Goal: Task Accomplishment & Management: Complete application form

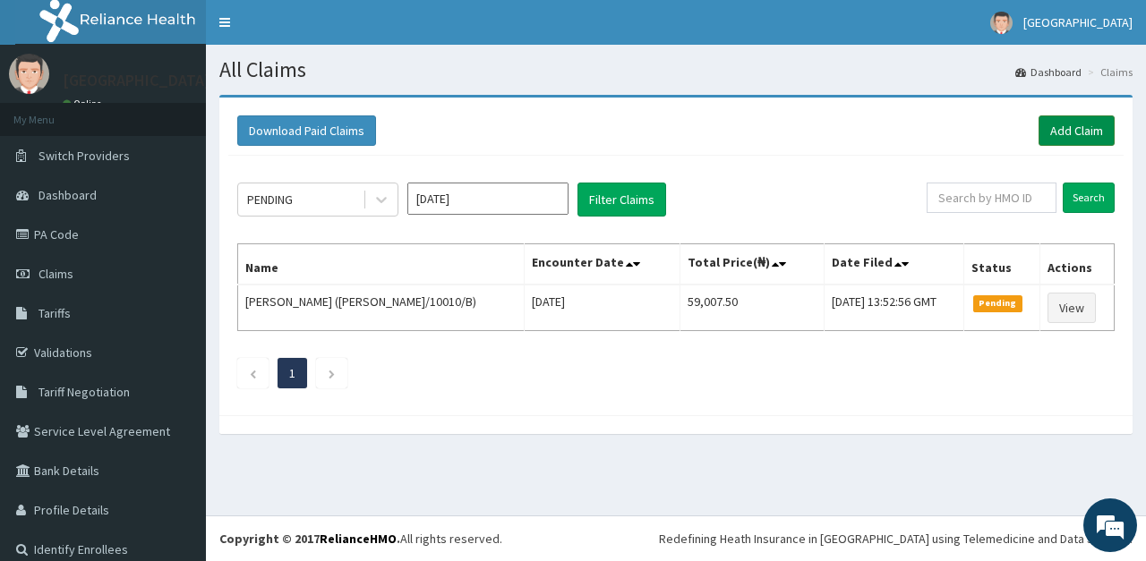
click at [1071, 128] on link "Add Claim" at bounding box center [1077, 131] width 76 height 30
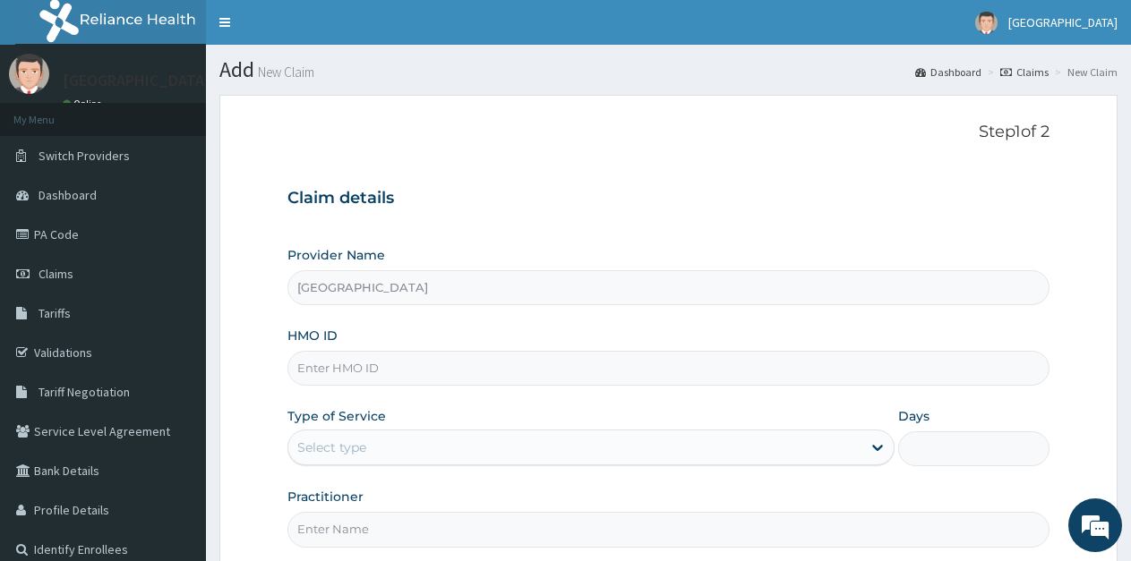
click at [444, 371] on input "HMO ID" at bounding box center [668, 368] width 762 height 35
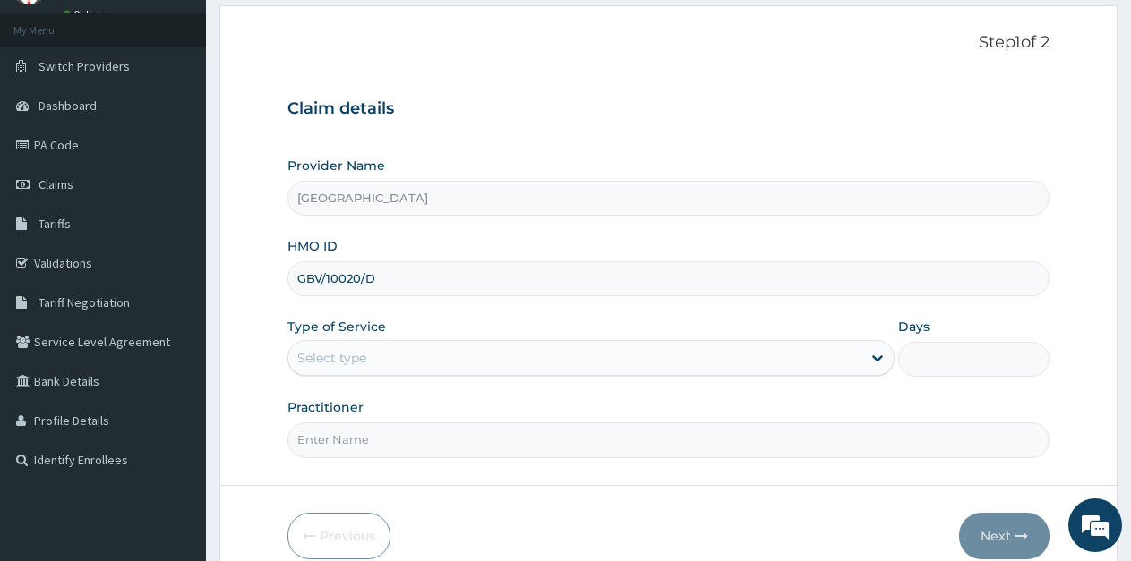
type input "GBV/10020/D"
click at [415, 364] on div "Select type" at bounding box center [574, 358] width 572 height 29
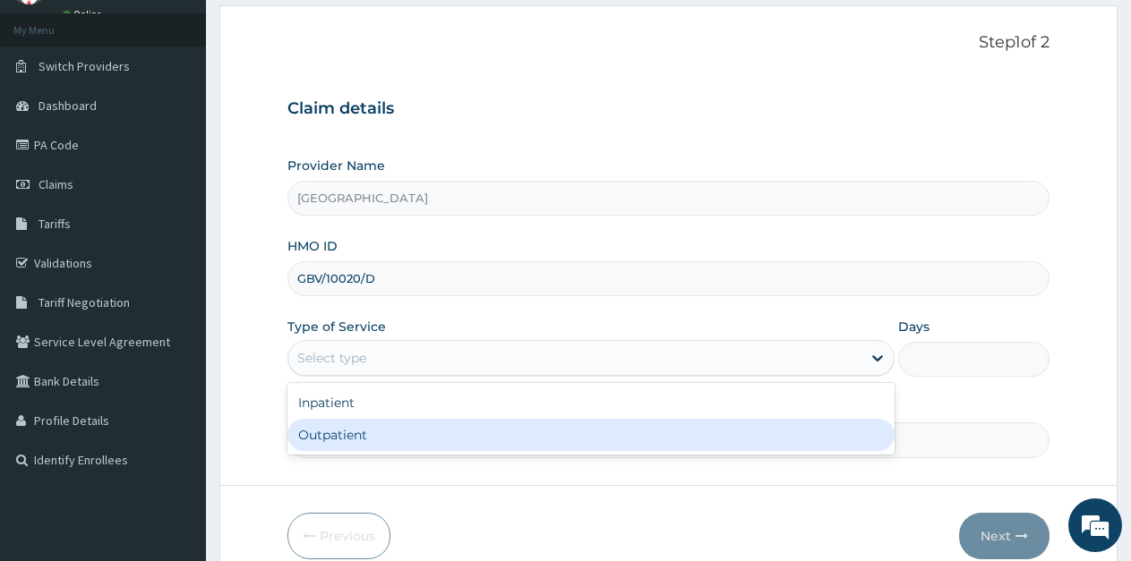
click at [364, 432] on div "Outpatient" at bounding box center [590, 435] width 606 height 32
type input "1"
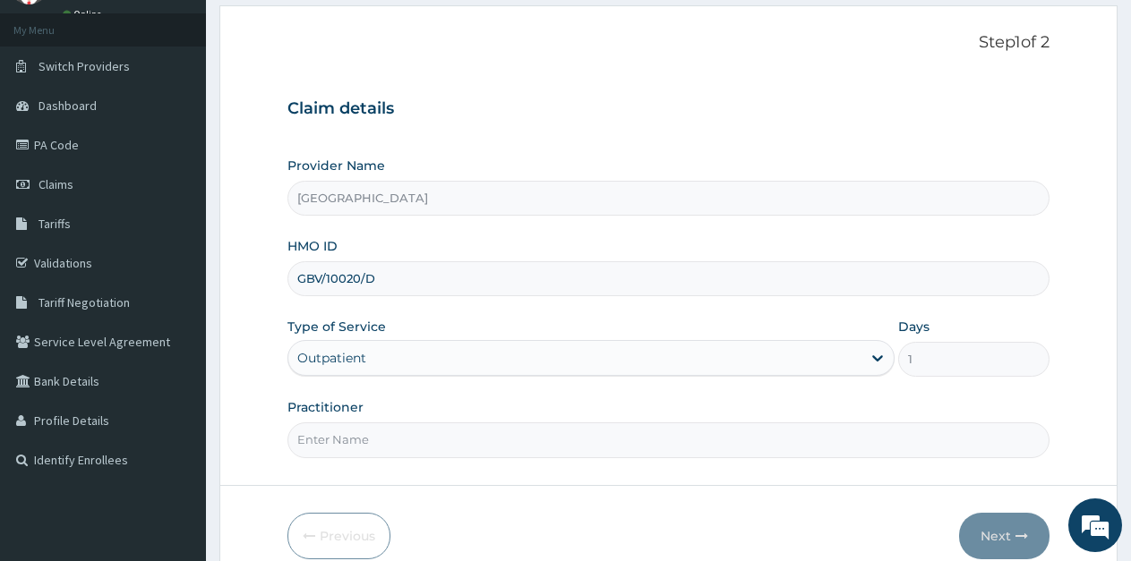
click at [432, 438] on input "Practitioner" at bounding box center [668, 440] width 762 height 35
type input "Ukueku"
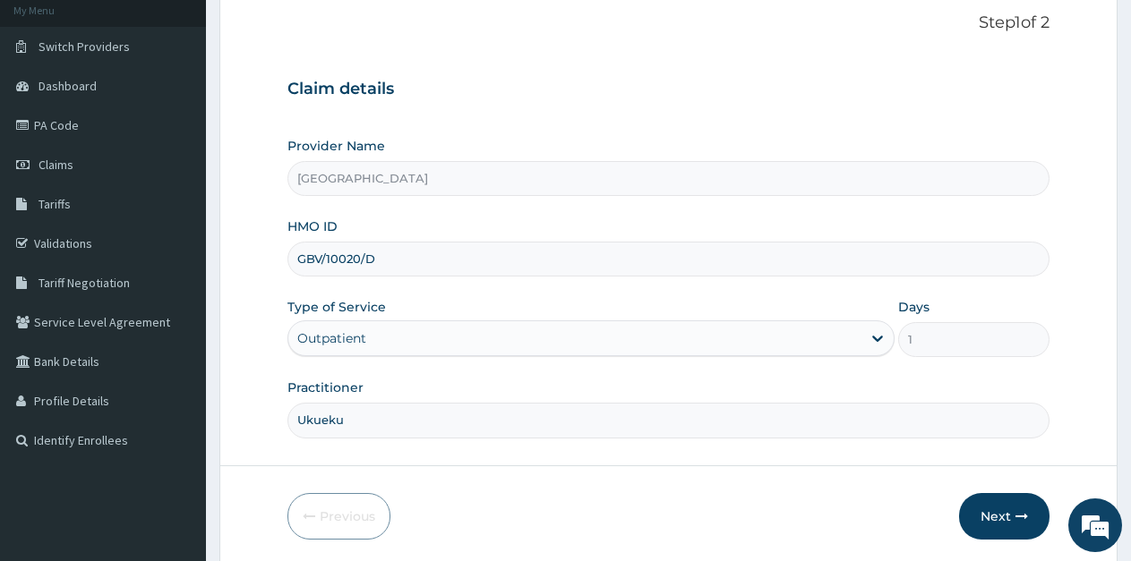
scroll to position [175, 0]
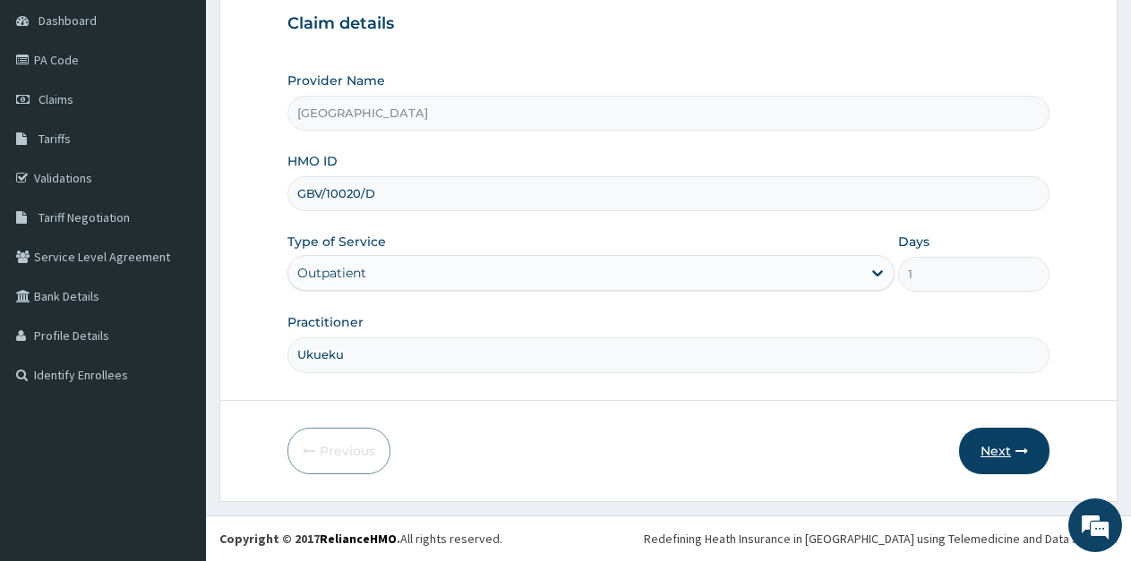
click at [997, 455] on button "Next" at bounding box center [1004, 451] width 90 height 47
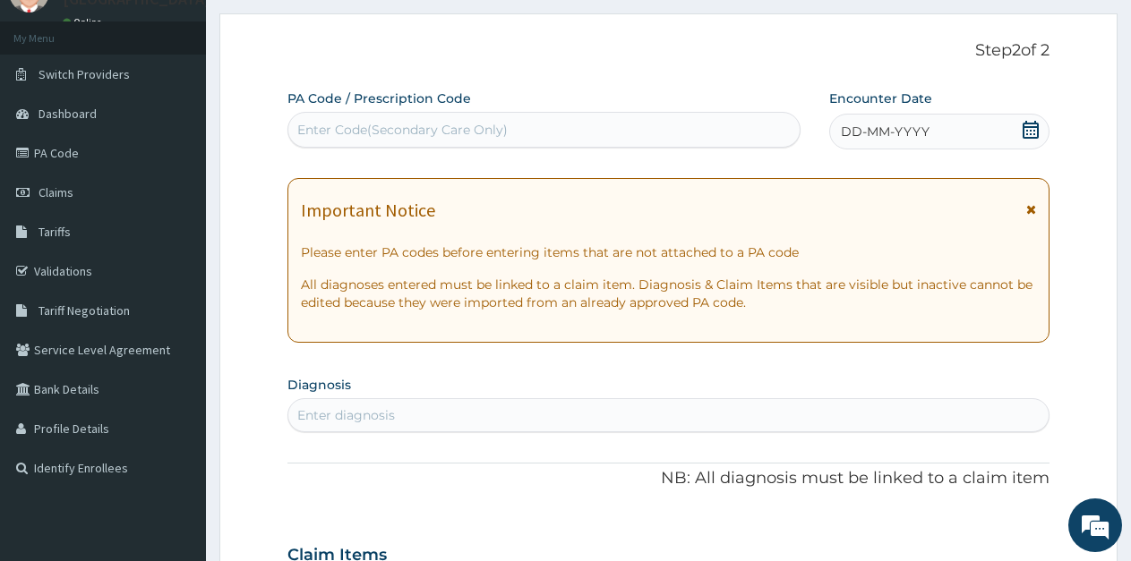
scroll to position [0, 0]
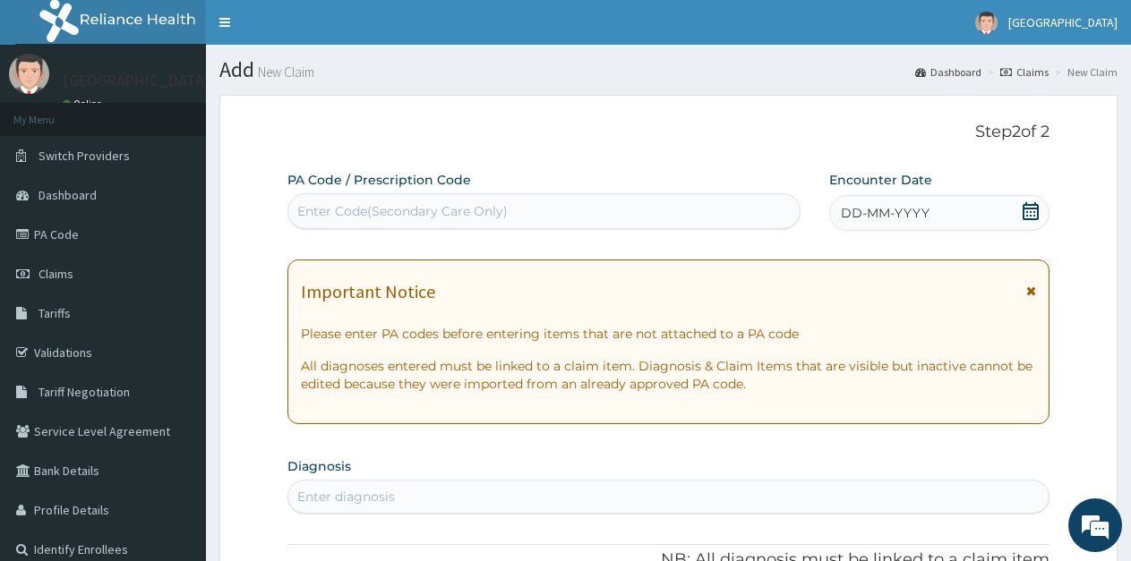
click at [1031, 213] on icon at bounding box center [1031, 211] width 18 height 18
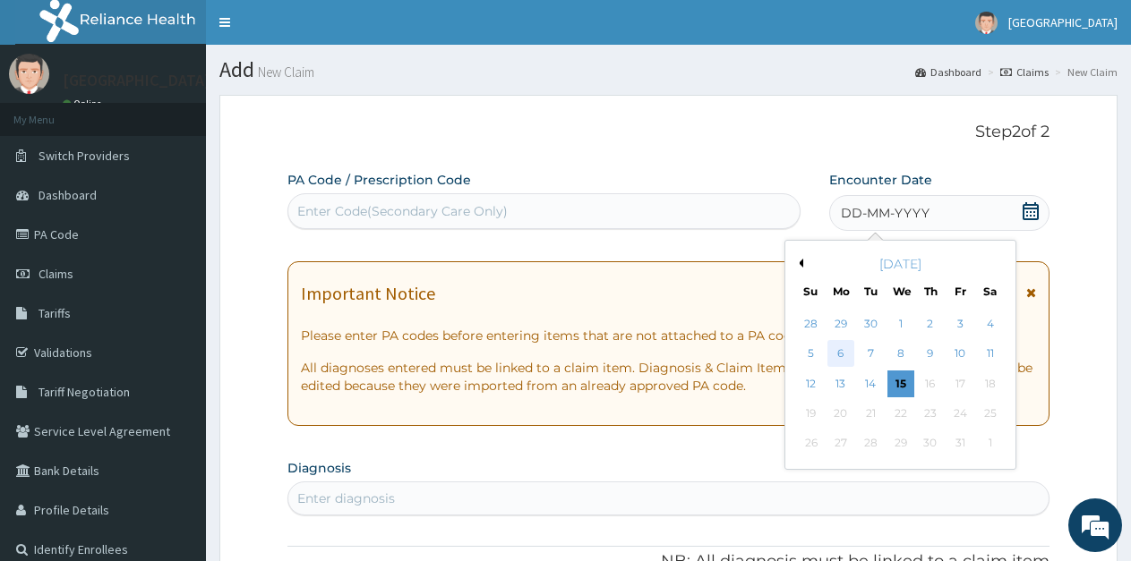
click at [844, 347] on div "6" at bounding box center [840, 354] width 27 height 27
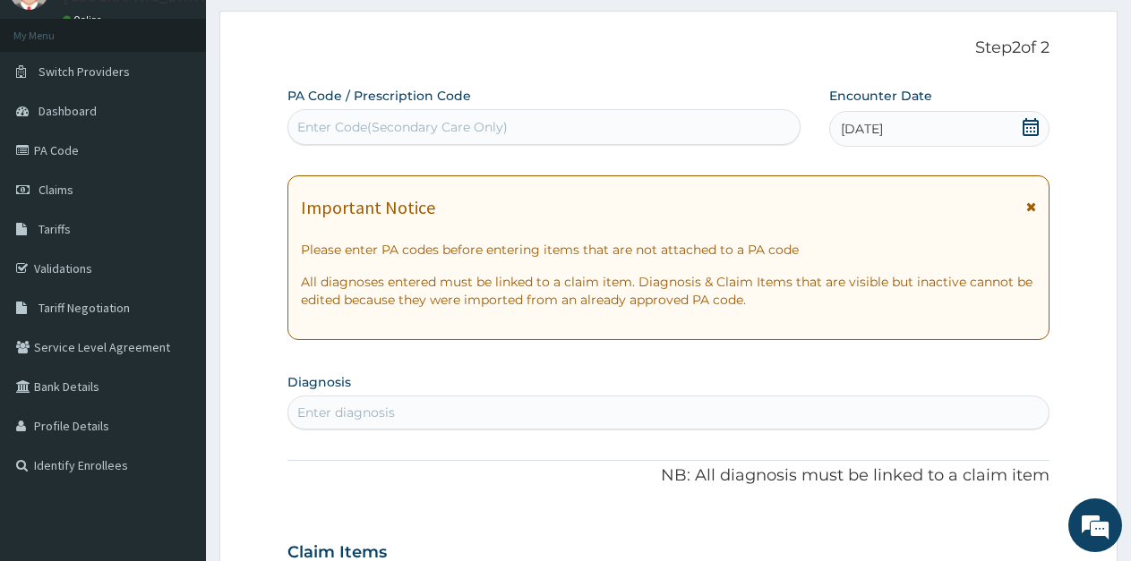
scroll to position [179, 0]
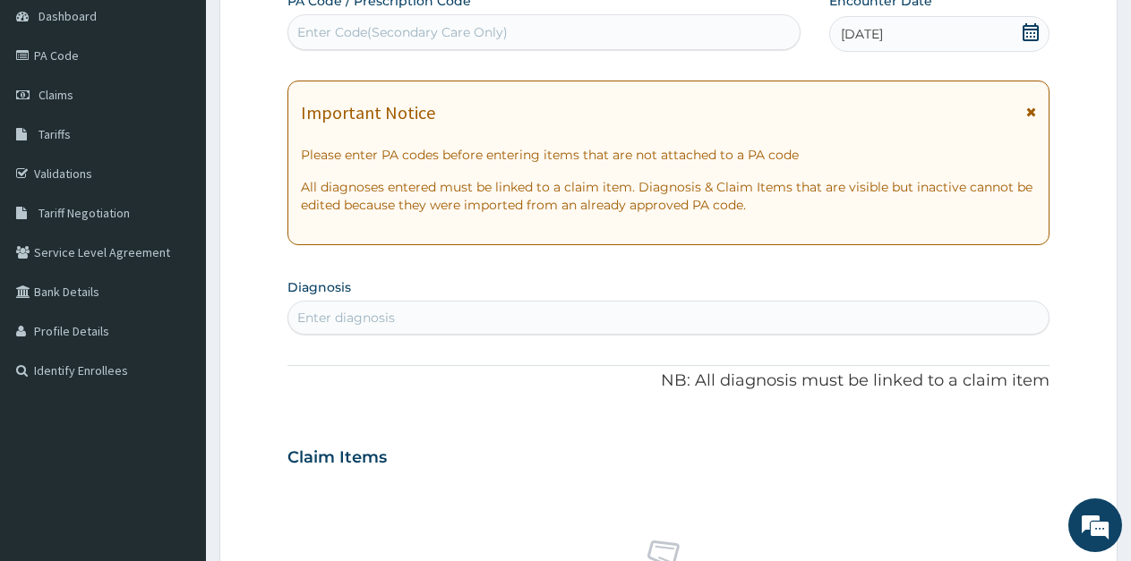
click at [395, 316] on div "Enter diagnosis" at bounding box center [346, 318] width 98 height 18
type input "[MEDICAL_DATA]"
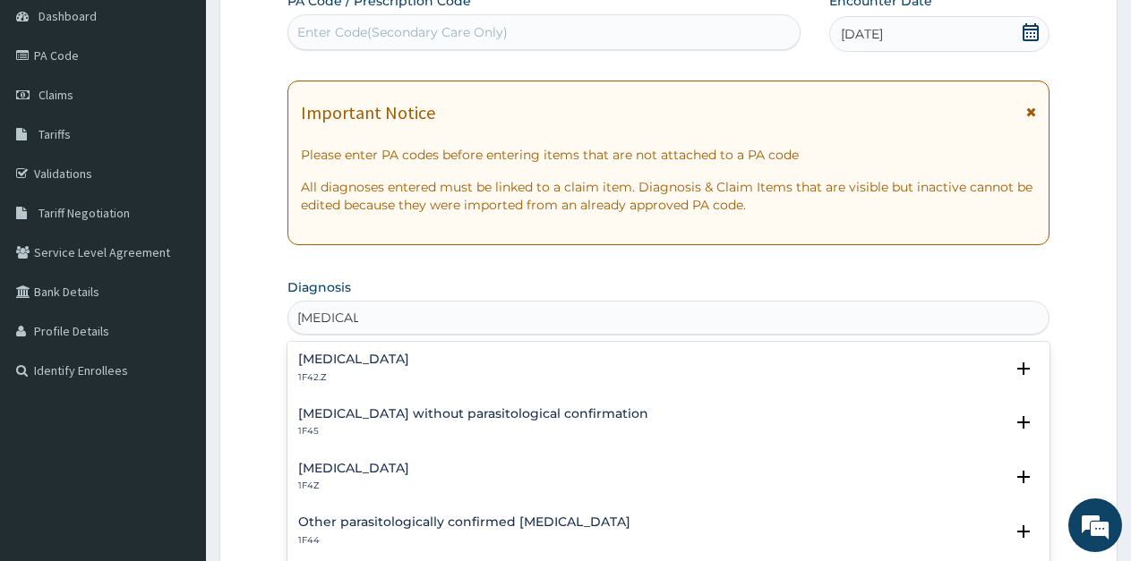
click at [339, 467] on h4 "[MEDICAL_DATA]" at bounding box center [353, 468] width 111 height 13
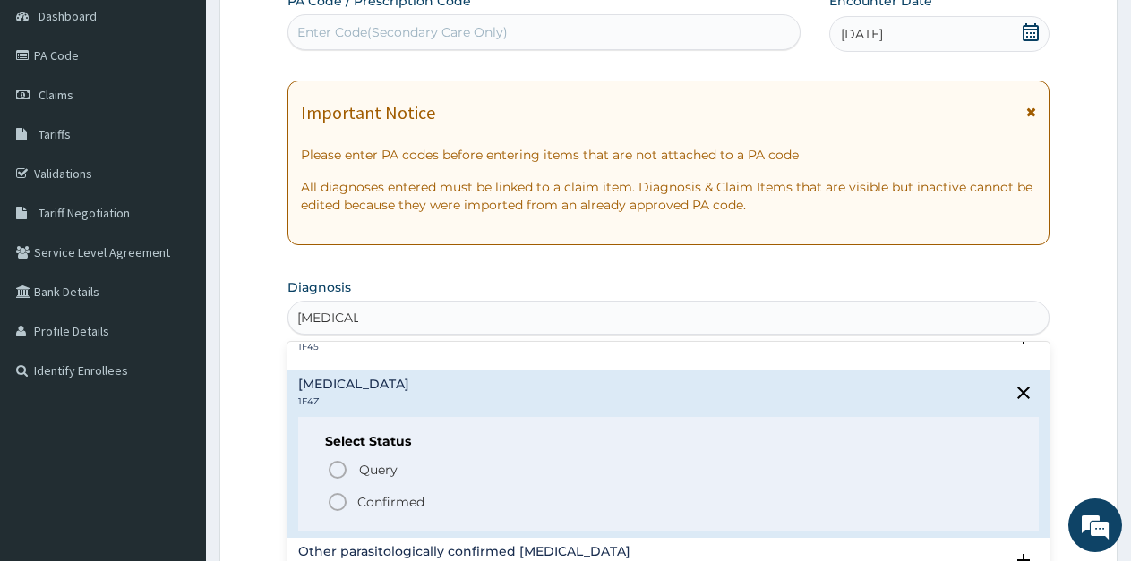
scroll to position [90, 0]
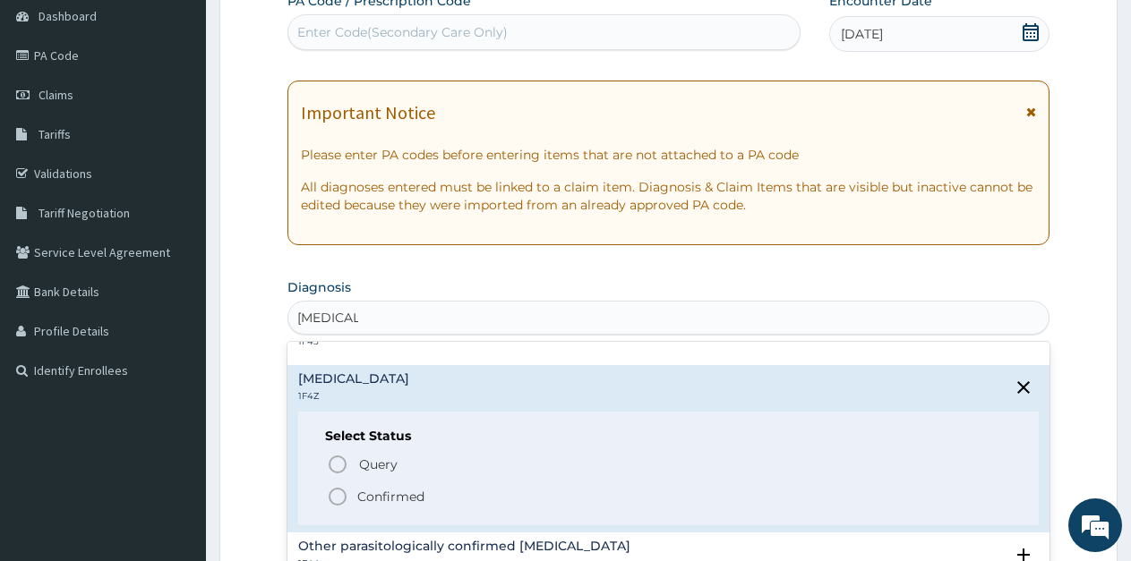
click at [340, 498] on icon "status option filled" at bounding box center [337, 496] width 21 height 21
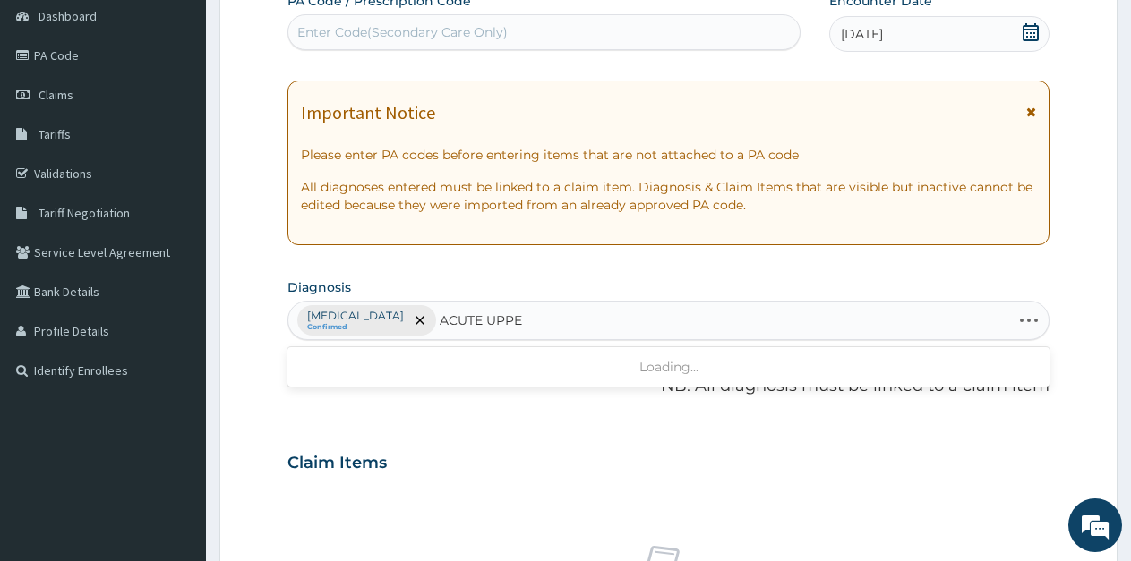
type input "ACUTE UPPER"
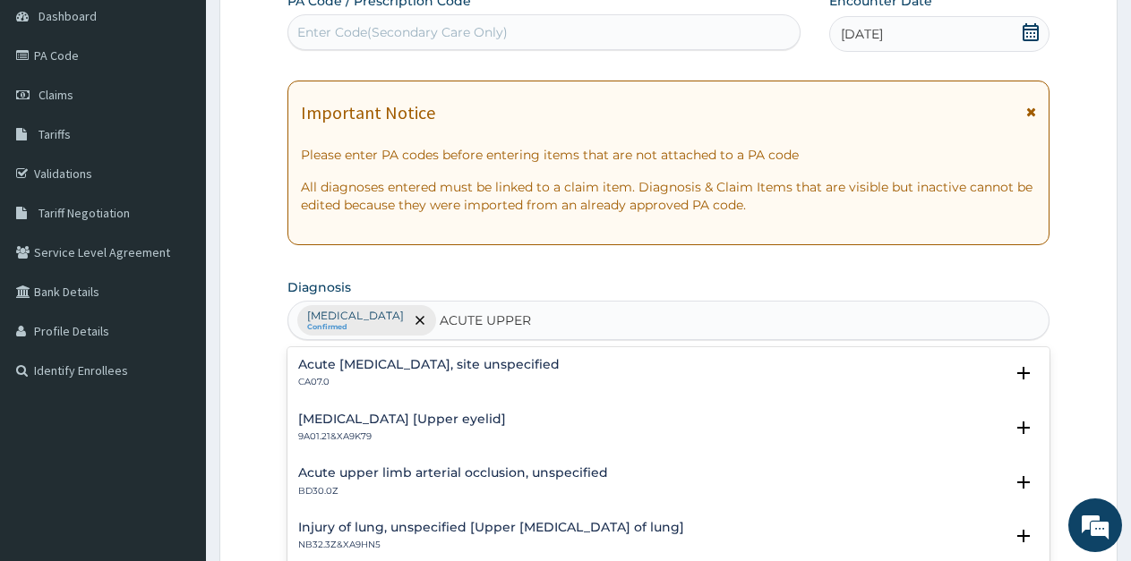
click at [457, 368] on h4 "Acute upper respiratory infection, site unspecified" at bounding box center [428, 364] width 261 height 13
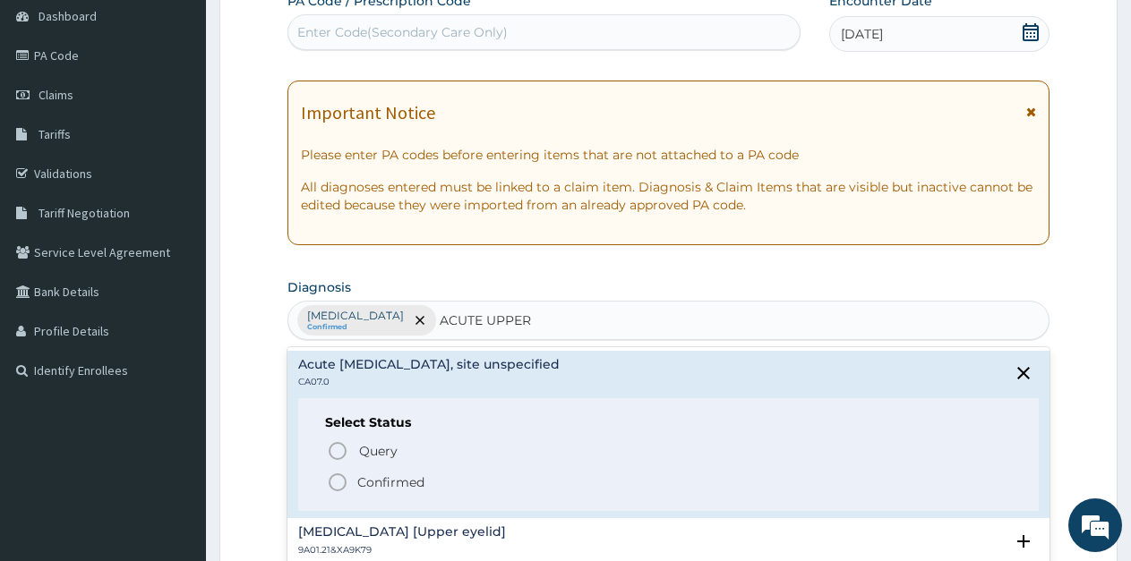
click at [340, 479] on icon "status option filled" at bounding box center [337, 482] width 21 height 21
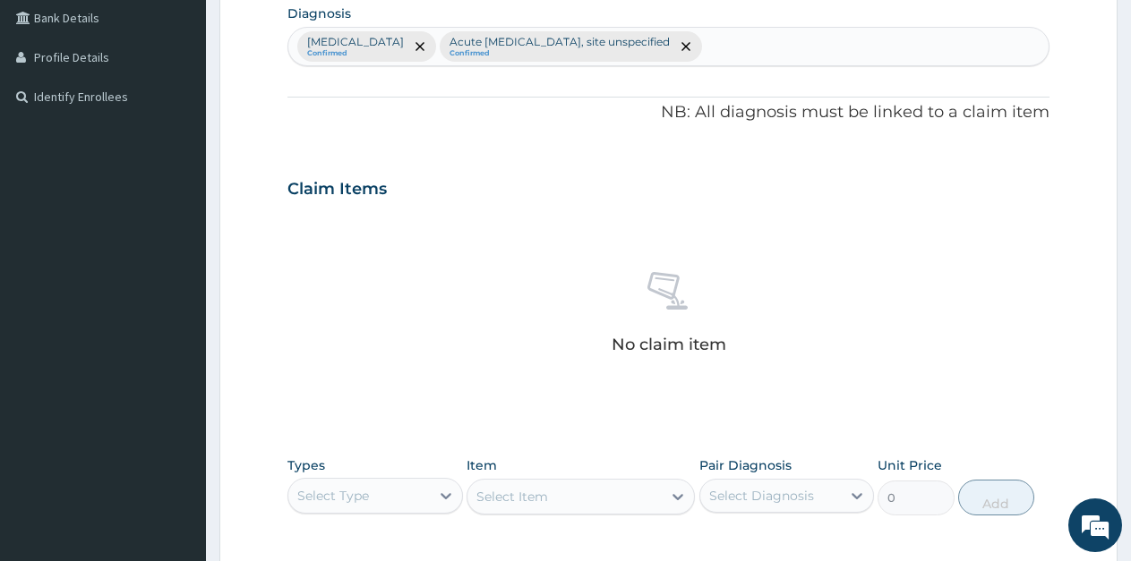
scroll to position [537, 0]
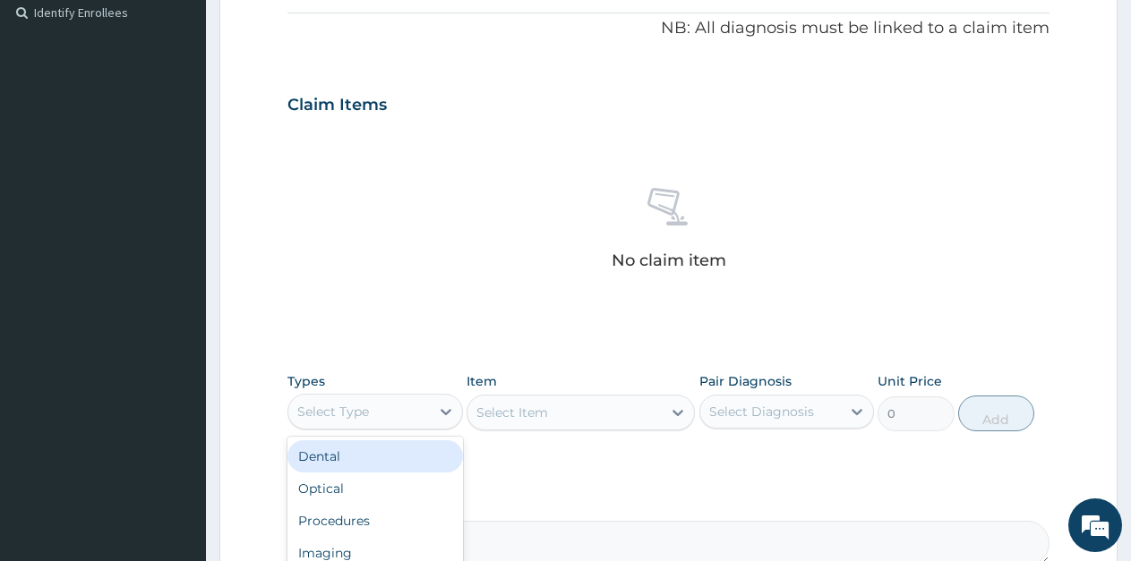
click at [429, 412] on div "Select Type" at bounding box center [358, 412] width 141 height 29
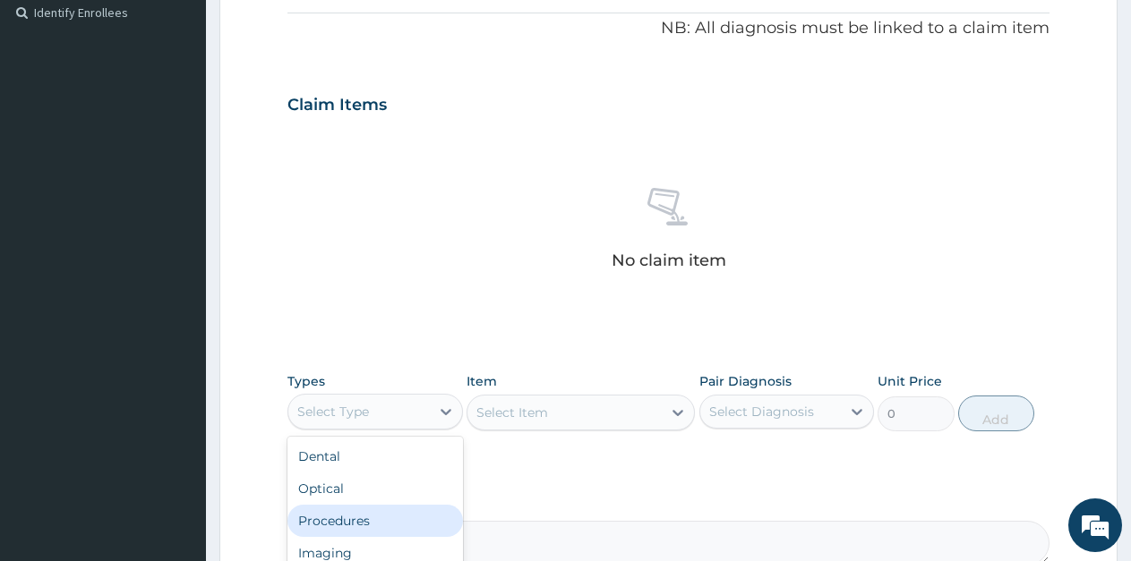
click at [358, 524] on div "Procedures" at bounding box center [375, 521] width 176 height 32
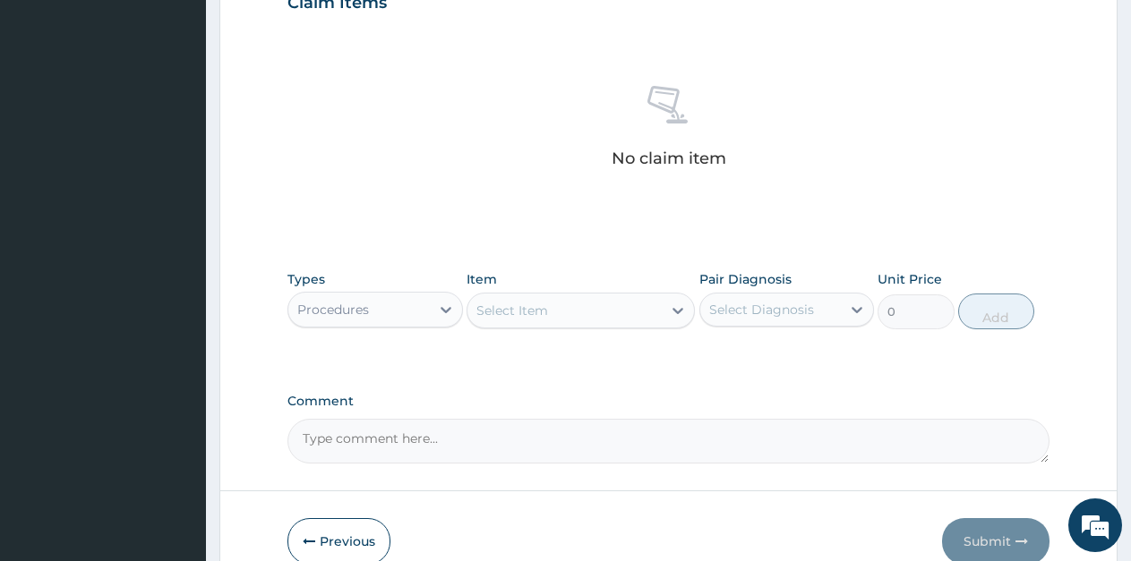
scroll to position [716, 0]
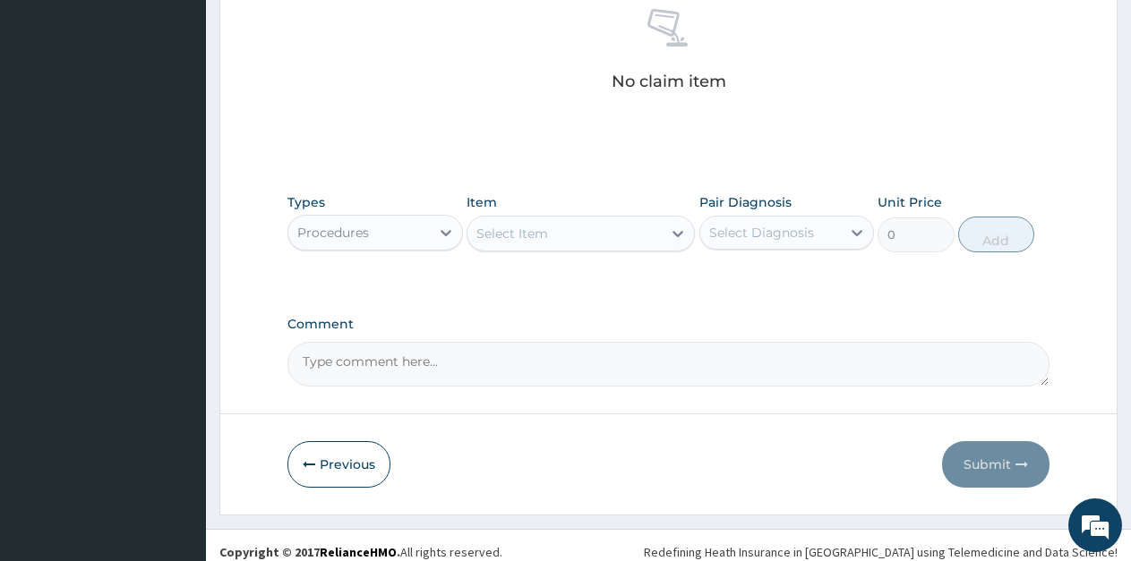
click at [652, 231] on div "Select Item" at bounding box center [564, 233] width 194 height 29
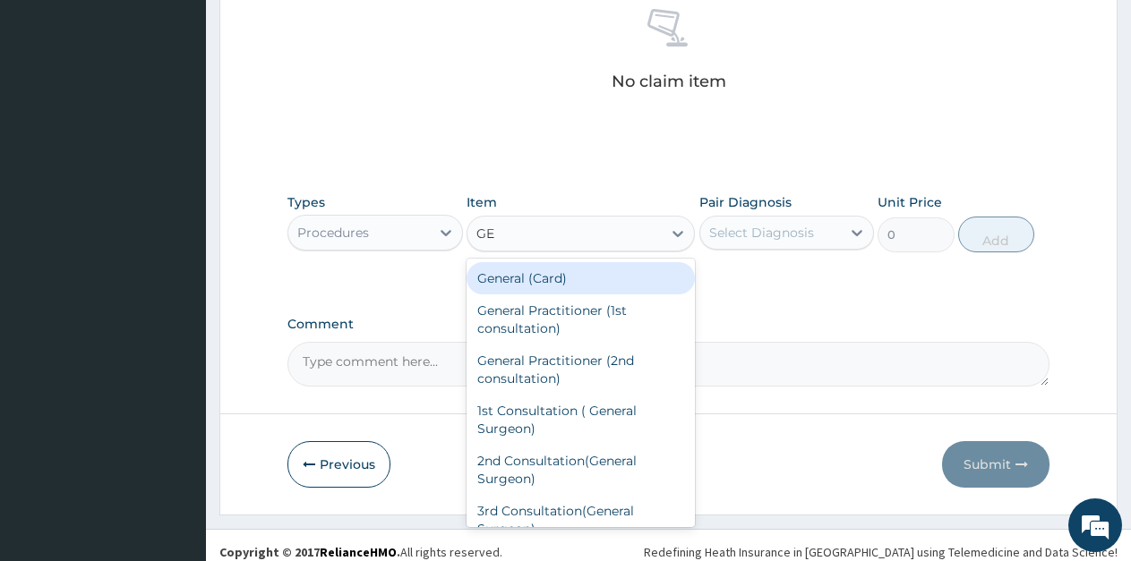
type input "GEN"
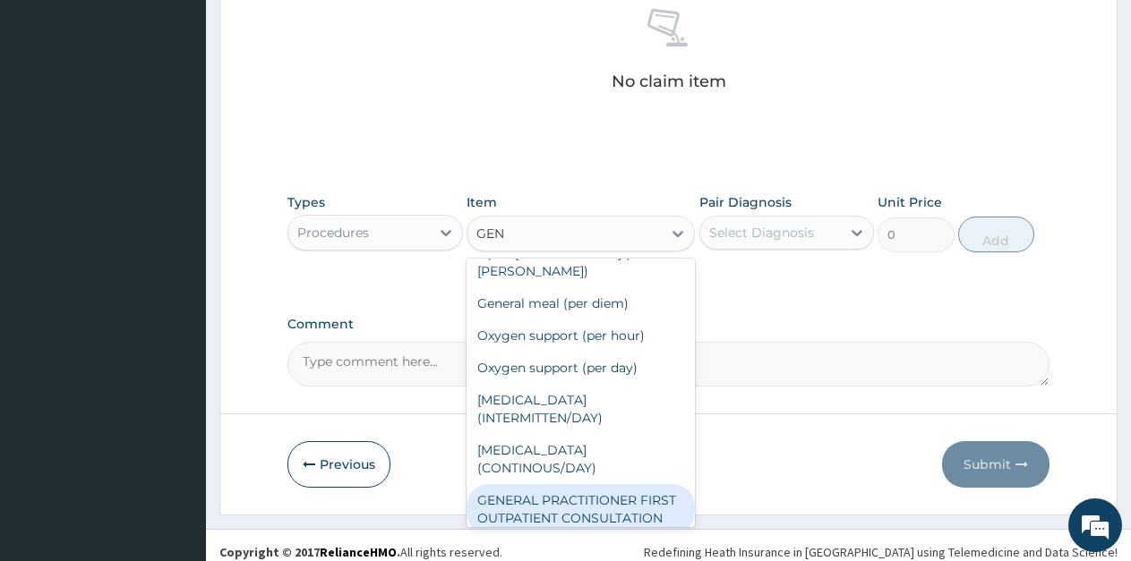
scroll to position [387, 0]
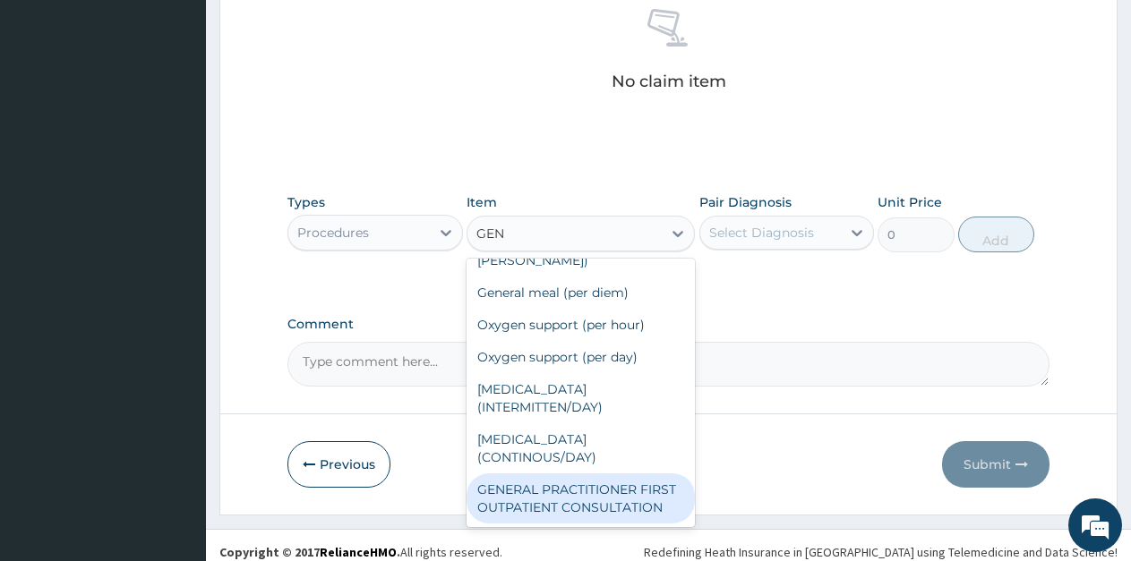
click at [577, 482] on div "GENERAL PRACTITIONER FIRST OUTPATIENT CONSULTATION" at bounding box center [581, 499] width 228 height 50
type input "2000"
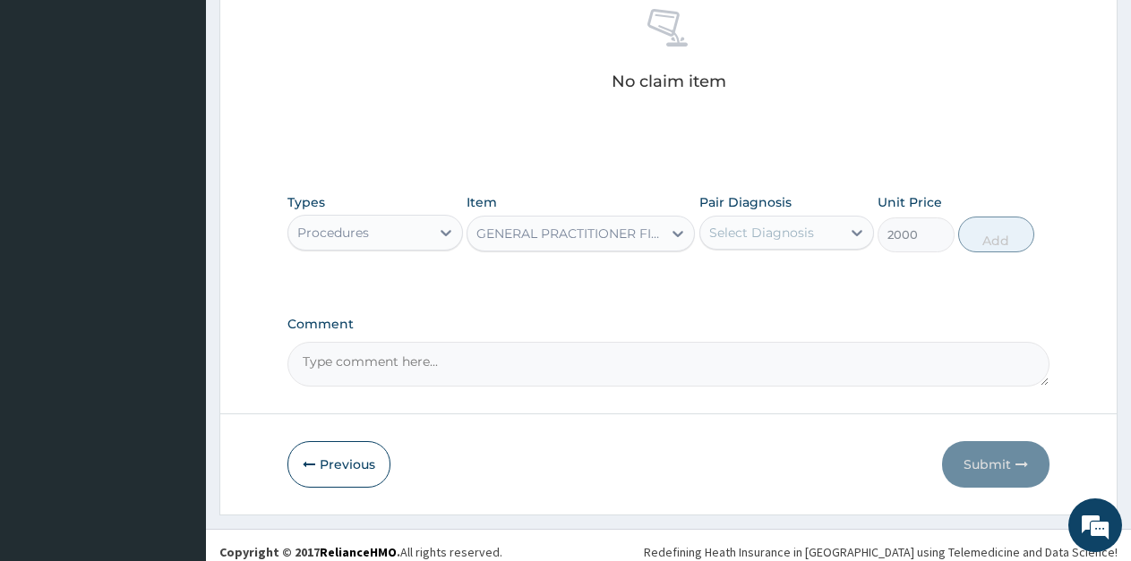
click at [801, 230] on div "Select Diagnosis" at bounding box center [761, 233] width 105 height 18
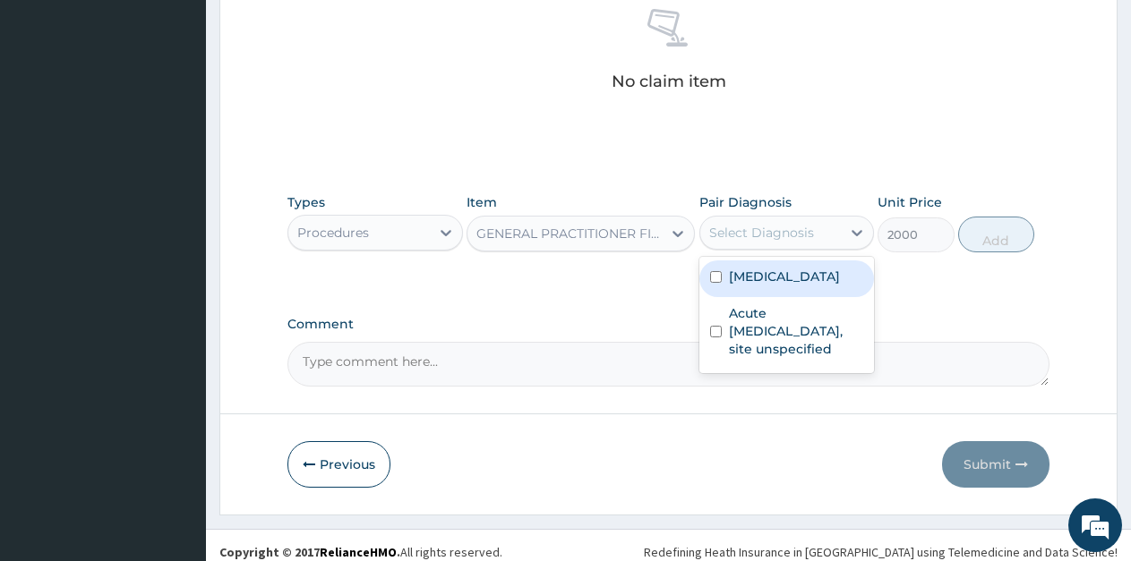
click at [772, 278] on label "Malaria, unspecified" at bounding box center [784, 277] width 111 height 18
checkbox input "true"
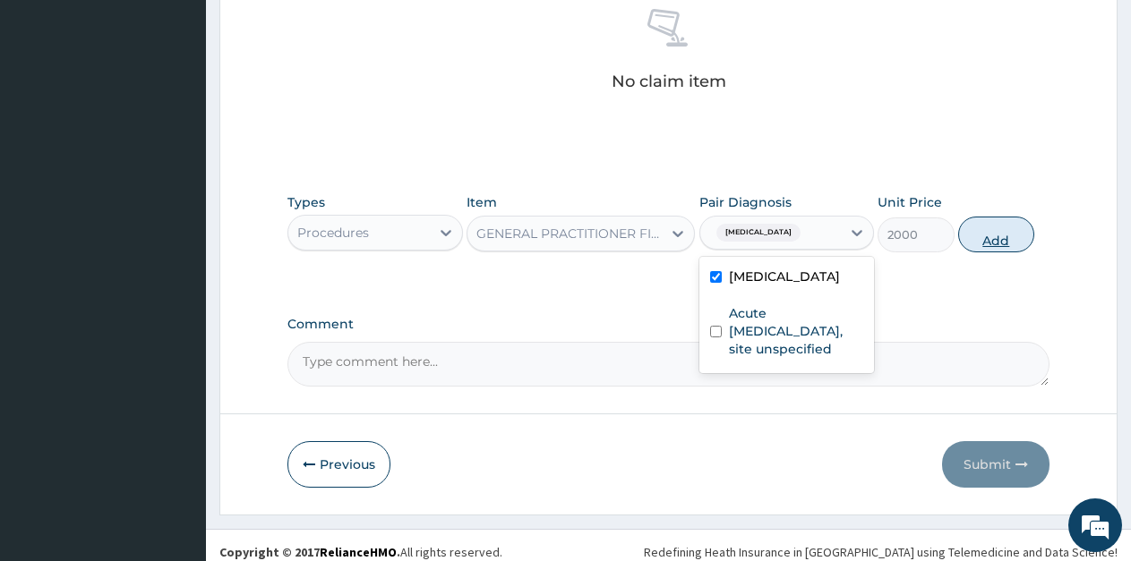
click at [992, 229] on button "Add" at bounding box center [996, 235] width 76 height 36
type input "0"
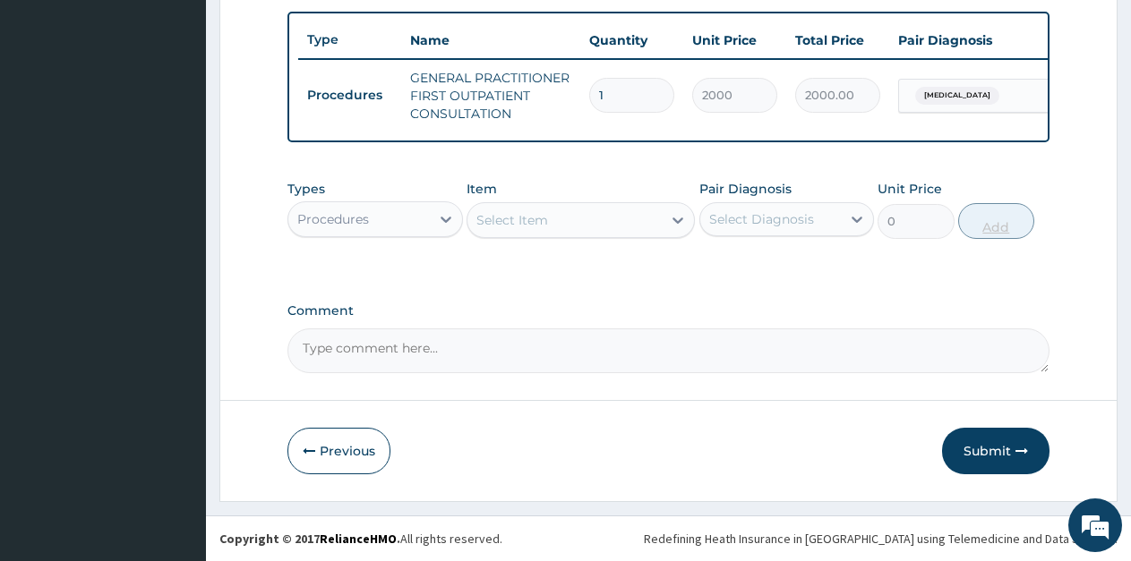
scroll to position [670, 0]
click at [444, 223] on icon at bounding box center [446, 219] width 18 height 18
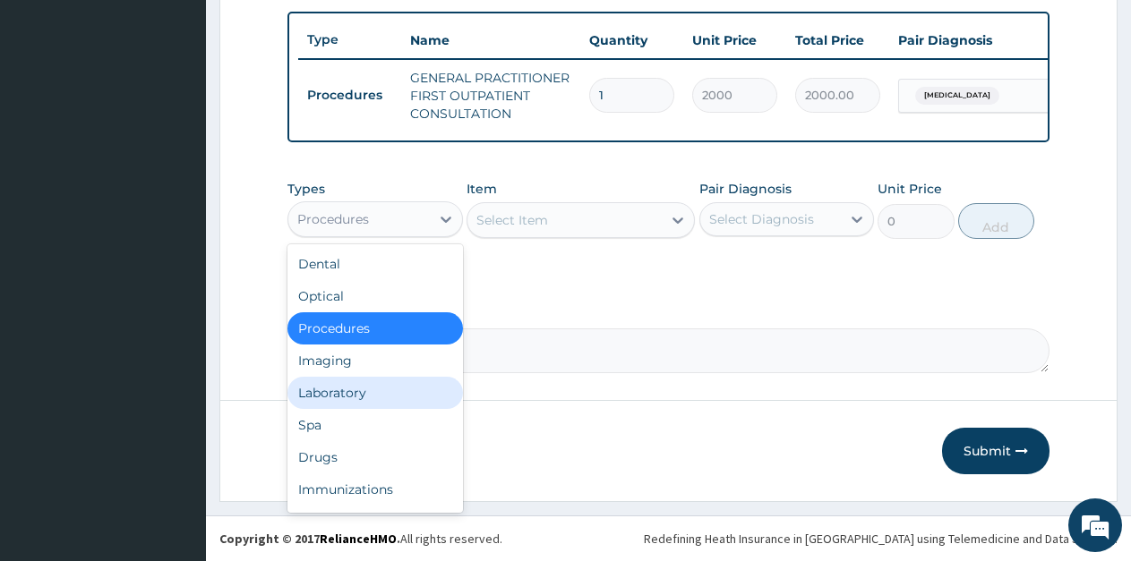
click at [336, 391] on div "Laboratory" at bounding box center [375, 393] width 176 height 32
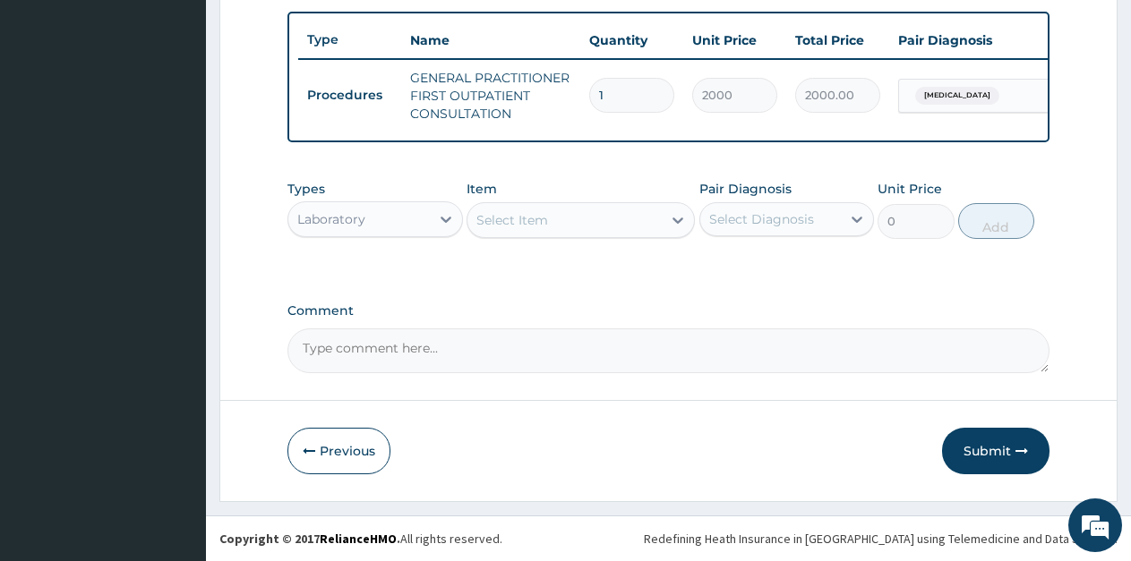
click at [618, 223] on div "Select Item" at bounding box center [564, 220] width 194 height 29
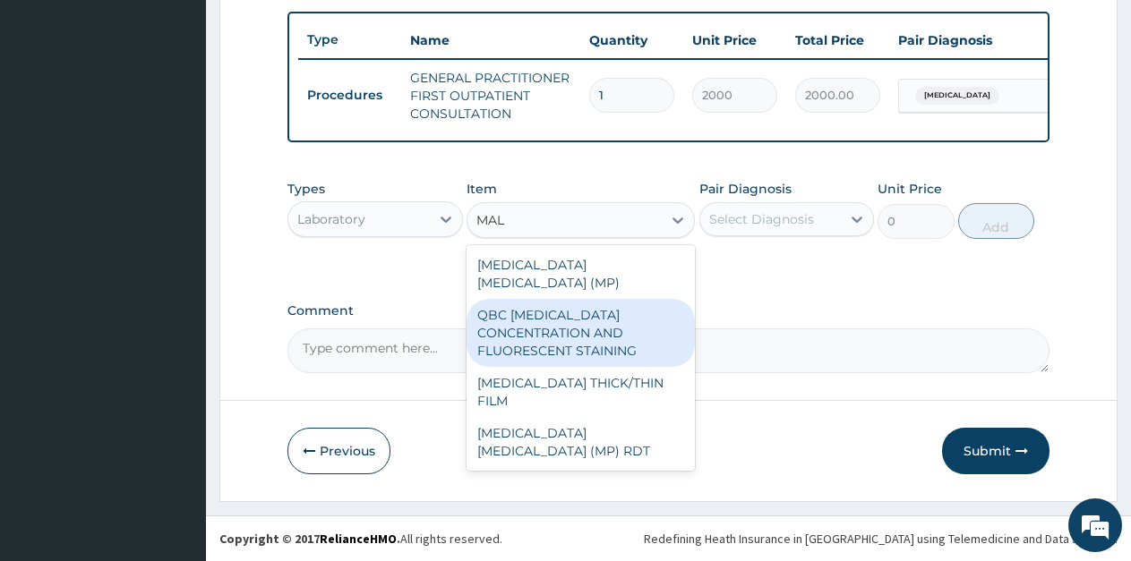
scroll to position [0, 0]
type input "MALA"
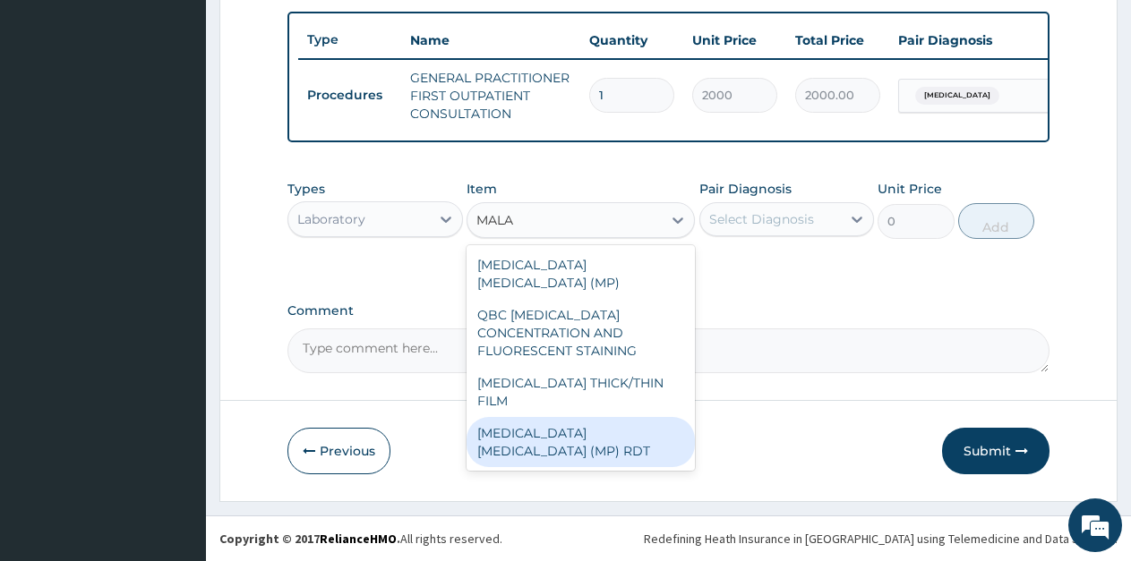
click at [586, 417] on div "[MEDICAL_DATA] [MEDICAL_DATA] (MP) RDT" at bounding box center [581, 442] width 228 height 50
type input "2000"
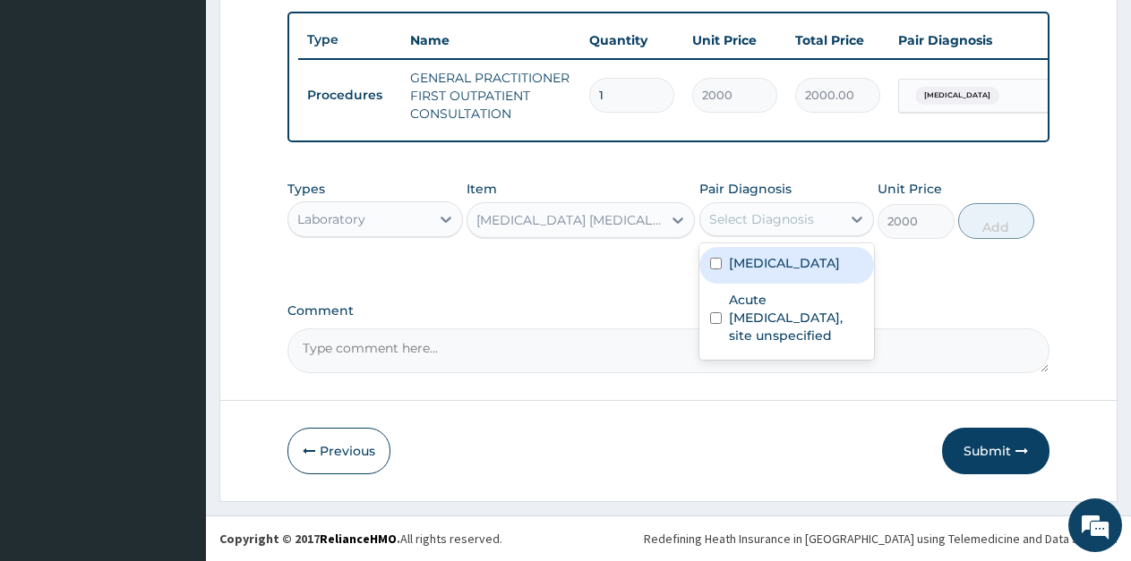
click at [813, 218] on div "Select Diagnosis" at bounding box center [770, 219] width 141 height 29
click at [783, 276] on div "Malaria, unspecified" at bounding box center [787, 265] width 176 height 37
checkbox input "true"
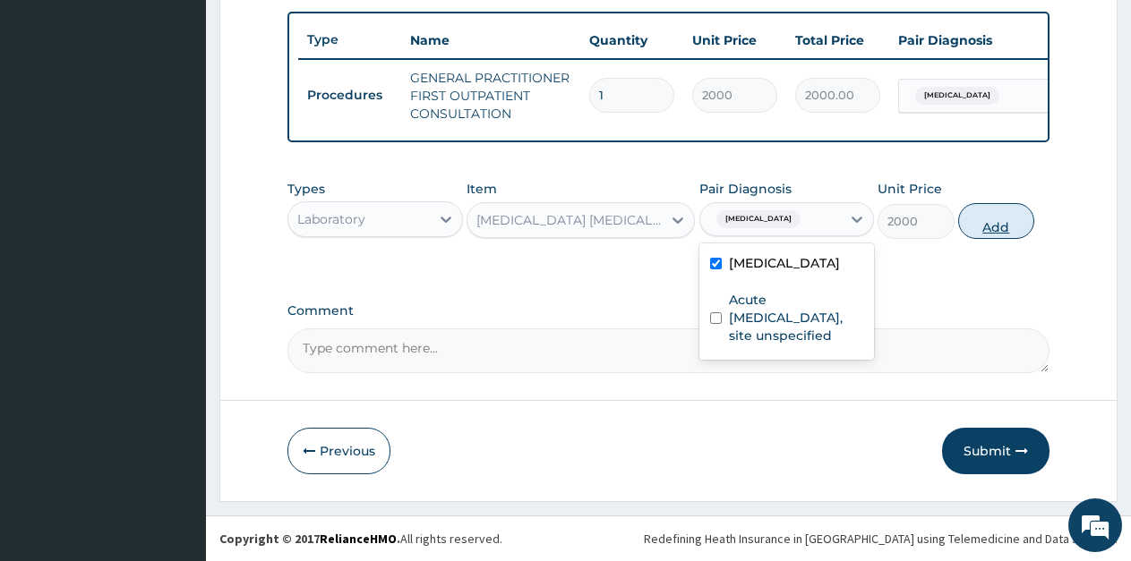
click at [983, 223] on button "Add" at bounding box center [996, 221] width 76 height 36
type input "0"
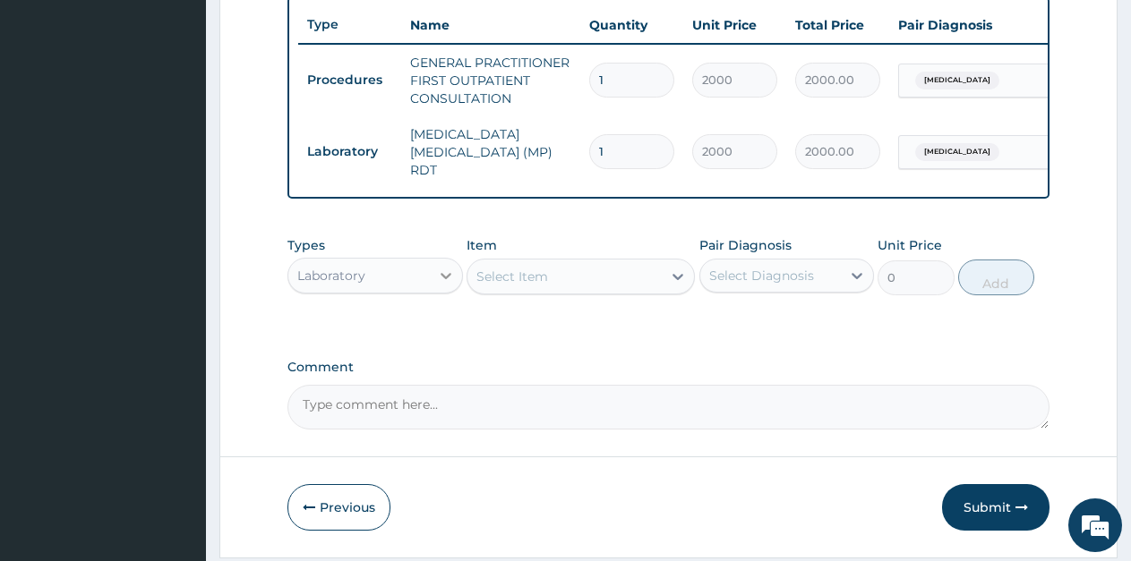
click at [439, 281] on icon at bounding box center [446, 276] width 18 height 18
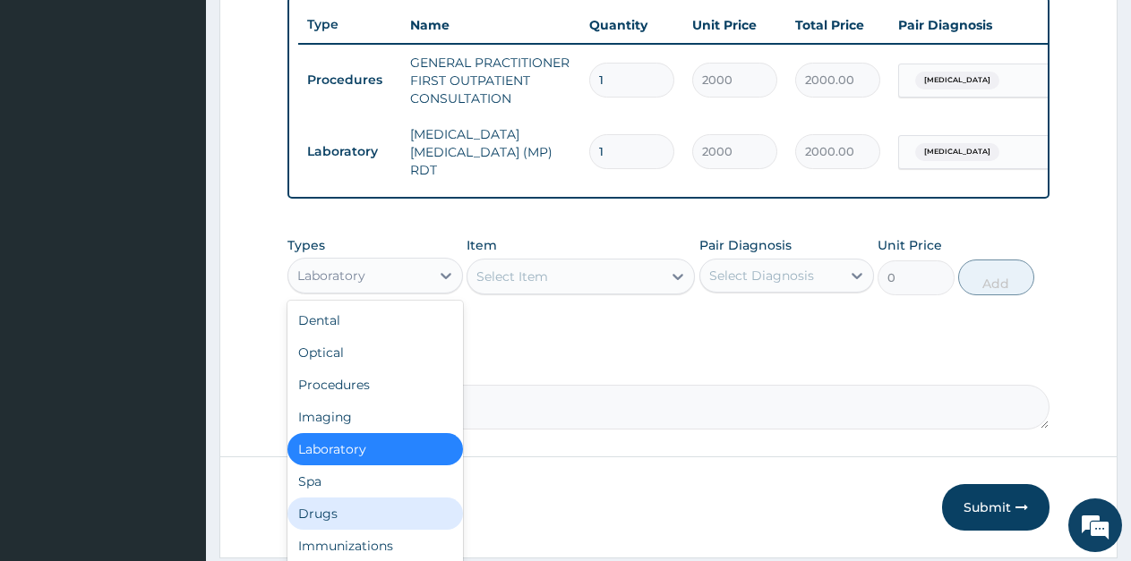
click at [334, 527] on div "Drugs" at bounding box center [375, 514] width 176 height 32
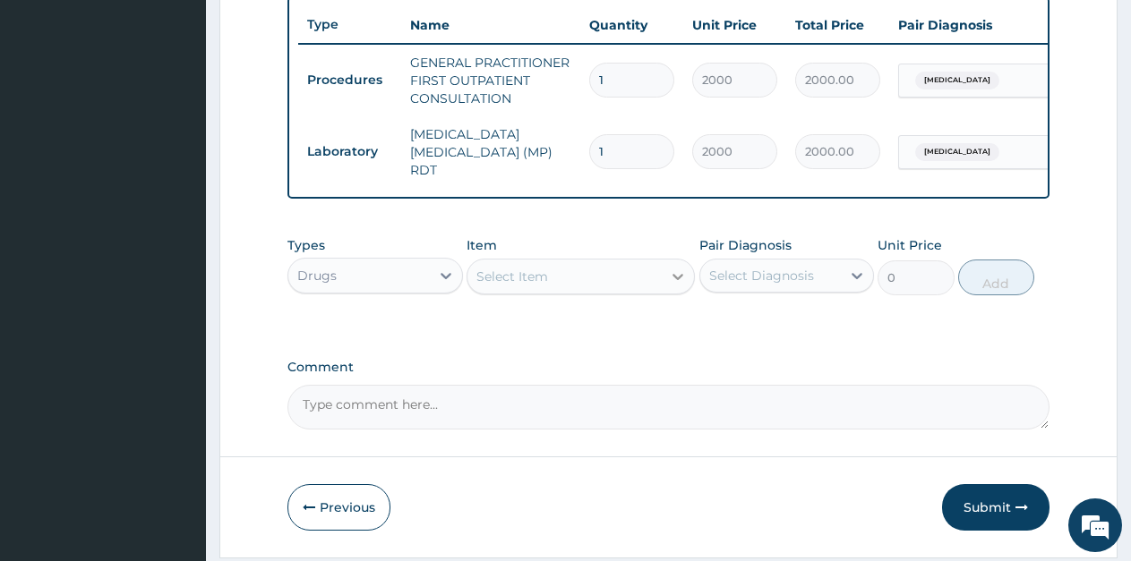
click at [671, 281] on icon at bounding box center [678, 277] width 18 height 18
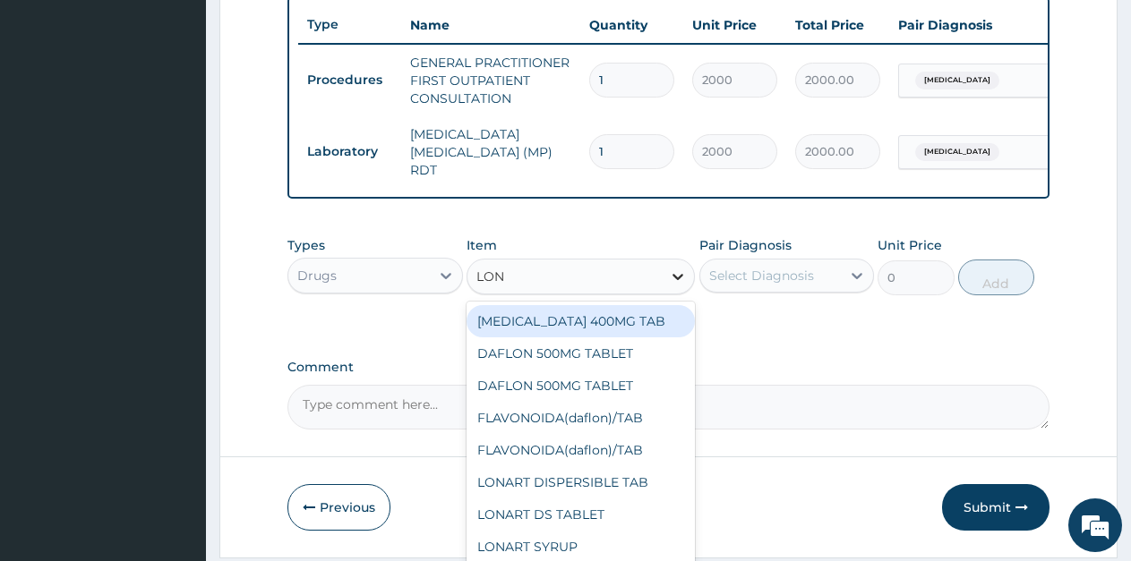
type input "LONA"
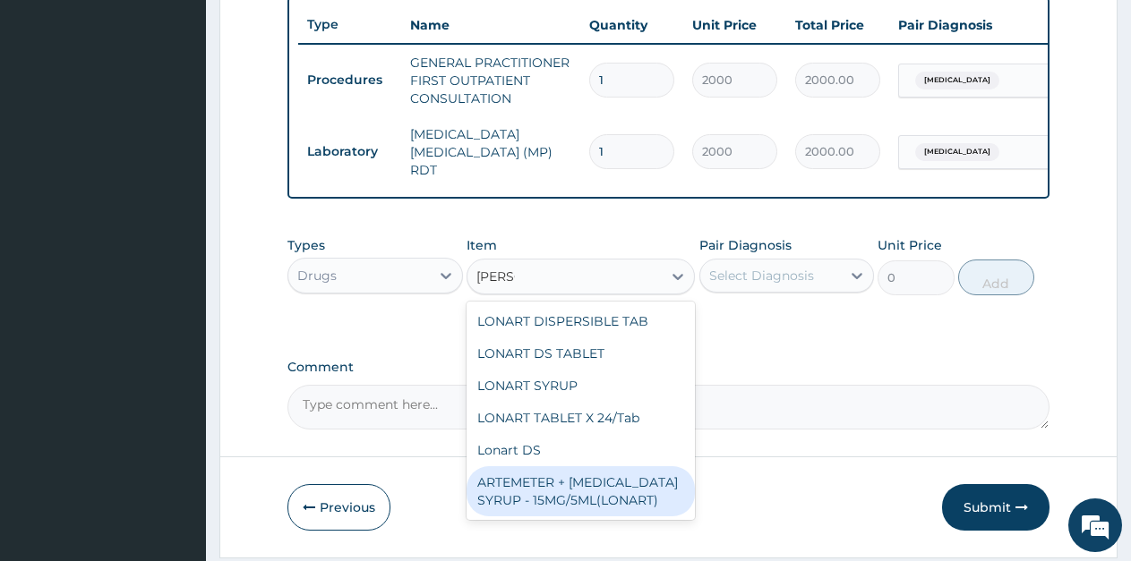
click at [629, 503] on div "ARTEMETER + LUMEFANTRINE SYRUP - 15MG/5ML(LONART)" at bounding box center [581, 492] width 228 height 50
type input "1500"
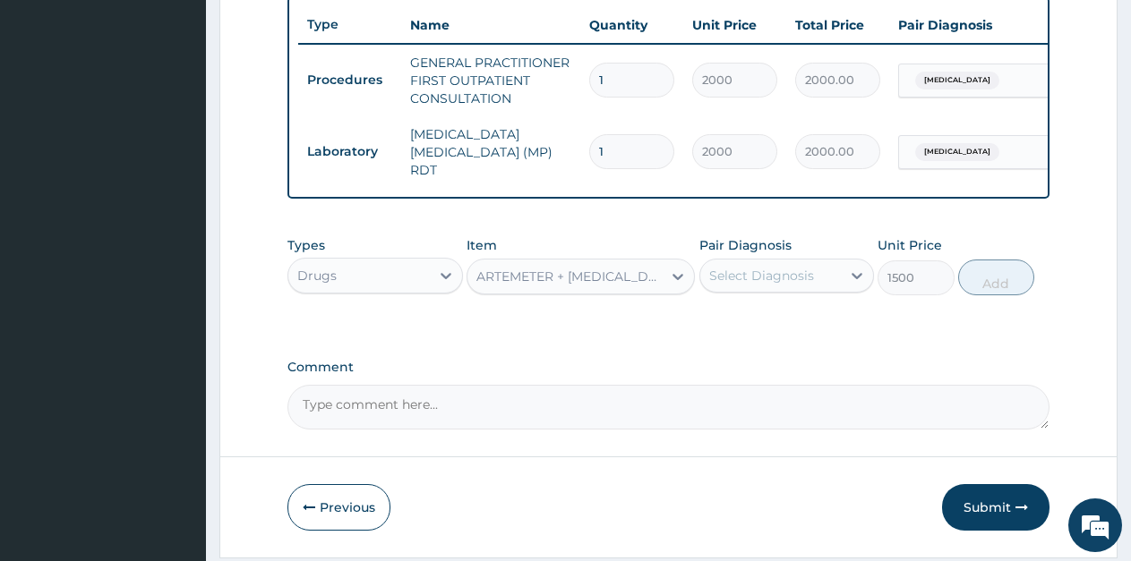
click at [767, 285] on div "Select Diagnosis" at bounding box center [761, 276] width 105 height 18
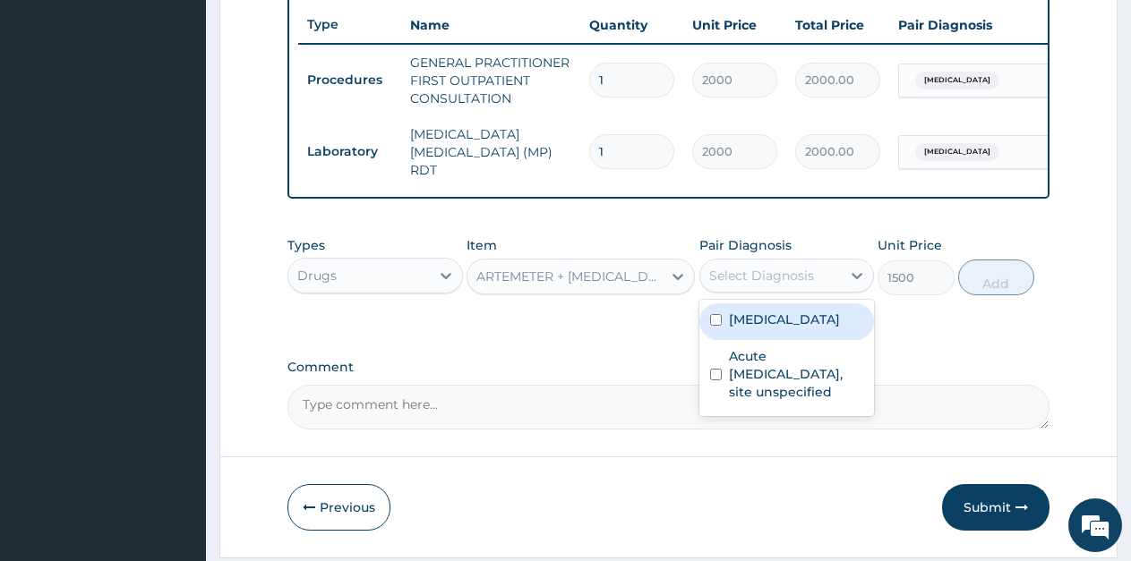
click at [765, 323] on label "Malaria, unspecified" at bounding box center [784, 320] width 111 height 18
checkbox input "true"
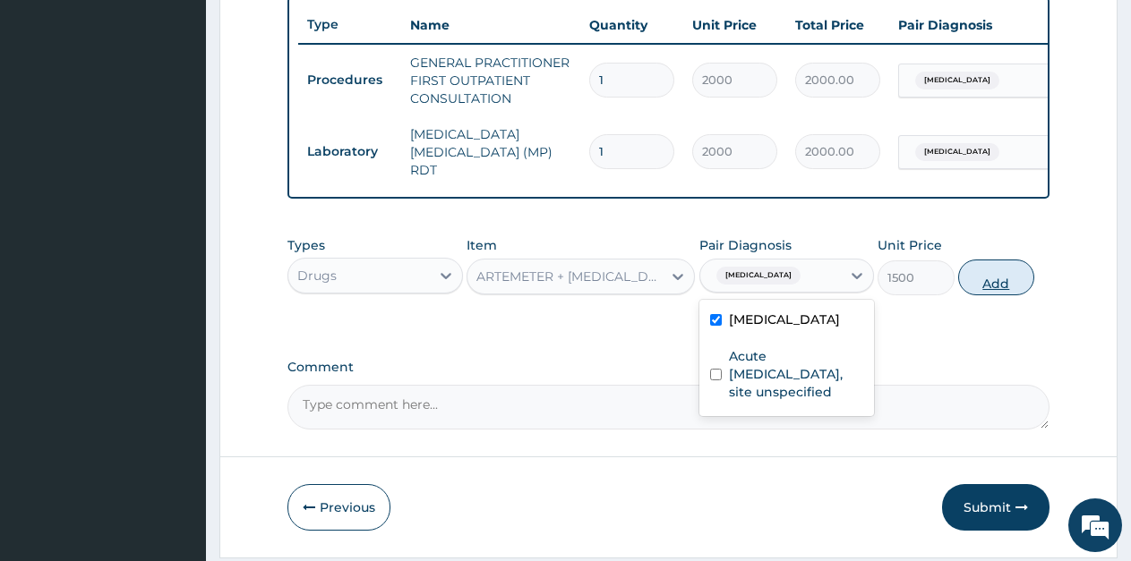
click at [985, 277] on button "Add" at bounding box center [996, 278] width 76 height 36
type input "0"
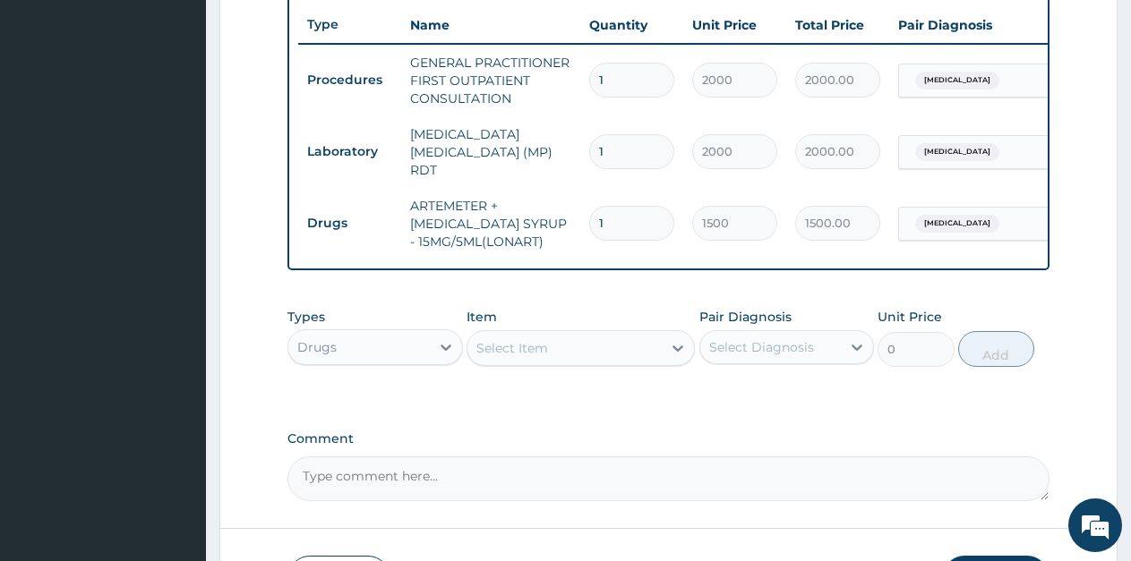
click at [510, 352] on div "Select Item" at bounding box center [512, 348] width 72 height 18
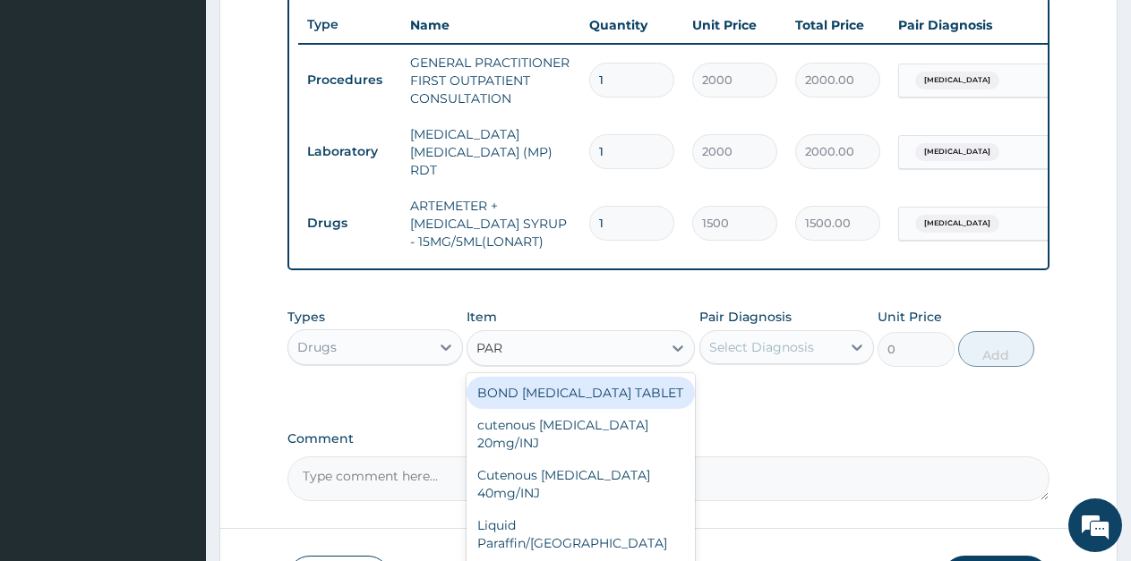
type input "PARA"
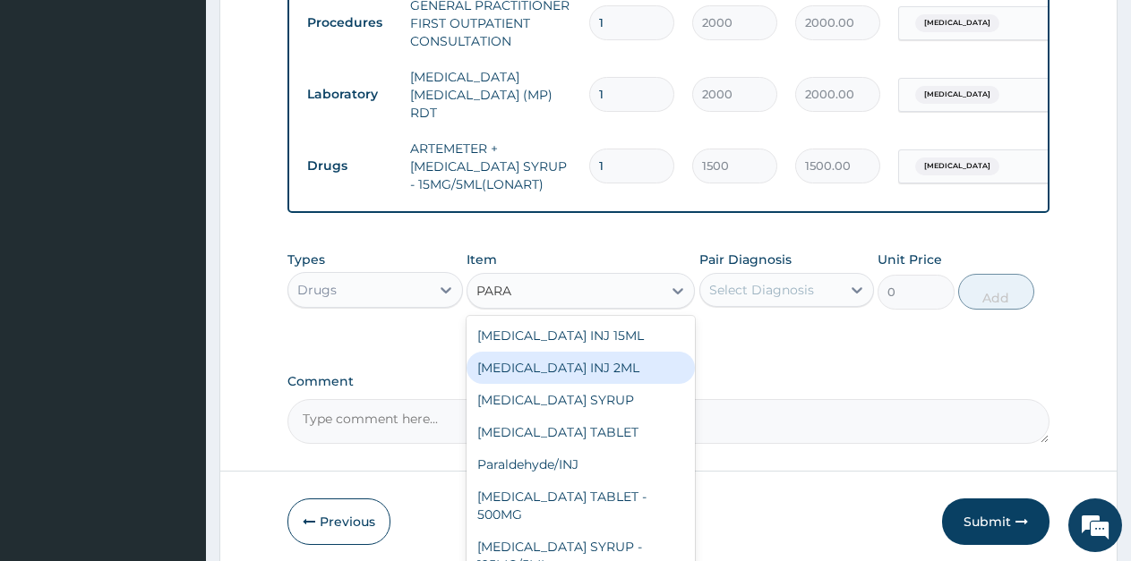
scroll to position [803, 0]
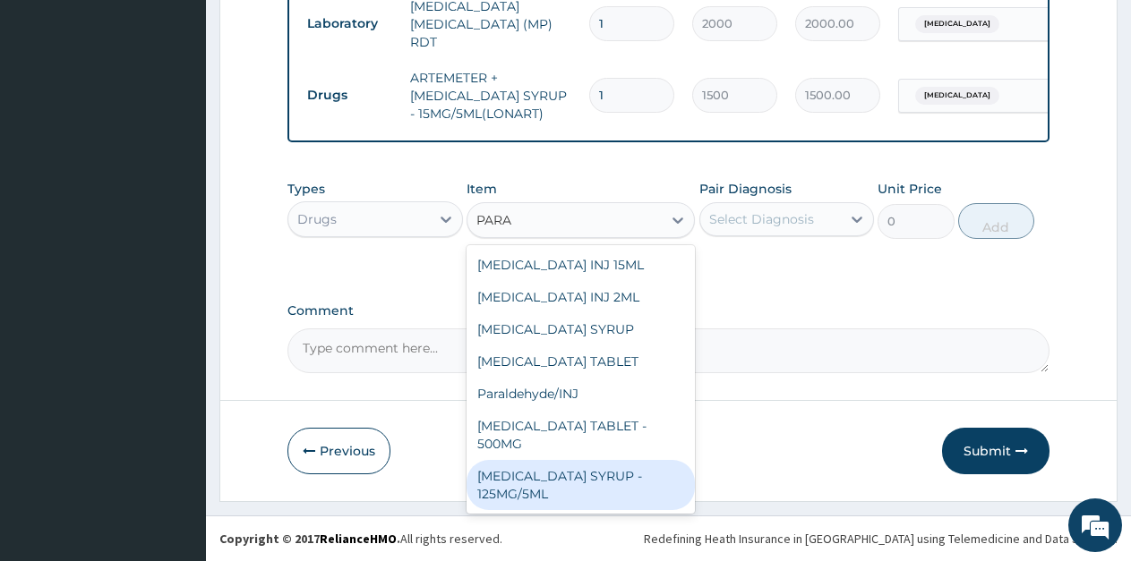
click at [608, 487] on div "[MEDICAL_DATA] SYRUP - 125MG/5ML" at bounding box center [581, 485] width 228 height 50
type input "800"
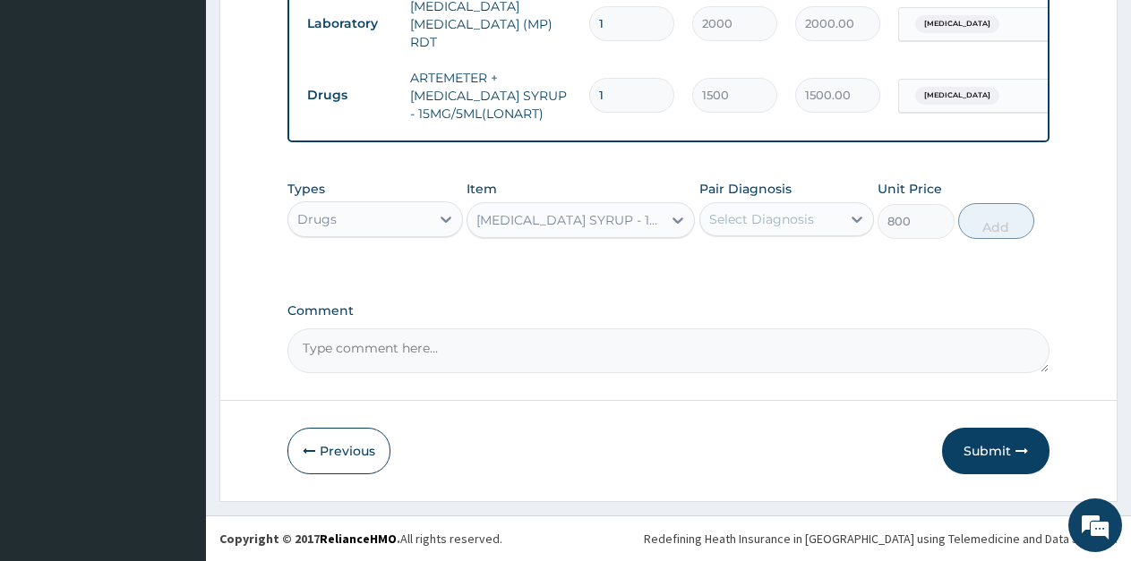
click at [795, 219] on div "Select Diagnosis" at bounding box center [761, 219] width 105 height 18
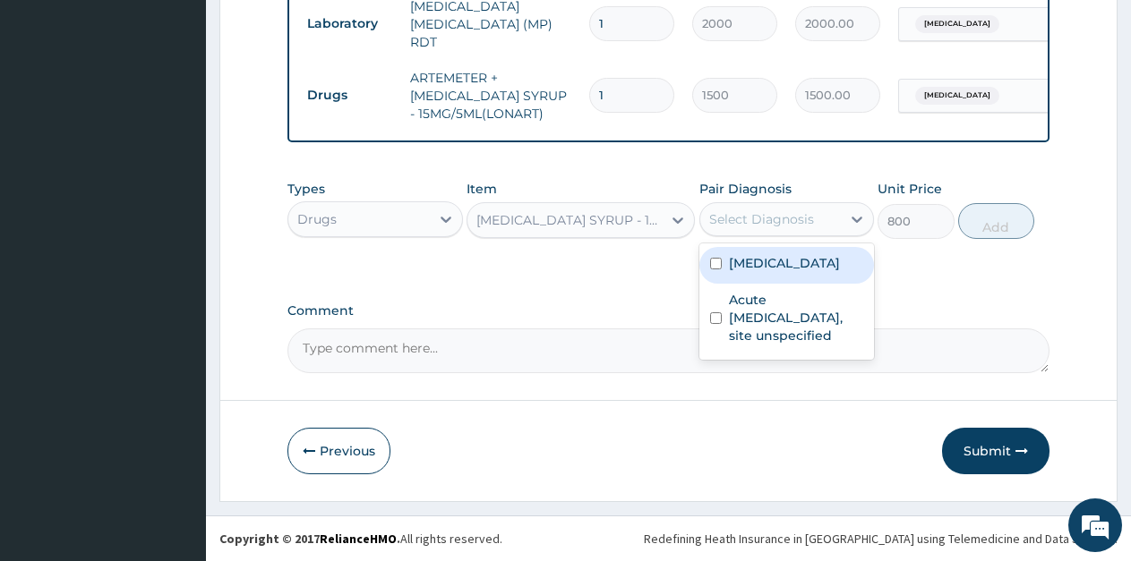
click at [783, 266] on label "[MEDICAL_DATA]" at bounding box center [784, 263] width 111 height 18
checkbox input "true"
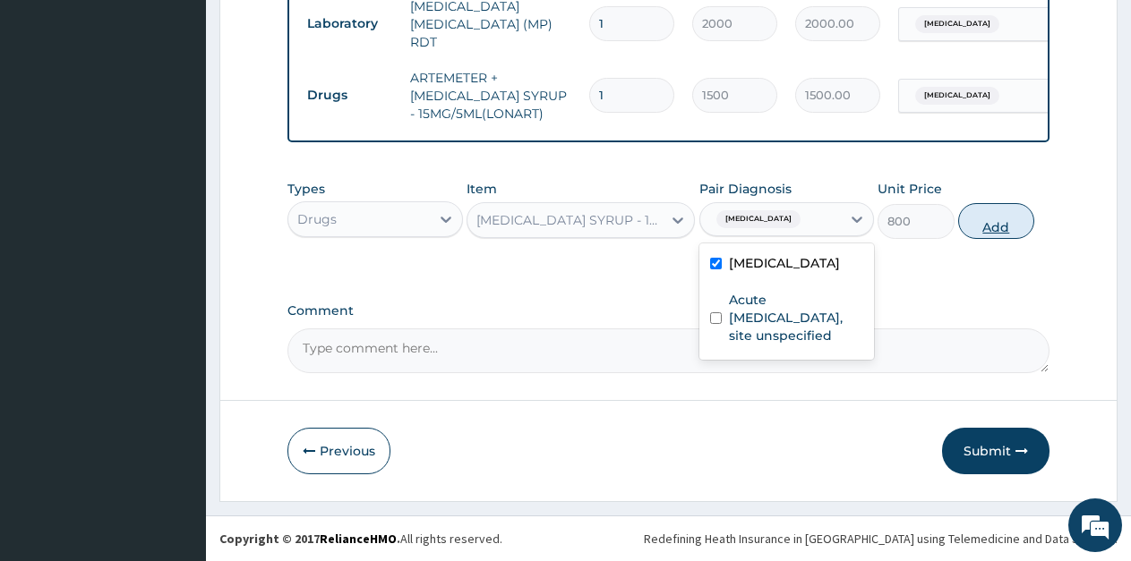
click at [985, 224] on button "Add" at bounding box center [996, 221] width 76 height 36
type input "0"
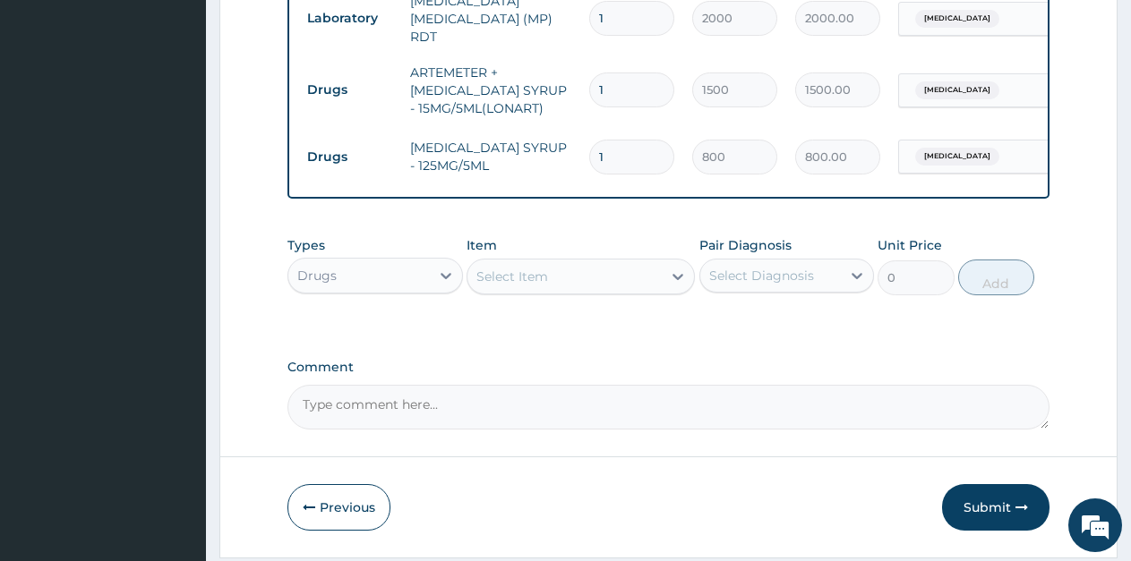
click at [501, 280] on div "Select Item" at bounding box center [512, 277] width 72 height 18
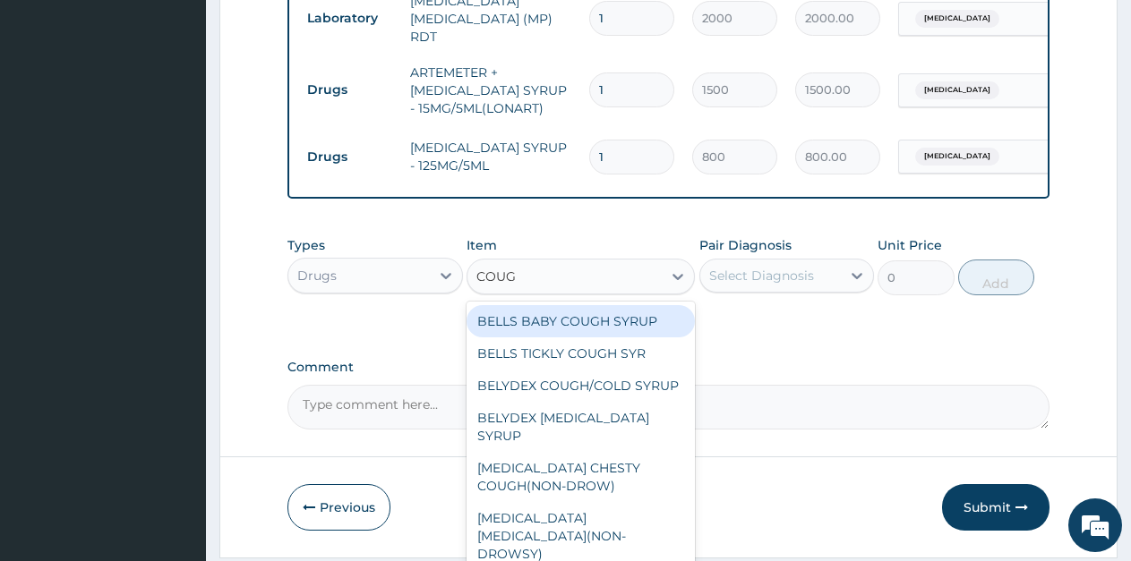
type input "COUGH"
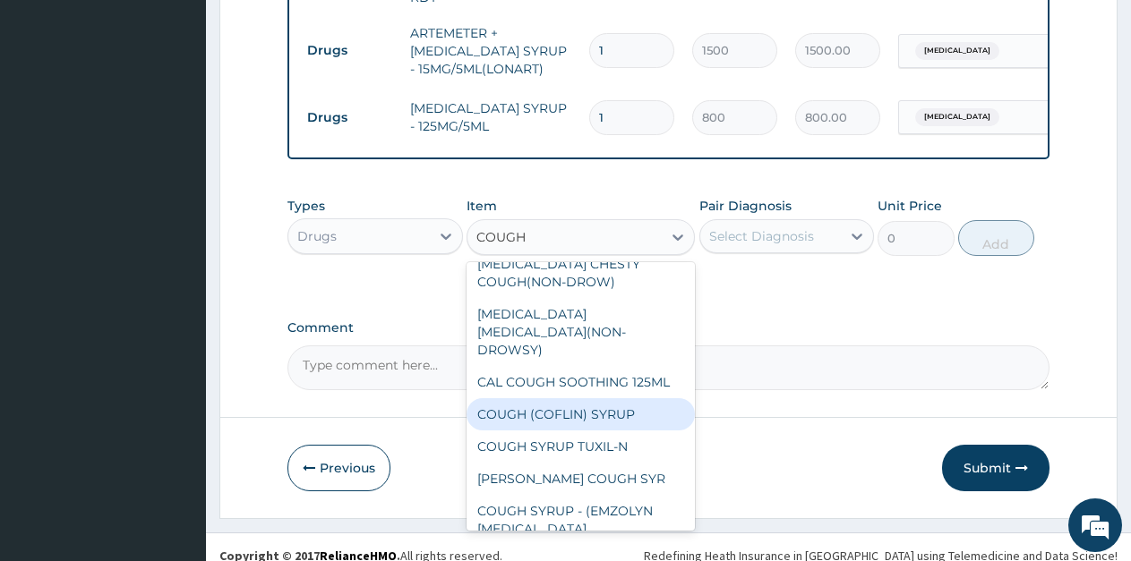
scroll to position [865, 0]
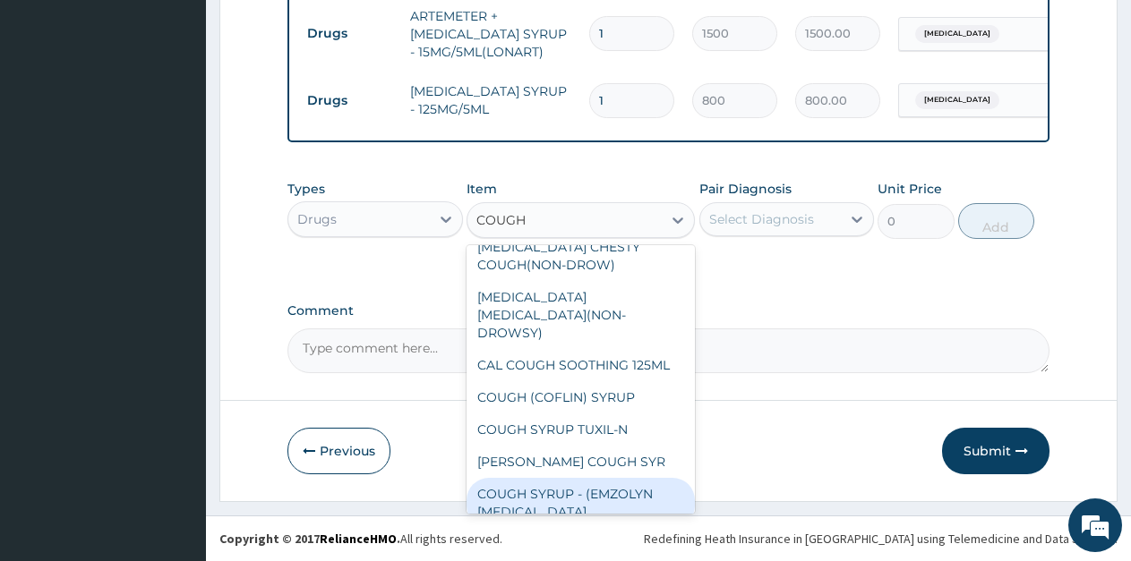
click at [612, 478] on div "COUGH SYRUP - (EMZOLYN [MEDICAL_DATA]" at bounding box center [581, 503] width 228 height 50
type input "1200"
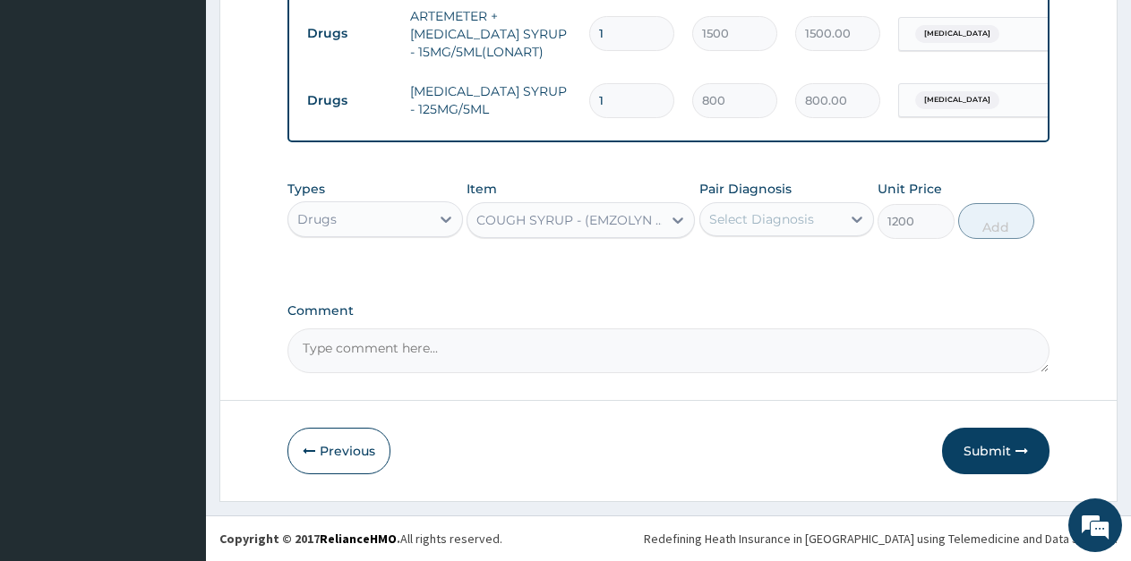
click at [749, 210] on div "Select Diagnosis" at bounding box center [761, 219] width 105 height 18
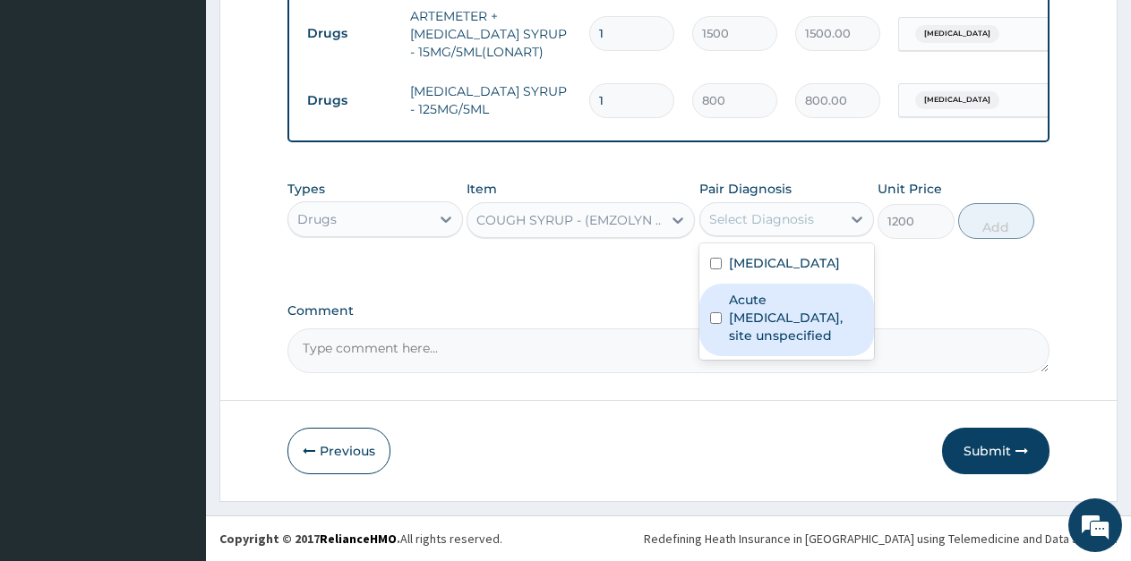
click at [758, 309] on label "Acute upper respiratory infection, site unspecified" at bounding box center [796, 318] width 135 height 54
checkbox input "true"
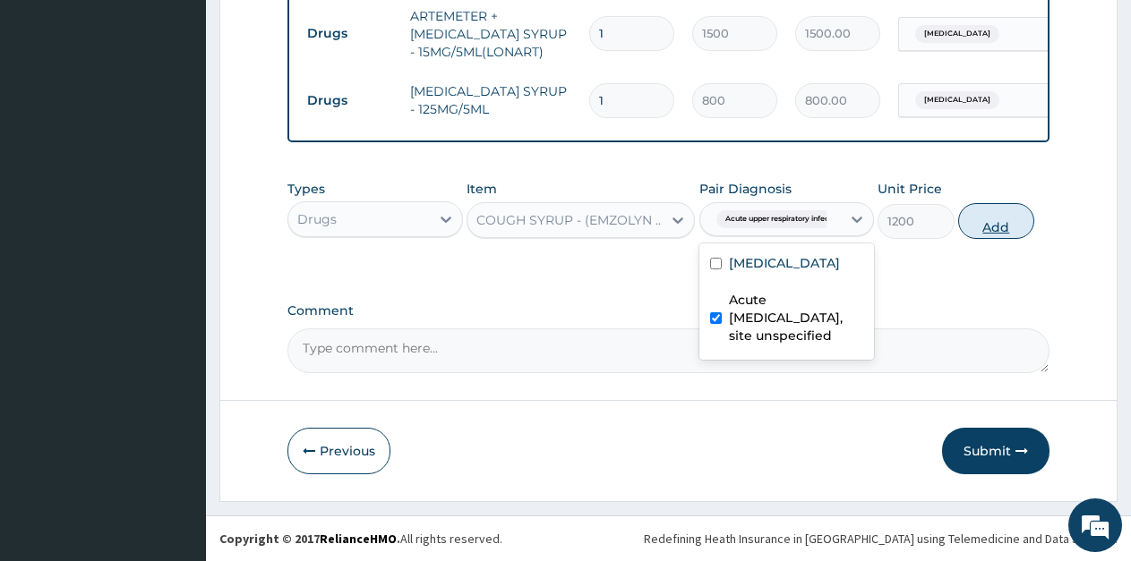
click at [1001, 222] on button "Add" at bounding box center [996, 221] width 76 height 36
type input "0"
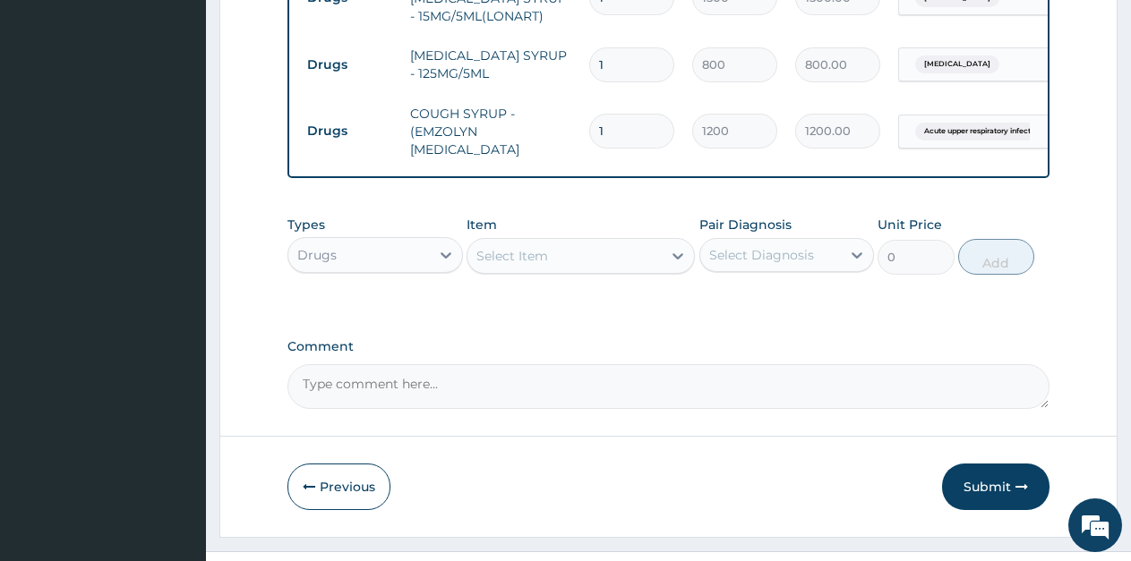
scroll to position [937, 0]
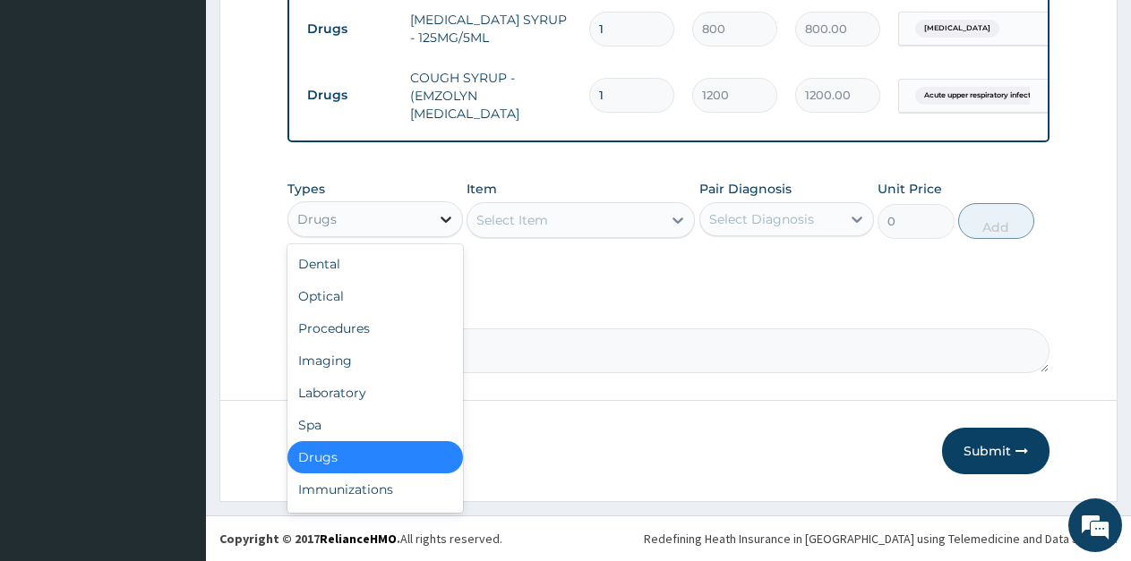
click at [432, 228] on div at bounding box center [446, 219] width 32 height 32
click at [355, 390] on div "Laboratory" at bounding box center [375, 393] width 176 height 32
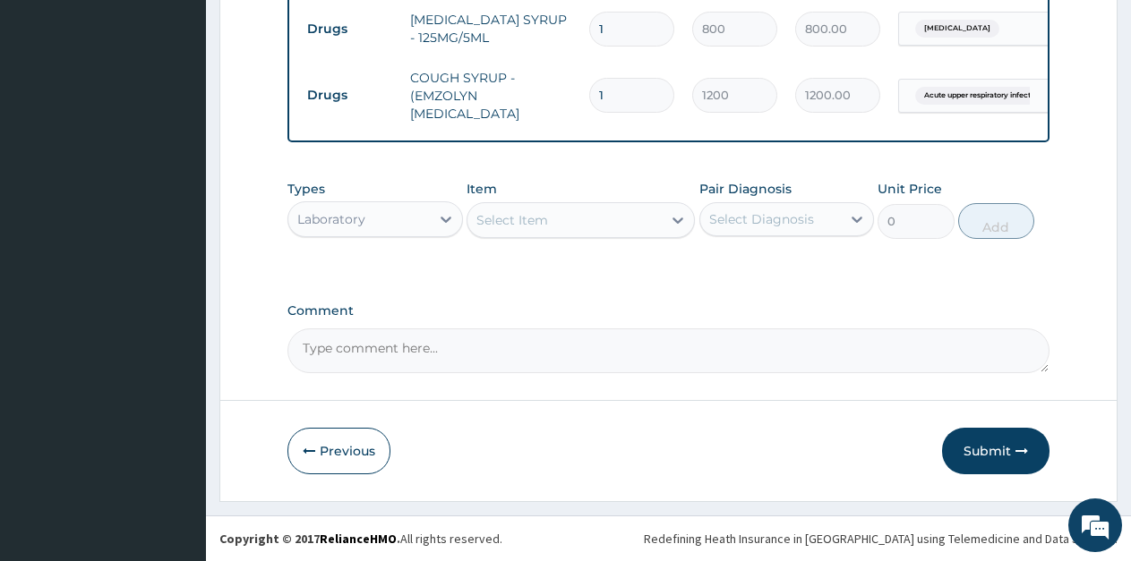
click at [557, 226] on div "Select Item" at bounding box center [564, 220] width 194 height 29
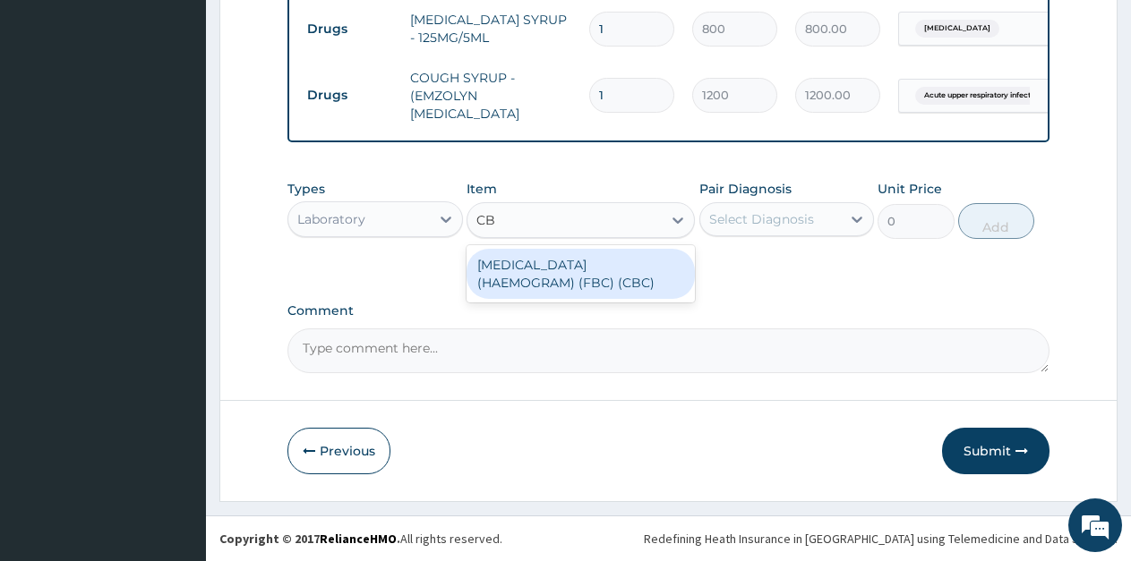
type input "CBC"
click at [579, 266] on div "[MEDICAL_DATA] (HAEMOGRAM) (FBC) (CBC)" at bounding box center [581, 274] width 228 height 50
type input "4000"
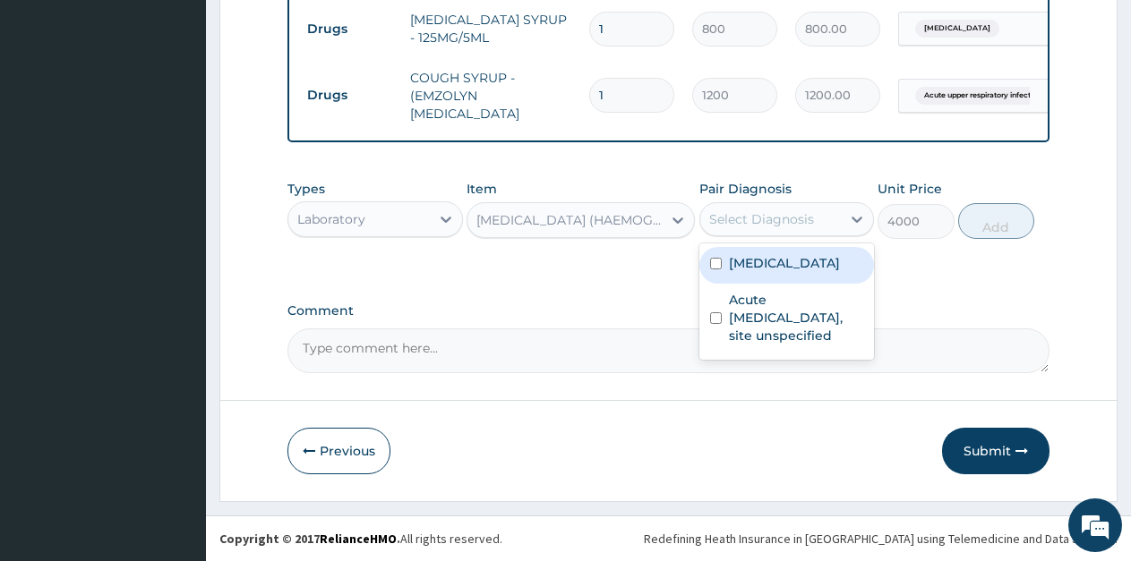
click at [793, 224] on div "Select Diagnosis" at bounding box center [761, 219] width 105 height 18
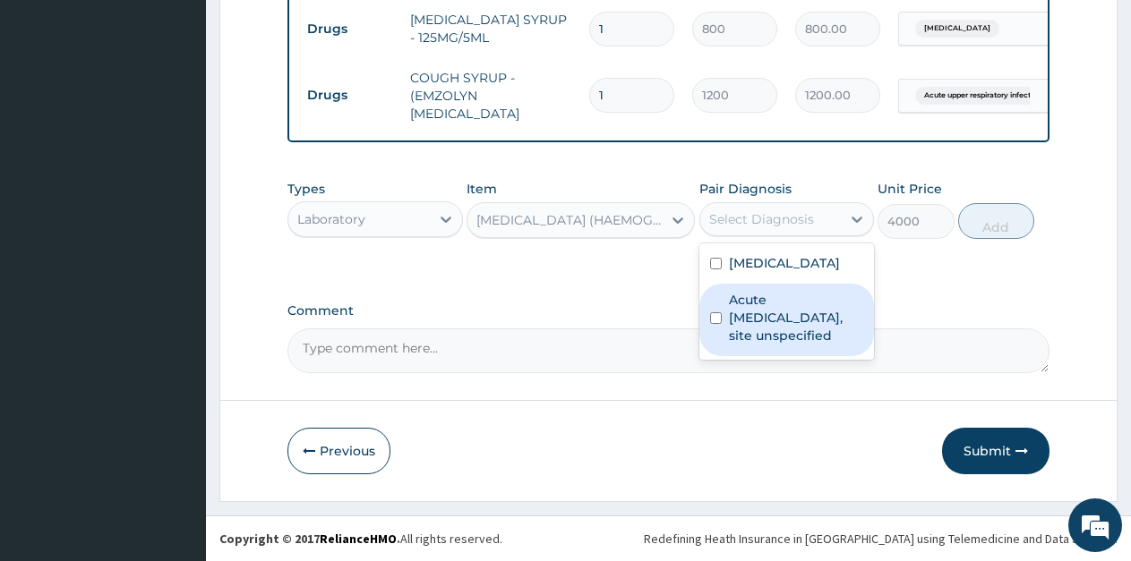
click at [795, 315] on label "Acute upper respiratory infection, site unspecified" at bounding box center [796, 318] width 135 height 54
checkbox input "true"
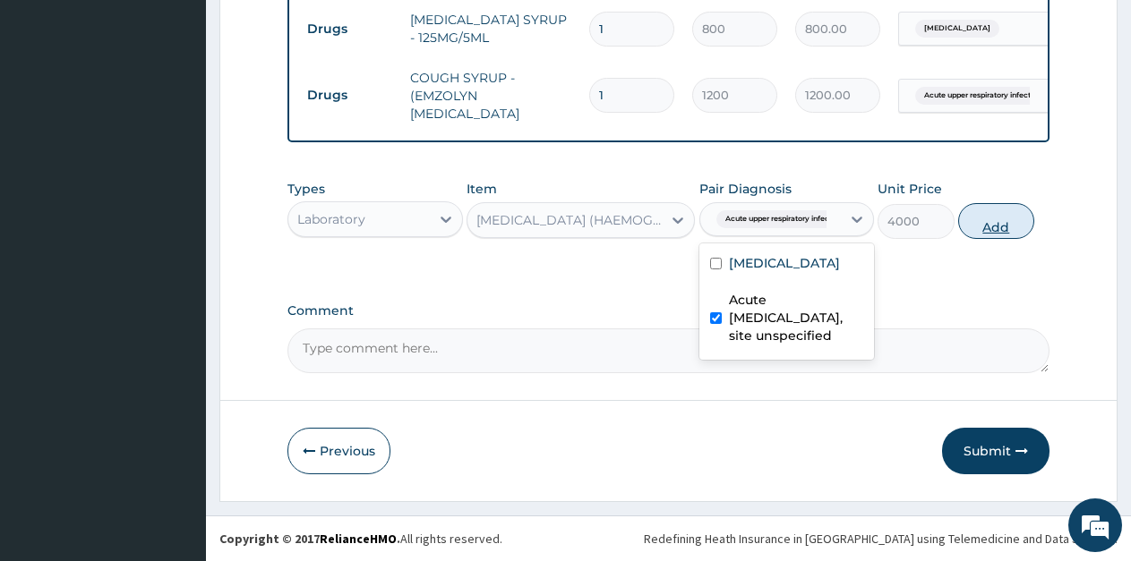
click at [978, 220] on button "Add" at bounding box center [996, 221] width 76 height 36
type input "0"
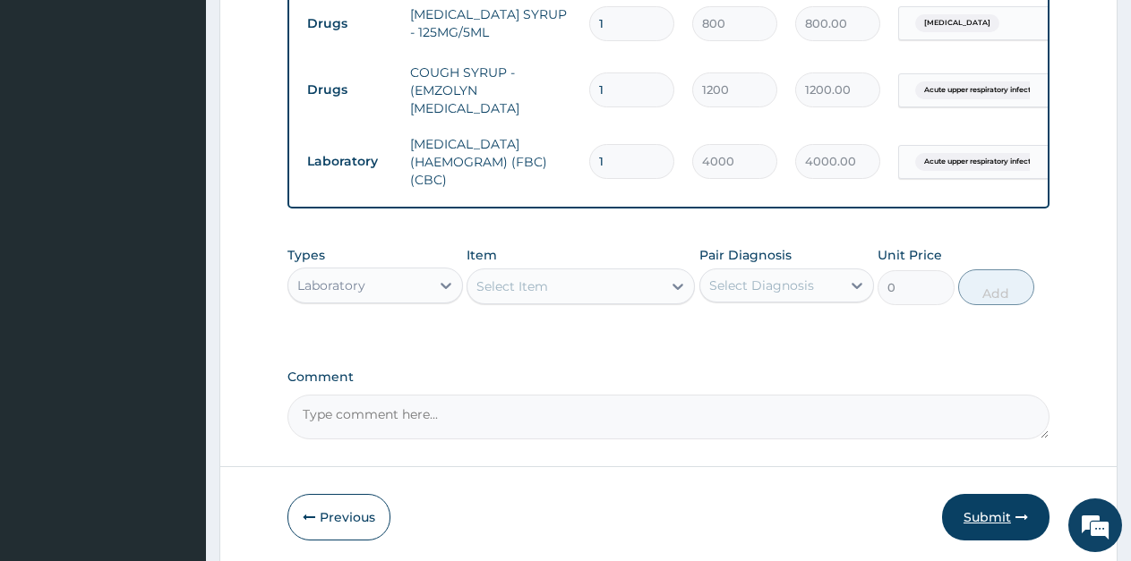
click at [980, 528] on button "Submit" at bounding box center [995, 517] width 107 height 47
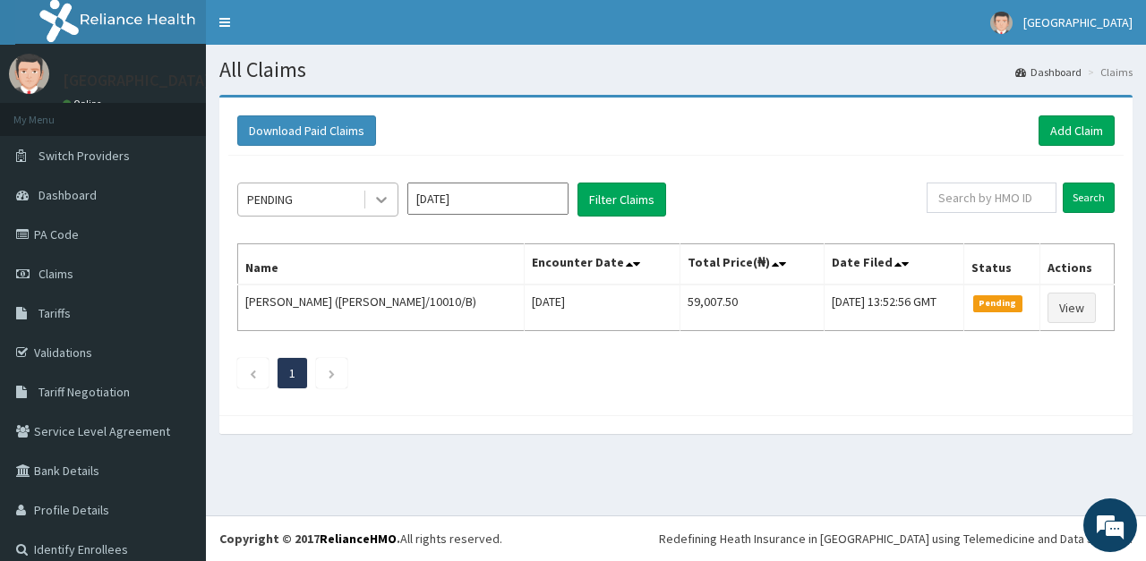
click at [390, 199] on icon at bounding box center [381, 200] width 18 height 18
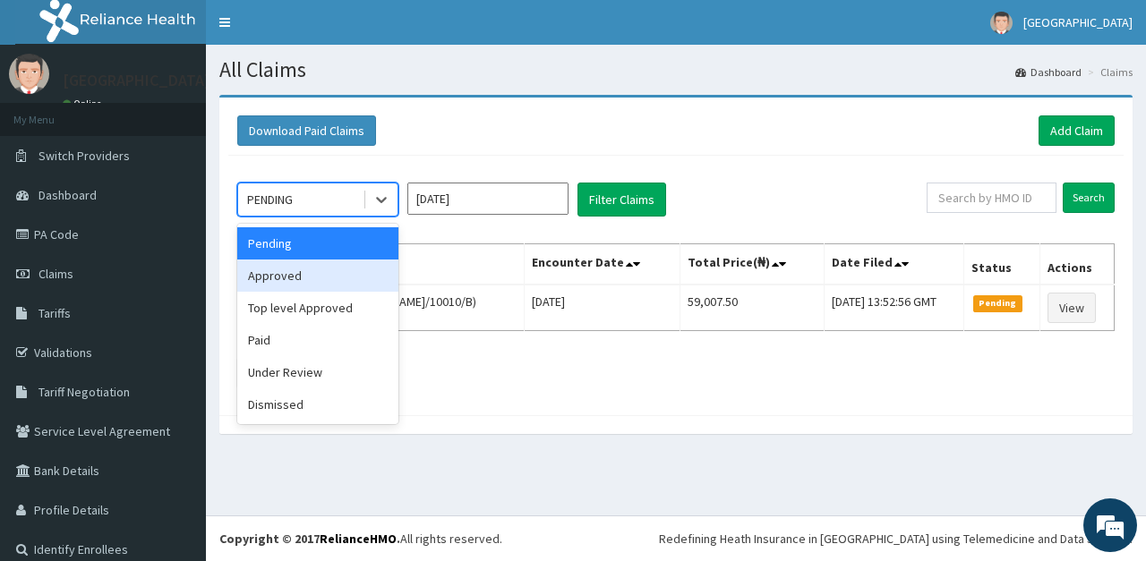
click at [316, 272] on div "Approved" at bounding box center [317, 276] width 161 height 32
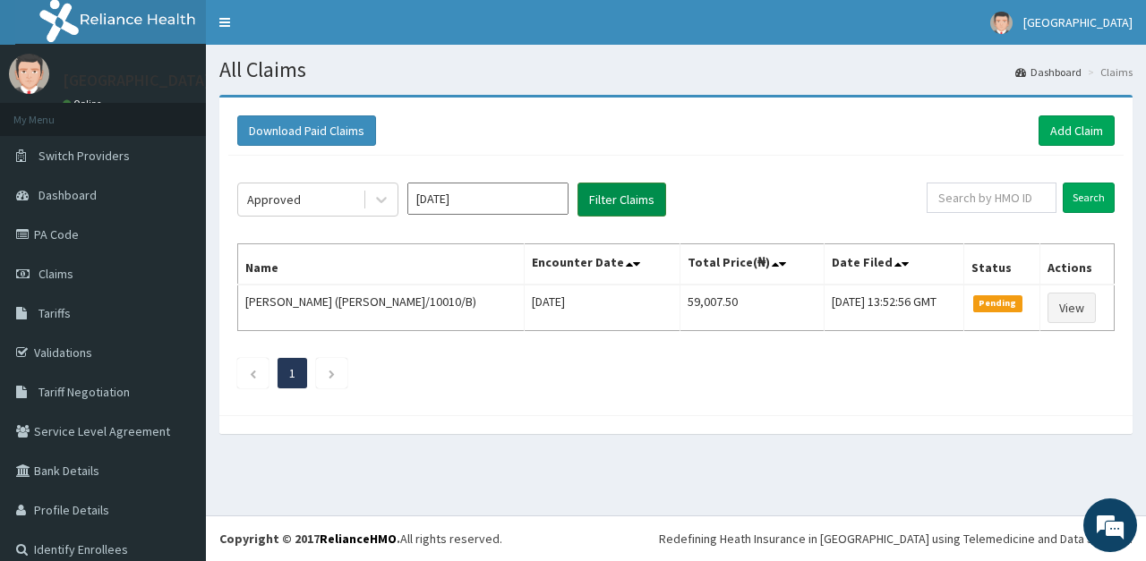
click at [615, 206] on button "Filter Claims" at bounding box center [622, 200] width 89 height 34
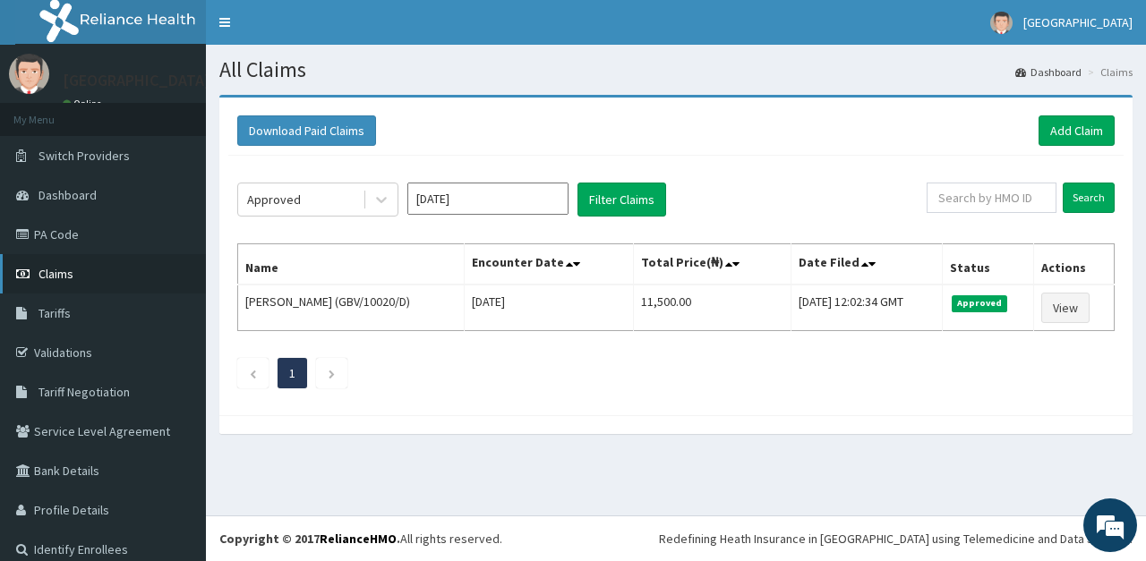
click at [81, 287] on link "Claims" at bounding box center [103, 273] width 206 height 39
click at [1039, 135] on link "Add Claim" at bounding box center [1077, 131] width 76 height 30
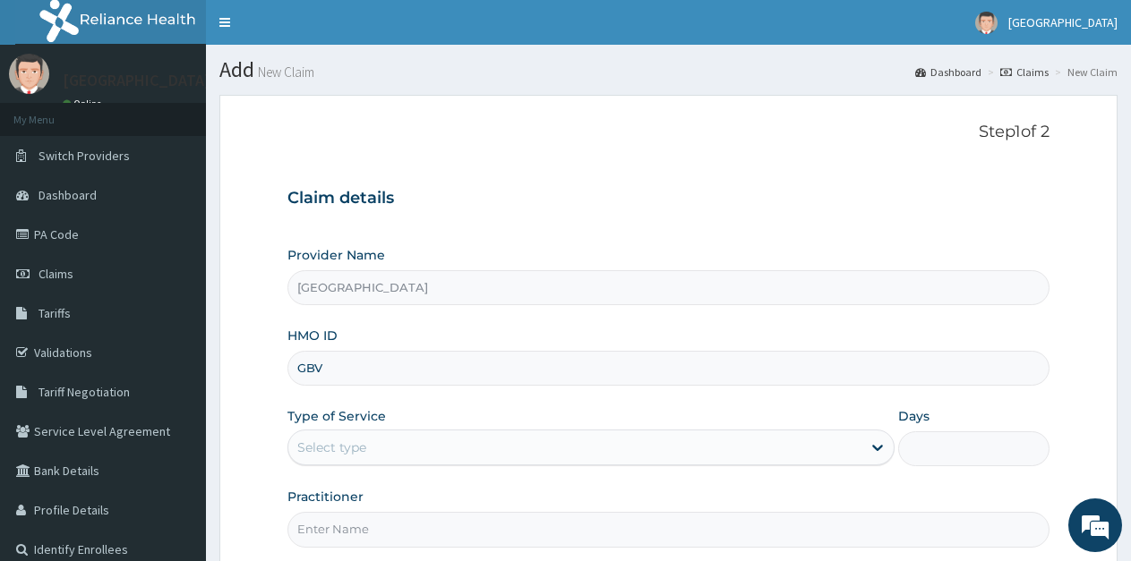
type input "GBV/10020/C"
click at [377, 452] on div "Select type" at bounding box center [574, 447] width 572 height 29
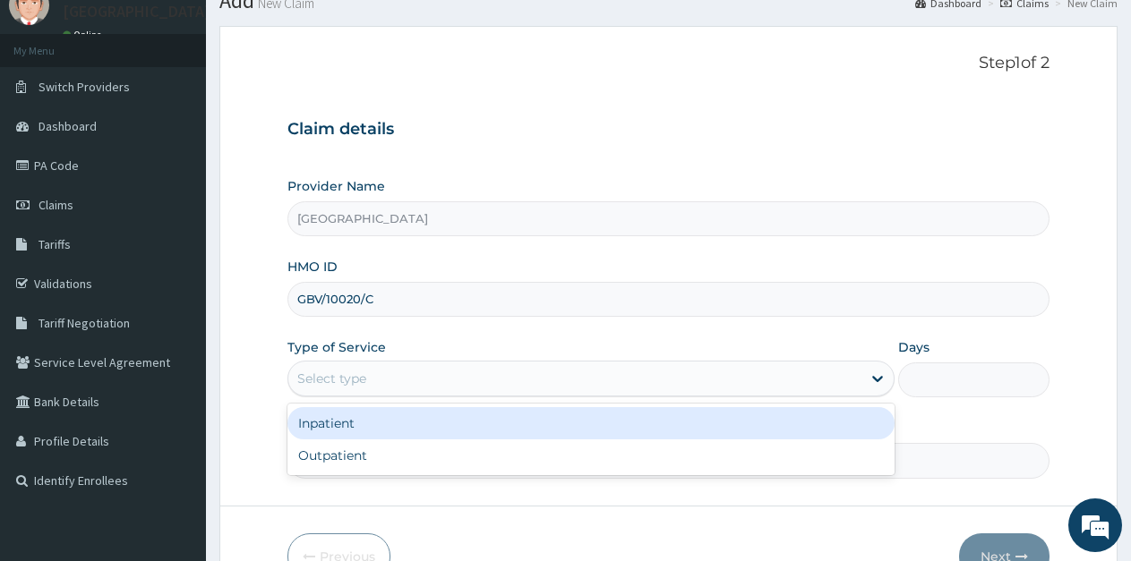
scroll to position [90, 0]
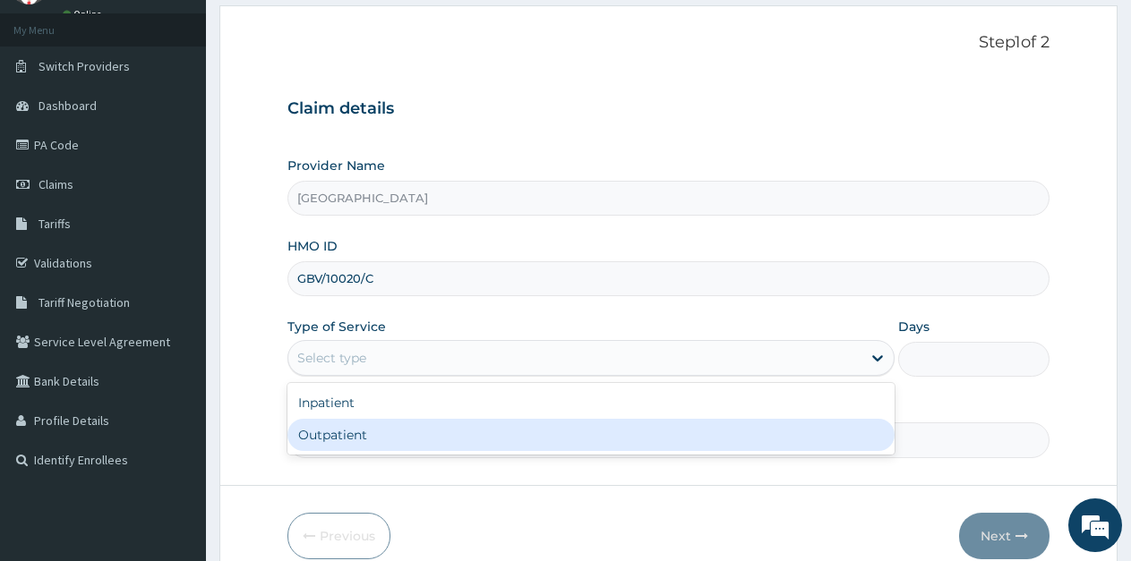
click at [379, 432] on div "Outpatient" at bounding box center [590, 435] width 606 height 32
type input "1"
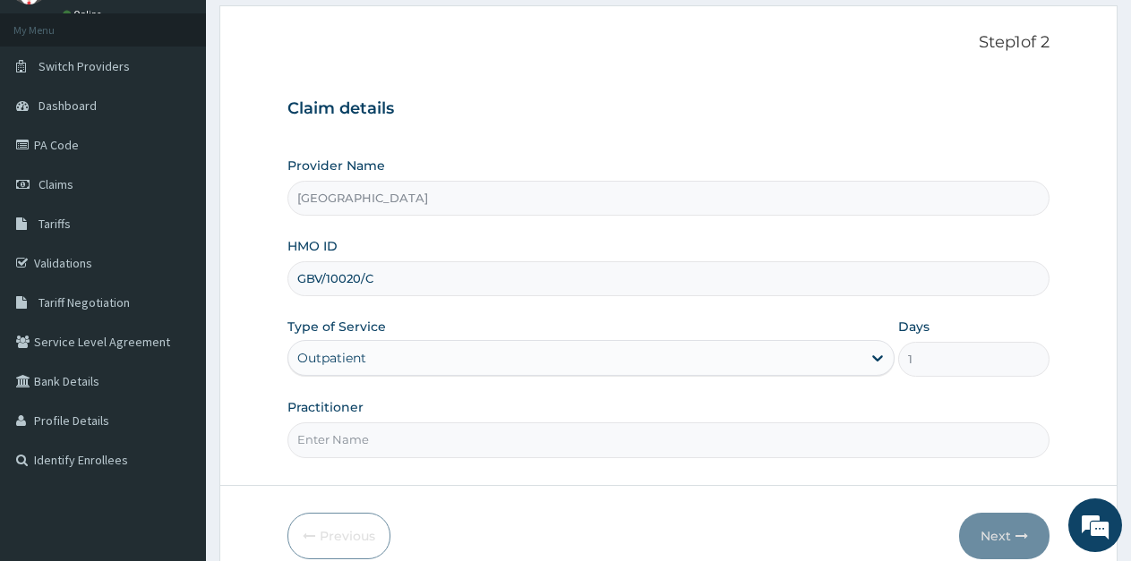
click at [388, 440] on input "Practitioner" at bounding box center [668, 440] width 762 height 35
type input "Ukueku"
click at [998, 535] on button "Next" at bounding box center [1004, 536] width 90 height 47
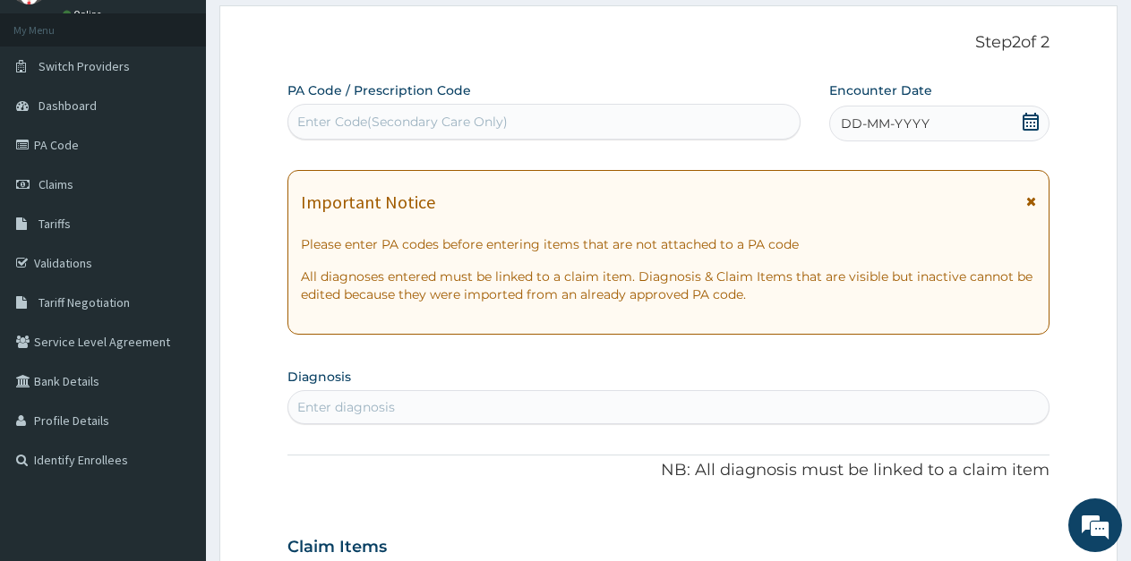
click at [1029, 124] on icon at bounding box center [1031, 122] width 18 height 18
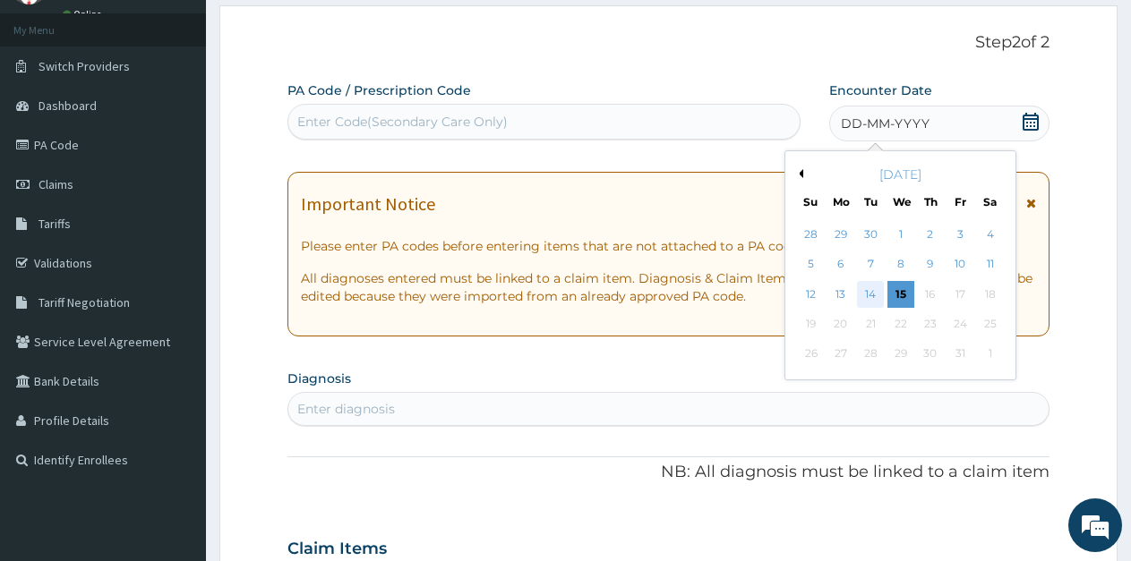
click at [875, 292] on div "14" at bounding box center [871, 294] width 27 height 27
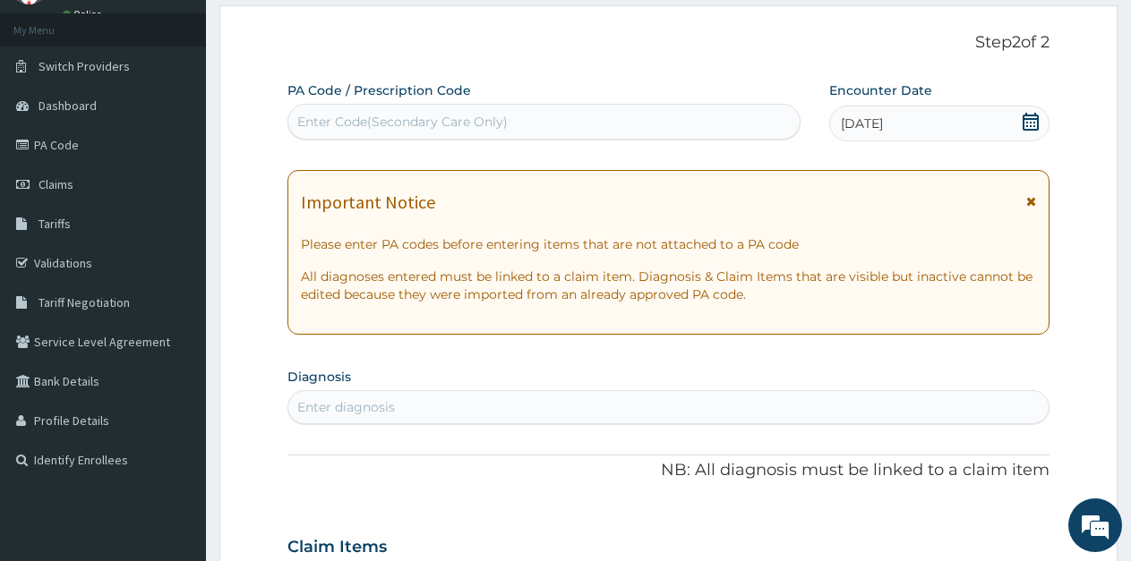
click at [336, 407] on div "Enter diagnosis" at bounding box center [346, 407] width 98 height 18
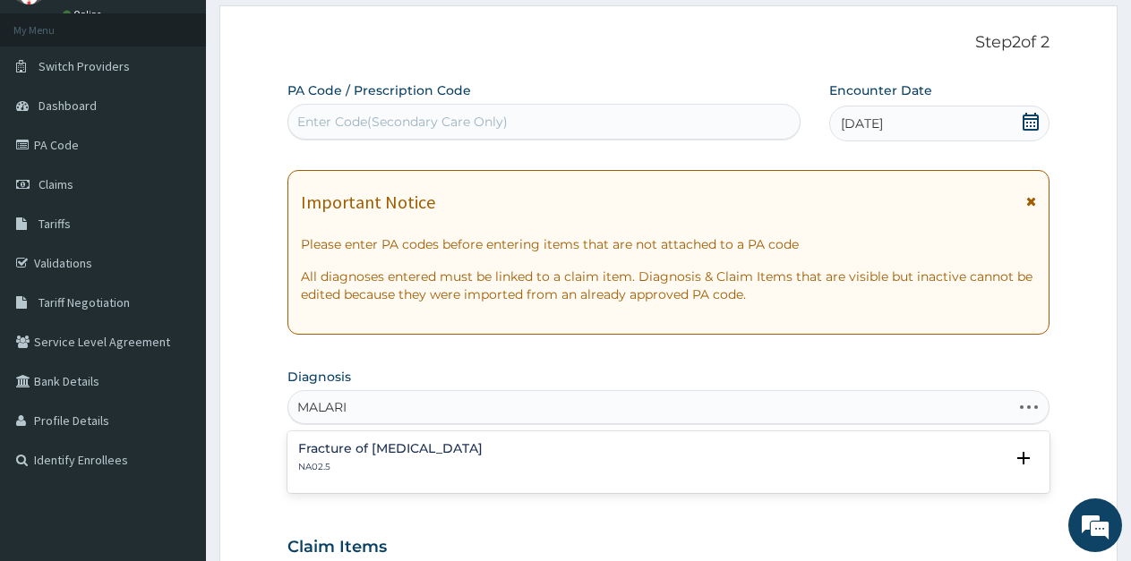
type input "MALARIA"
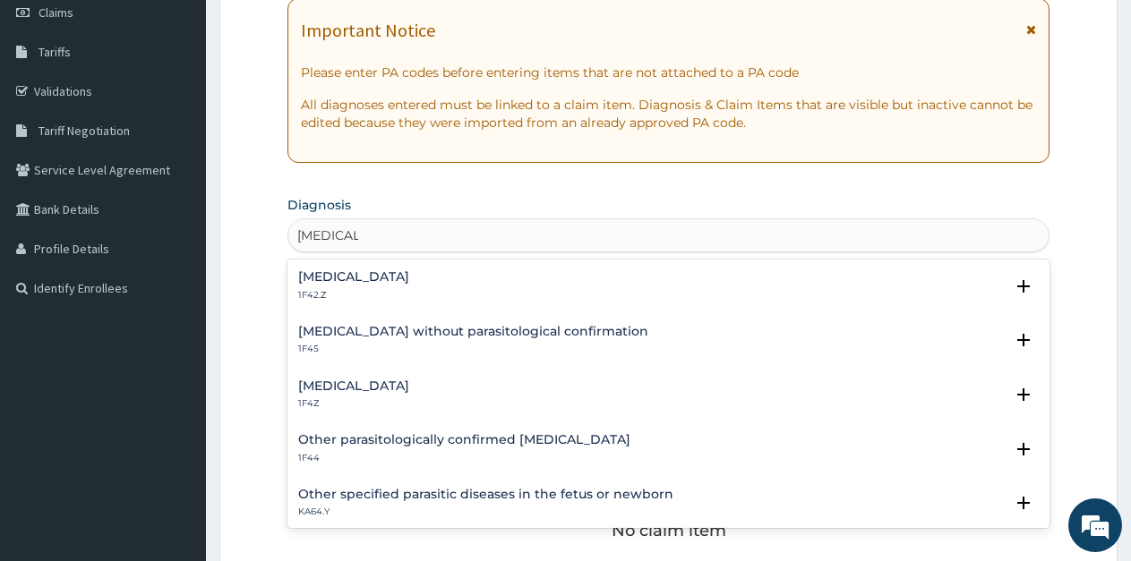
scroll to position [269, 0]
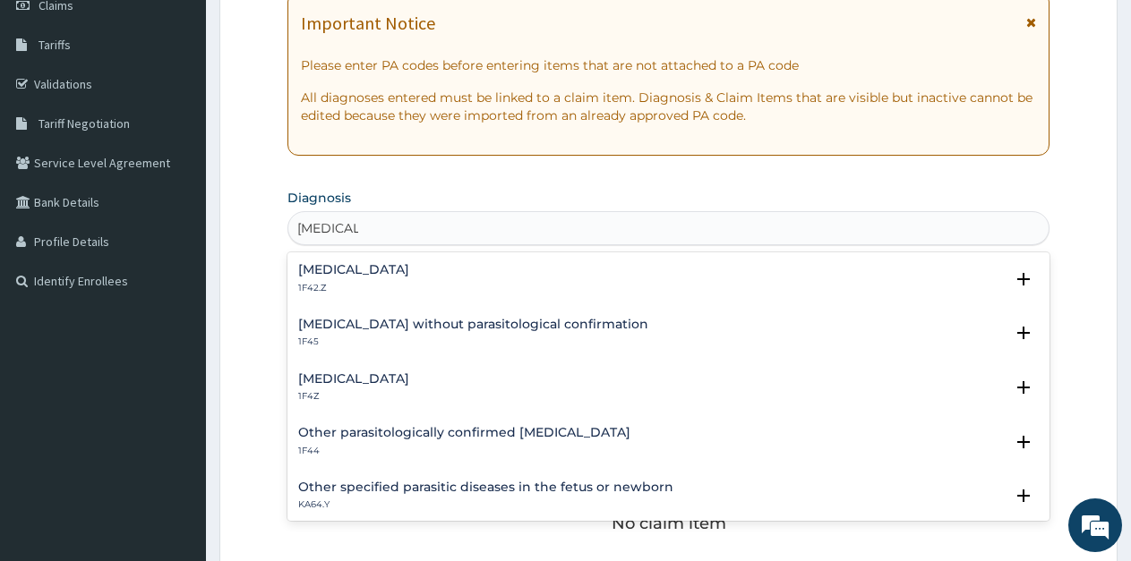
click at [383, 381] on h4 "Malaria, unspecified" at bounding box center [353, 378] width 111 height 13
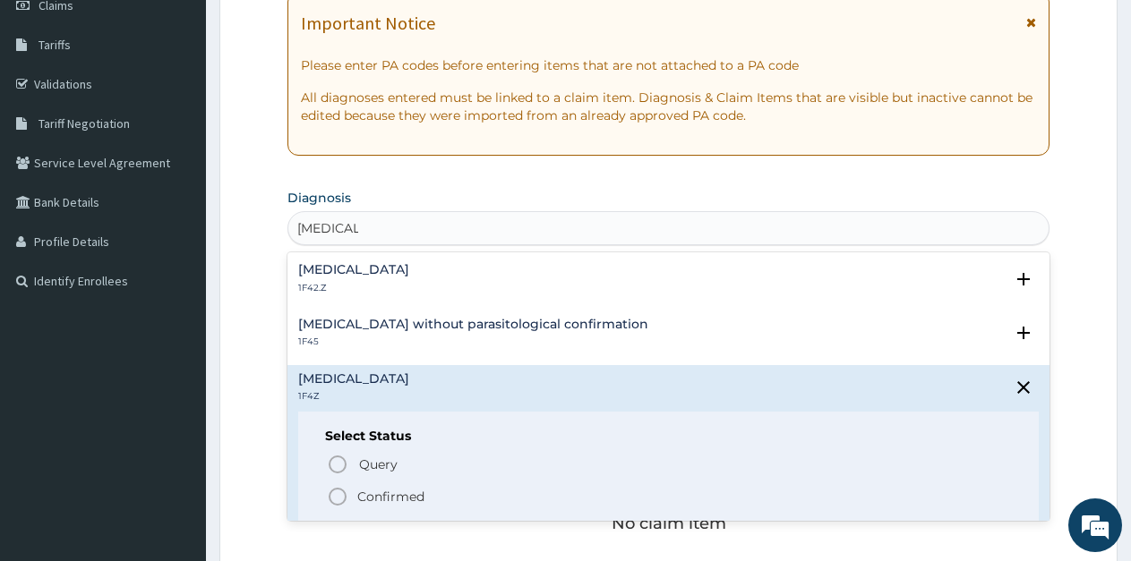
click at [336, 499] on icon "status option filled" at bounding box center [337, 496] width 21 height 21
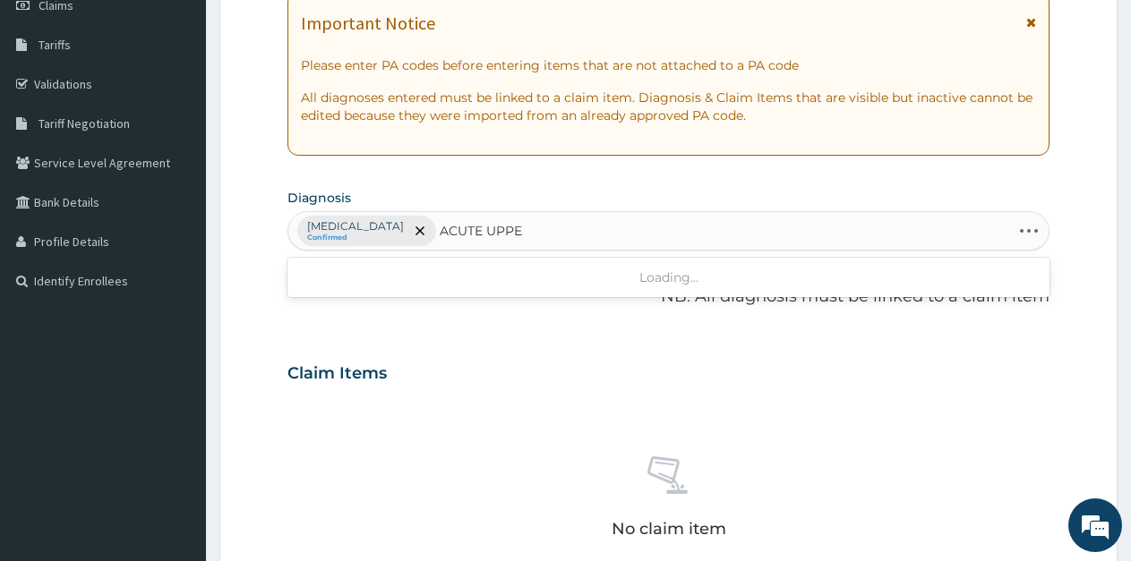
type input "ACUTE UPPER"
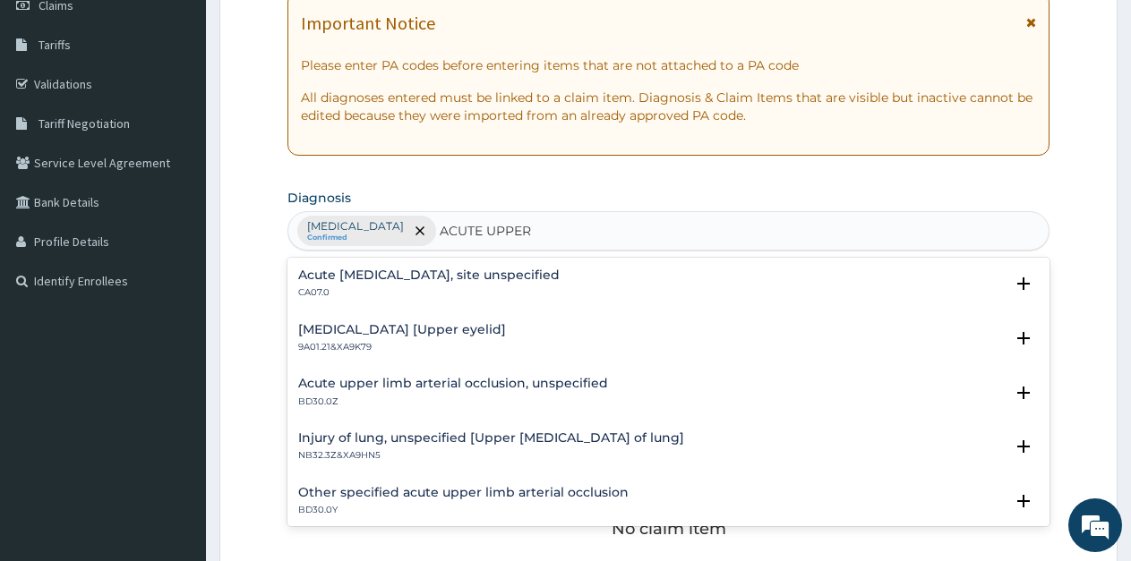
click at [449, 277] on h4 "Acute upper respiratory infection, site unspecified" at bounding box center [428, 275] width 261 height 13
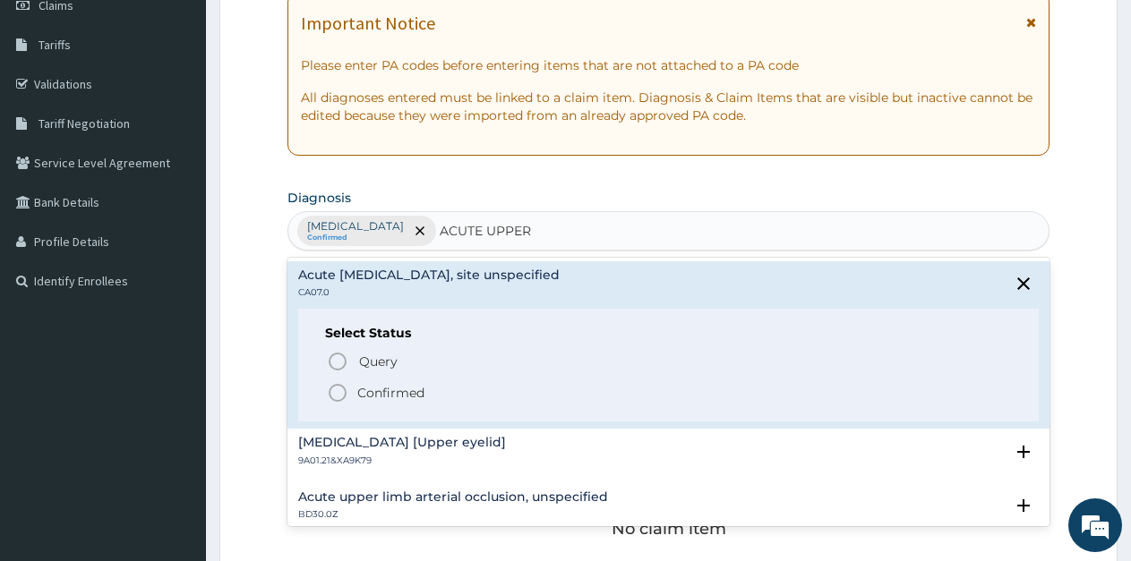
click at [336, 390] on icon "status option filled" at bounding box center [337, 392] width 21 height 21
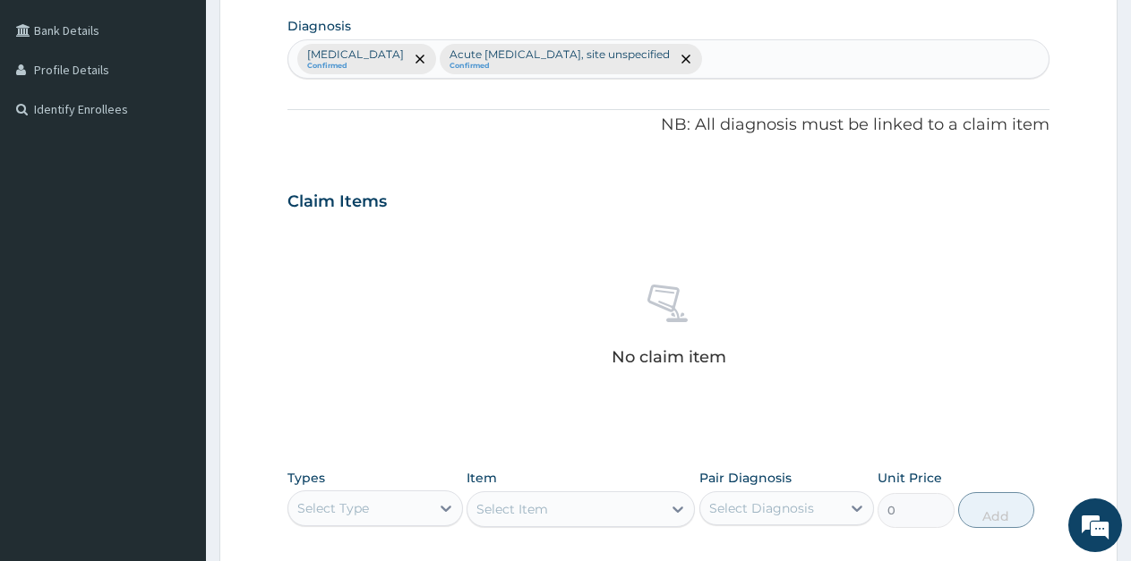
scroll to position [716, 0]
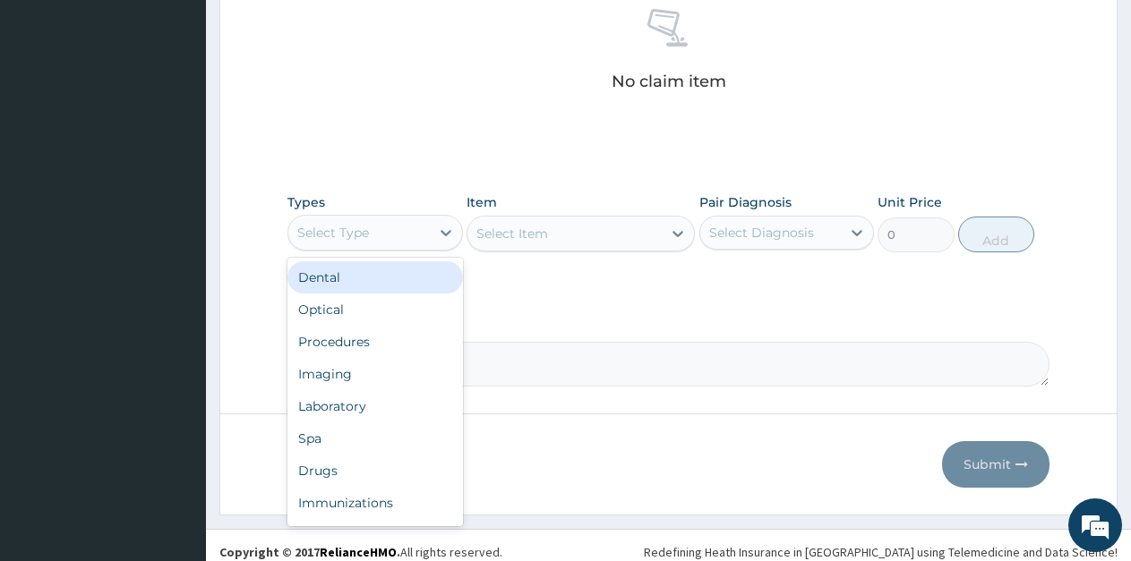
click at [384, 233] on div "Select Type" at bounding box center [358, 232] width 141 height 29
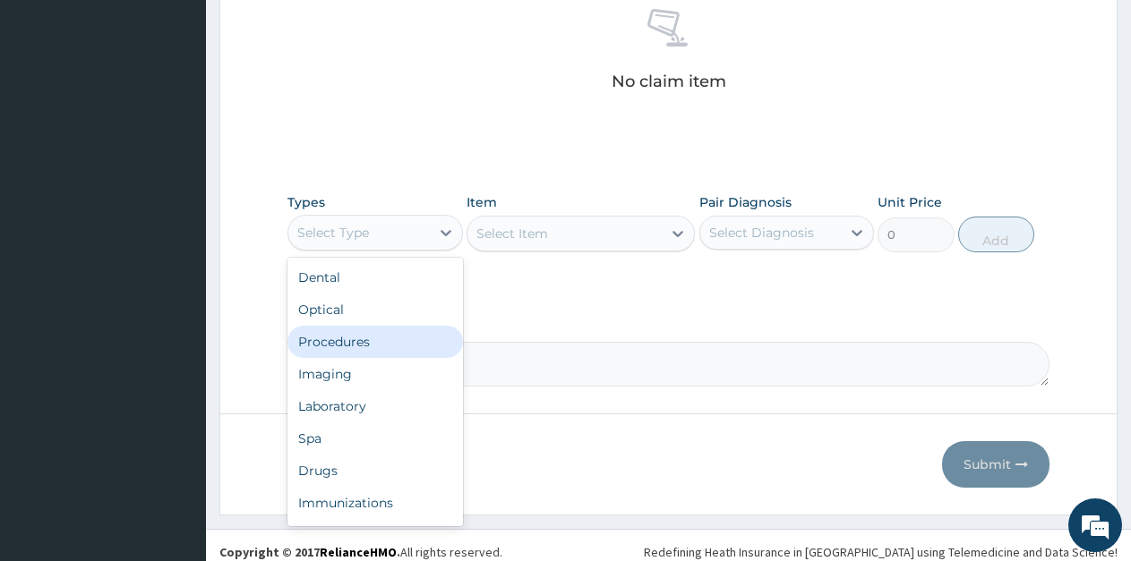
click at [351, 336] on div "Procedures" at bounding box center [375, 342] width 176 height 32
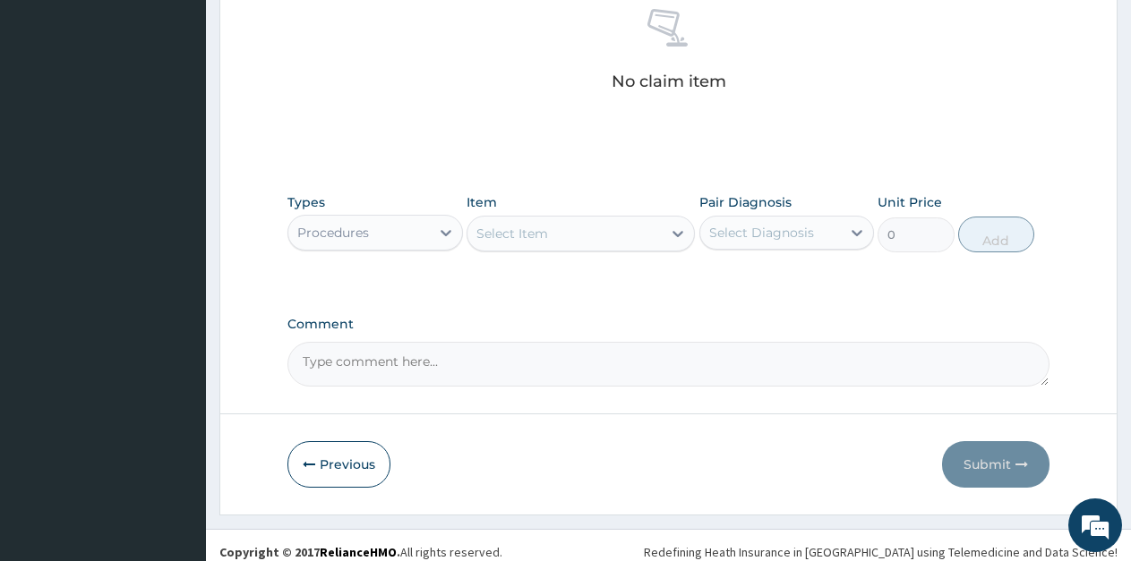
click at [639, 243] on div "Select Item" at bounding box center [564, 233] width 194 height 29
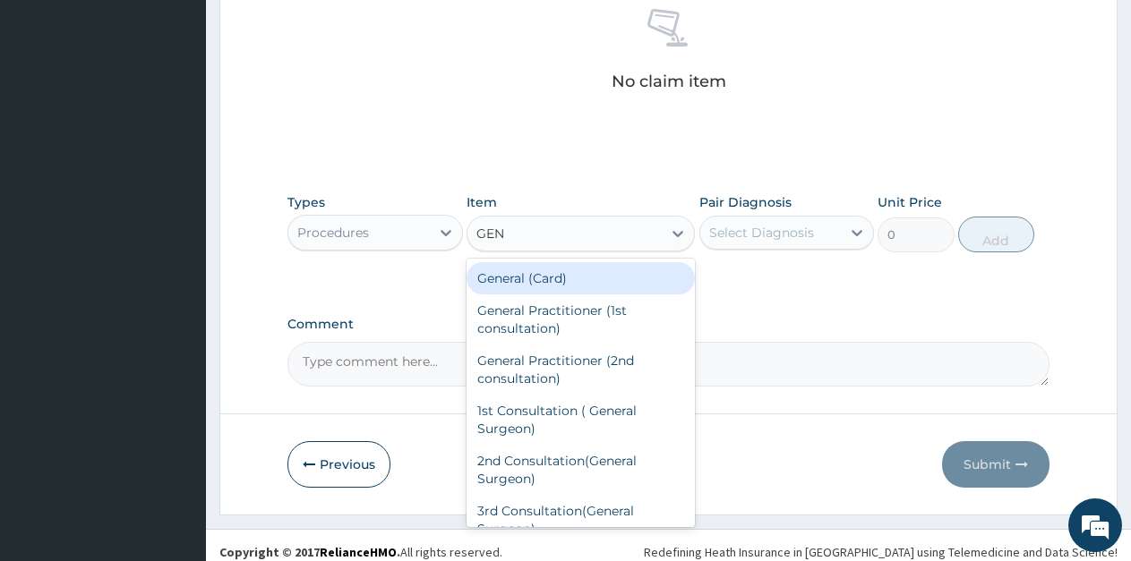
type input "GENE"
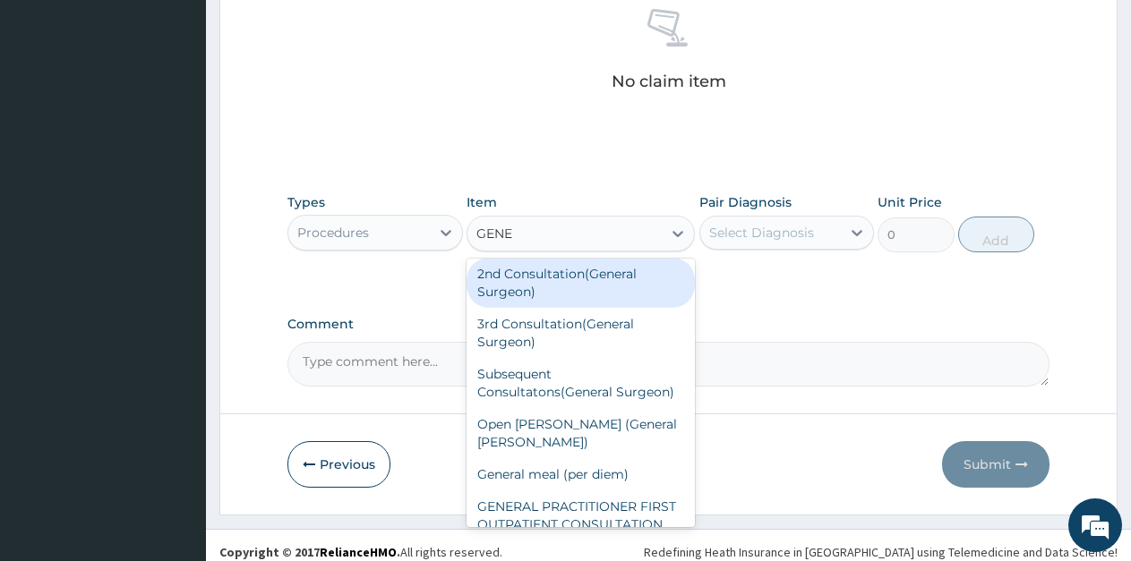
scroll to position [222, 0]
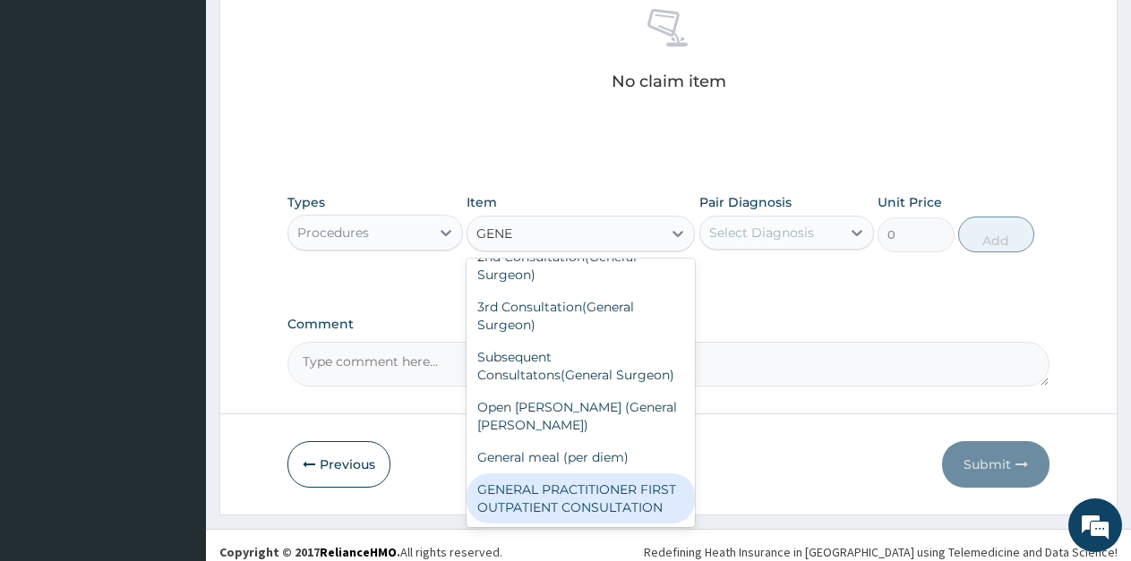
click at [548, 478] on div "GENERAL PRACTITIONER FIRST OUTPATIENT CONSULTATION" at bounding box center [581, 499] width 228 height 50
type input "2000"
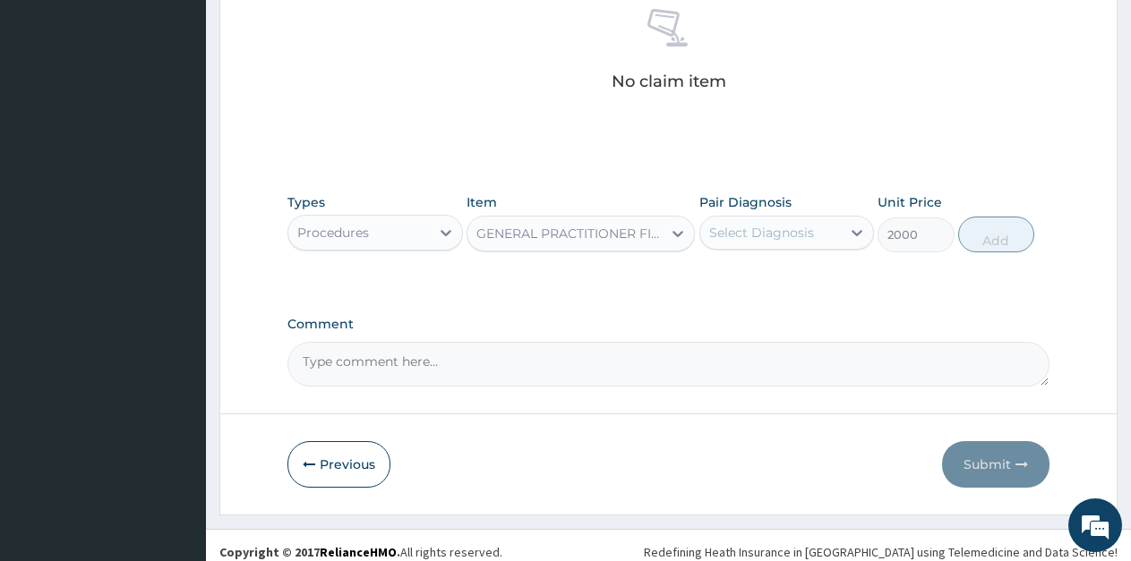
click at [818, 230] on div "Select Diagnosis" at bounding box center [770, 232] width 141 height 29
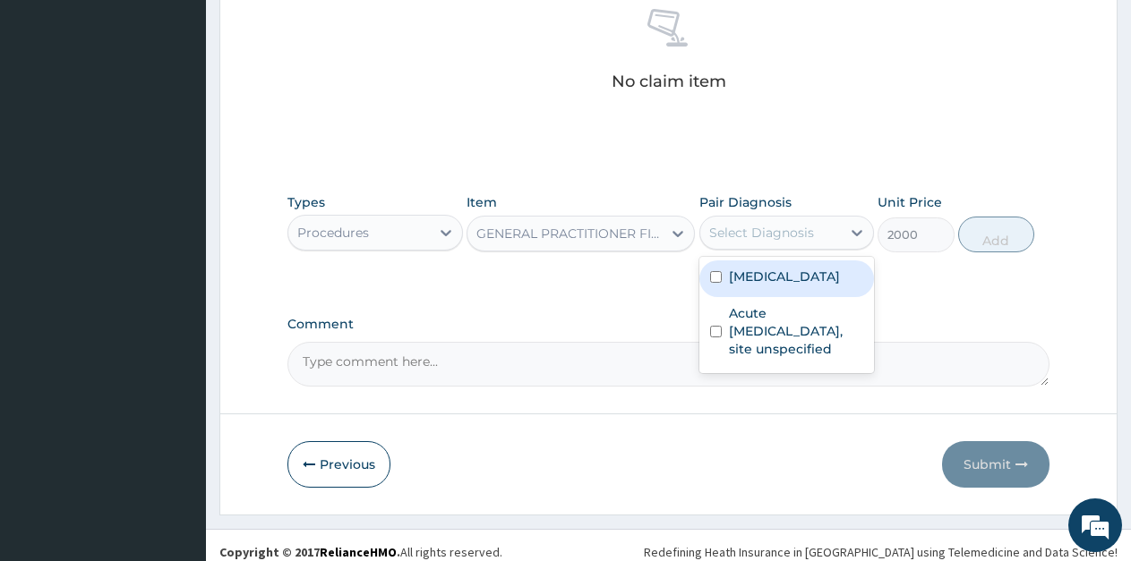
click at [784, 278] on label "Malaria, unspecified" at bounding box center [784, 277] width 111 height 18
checkbox input "true"
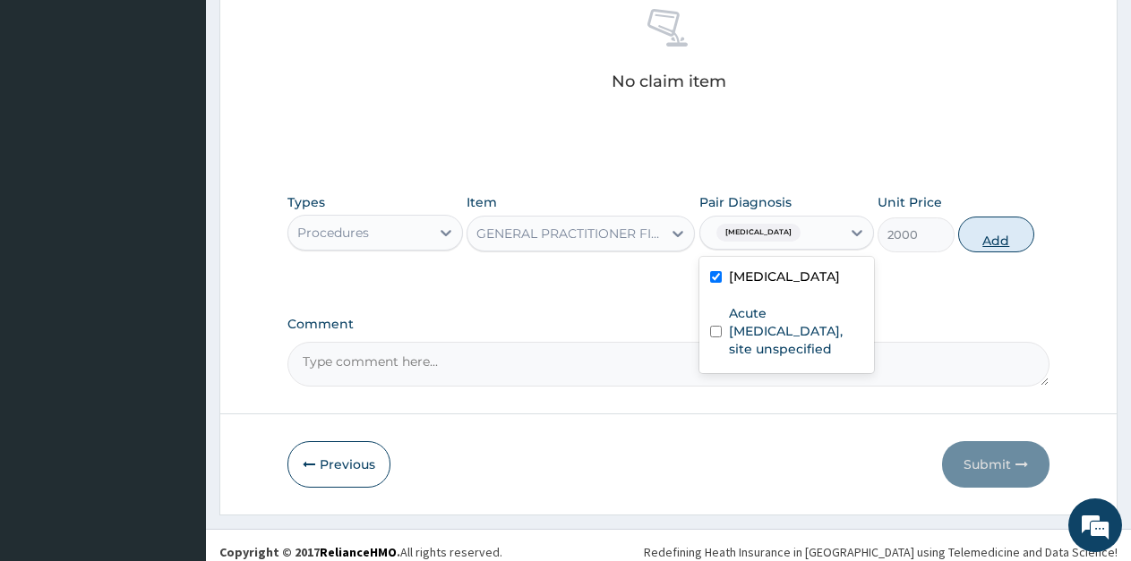
click at [982, 243] on button "Add" at bounding box center [996, 235] width 76 height 36
type input "0"
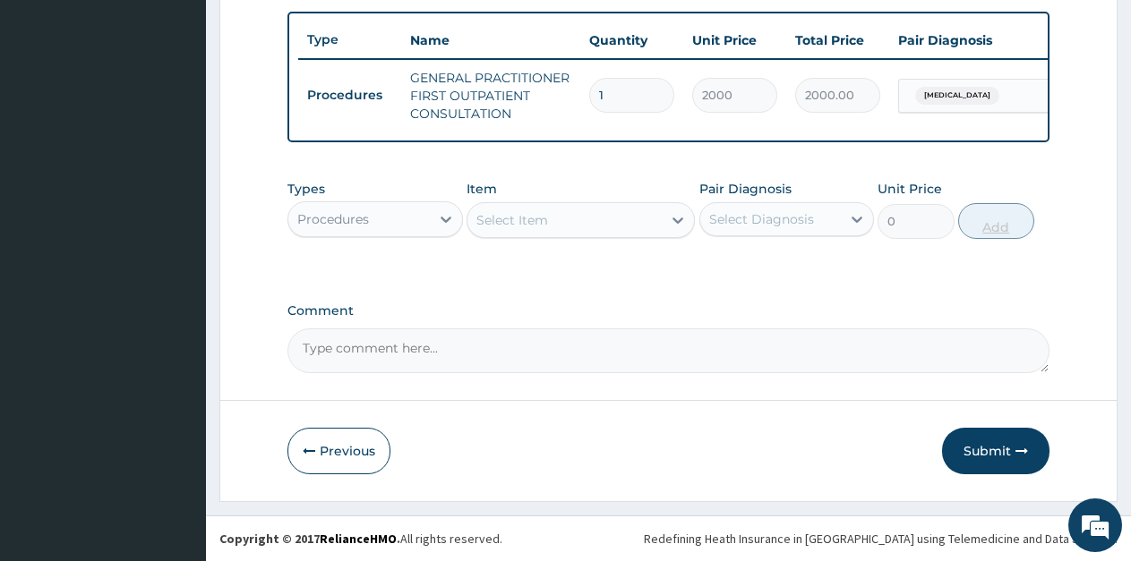
scroll to position [670, 0]
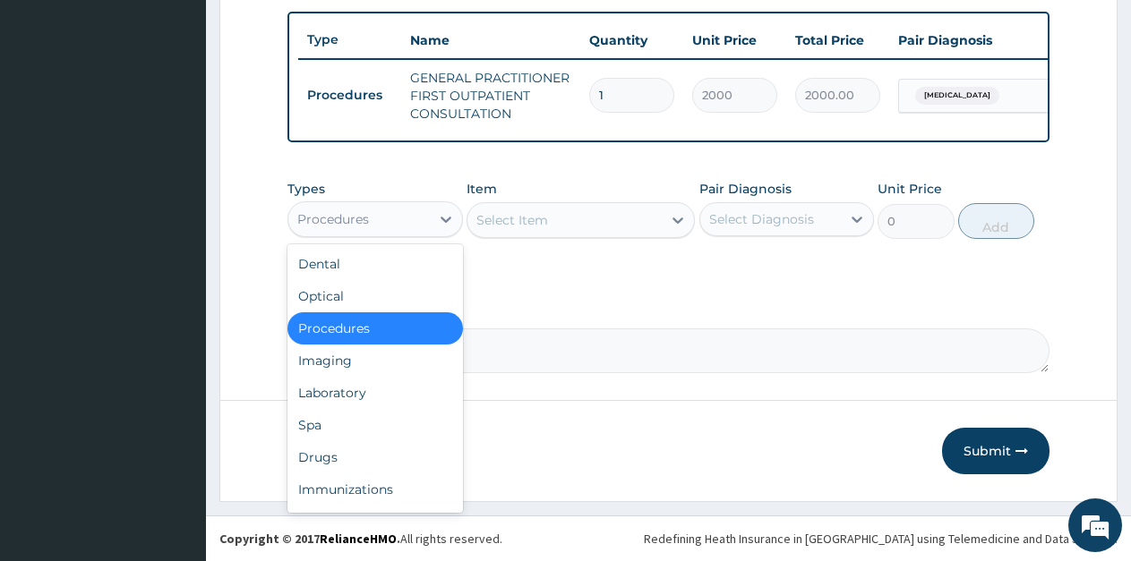
click at [414, 225] on div "Procedures" at bounding box center [358, 219] width 141 height 29
click at [352, 385] on div "Laboratory" at bounding box center [375, 393] width 176 height 32
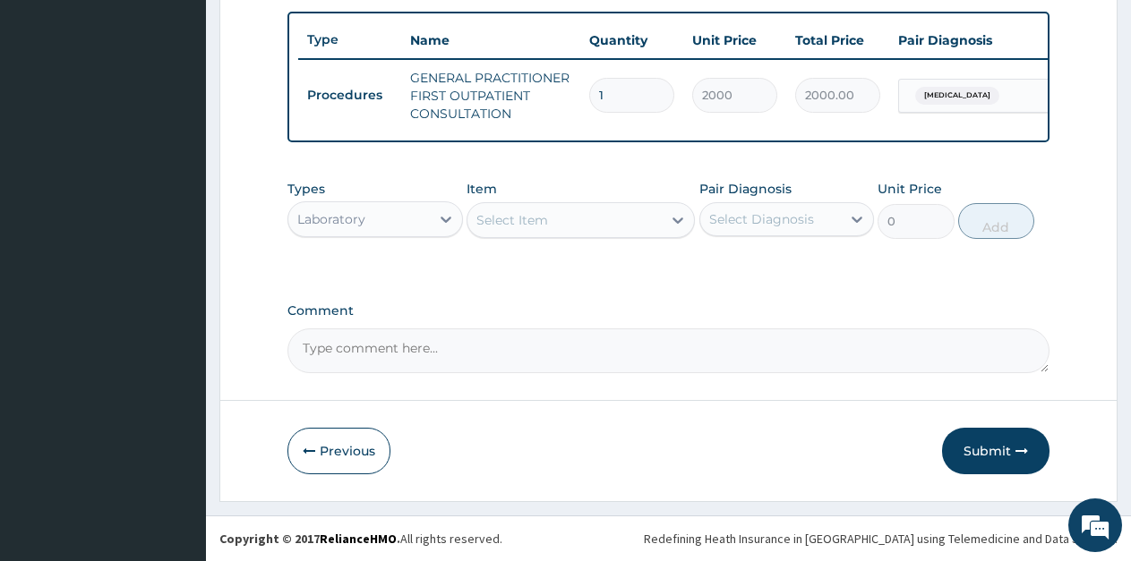
click at [680, 221] on icon at bounding box center [677, 221] width 11 height 6
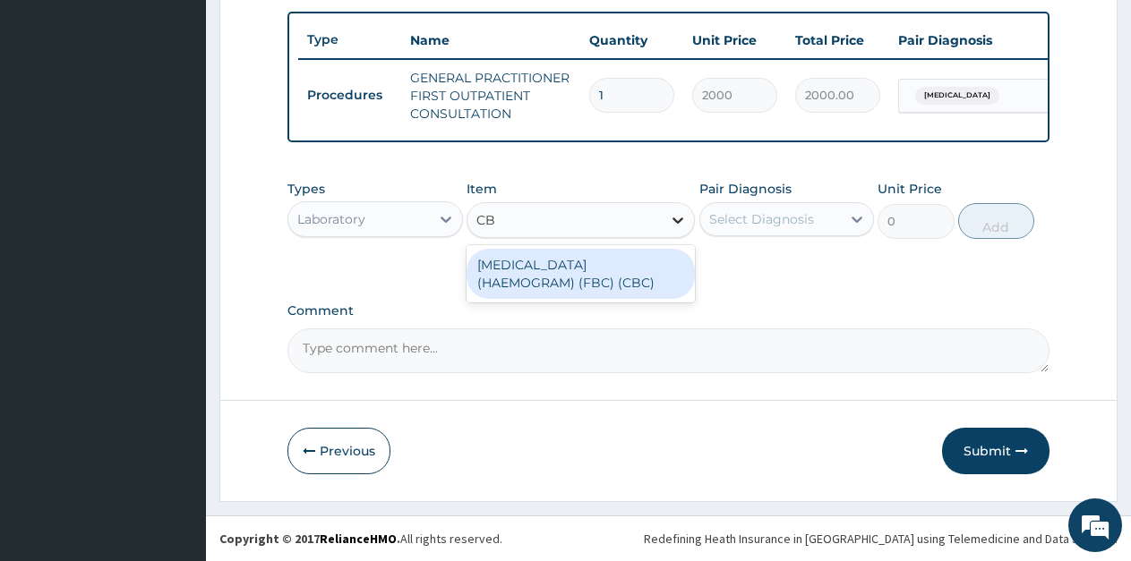
type input "CBC"
click at [643, 267] on div "[MEDICAL_DATA] (HAEMOGRAM) (FBC) (CBC)" at bounding box center [581, 274] width 228 height 50
type input "4000"
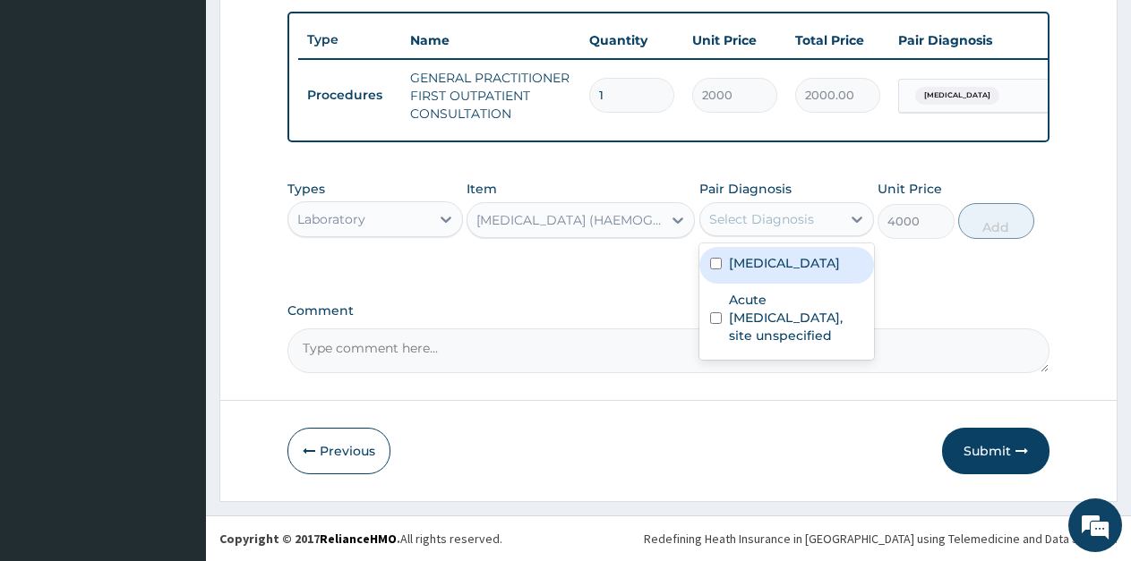
click at [803, 225] on div "Select Diagnosis" at bounding box center [761, 219] width 105 height 18
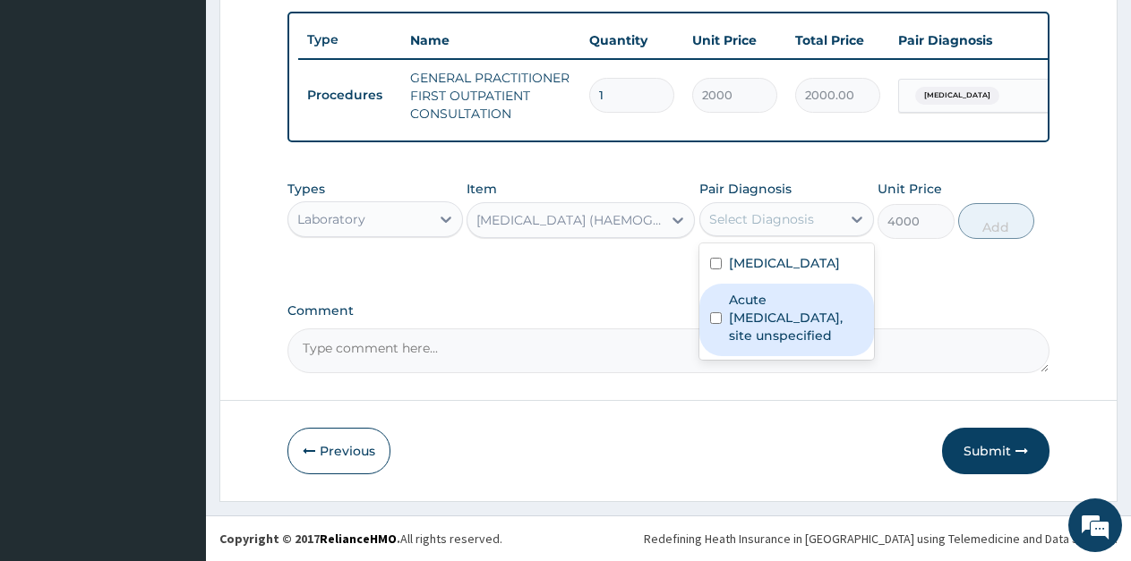
click at [741, 317] on label "Acute upper respiratory infection, site unspecified" at bounding box center [796, 318] width 135 height 54
checkbox input "true"
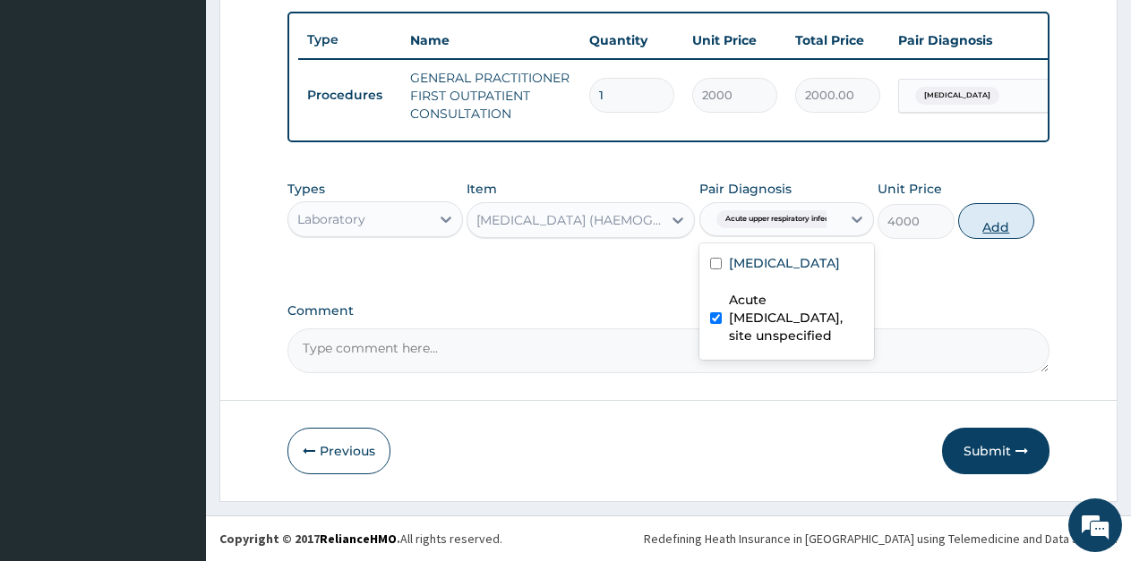
click at [989, 227] on button "Add" at bounding box center [996, 221] width 76 height 36
type input "0"
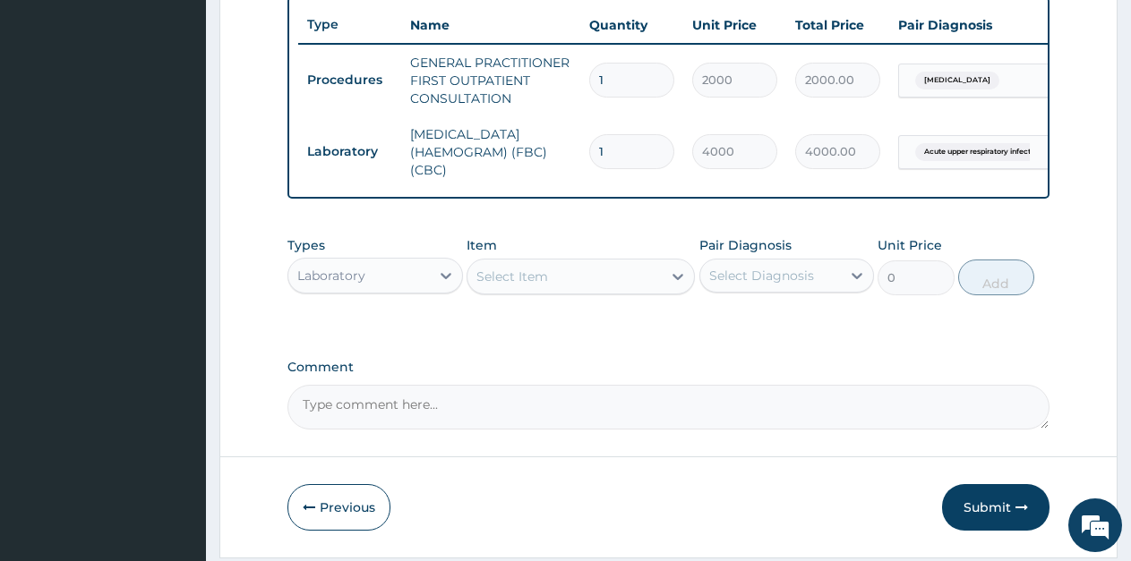
click at [496, 286] on div "Select Item" at bounding box center [512, 277] width 72 height 18
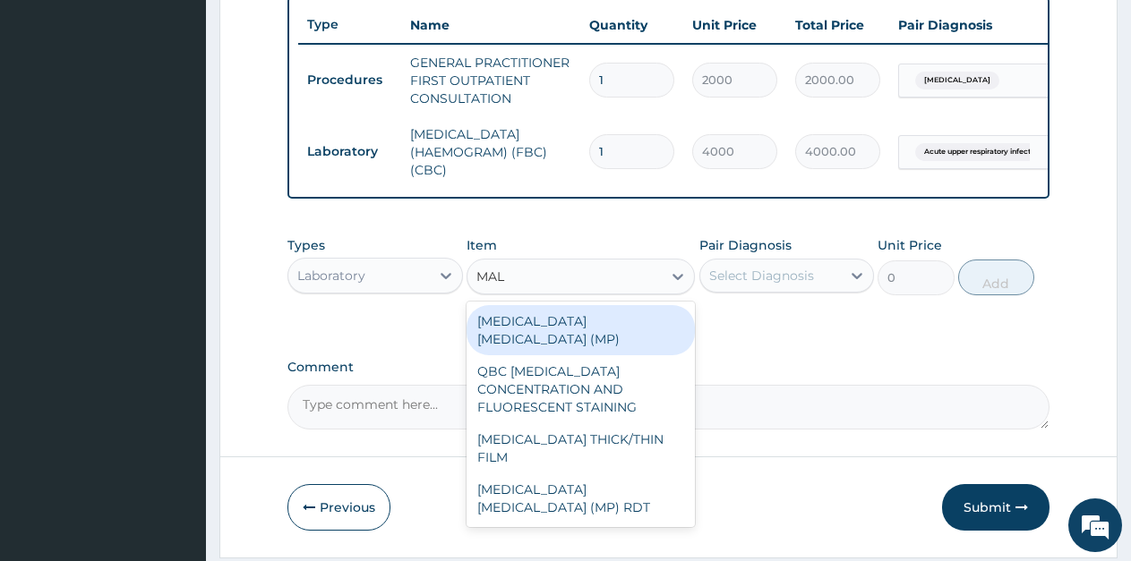
type input "MALA"
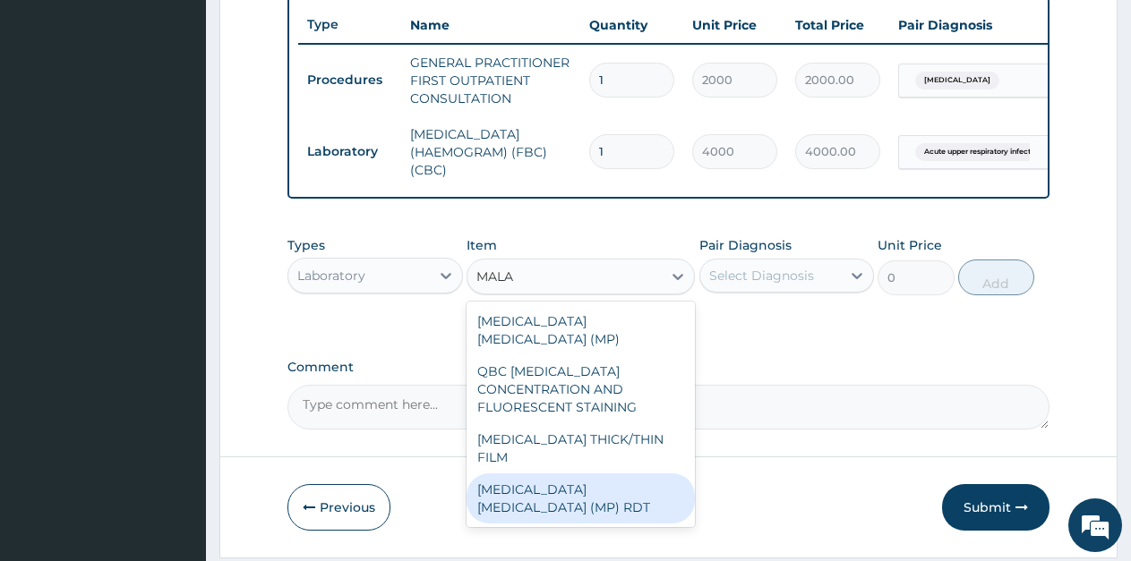
click at [582, 474] on div "[MEDICAL_DATA] [MEDICAL_DATA] (MP) RDT" at bounding box center [581, 499] width 228 height 50
type input "2000"
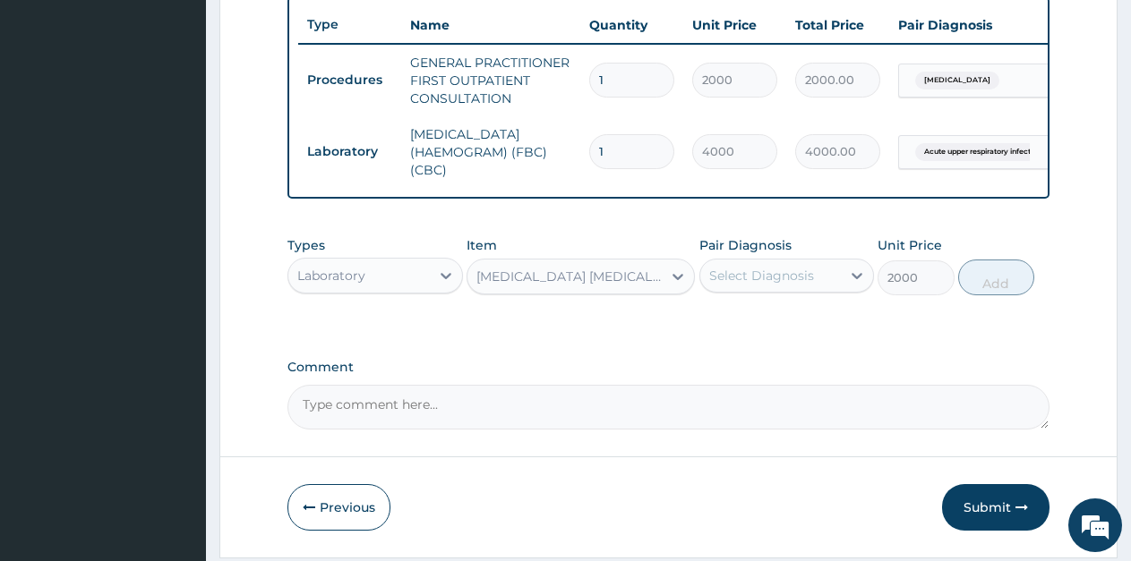
click at [823, 288] on div "Select Diagnosis" at bounding box center [770, 275] width 141 height 29
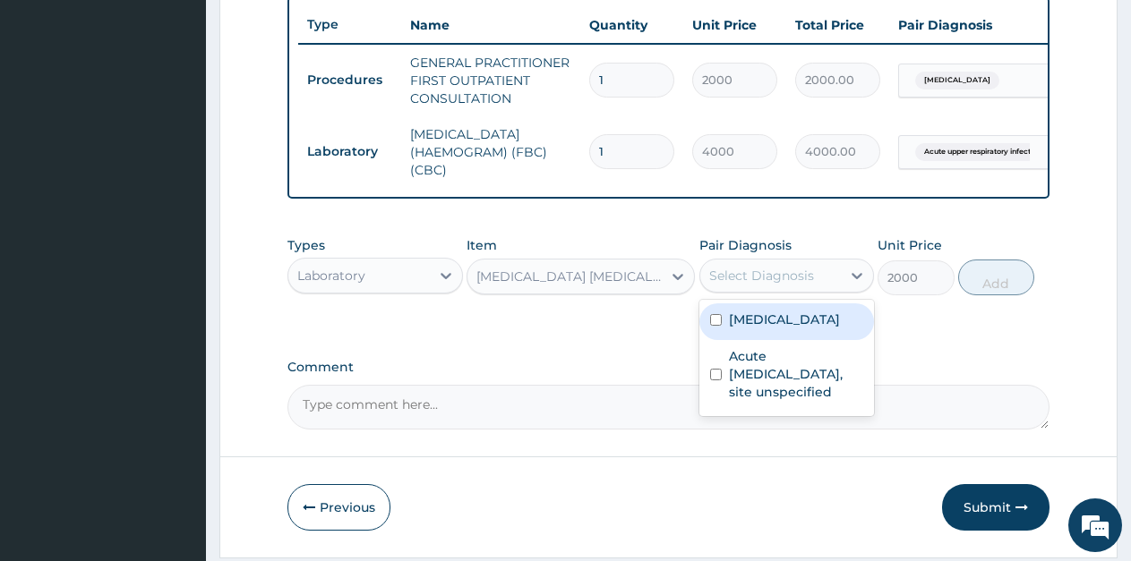
click at [795, 329] on label "[MEDICAL_DATA]" at bounding box center [784, 320] width 111 height 18
checkbox input "true"
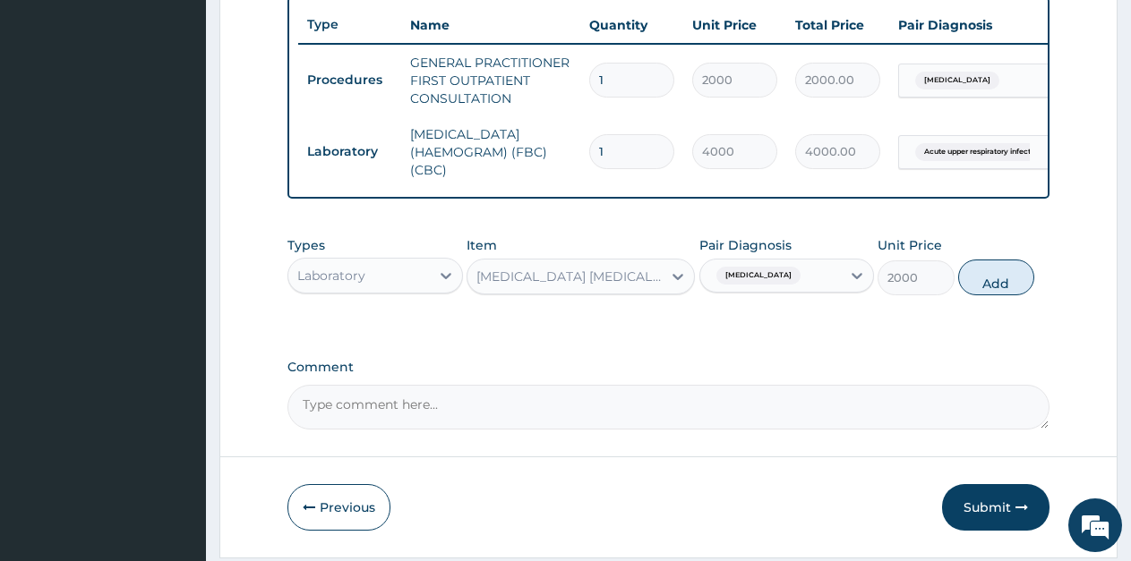
click at [994, 295] on button "Add" at bounding box center [996, 278] width 76 height 36
type input "0"
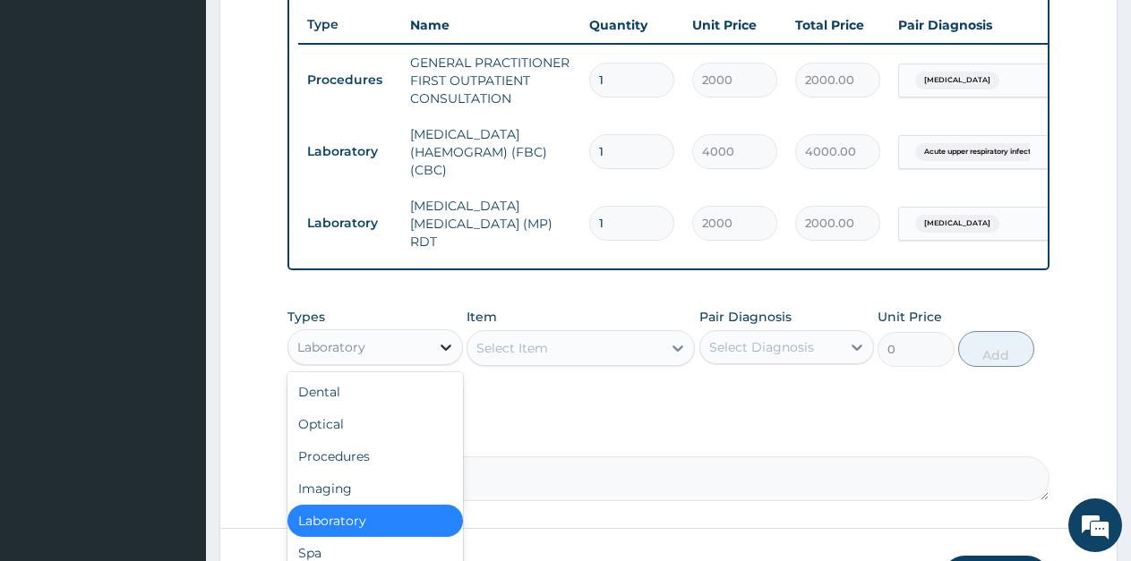
click at [434, 357] on div at bounding box center [446, 347] width 32 height 32
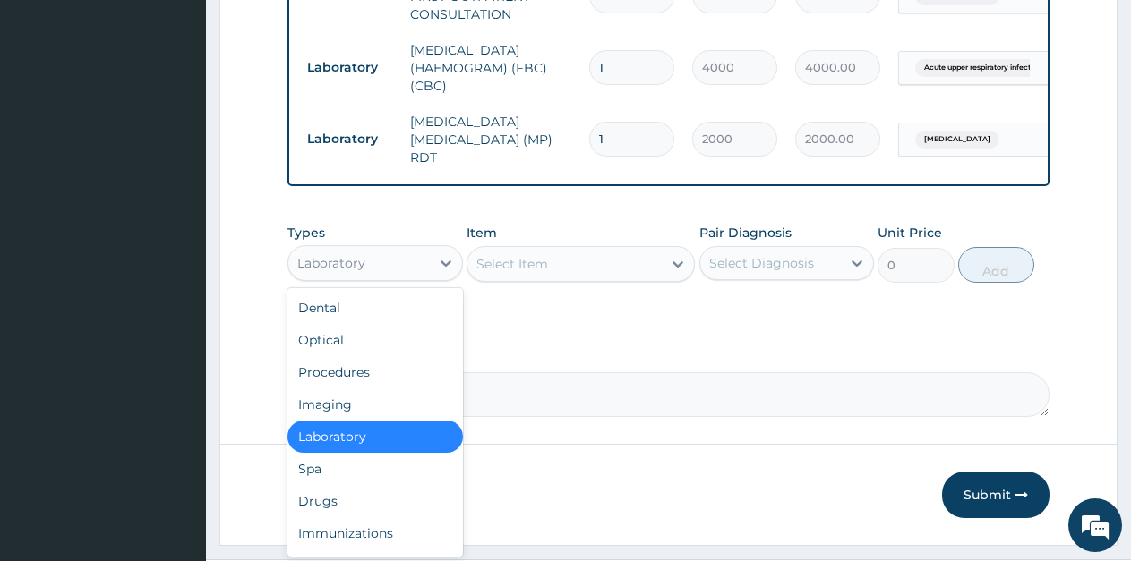
scroll to position [759, 0]
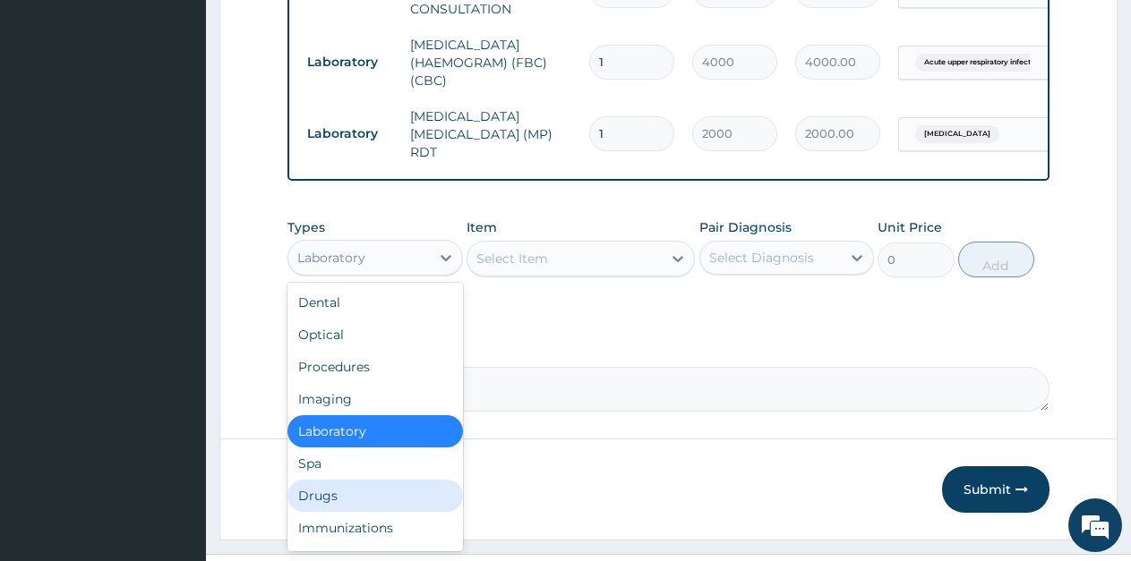
click at [342, 496] on div "Drugs" at bounding box center [375, 496] width 176 height 32
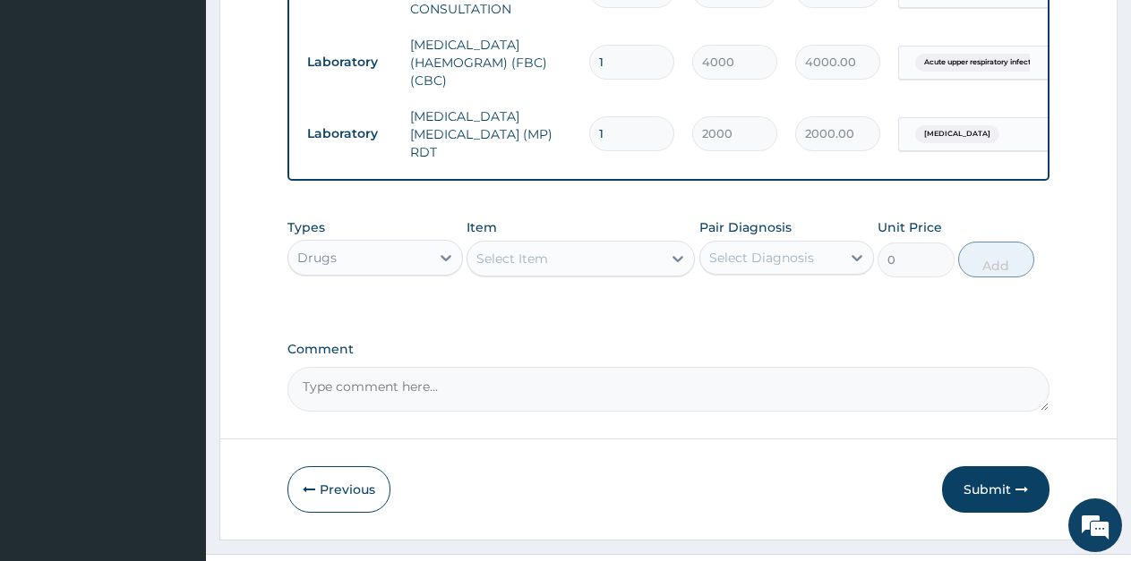
click at [672, 268] on icon at bounding box center [678, 259] width 18 height 18
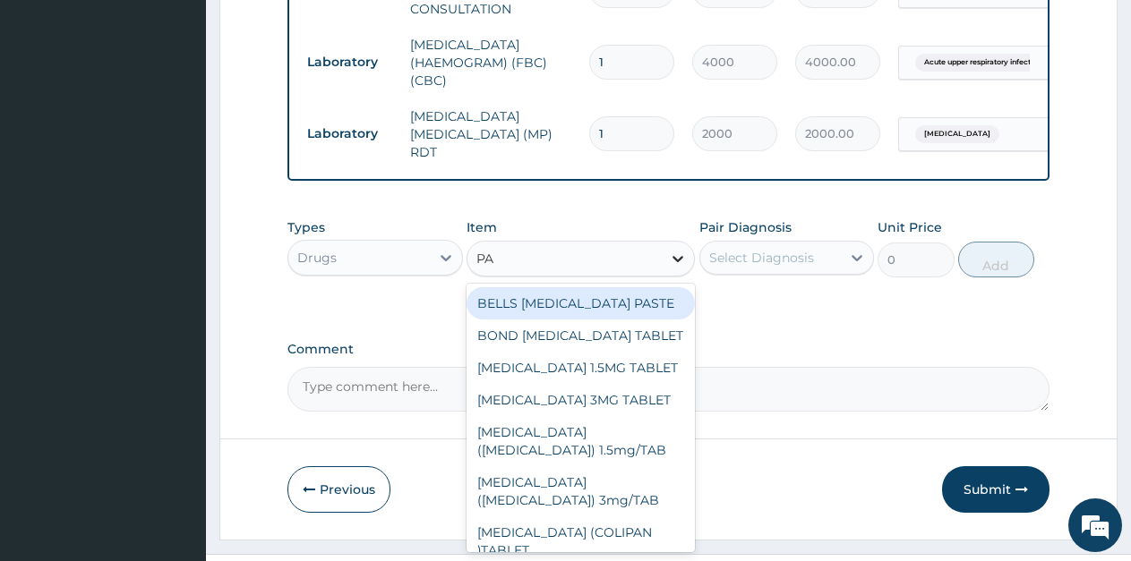
type input "PAL"
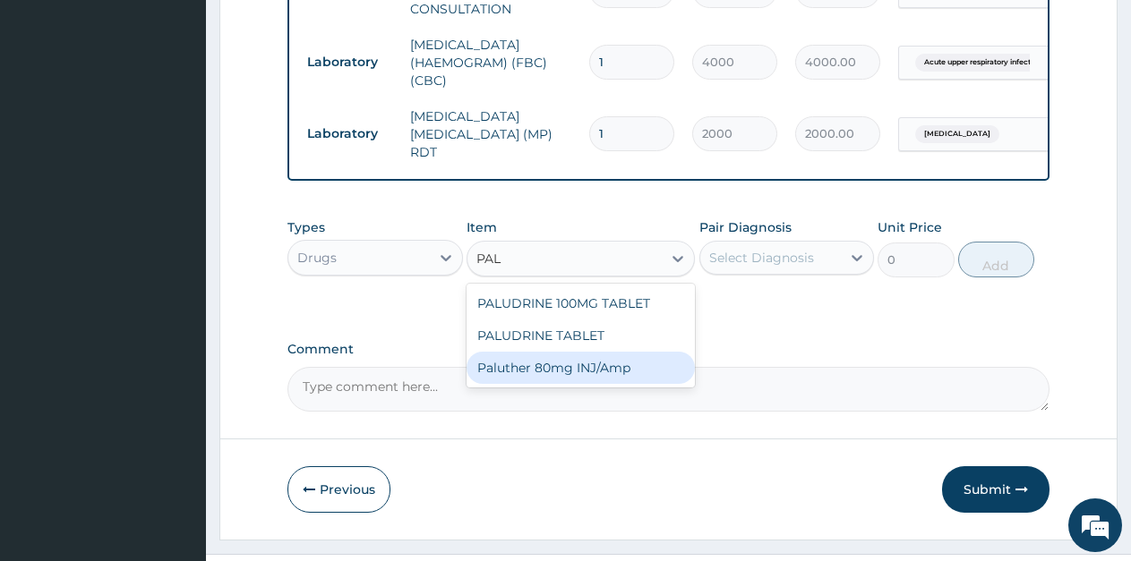
click at [597, 367] on div "Paluther 80mg INJ/Amp" at bounding box center [581, 368] width 228 height 32
type input "105"
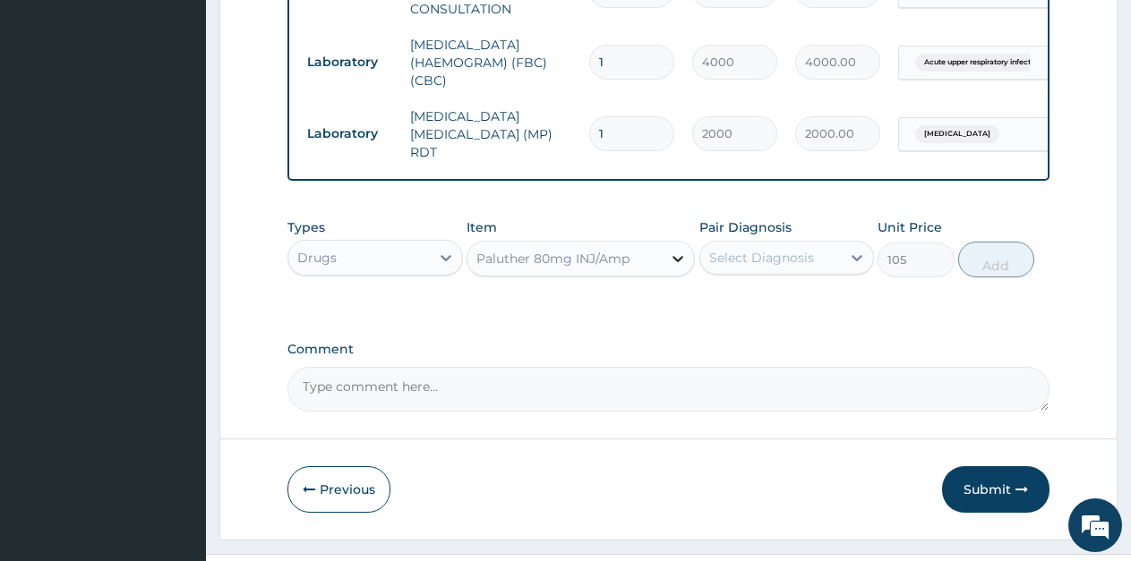
click at [679, 261] on icon at bounding box center [678, 259] width 18 height 18
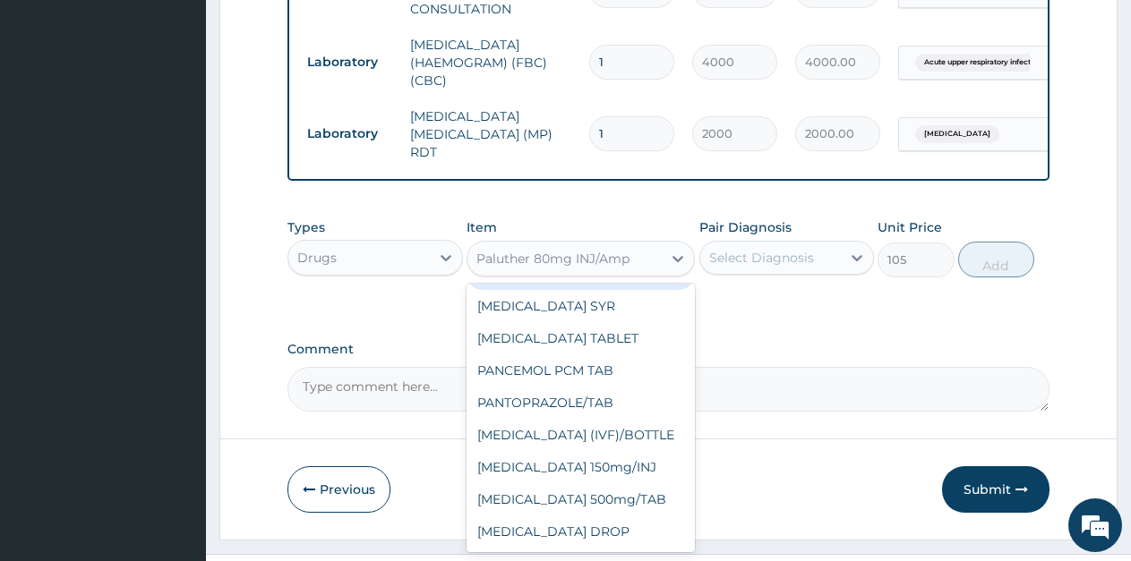
scroll to position [32937, 0]
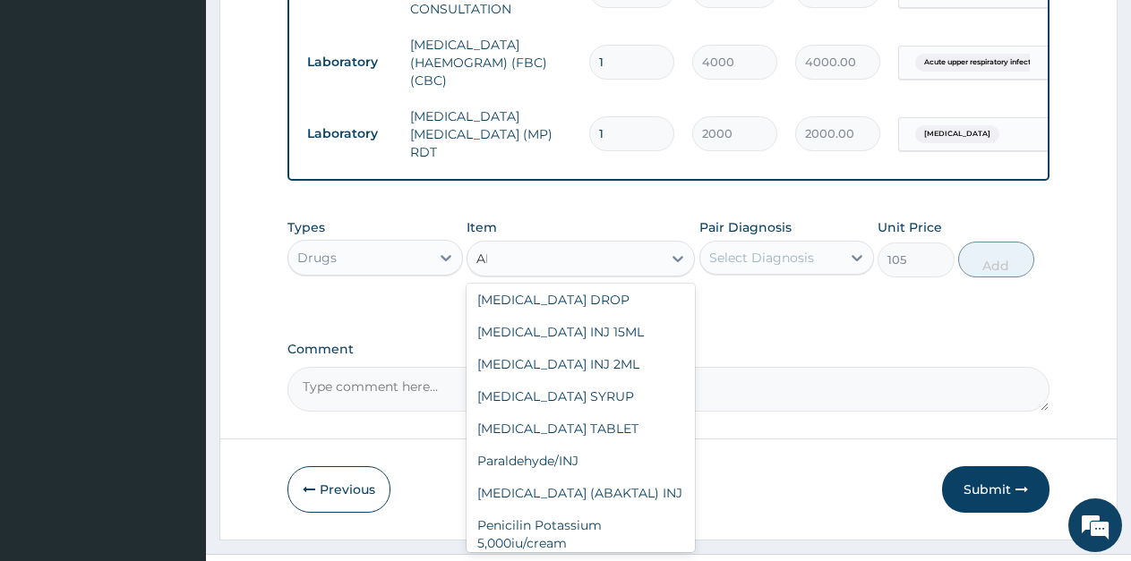
type input "ART"
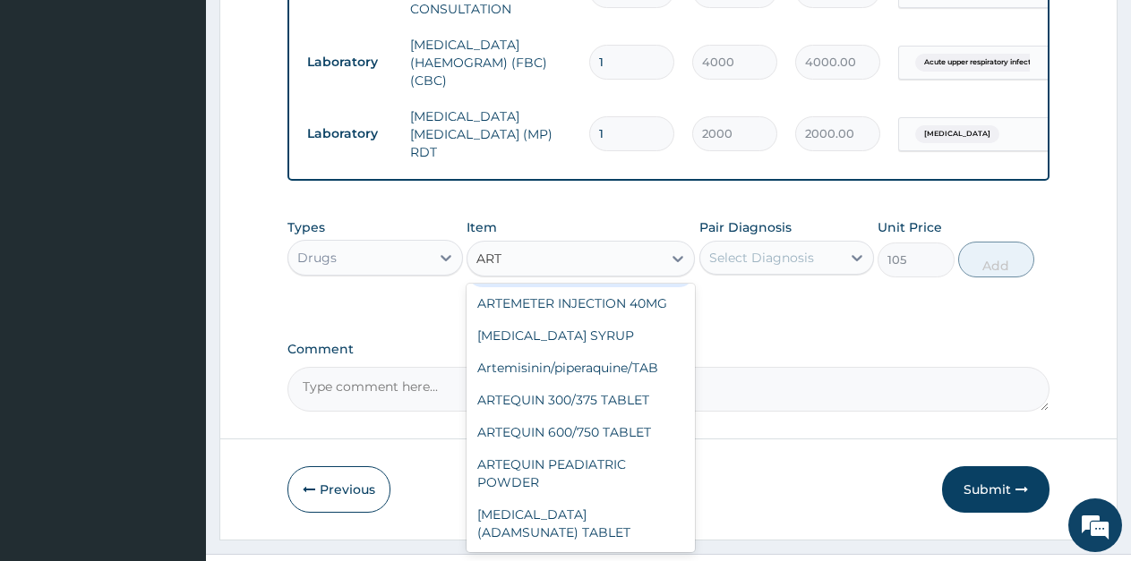
scroll to position [0, 0]
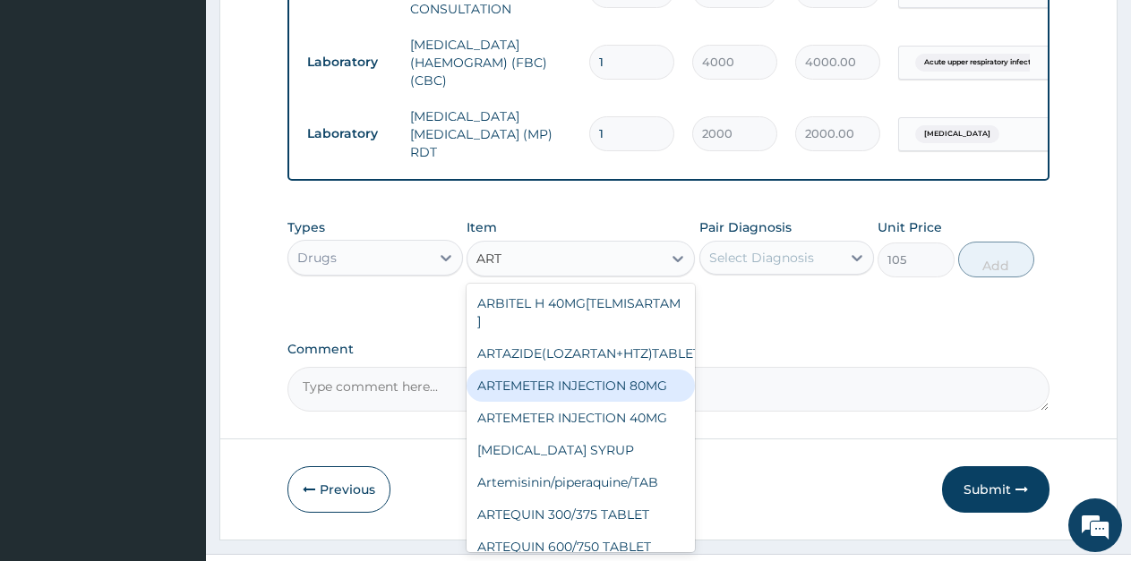
click at [594, 402] on div "ARTEMETER INJECTION 80MG" at bounding box center [581, 386] width 228 height 32
type input "210"
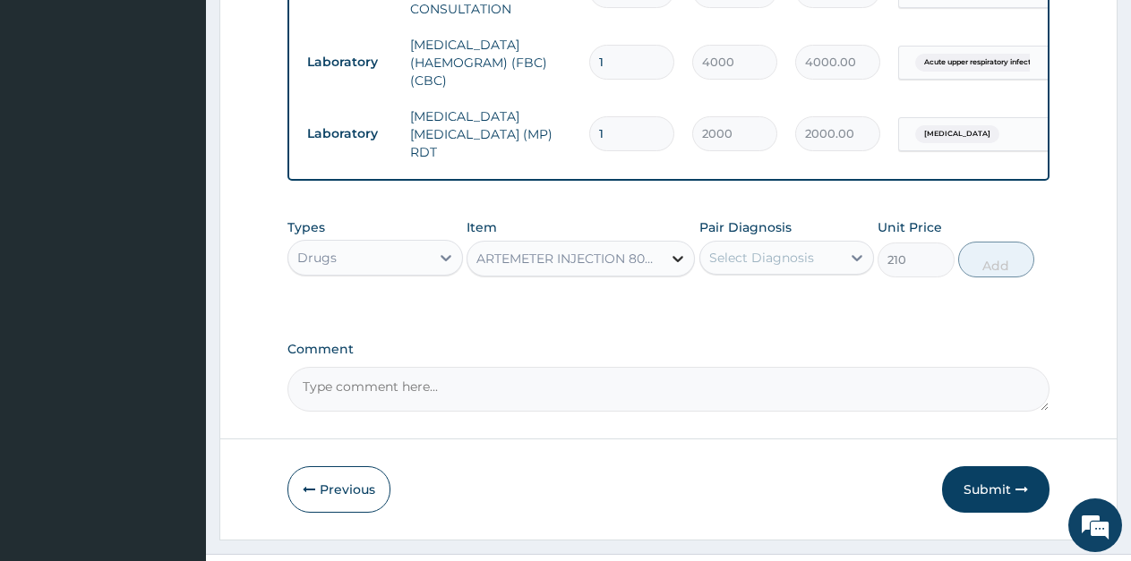
click at [674, 266] on icon at bounding box center [678, 259] width 18 height 18
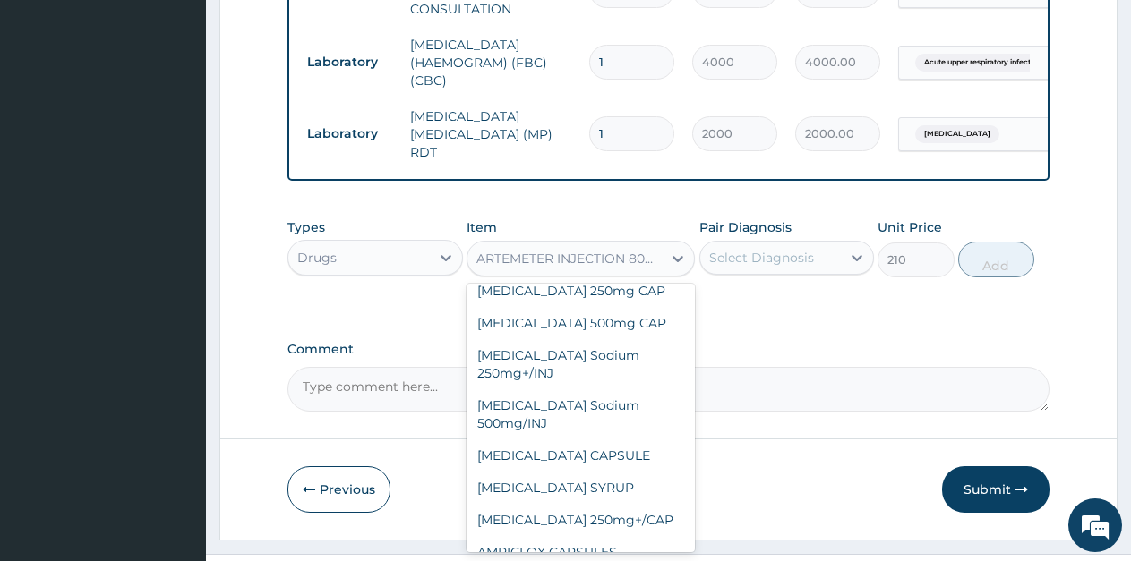
scroll to position [2867, 0]
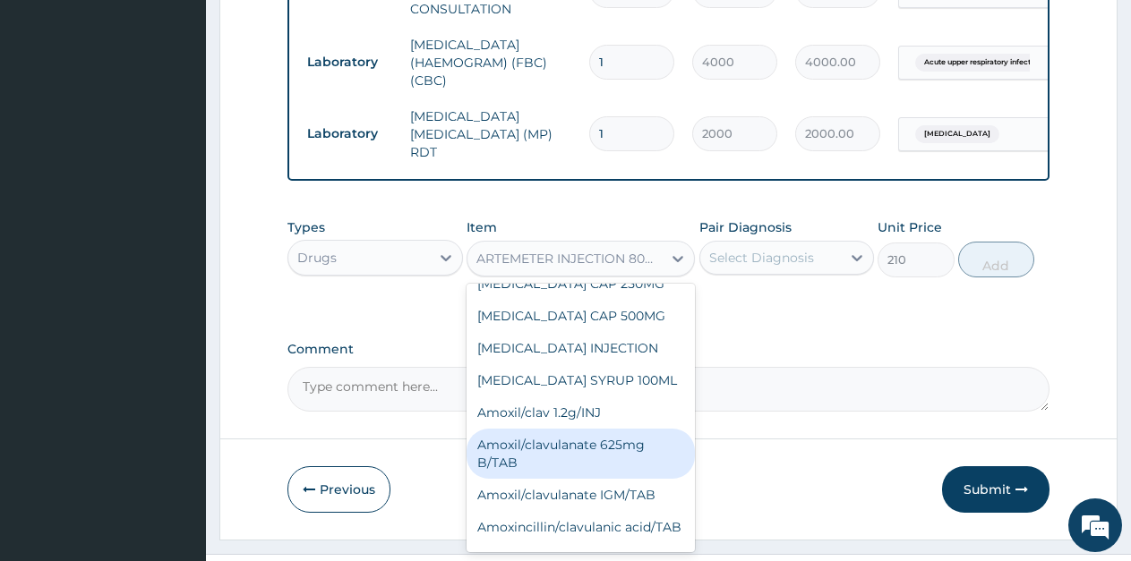
click at [766, 350] on label "Comment" at bounding box center [668, 349] width 762 height 15
click at [766, 367] on textarea "Comment" at bounding box center [668, 389] width 762 height 45
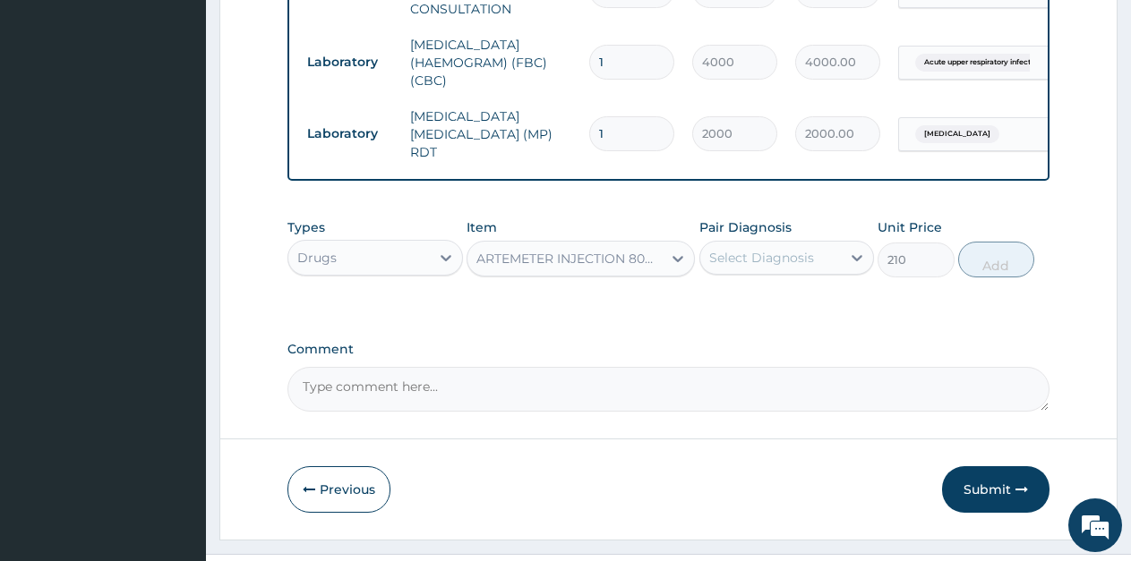
click at [567, 268] on div "ARTEMETER INJECTION 80MG" at bounding box center [569, 259] width 187 height 18
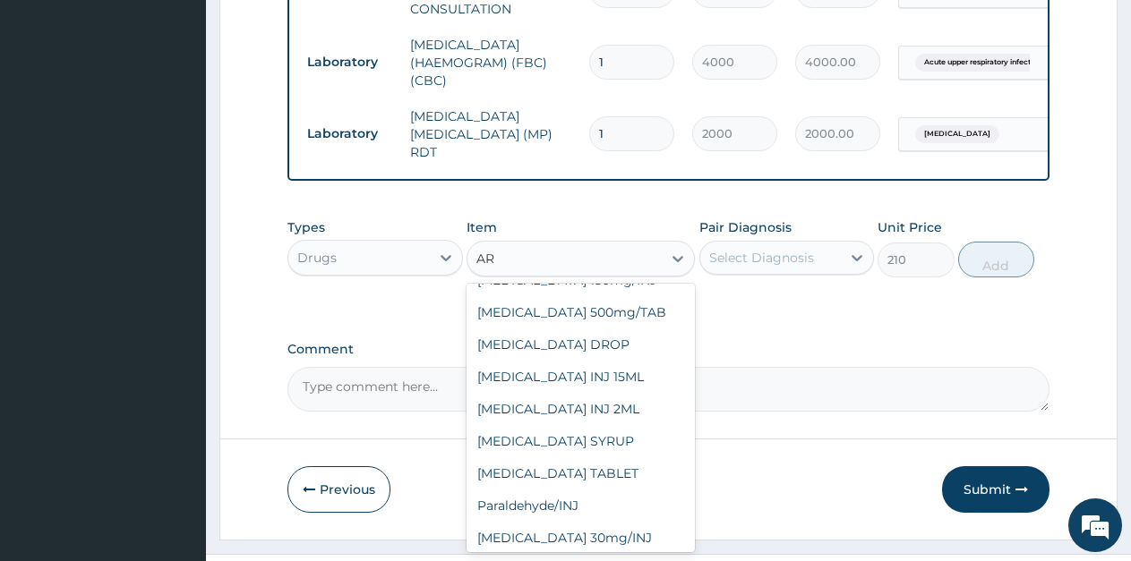
scroll to position [500, 0]
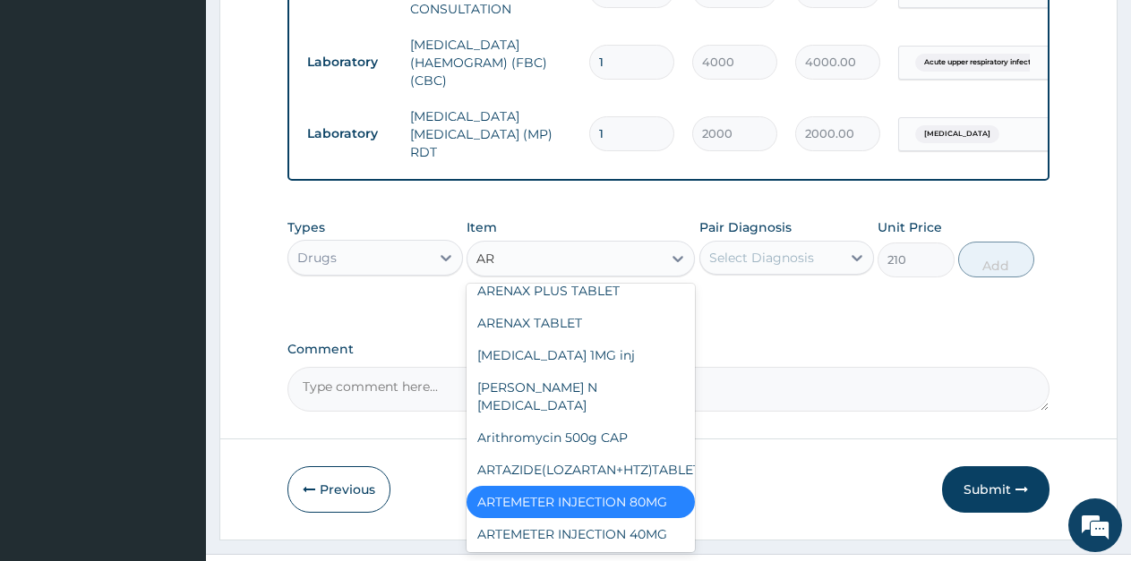
type input "ART"
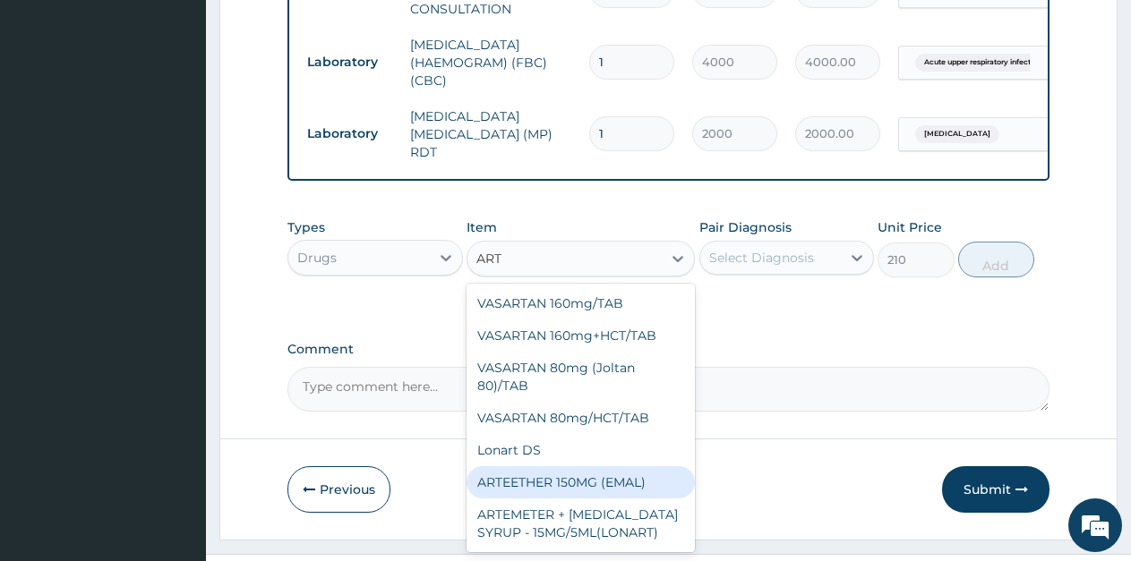
scroll to position [1563, 0]
click at [632, 467] on div "ARTEETHER 150MG (EMAL)" at bounding box center [581, 483] width 228 height 32
type input "1700"
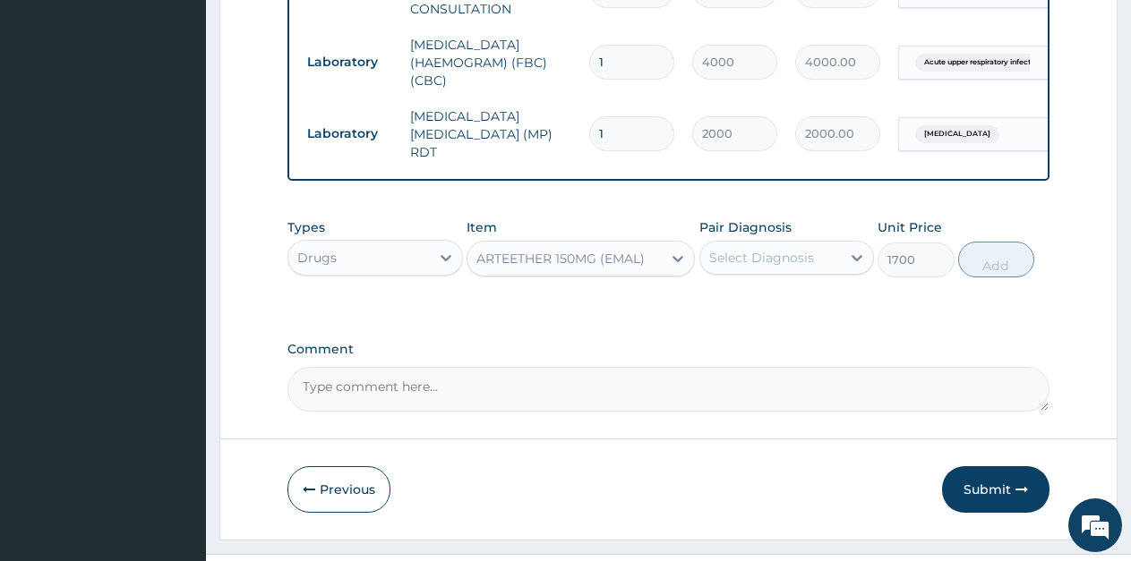
click at [800, 261] on div "Select Diagnosis" at bounding box center [761, 258] width 105 height 18
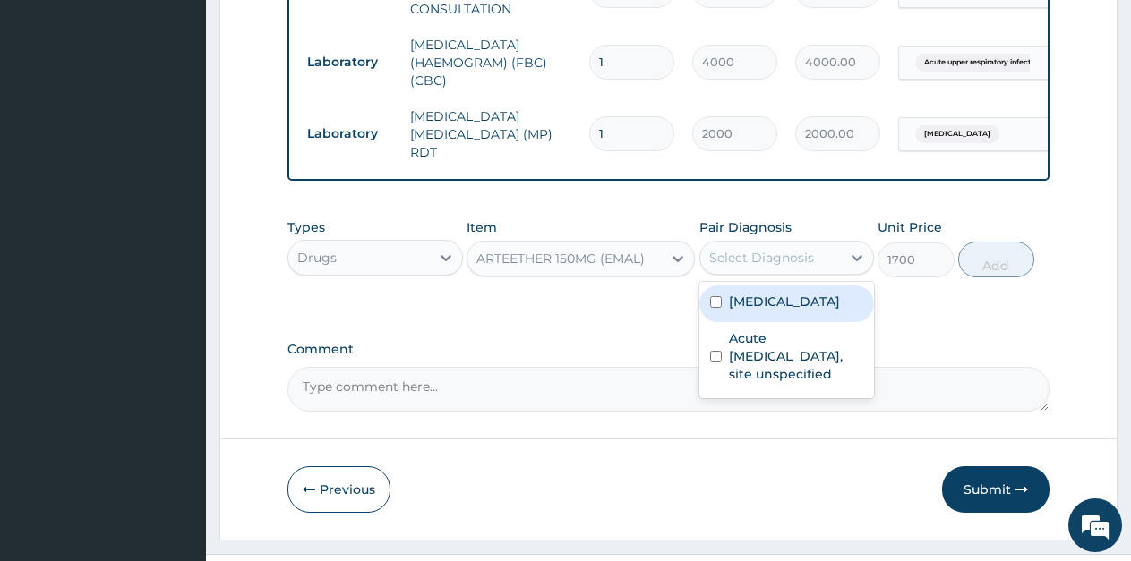
click at [777, 311] on label "Malaria, unspecified" at bounding box center [784, 302] width 111 height 18
checkbox input "true"
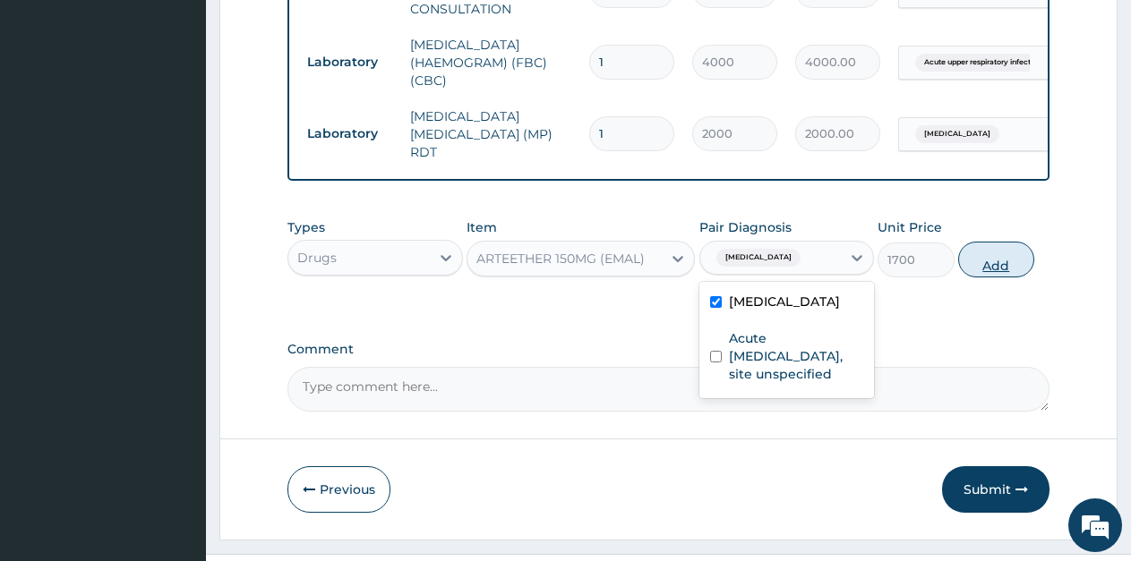
click at [983, 263] on button "Add" at bounding box center [996, 260] width 76 height 36
type input "0"
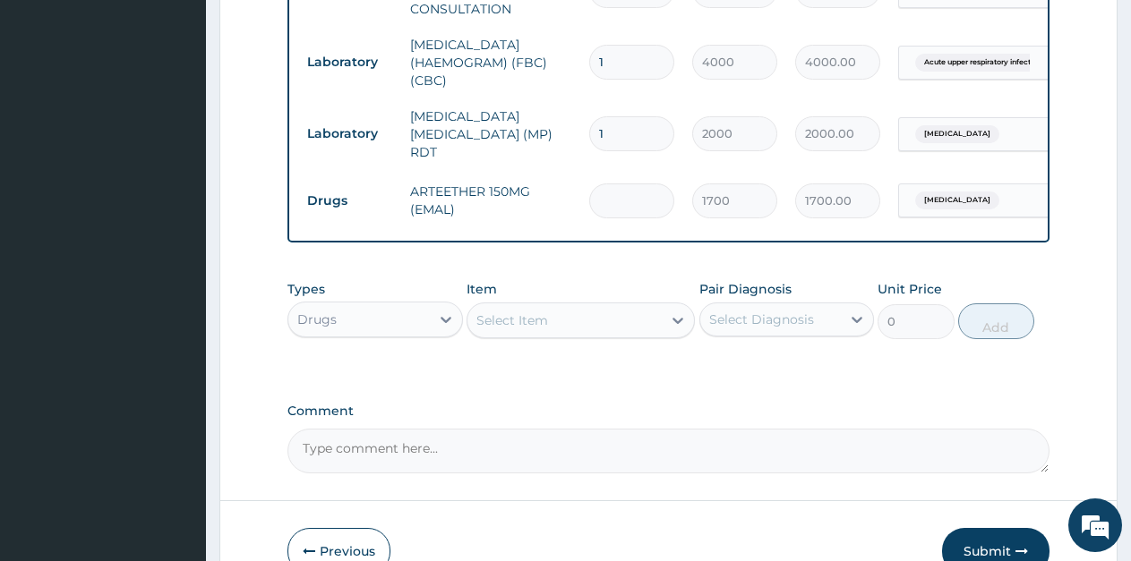
type input "0.00"
type input "3"
type input "5100.00"
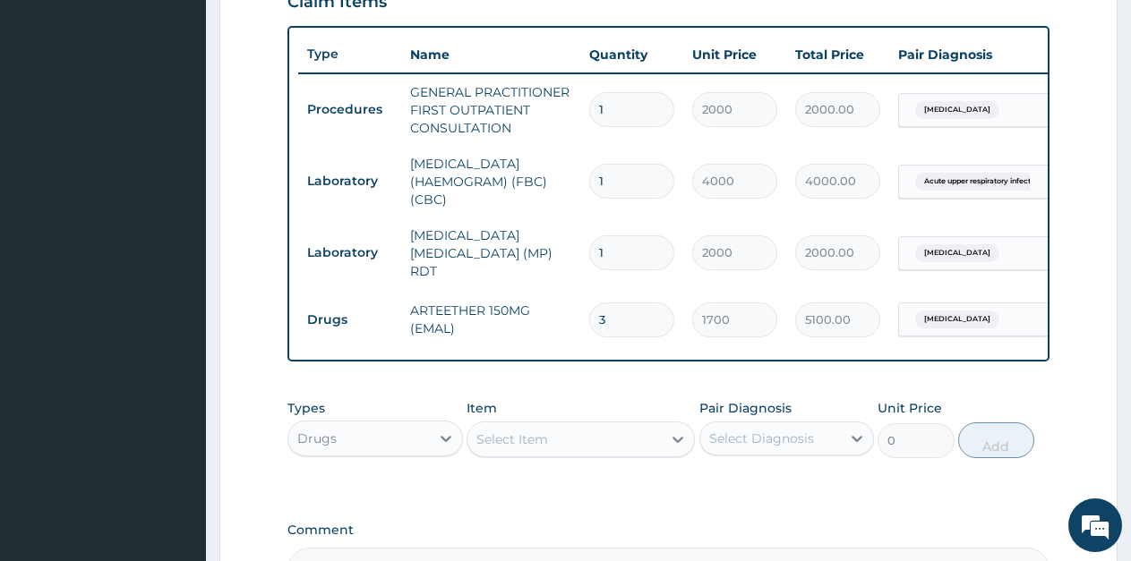
scroll to position [670, 0]
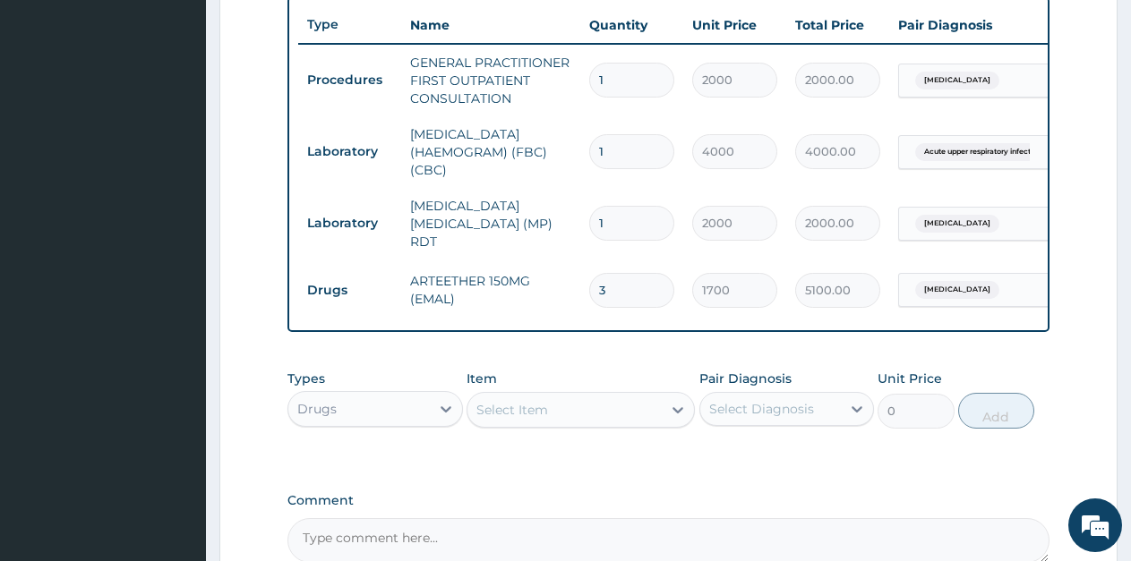
type input "3"
click at [515, 417] on div "Select Item" at bounding box center [512, 410] width 72 height 18
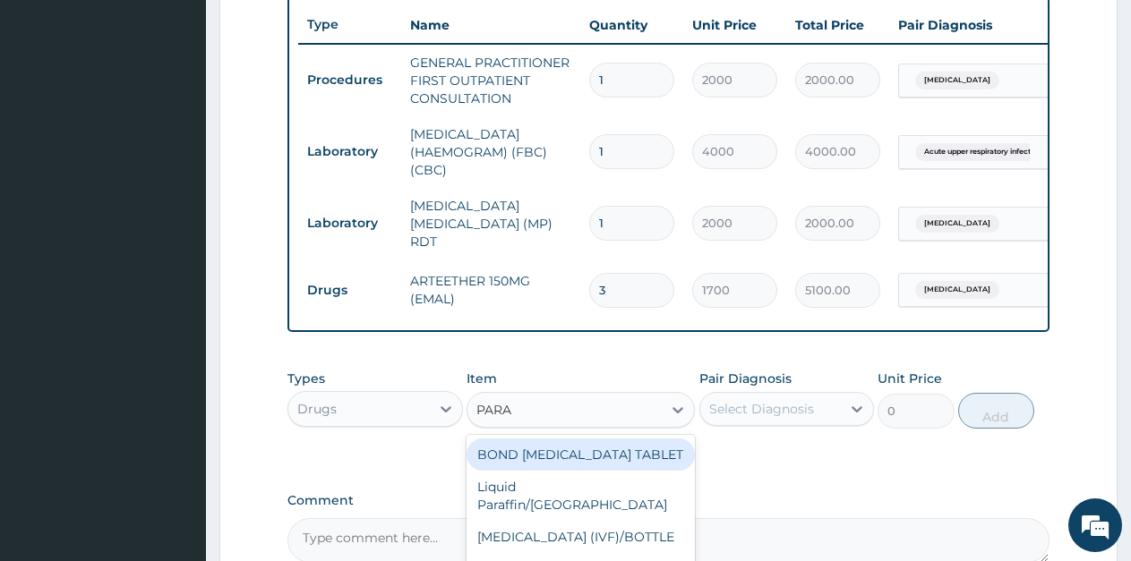
type input "PARAC"
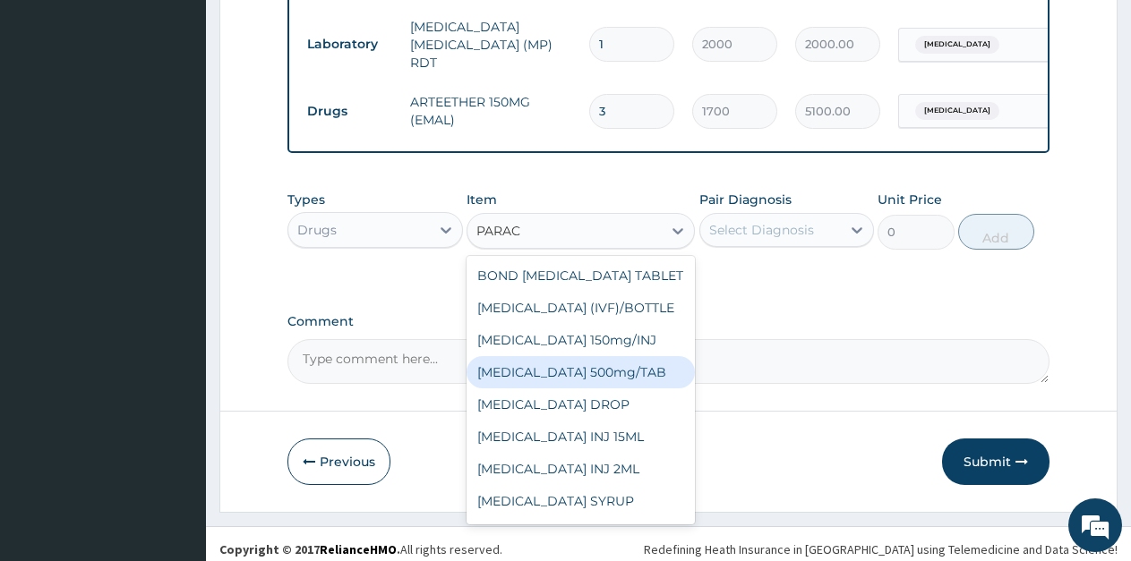
scroll to position [147, 0]
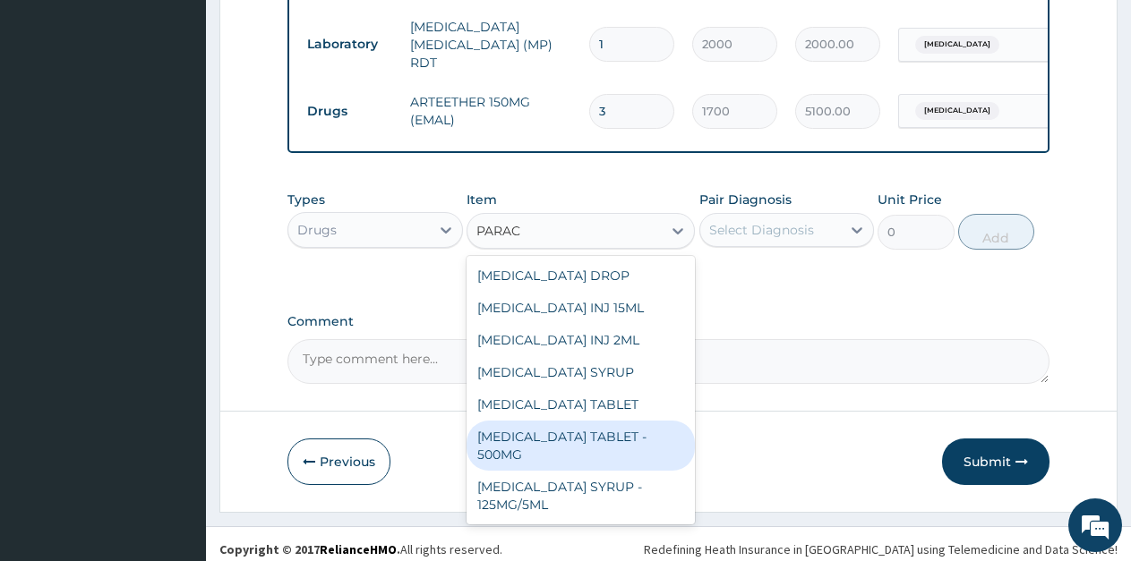
click at [601, 439] on div "PARACETAMOL TABLET - 500MG" at bounding box center [581, 446] width 228 height 50
type input "25"
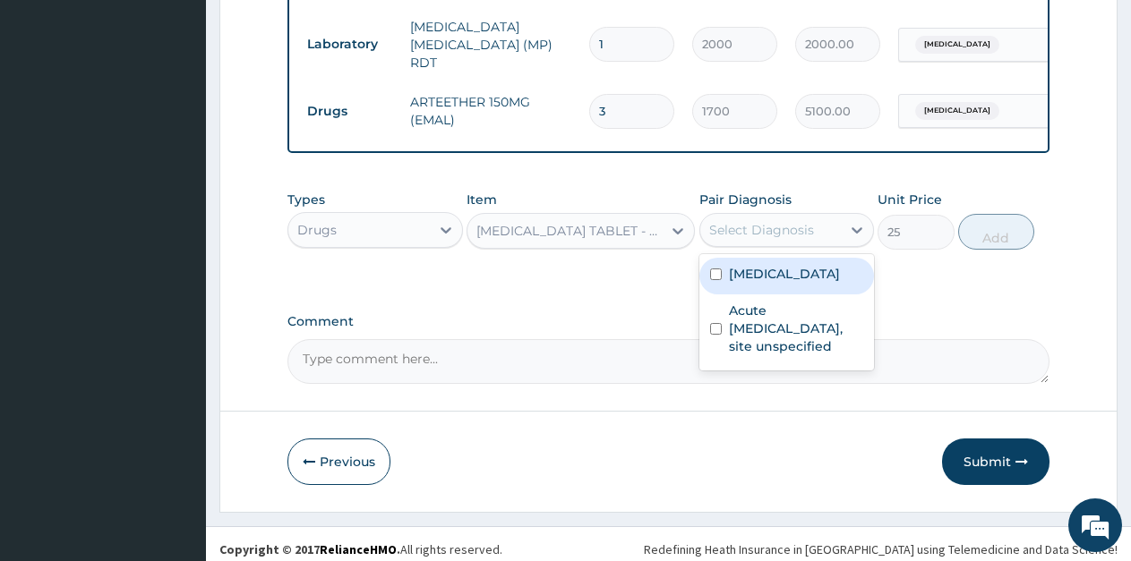
click at [774, 239] on div "Select Diagnosis" at bounding box center [761, 230] width 105 height 18
click at [751, 281] on label "Malaria, unspecified" at bounding box center [784, 274] width 111 height 18
checkbox input "true"
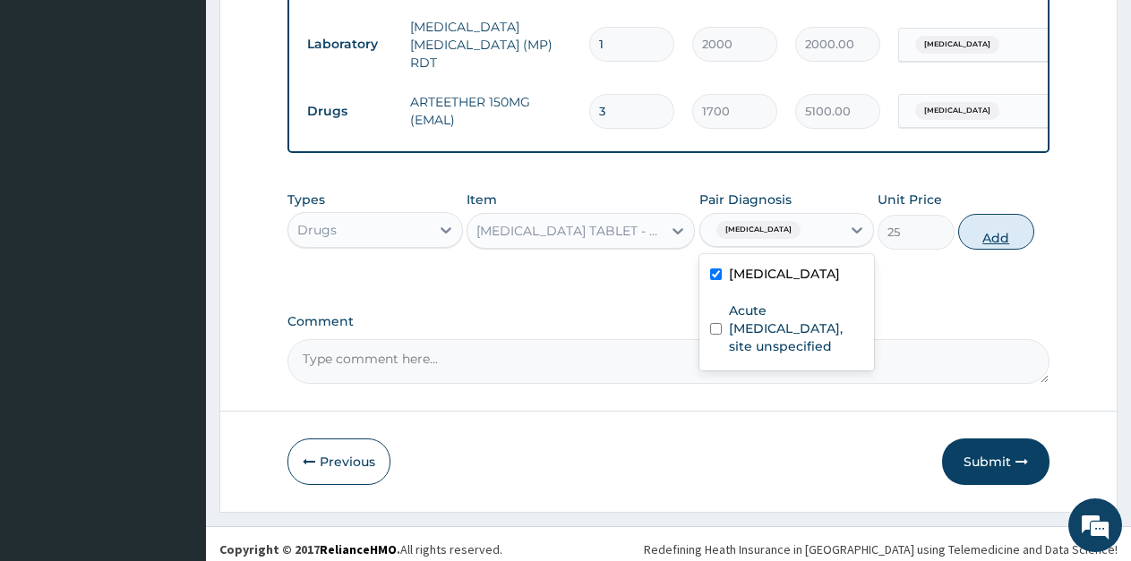
click at [990, 244] on button "Add" at bounding box center [996, 232] width 76 height 36
type input "0"
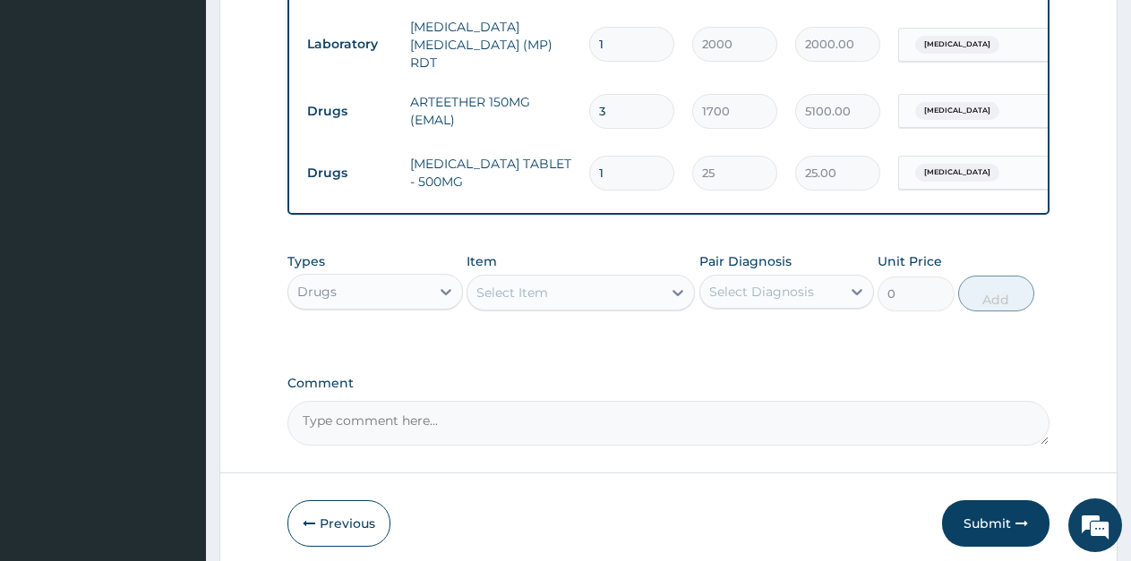
type input "18"
type input "450.00"
type input "18"
click at [567, 300] on div "Select Item" at bounding box center [564, 292] width 194 height 29
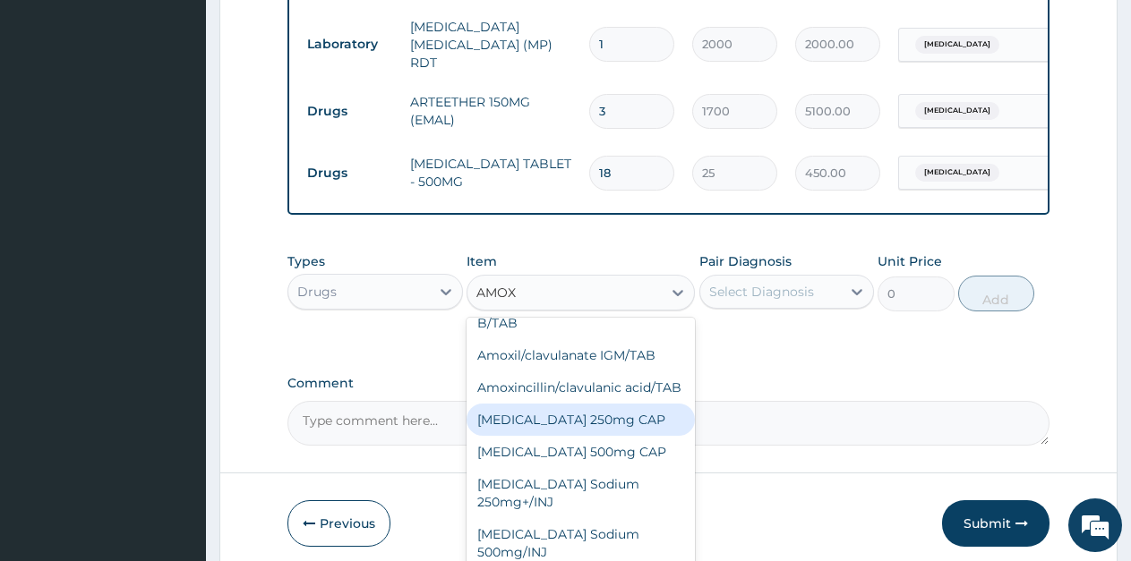
scroll to position [927, 0]
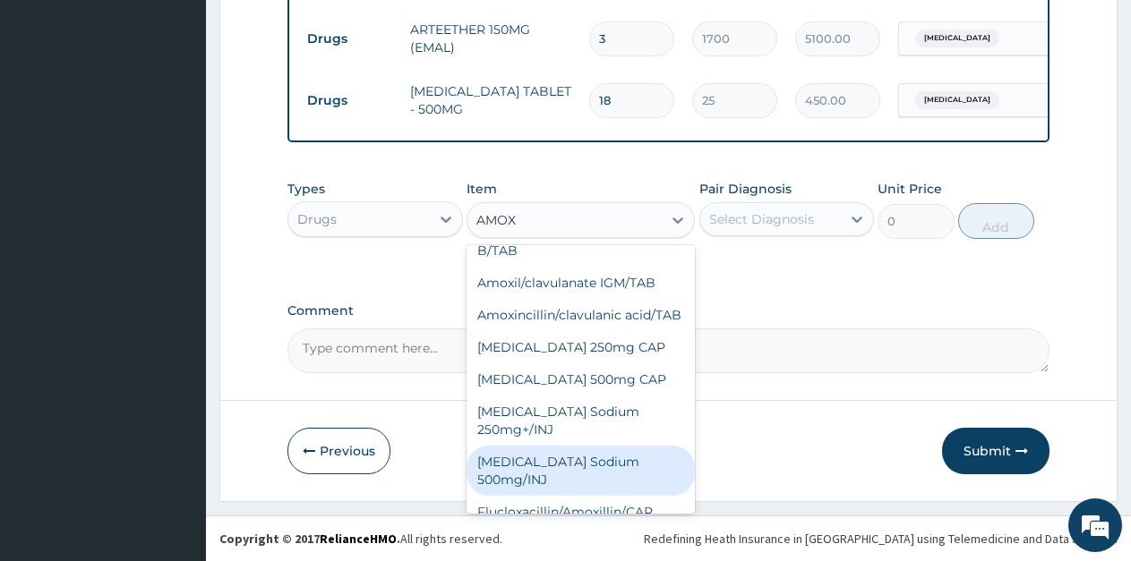
type input "AMOXI"
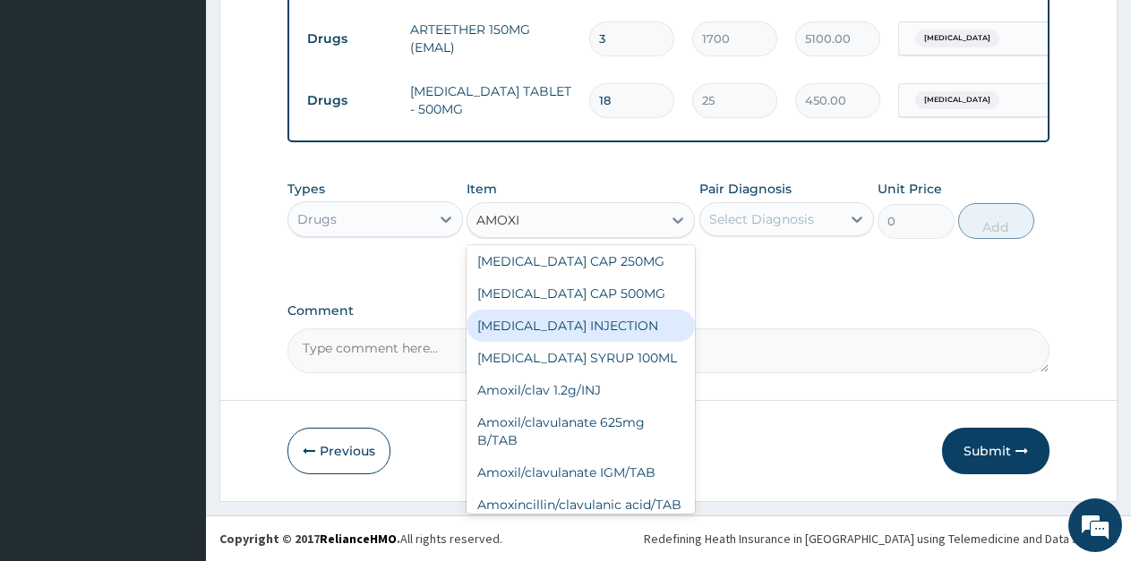
scroll to position [376, 0]
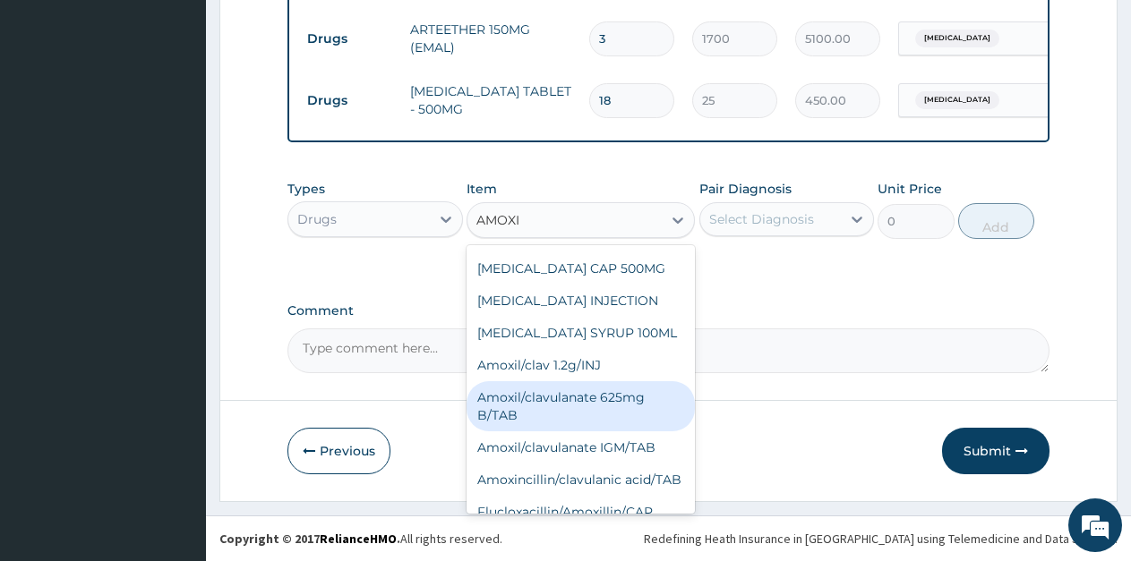
click at [595, 381] on div "Amoxil/clavulanate 625mg B/TAB" at bounding box center [581, 406] width 228 height 50
type input "189"
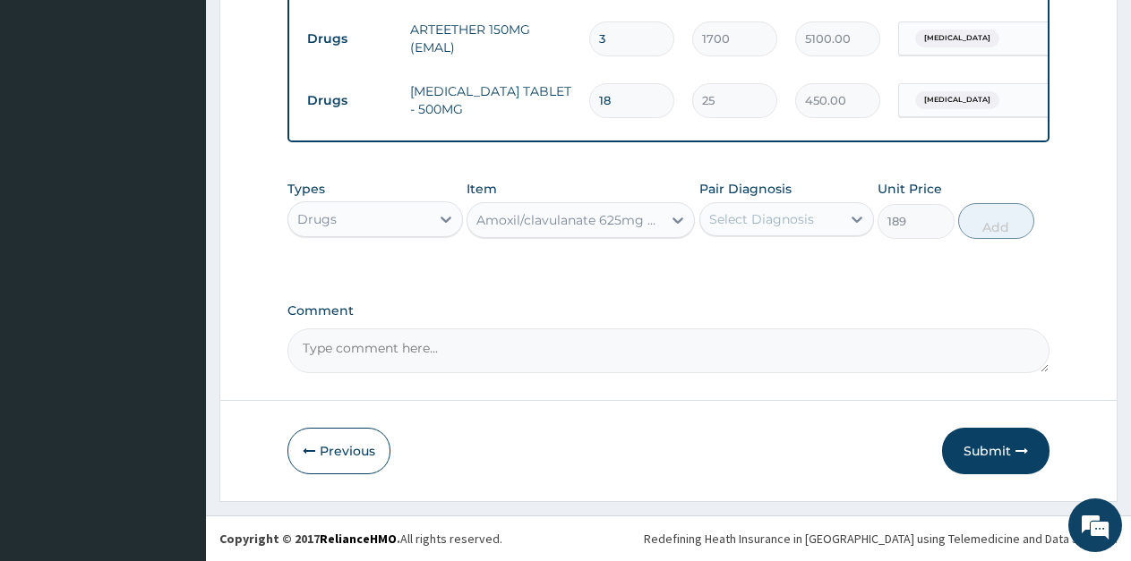
click at [749, 224] on div "Select Diagnosis" at bounding box center [761, 219] width 105 height 18
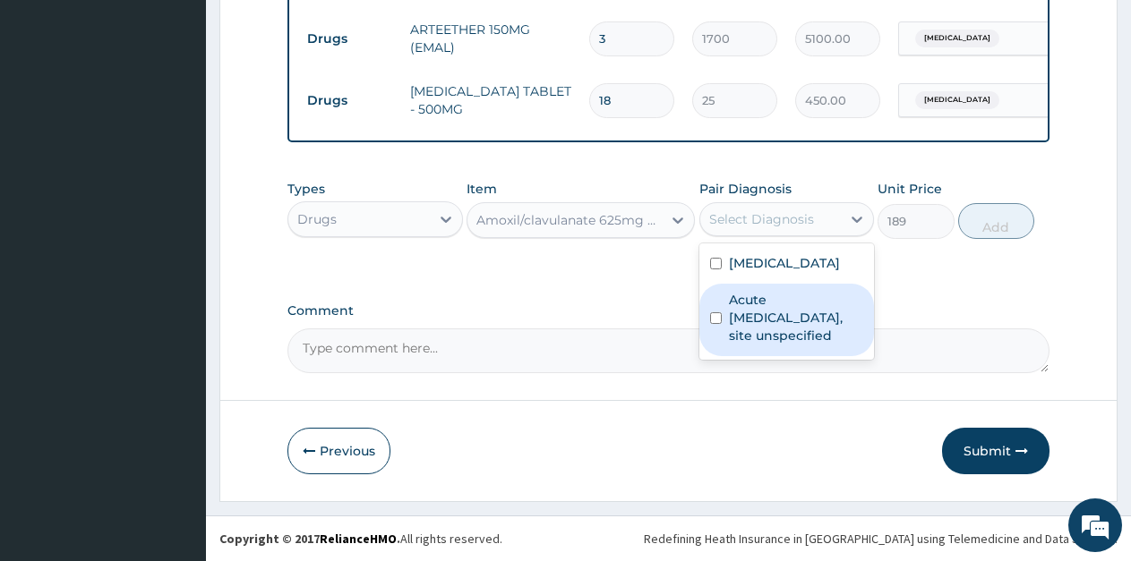
click at [738, 314] on label "Acute upper respiratory infection, site unspecified" at bounding box center [796, 318] width 135 height 54
checkbox input "true"
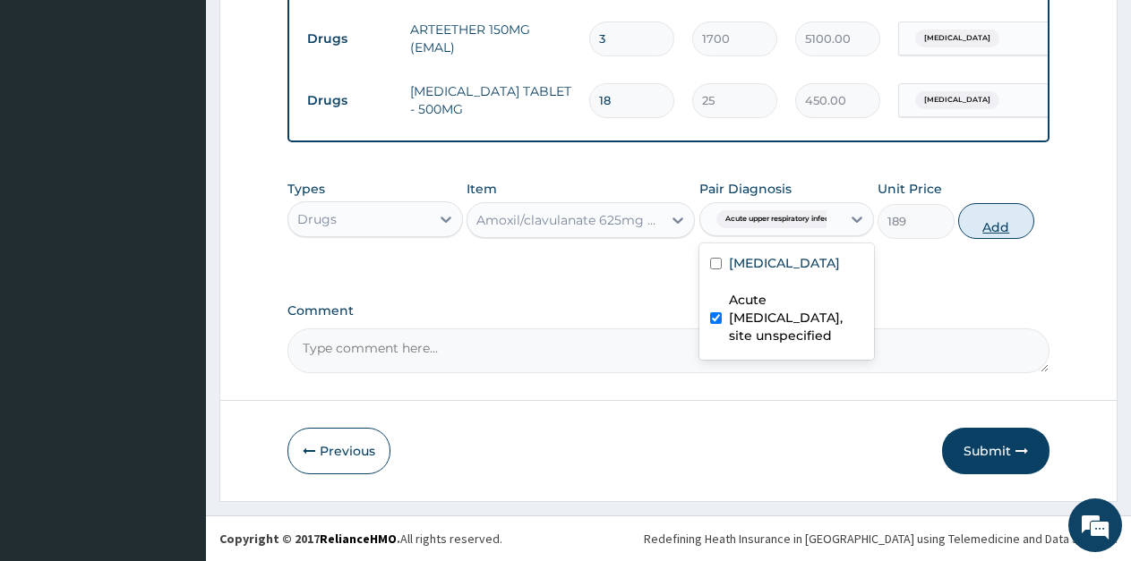
click at [980, 227] on button "Add" at bounding box center [996, 221] width 76 height 36
type input "0"
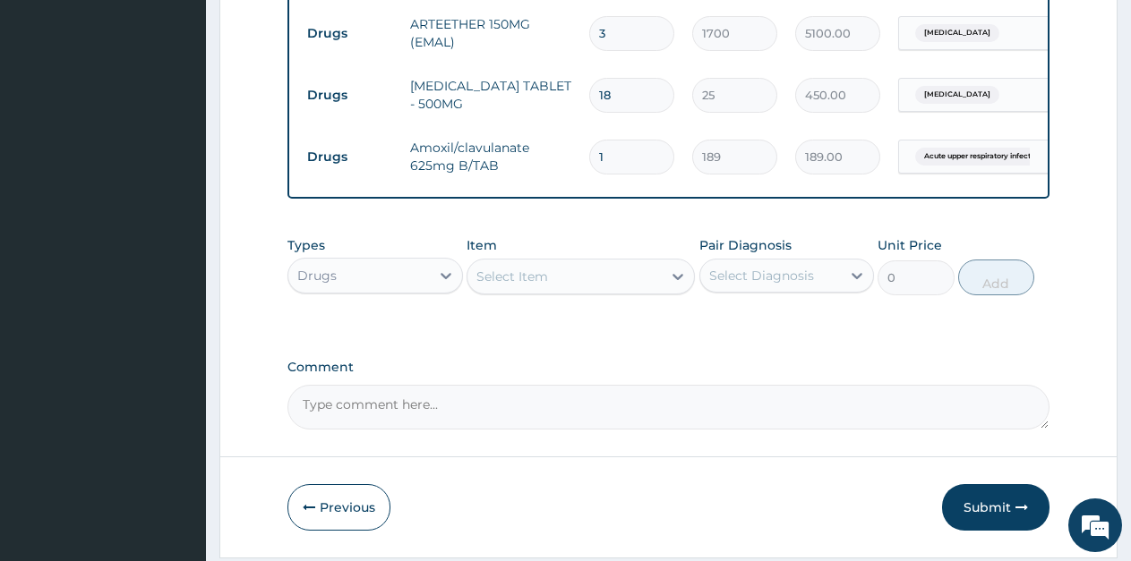
type input "10"
type input "1890.00"
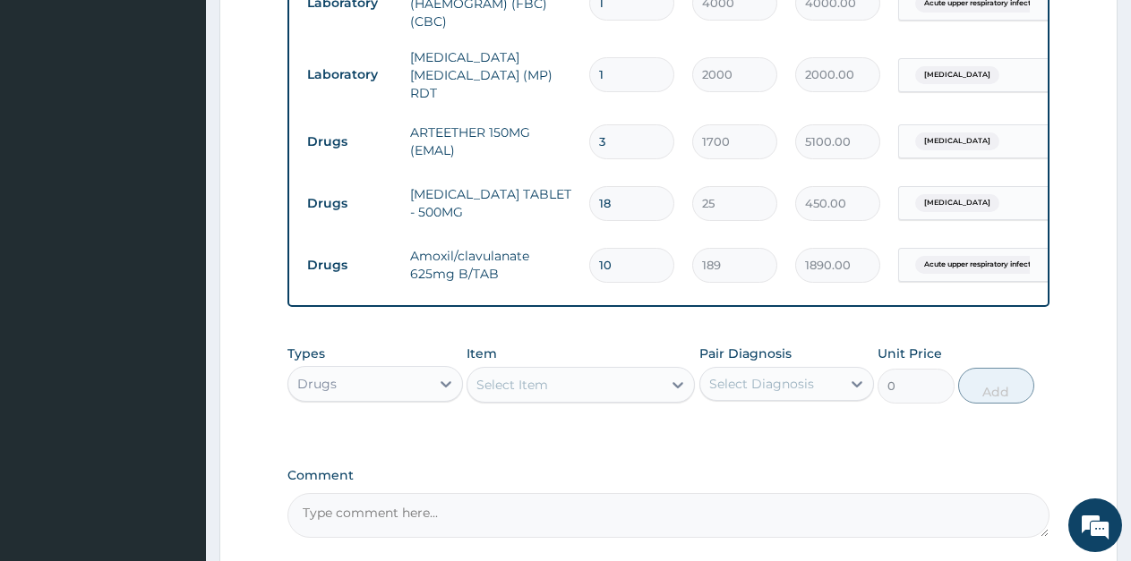
scroll to position [927, 0]
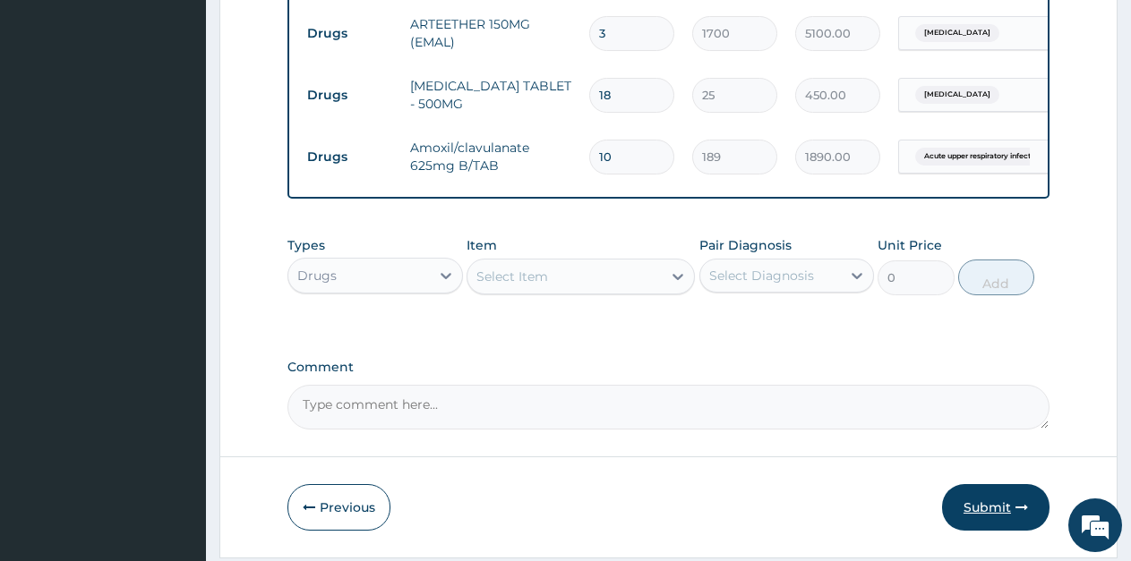
type input "10"
click at [991, 497] on button "Submit" at bounding box center [995, 507] width 107 height 47
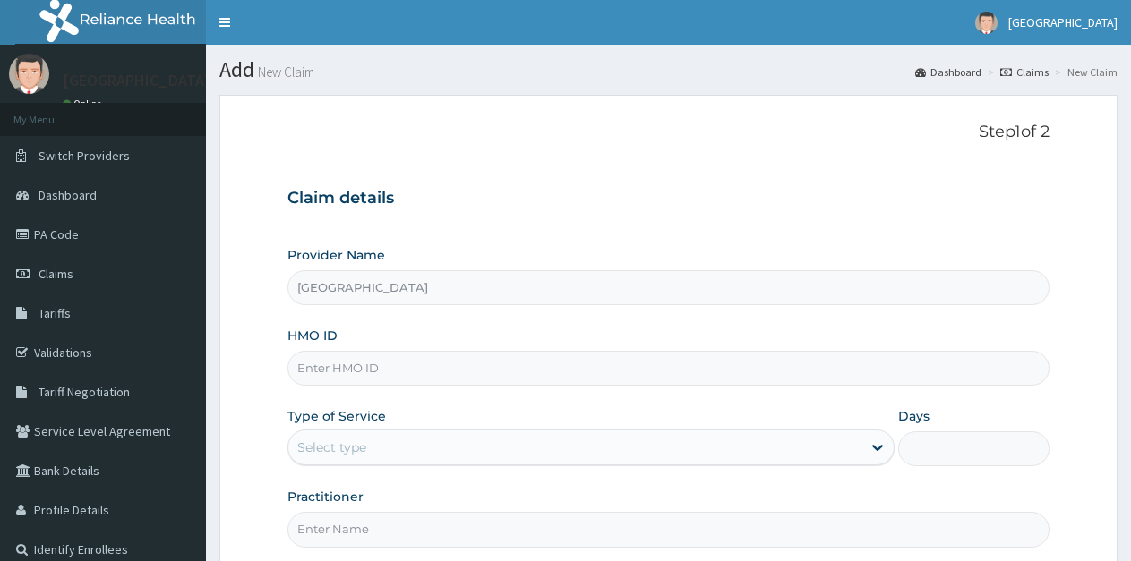
drag, startPoint x: 0, startPoint y: 0, endPoint x: 374, endPoint y: 372, distance: 528.1
click at [374, 372] on input "HMO ID" at bounding box center [668, 368] width 762 height 35
type input "GBV/10020/E"
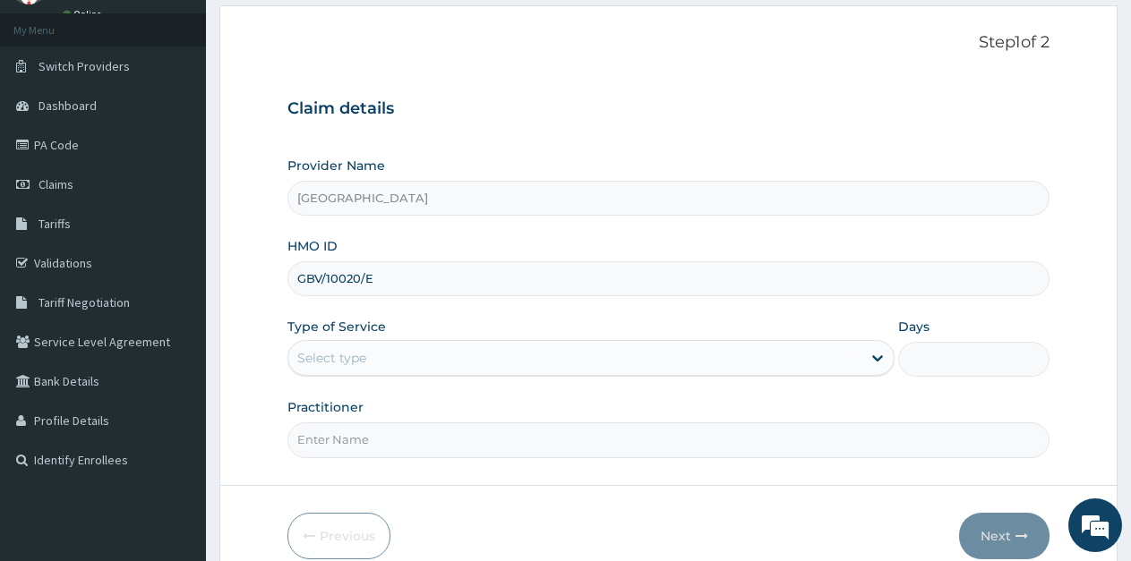
click at [390, 355] on div "Select type" at bounding box center [574, 358] width 572 height 29
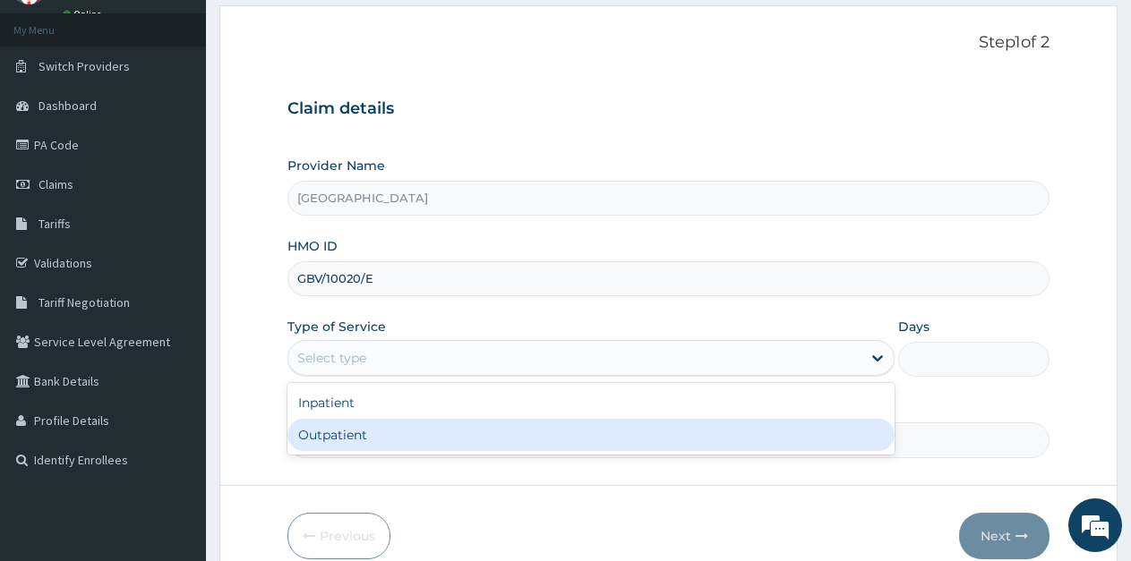
scroll to position [0, 0]
click at [370, 440] on div "Outpatient" at bounding box center [590, 435] width 606 height 32
type input "1"
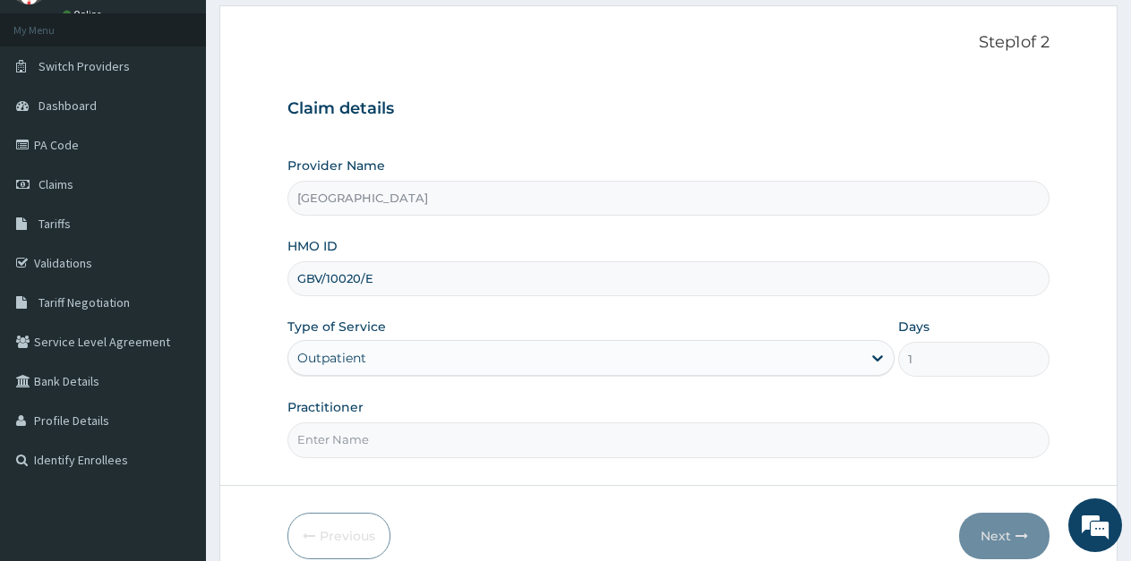
click at [476, 445] on input "Practitioner" at bounding box center [668, 440] width 762 height 35
type input "Ukueku"
click at [983, 532] on button "Next" at bounding box center [1004, 536] width 90 height 47
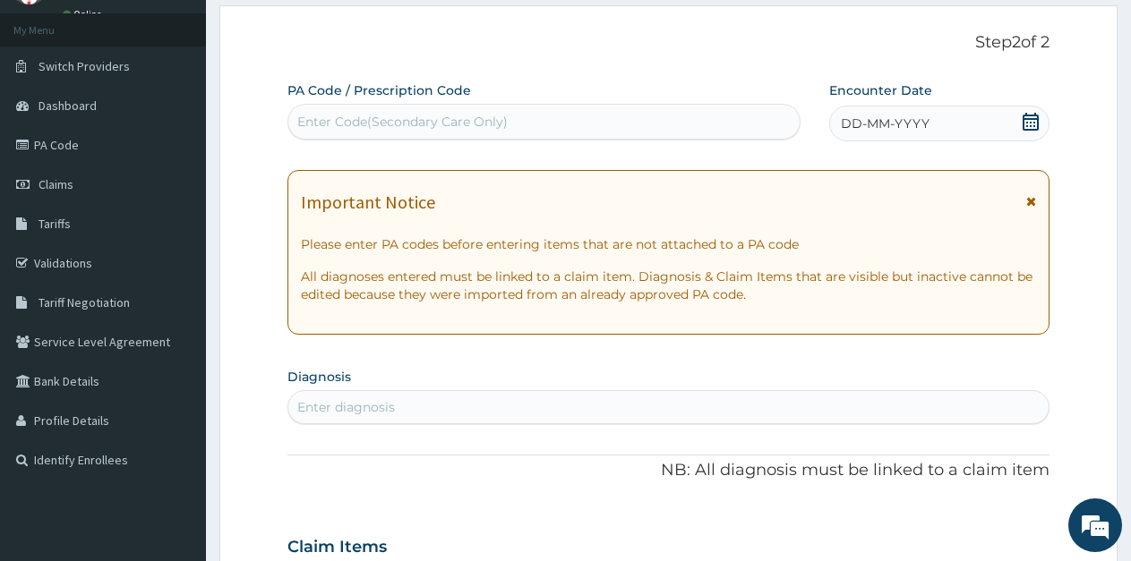
click at [1023, 124] on icon at bounding box center [1031, 122] width 16 height 18
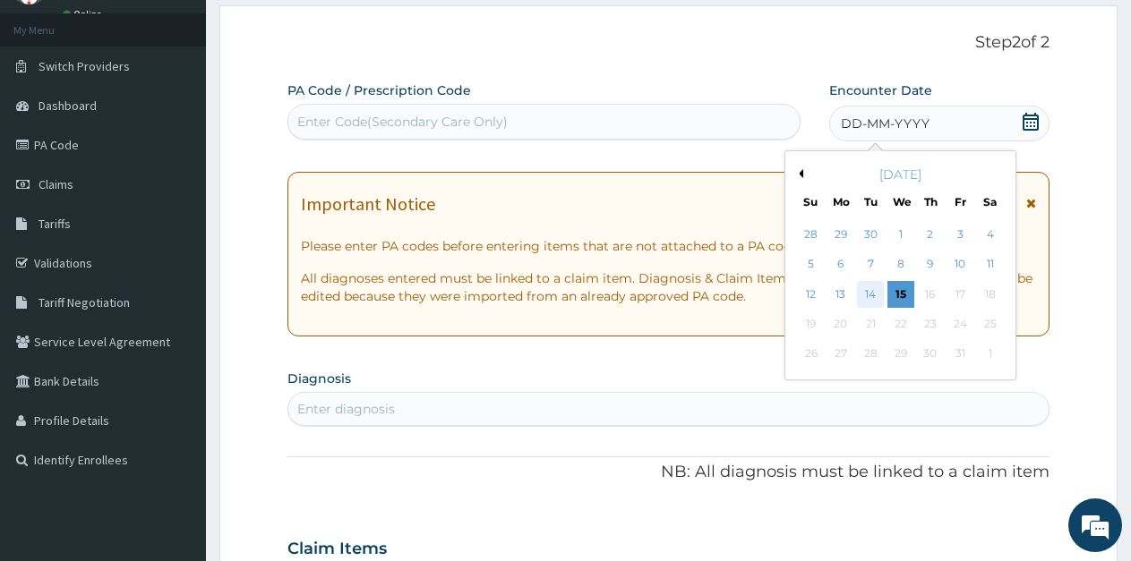
click at [869, 296] on div "14" at bounding box center [871, 294] width 27 height 27
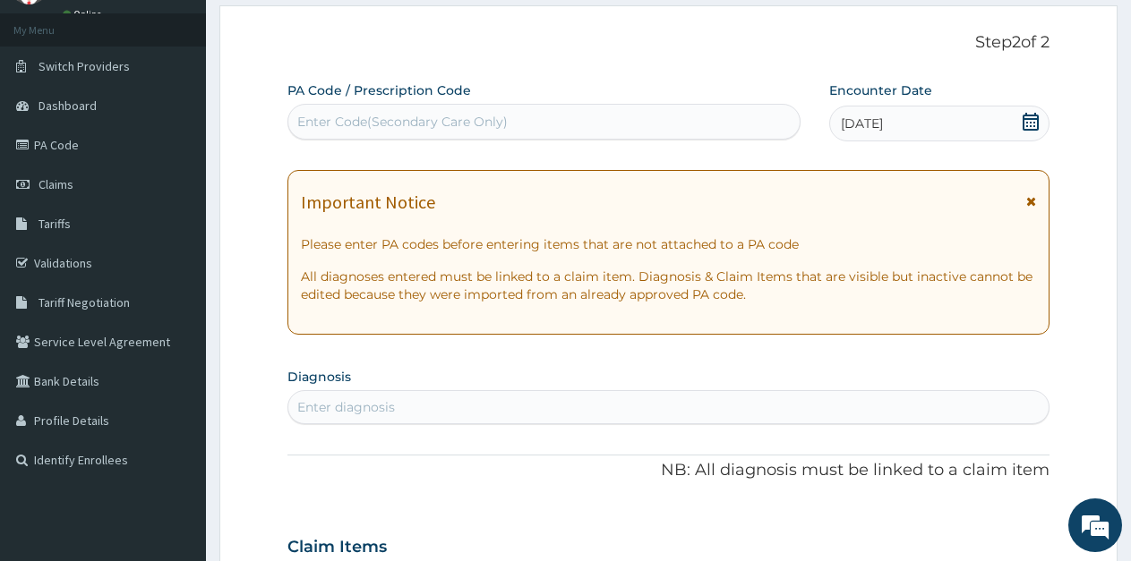
click at [330, 404] on div "Enter diagnosis" at bounding box center [346, 407] width 98 height 18
type input "MALARIA"
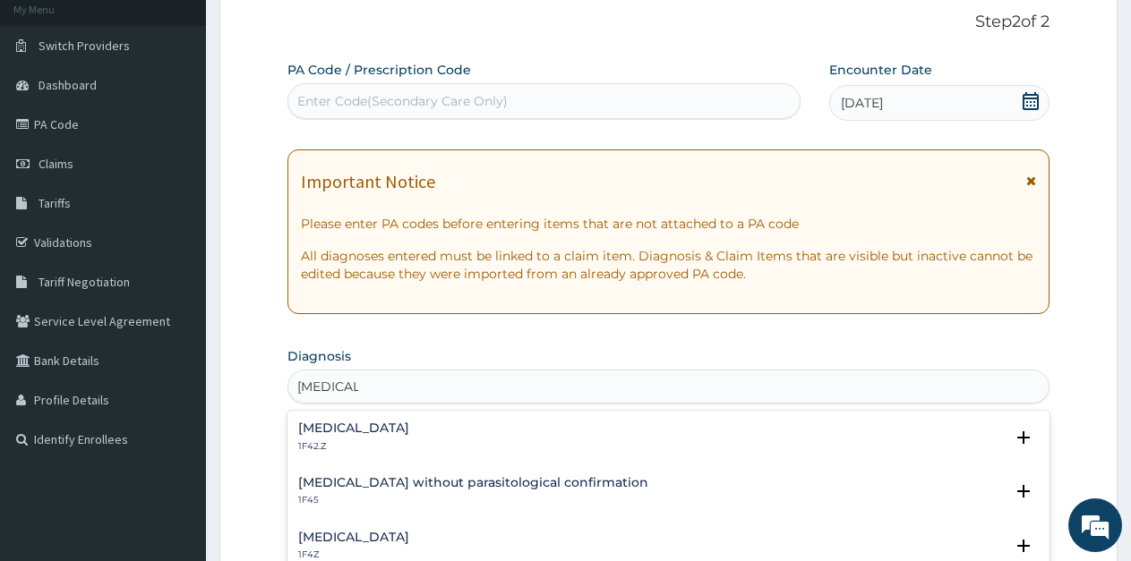
scroll to position [179, 0]
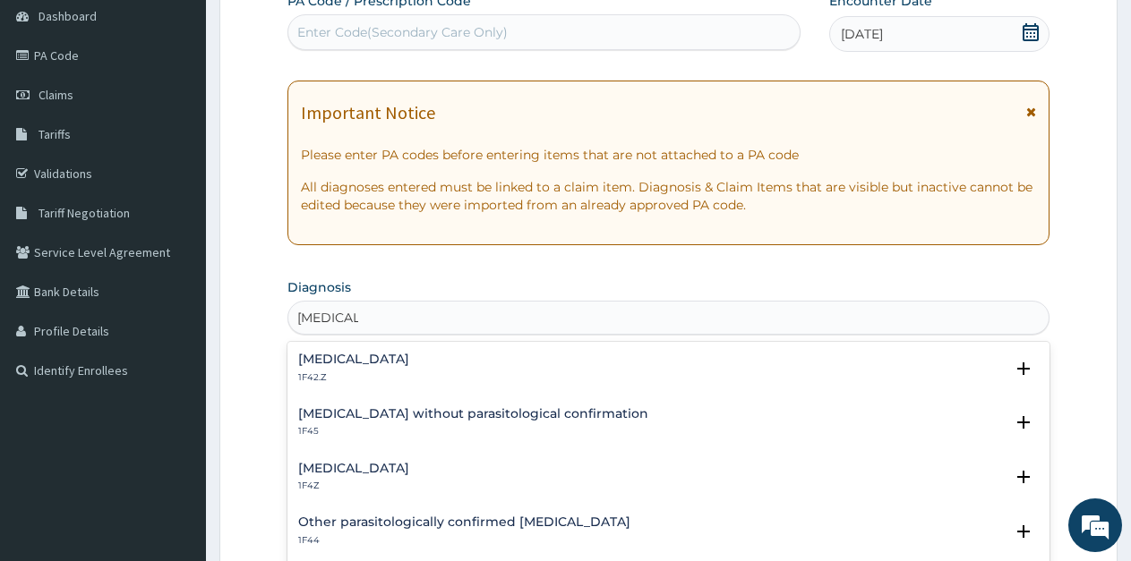
click at [409, 465] on h4 "Malaria, unspecified" at bounding box center [353, 468] width 111 height 13
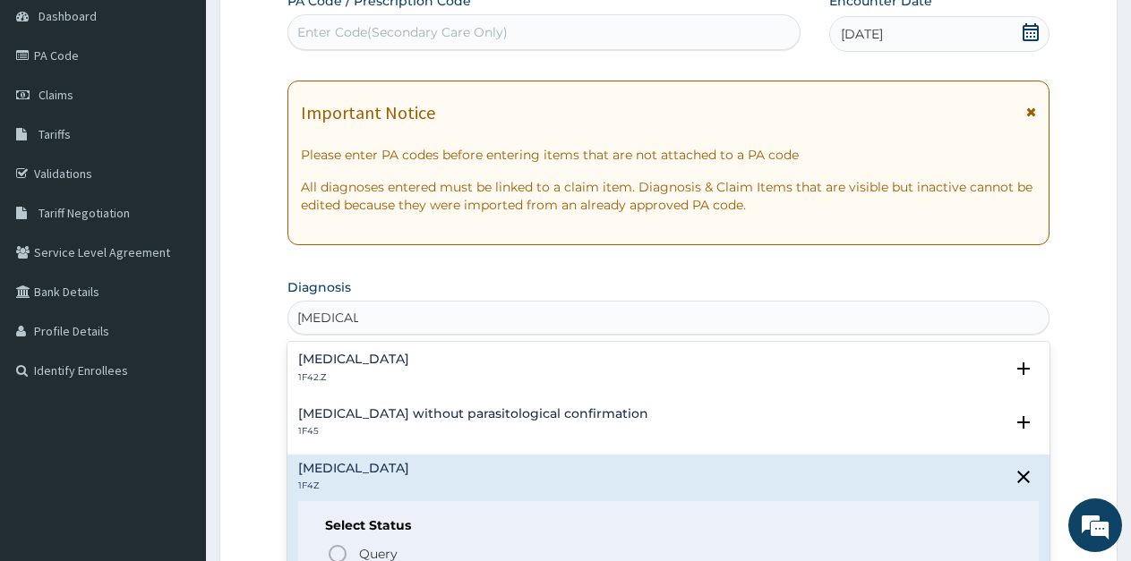
scroll to position [90, 0]
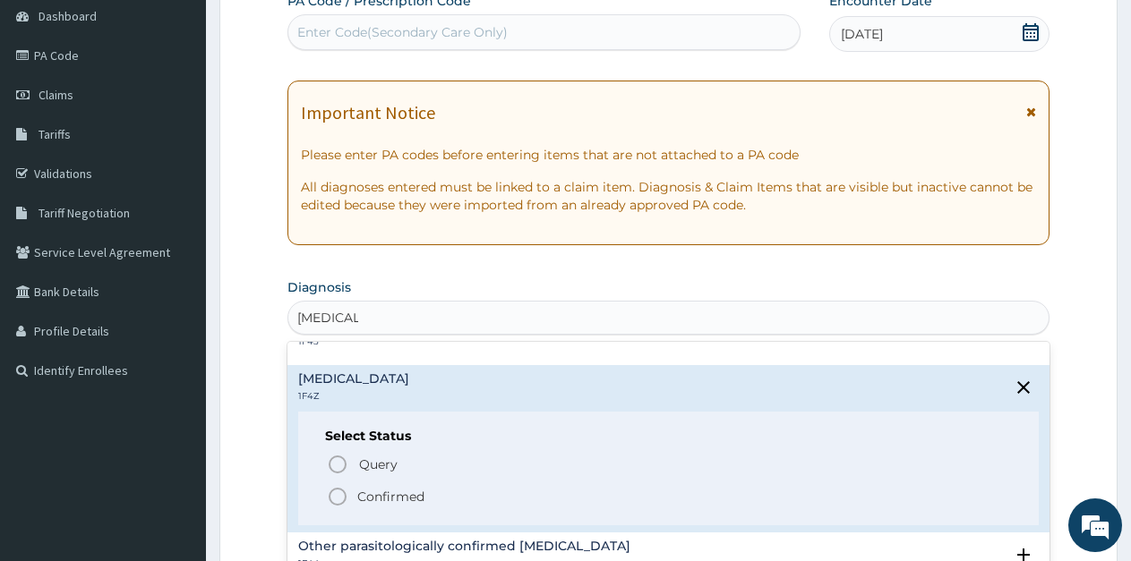
click at [341, 494] on icon "status option filled" at bounding box center [337, 496] width 21 height 21
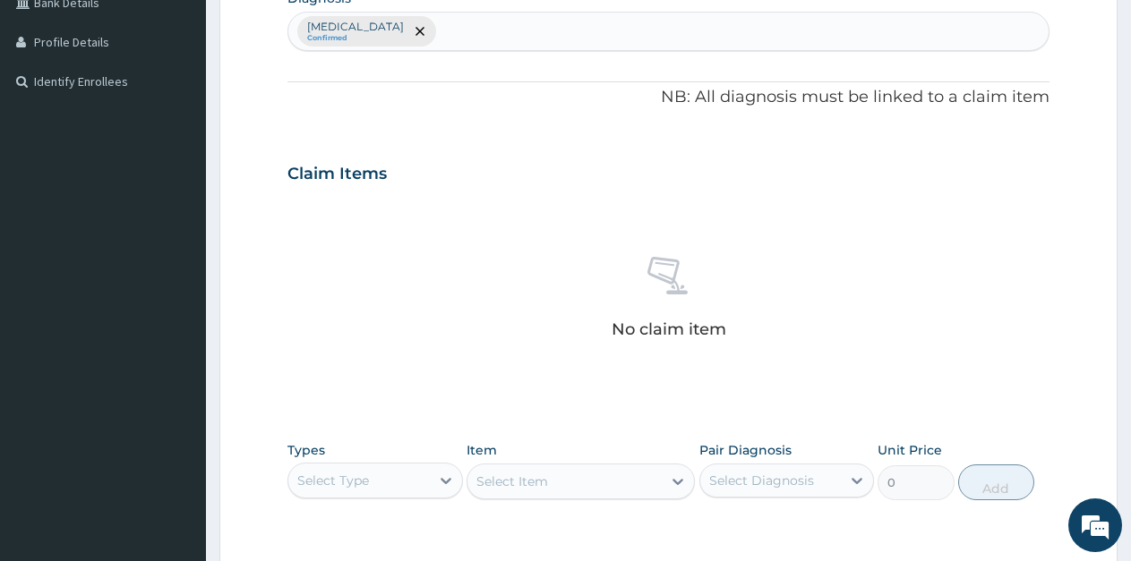
scroll to position [627, 0]
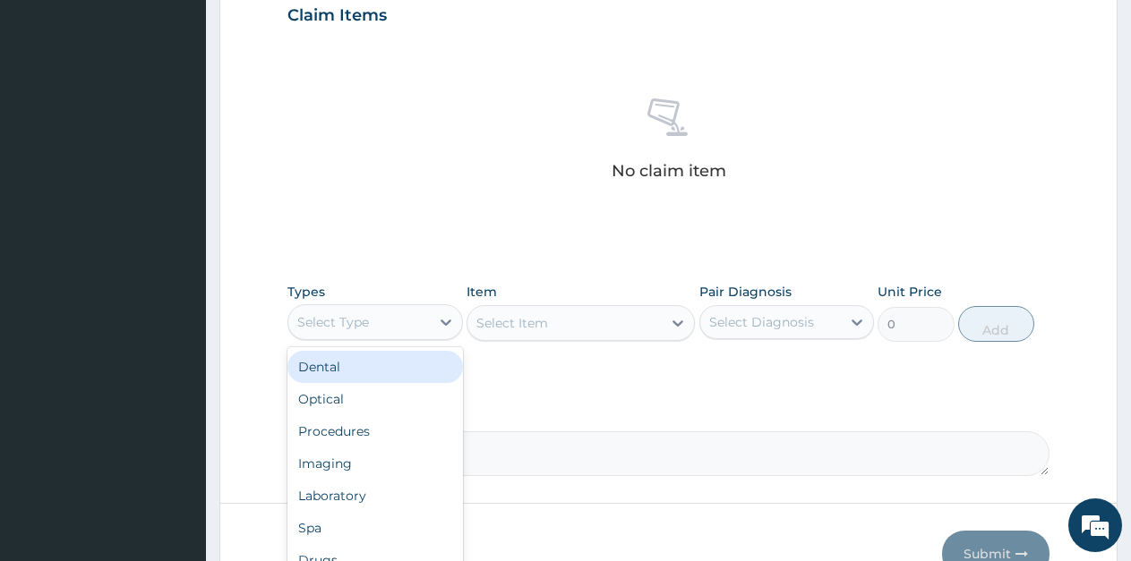
click at [403, 322] on div "Select Type" at bounding box center [358, 322] width 141 height 29
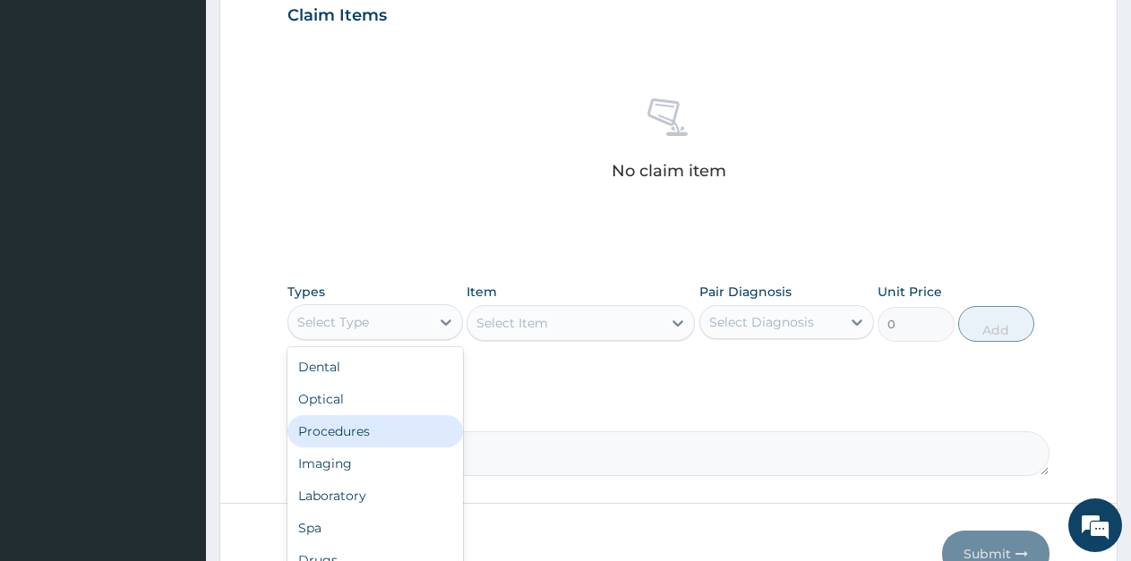
click at [351, 432] on div "Procedures" at bounding box center [375, 431] width 176 height 32
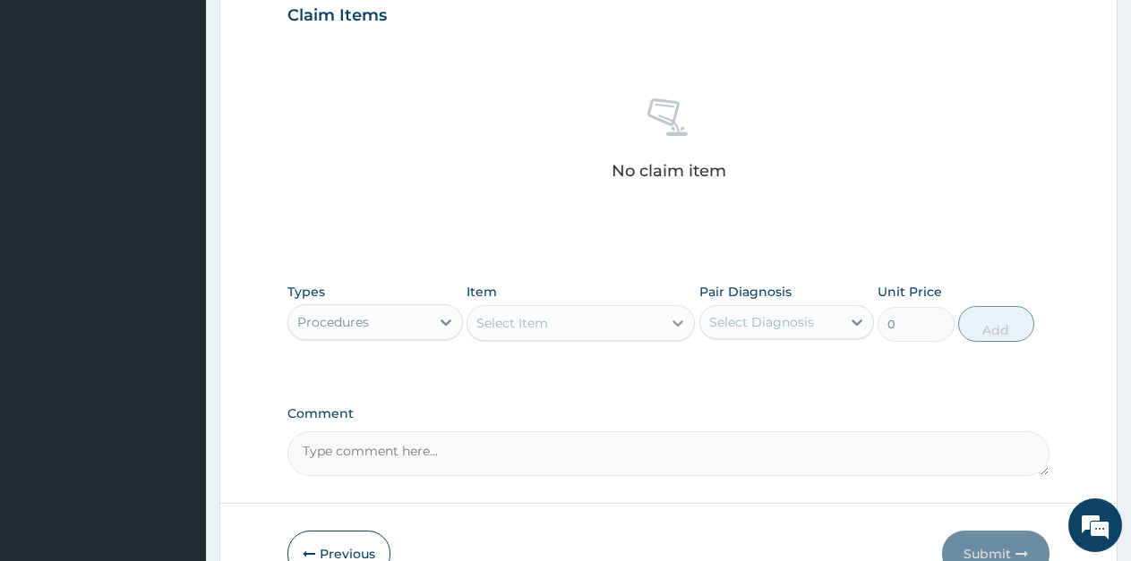
click at [674, 322] on icon at bounding box center [677, 324] width 11 height 6
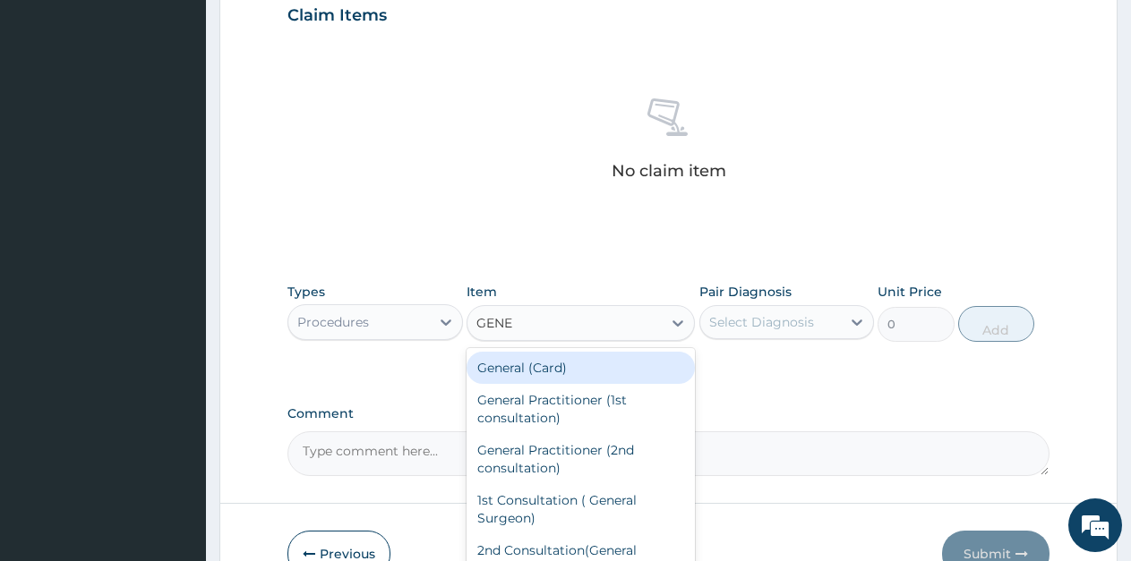
type input "GENER"
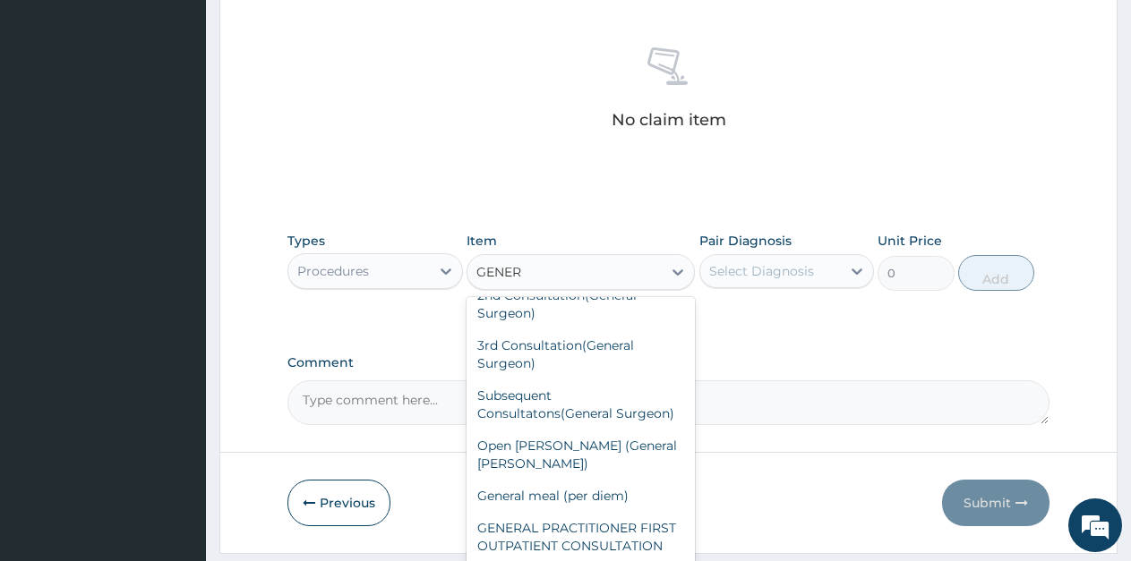
scroll to position [730, 0]
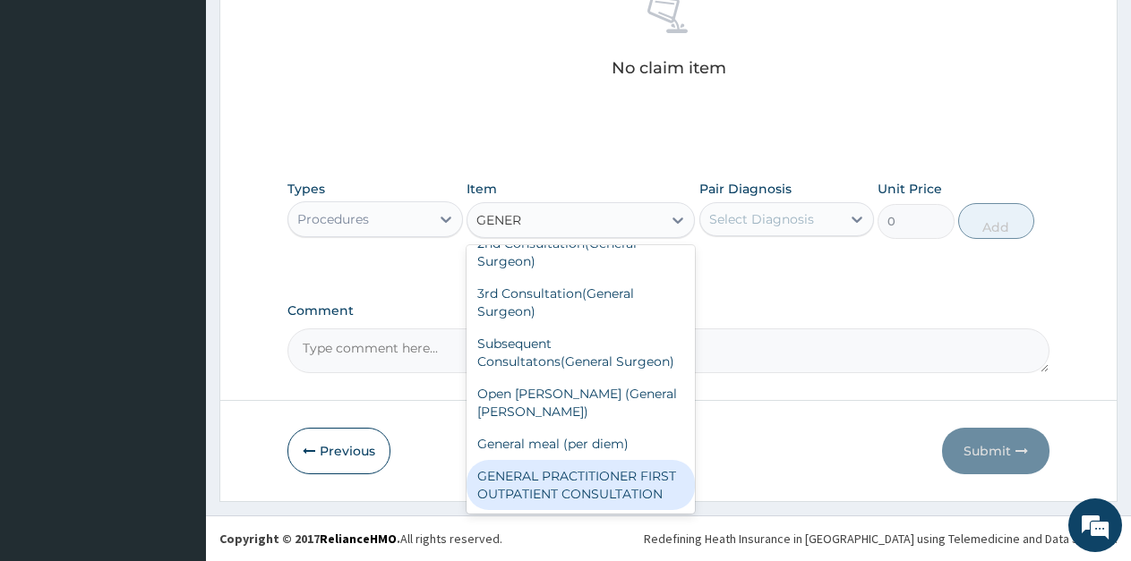
click at [567, 477] on div "GENERAL PRACTITIONER FIRST OUTPATIENT CONSULTATION" at bounding box center [581, 485] width 228 height 50
type input "2000"
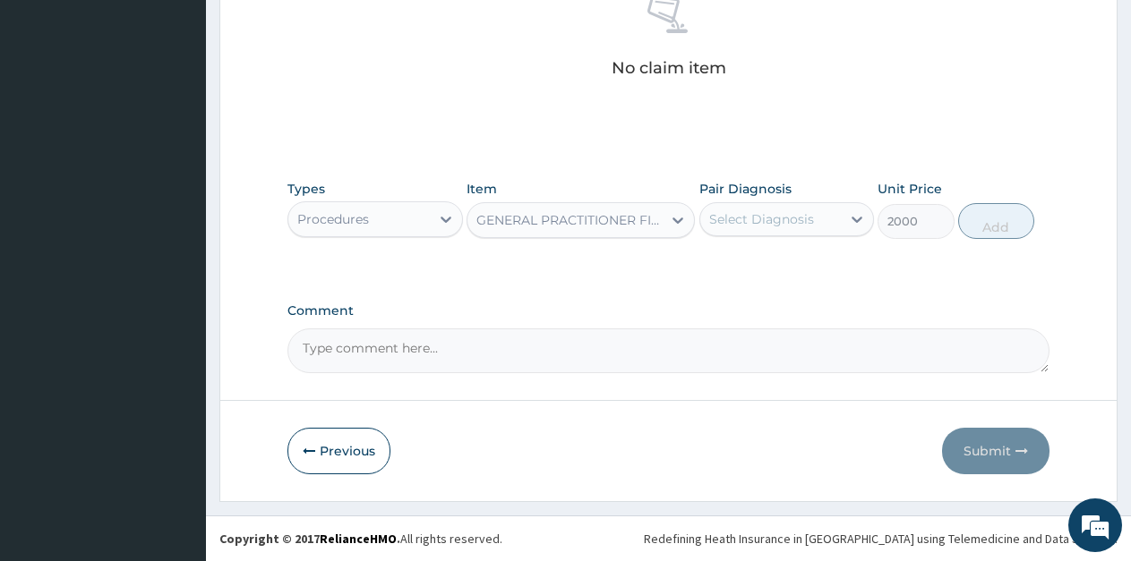
click at [772, 224] on div "Select Diagnosis" at bounding box center [761, 219] width 105 height 18
click at [754, 257] on label "[MEDICAL_DATA]" at bounding box center [784, 263] width 111 height 18
checkbox input "true"
click at [989, 222] on button "Add" at bounding box center [996, 221] width 76 height 36
type input "0"
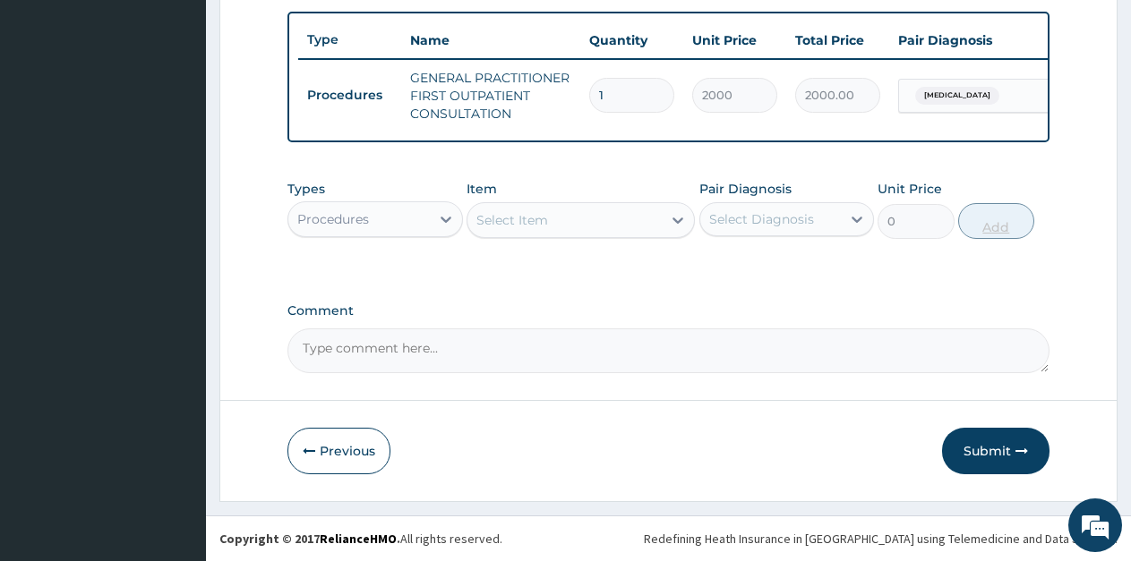
scroll to position [670, 0]
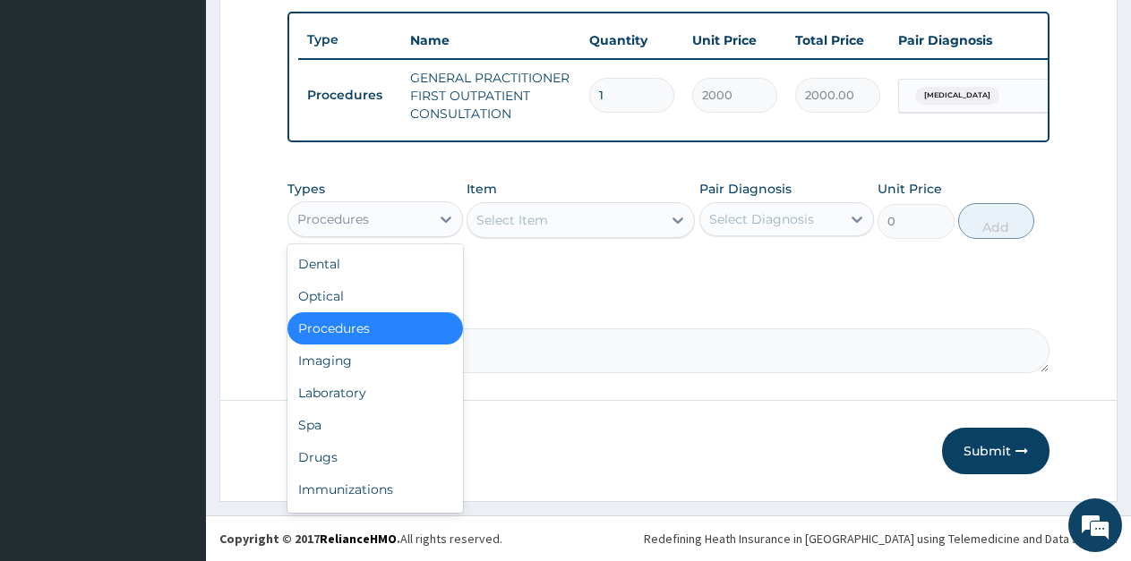
click at [394, 225] on div "Procedures" at bounding box center [358, 219] width 141 height 29
click at [330, 391] on div "Laboratory" at bounding box center [375, 393] width 176 height 32
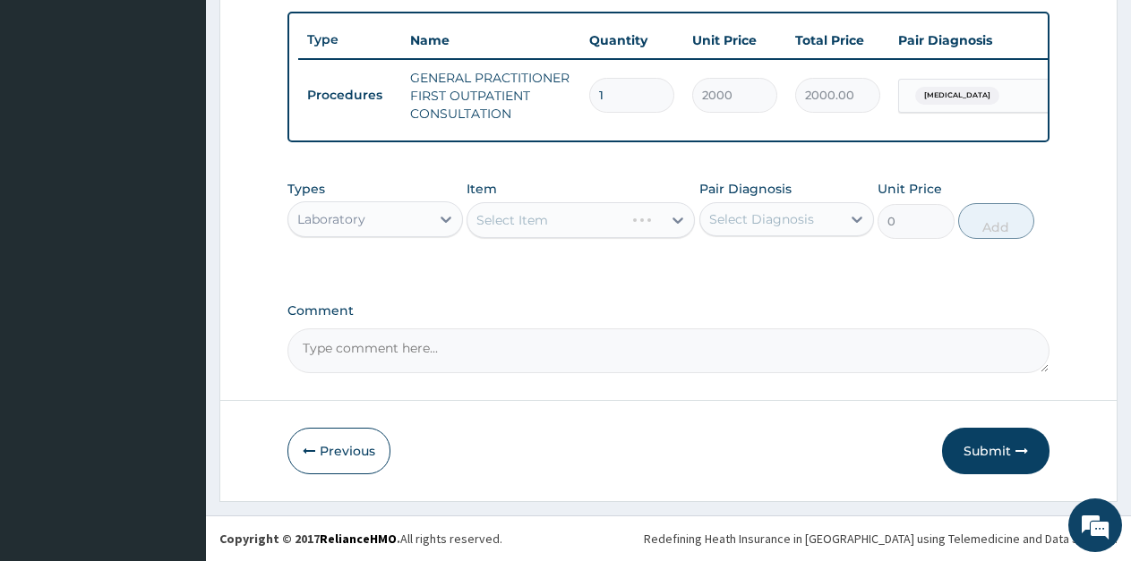
click at [678, 225] on div "Select Item" at bounding box center [581, 220] width 228 height 36
click at [678, 220] on icon at bounding box center [678, 220] width 18 height 18
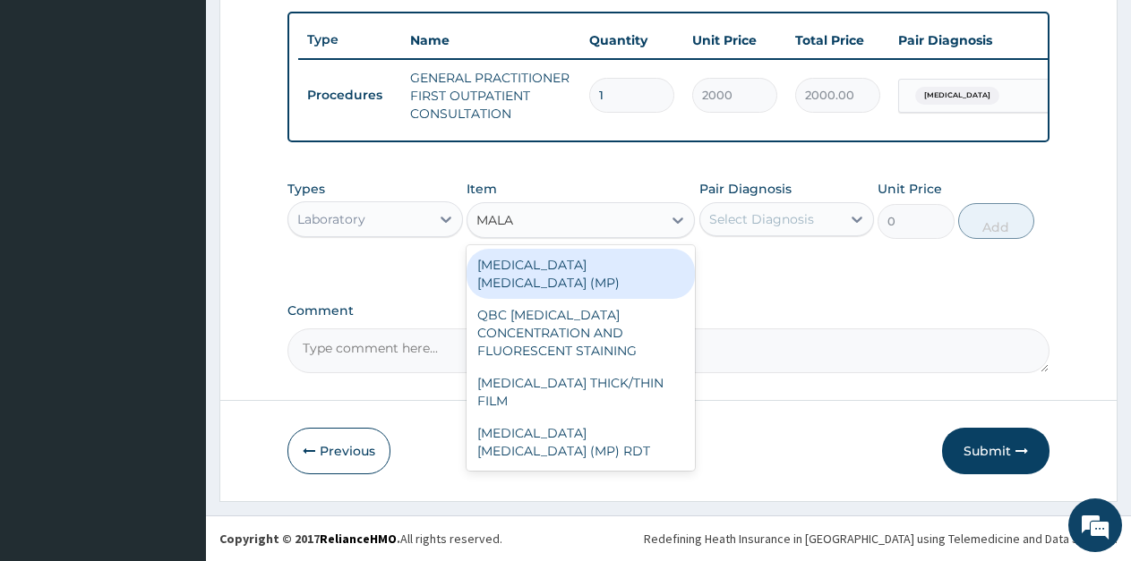
type input "MALAR"
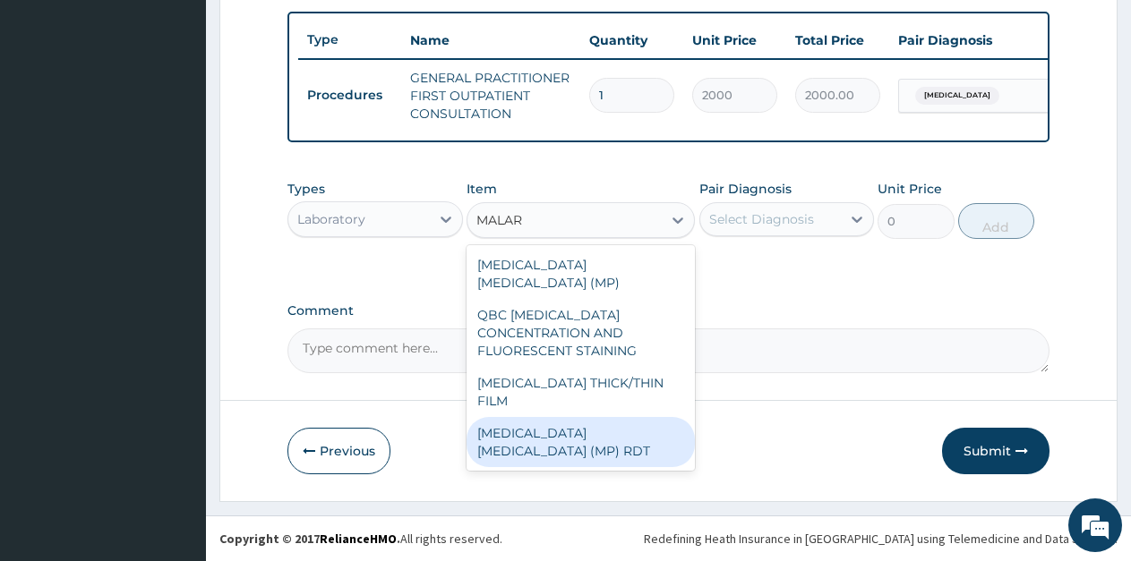
click at [651, 417] on div "[MEDICAL_DATA] [MEDICAL_DATA] (MP) RDT" at bounding box center [581, 442] width 228 height 50
type input "2000"
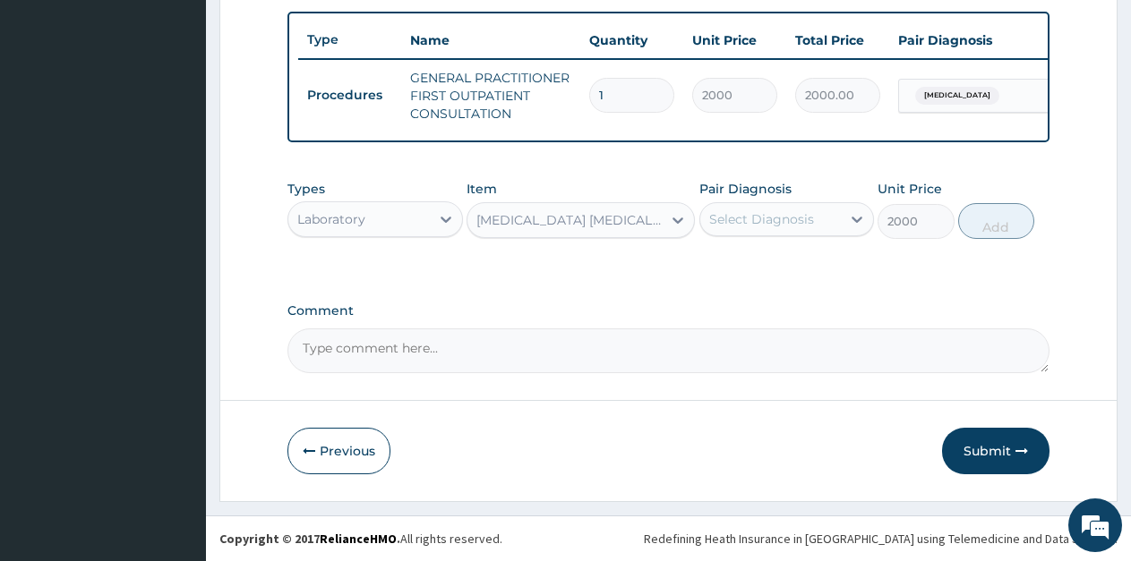
click at [755, 218] on div "Select Diagnosis" at bounding box center [761, 219] width 105 height 18
click at [758, 260] on label "[MEDICAL_DATA]" at bounding box center [784, 263] width 111 height 18
checkbox input "true"
click at [989, 221] on button "Add" at bounding box center [996, 221] width 76 height 36
type input "0"
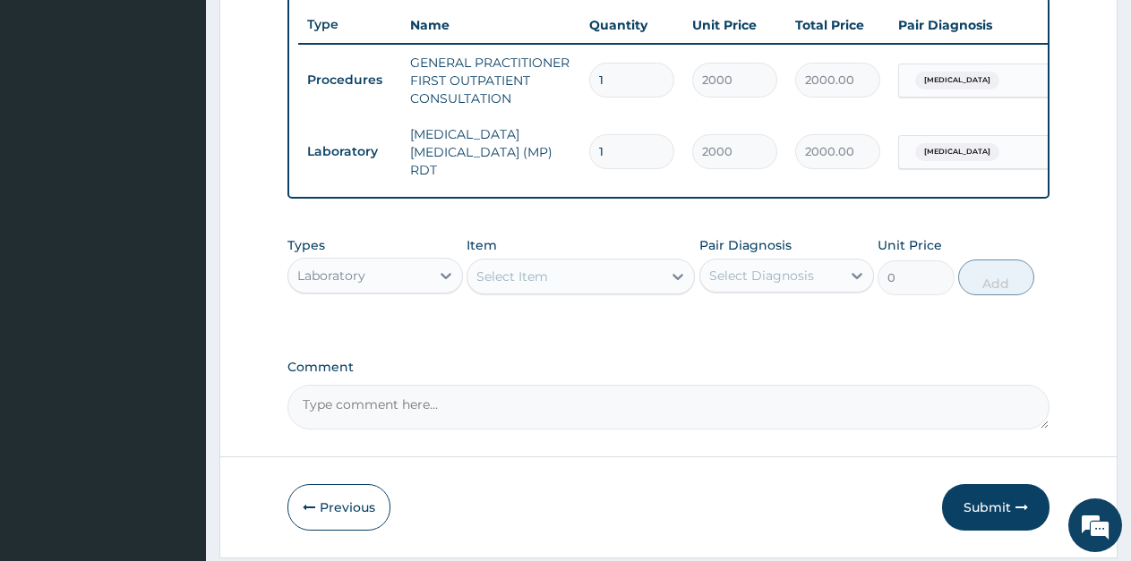
click at [509, 278] on div "Select Item" at bounding box center [512, 277] width 72 height 18
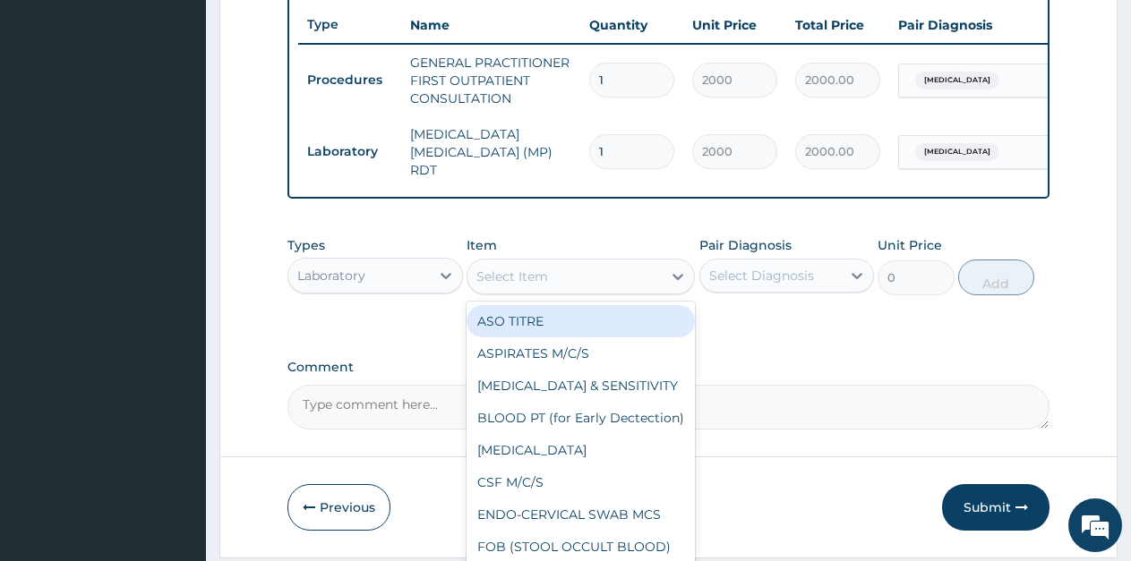
type input "F"
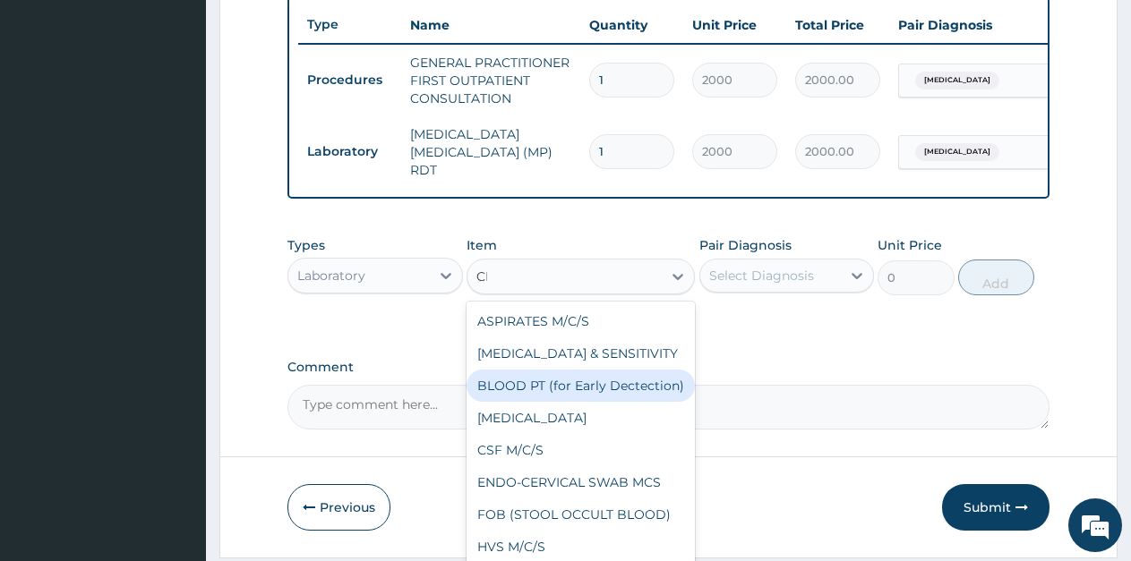
type input "CBC"
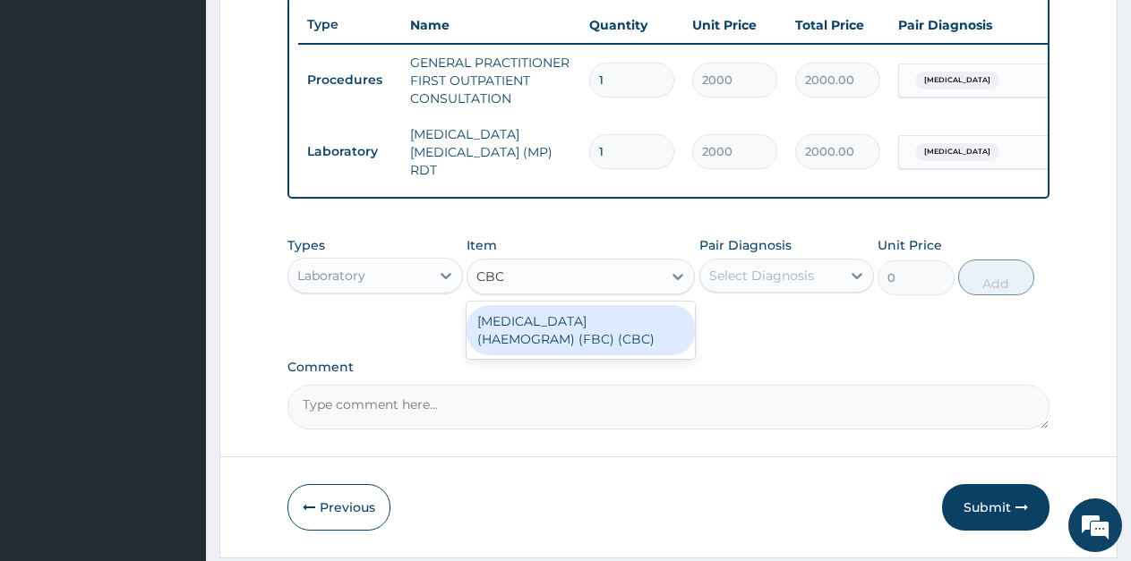
click at [576, 330] on div "[MEDICAL_DATA] (HAEMOGRAM) (FBC) (CBC)" at bounding box center [581, 330] width 228 height 50
type input "4000"
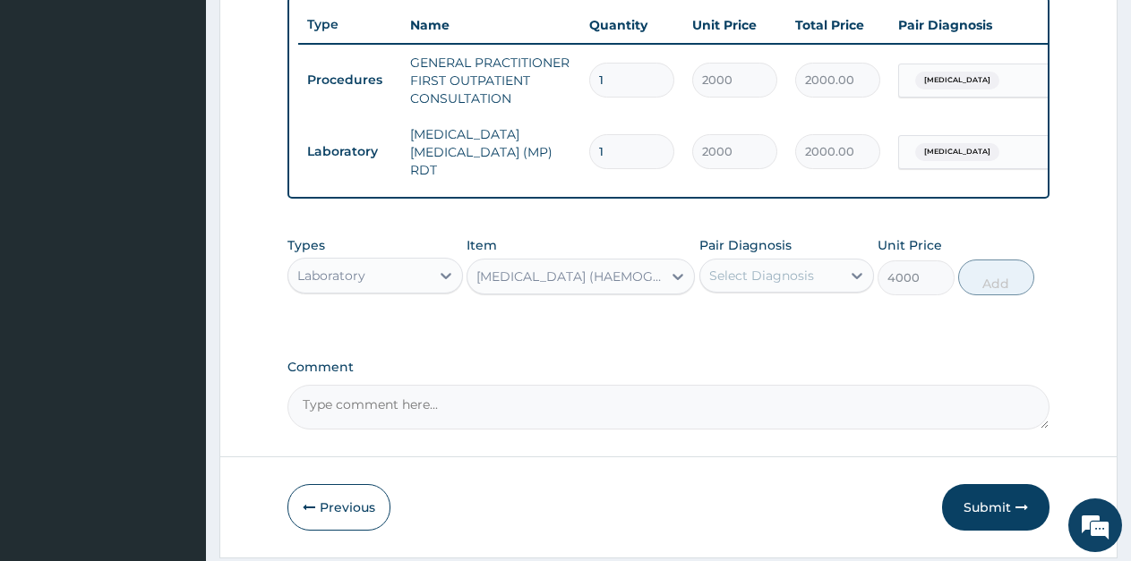
click at [758, 284] on div "Select Diagnosis" at bounding box center [761, 276] width 105 height 18
click at [755, 320] on label "[MEDICAL_DATA]" at bounding box center [784, 320] width 111 height 18
checkbox input "true"
click at [1010, 282] on button "Add" at bounding box center [996, 278] width 76 height 36
type input "0"
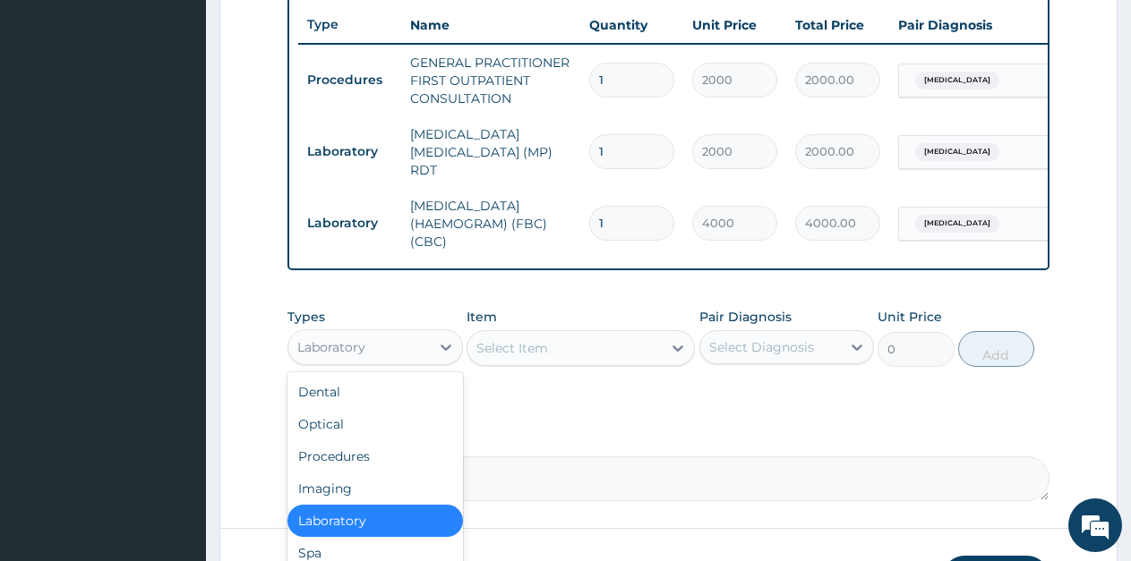
click at [365, 357] on div "Laboratory" at bounding box center [358, 347] width 141 height 29
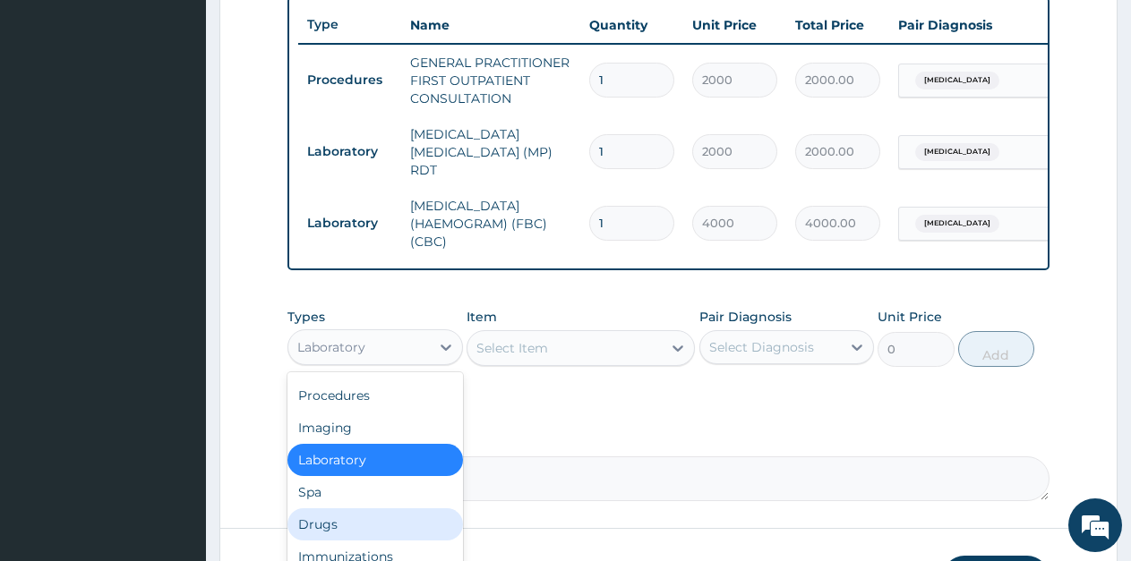
click at [333, 521] on div "Drugs" at bounding box center [375, 525] width 176 height 32
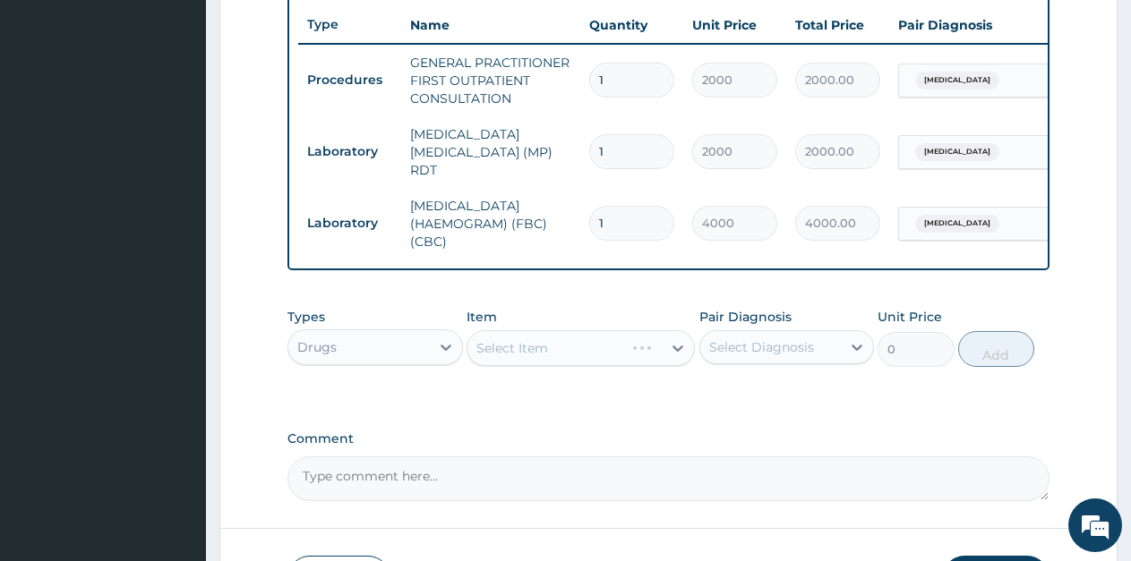
click at [552, 362] on div "Select Item" at bounding box center [545, 348] width 157 height 29
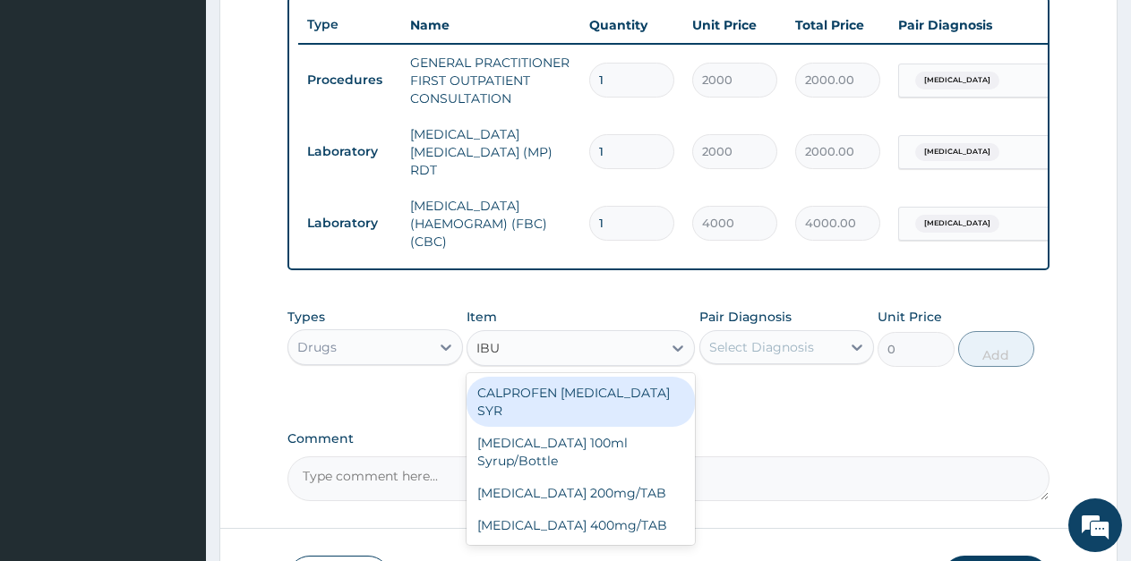
type input "IBUP"
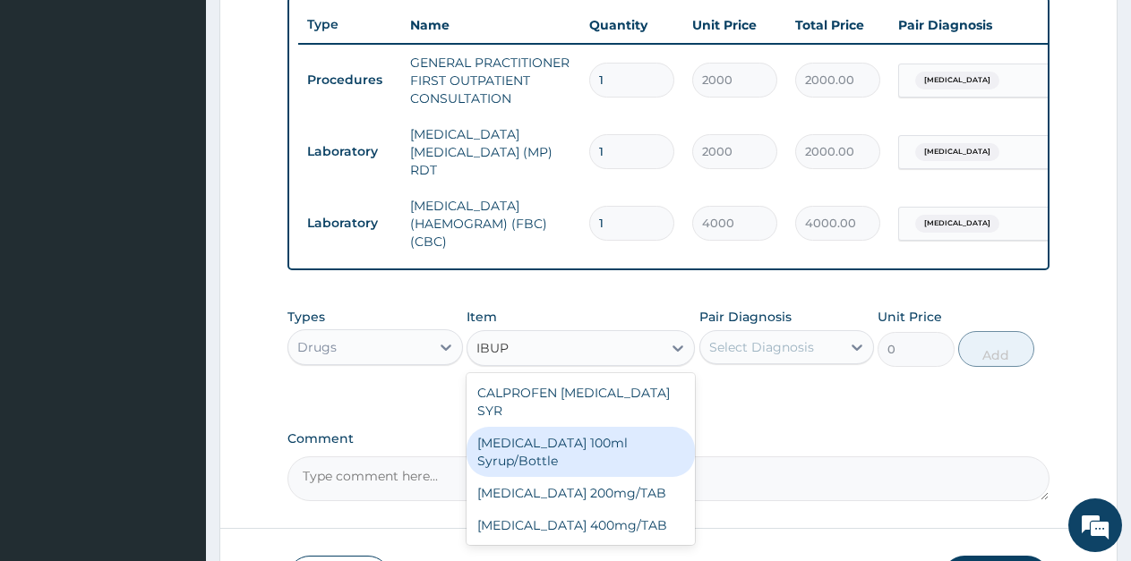
click at [608, 432] on div "[MEDICAL_DATA] 100ml Syrup/Bottle" at bounding box center [581, 452] width 228 height 50
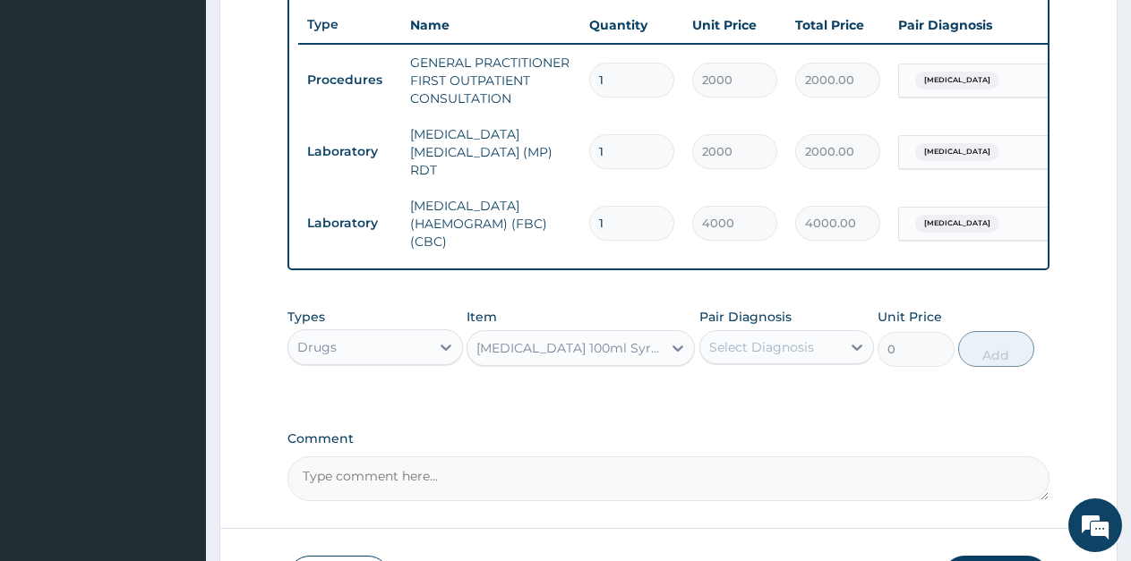
type input "187.95"
click at [673, 352] on icon at bounding box center [677, 349] width 11 height 6
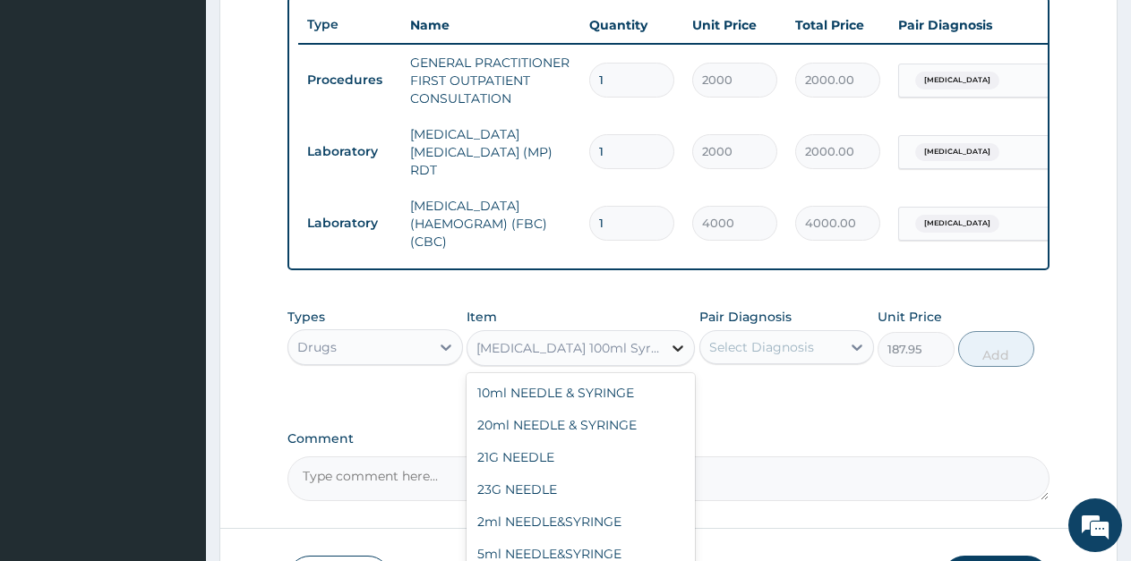
scroll to position [25086, 0]
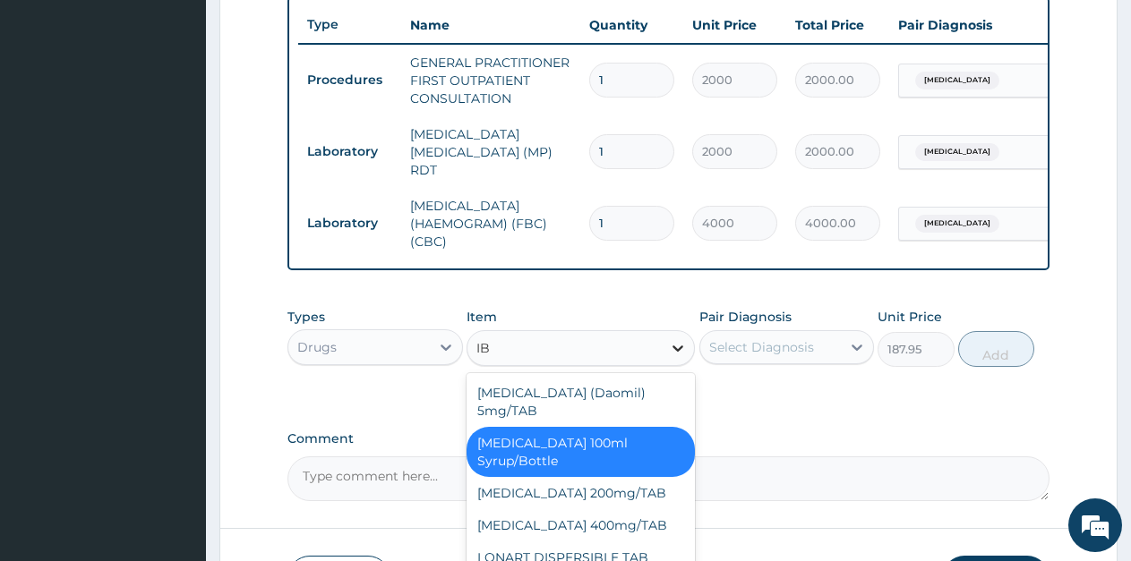
type input "IBU"
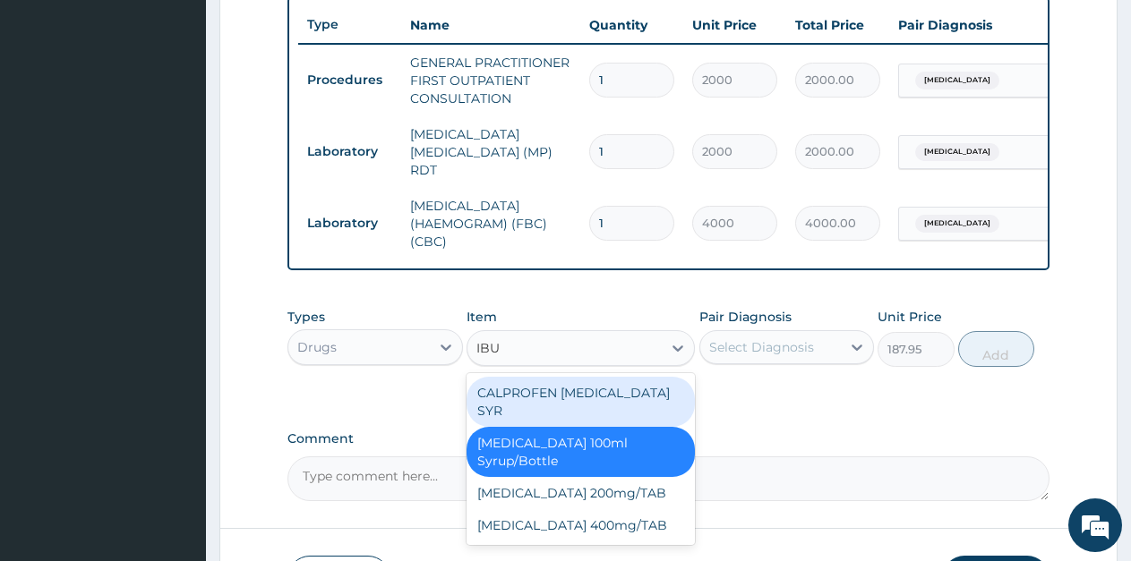
click at [644, 401] on div "CALPROFEN IBUPROFEN SYR" at bounding box center [581, 402] width 228 height 50
type input "1155"
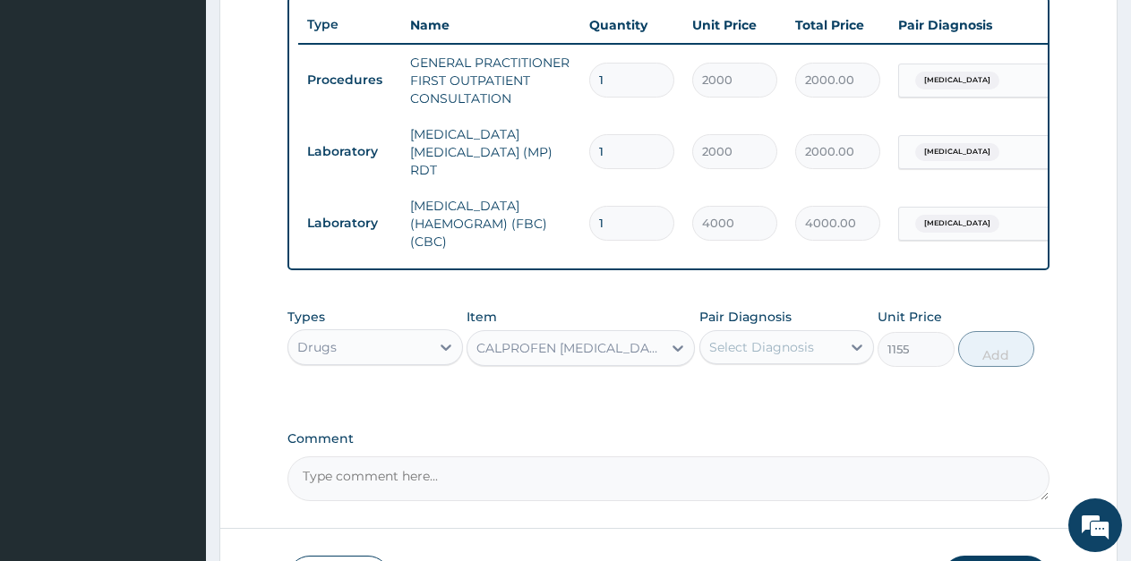
click at [806, 354] on div "Select Diagnosis" at bounding box center [761, 347] width 105 height 18
click at [786, 400] on label "Malaria, unspecified" at bounding box center [784, 391] width 111 height 18
checkbox input "true"
click at [988, 360] on button "Add" at bounding box center [996, 349] width 76 height 36
type input "0"
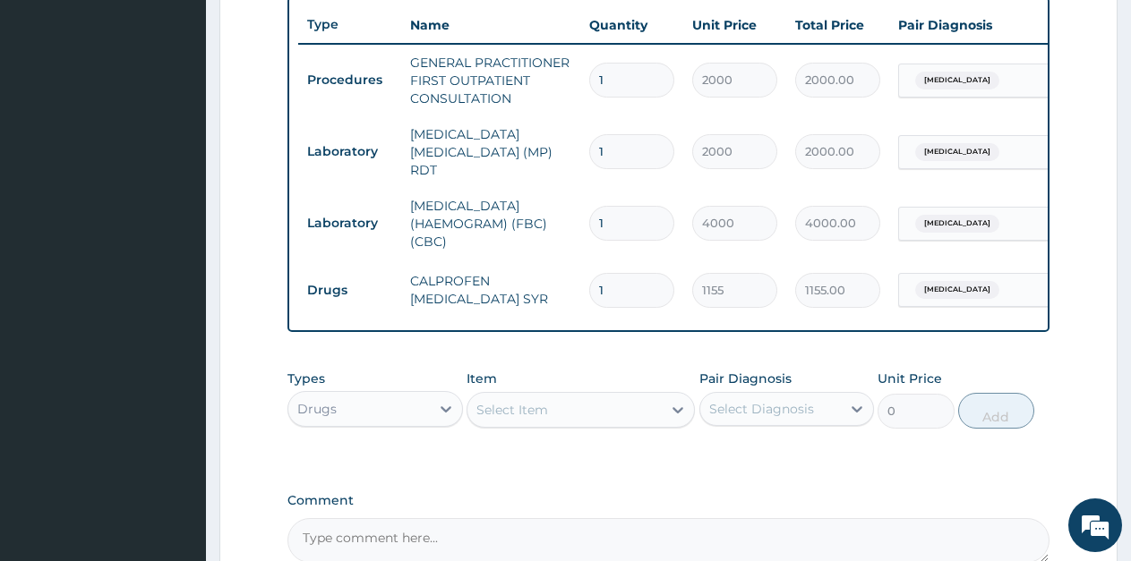
click at [585, 413] on div "Select Item" at bounding box center [564, 410] width 194 height 29
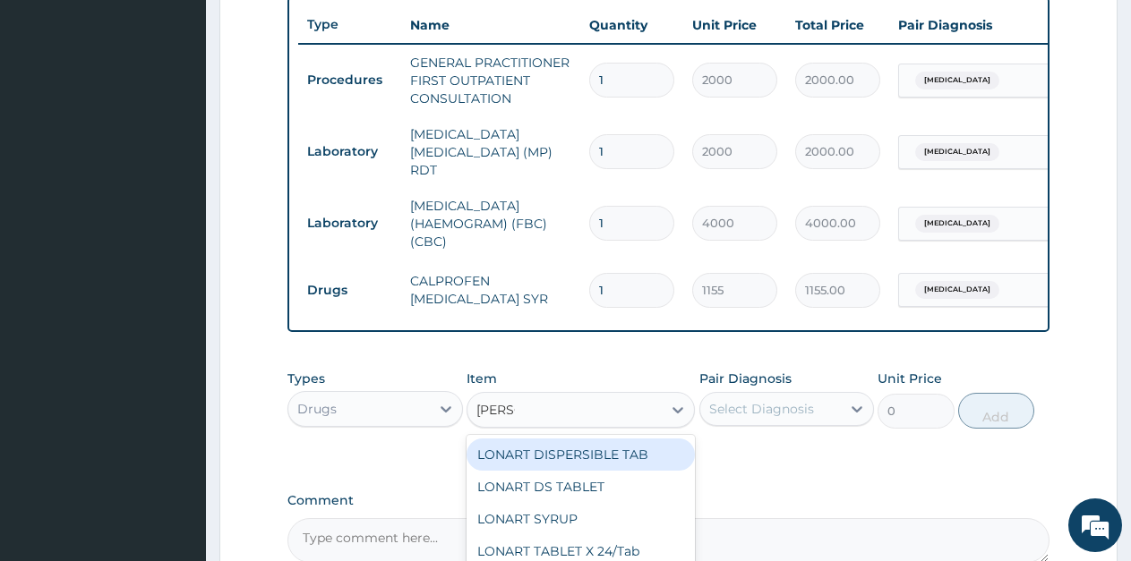
type input "LONAR"
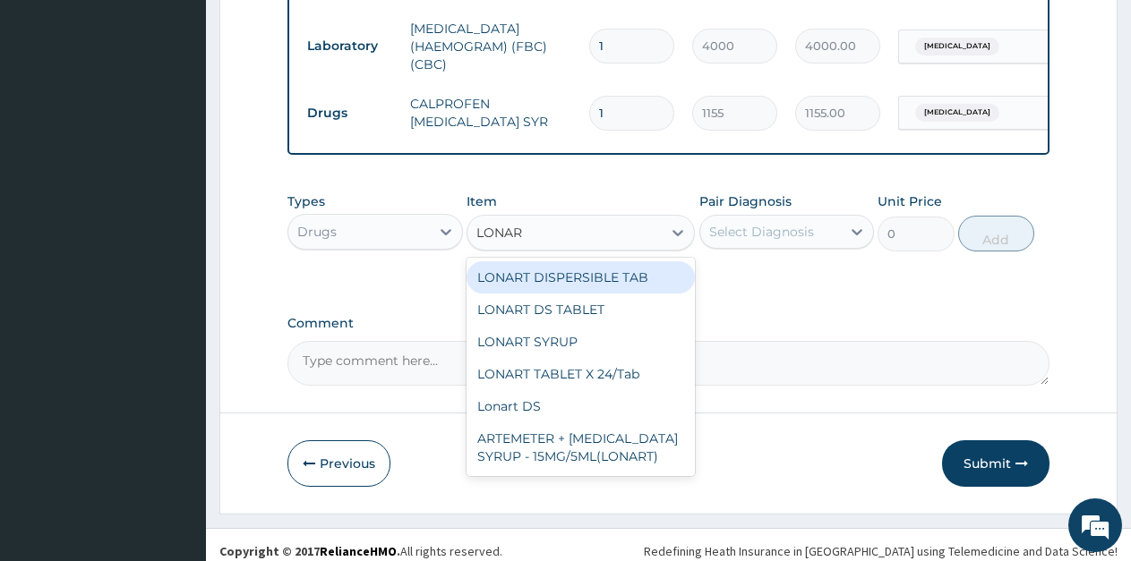
scroll to position [865, 0]
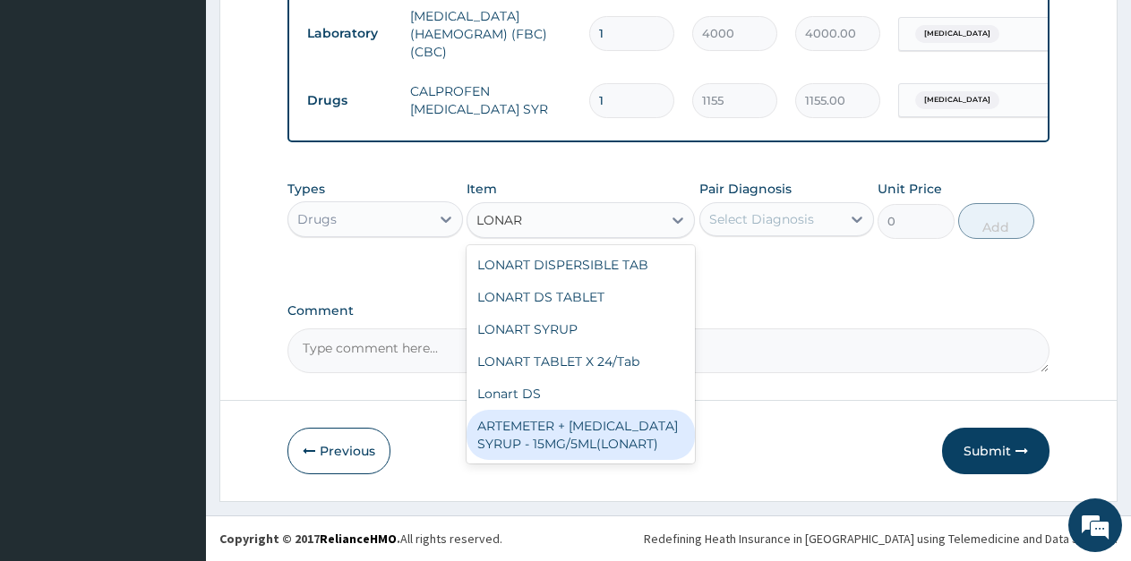
click at [660, 435] on div "ARTEMETER + LUMEFANTRINE SYRUP - 15MG/5ML(LONART)" at bounding box center [581, 435] width 228 height 50
type input "1500"
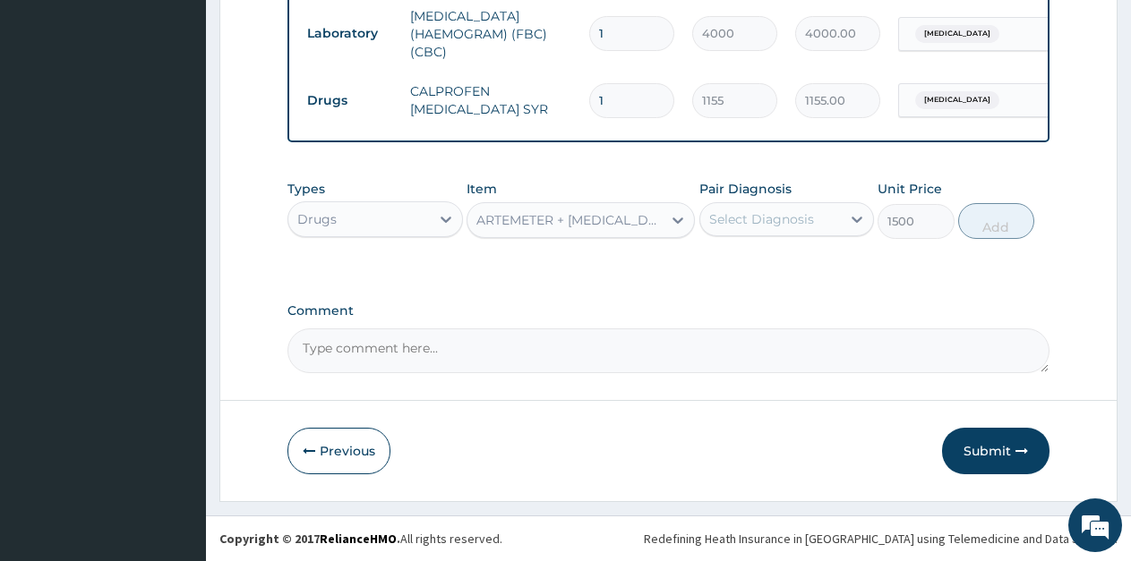
click at [827, 213] on div "Select Diagnosis" at bounding box center [770, 219] width 141 height 29
click at [790, 258] on label "Malaria, unspecified" at bounding box center [784, 263] width 111 height 18
checkbox input "true"
click at [995, 224] on button "Add" at bounding box center [996, 221] width 76 height 36
type input "0"
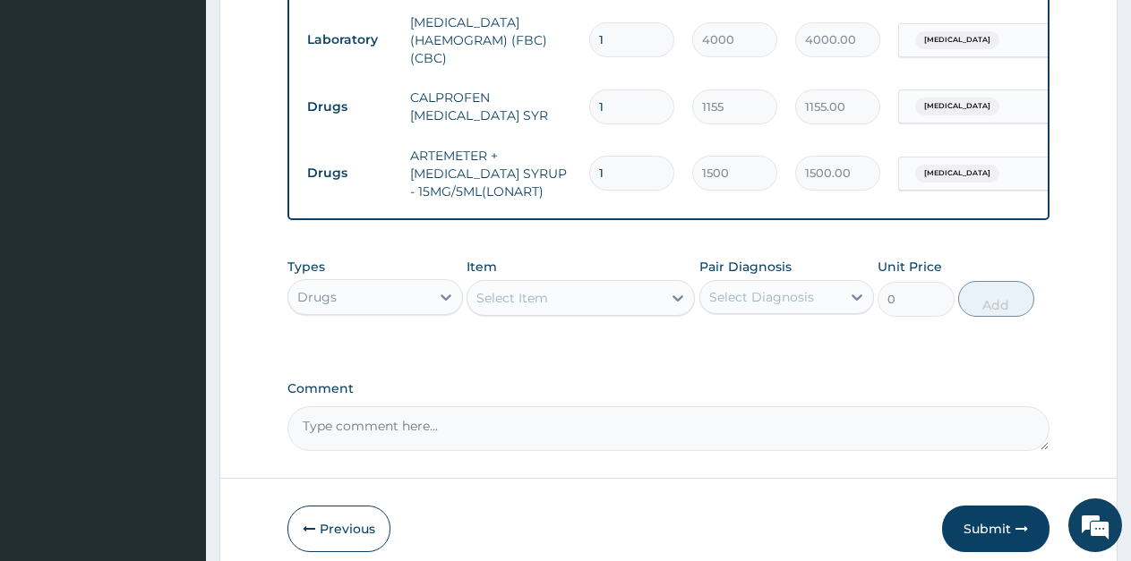
scroll to position [775, 0]
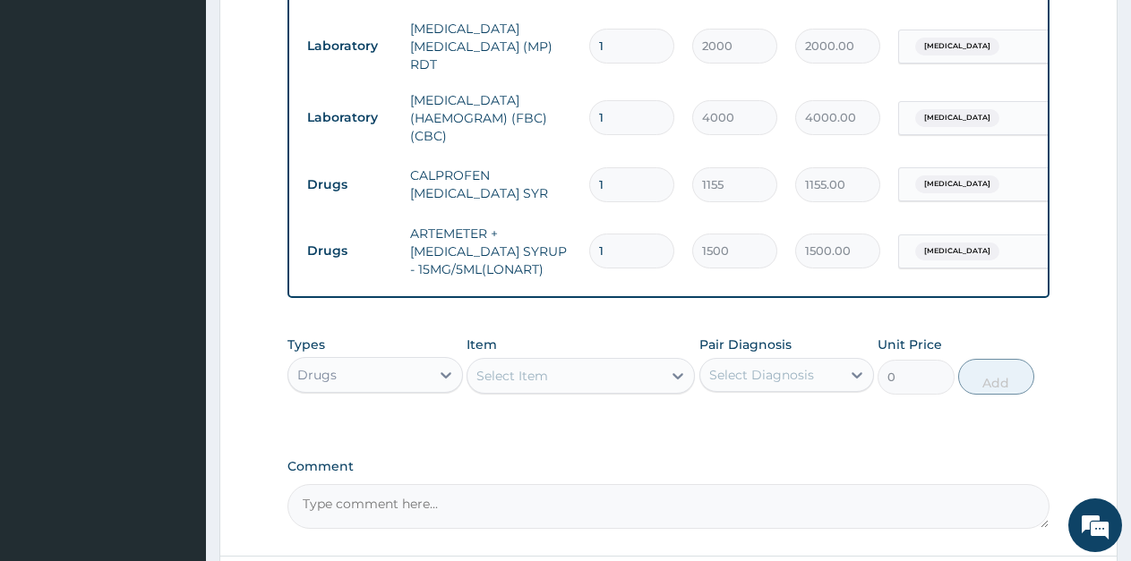
type input "2"
type input "3000.00"
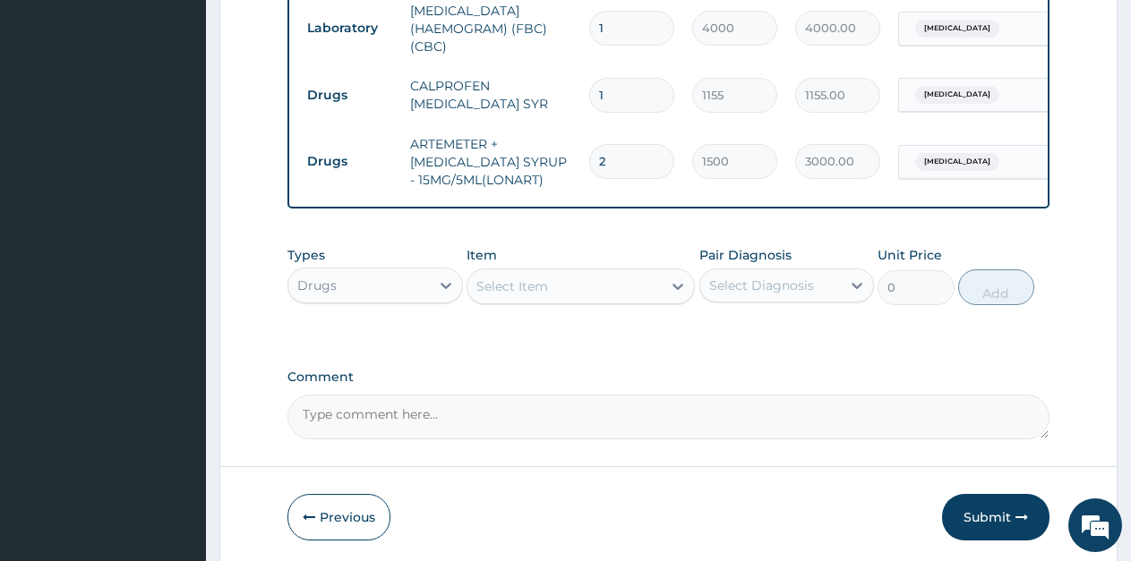
type input "0.00"
type input "1"
type input "1500.00"
click at [975, 510] on button "Submit" at bounding box center [995, 517] width 107 height 47
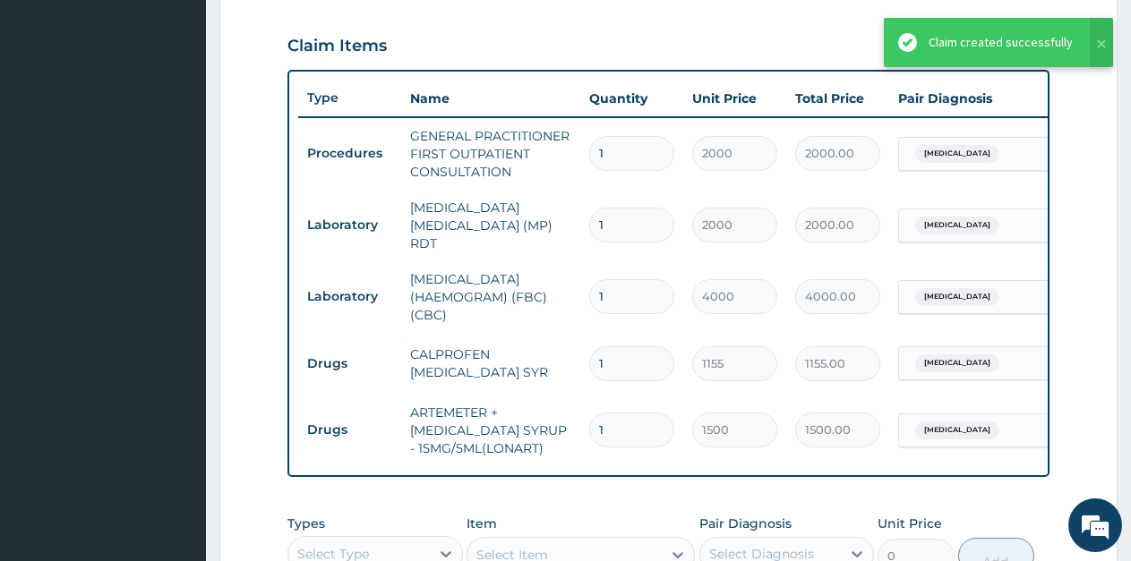
scroll to position [478, 0]
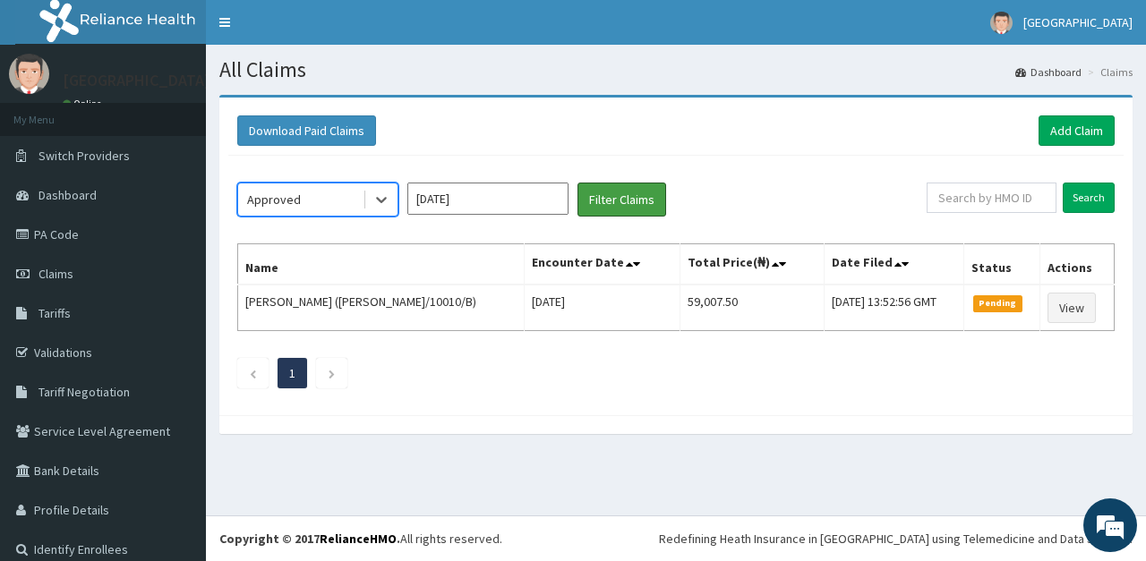
click at [612, 207] on button "Filter Claims" at bounding box center [622, 200] width 89 height 34
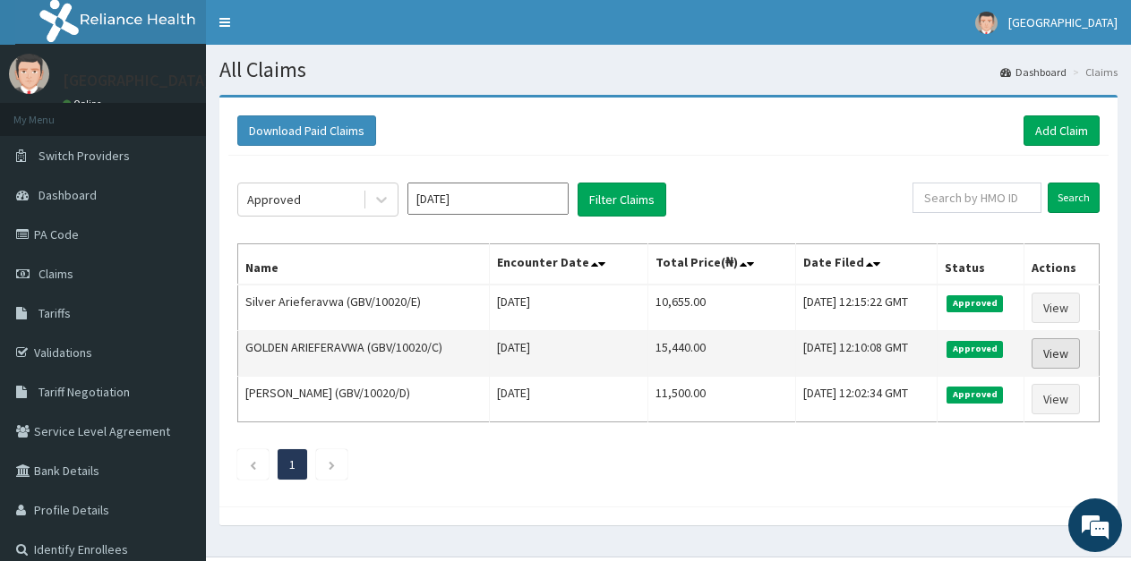
click at [1078, 355] on link "View" at bounding box center [1056, 353] width 48 height 30
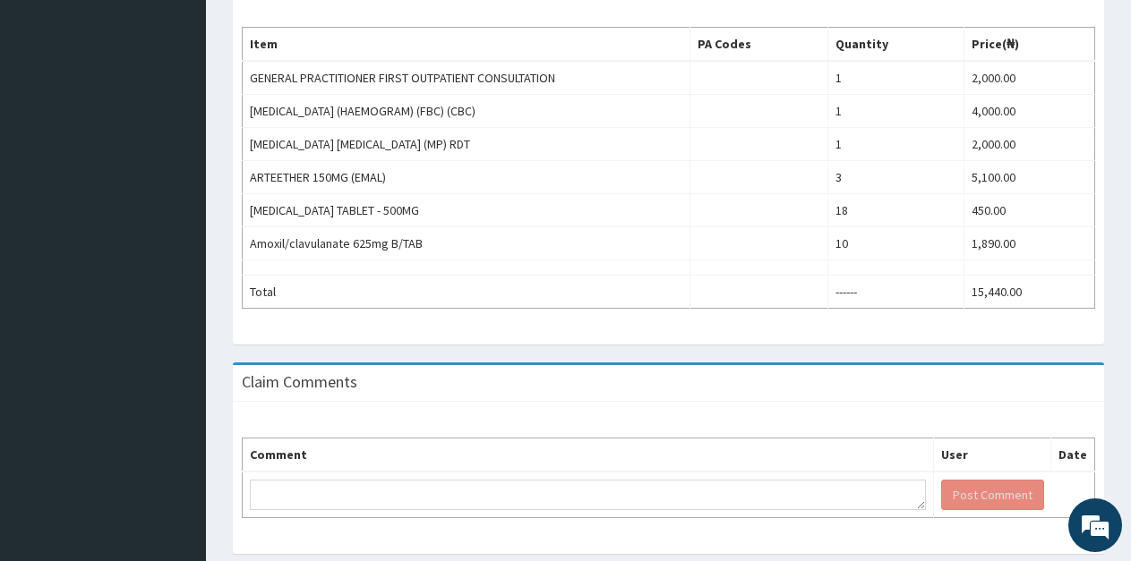
scroll to position [630, 0]
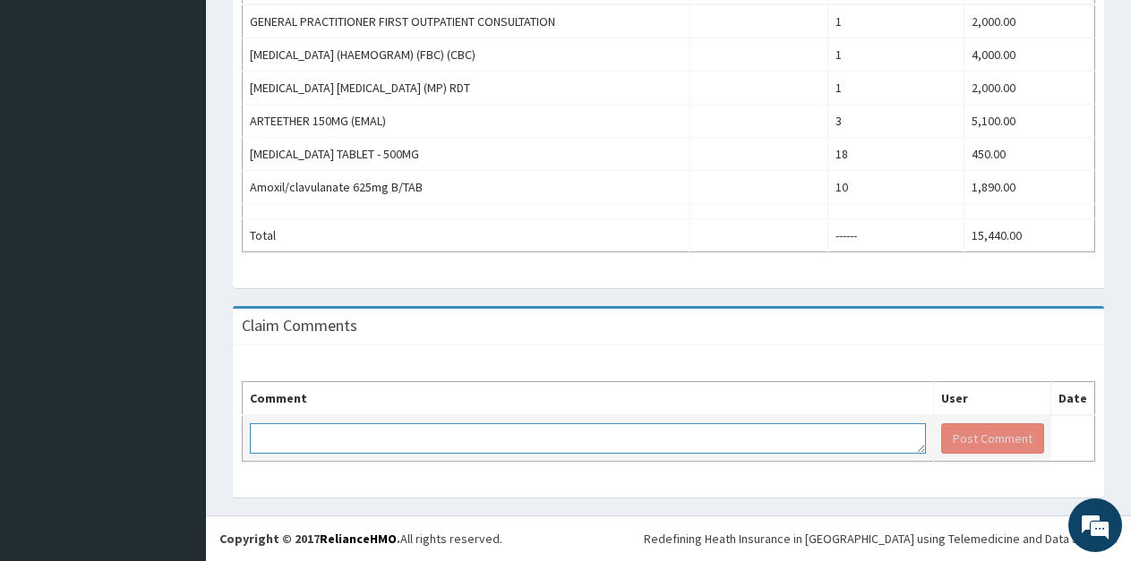
click at [440, 444] on textarea at bounding box center [588, 439] width 676 height 30
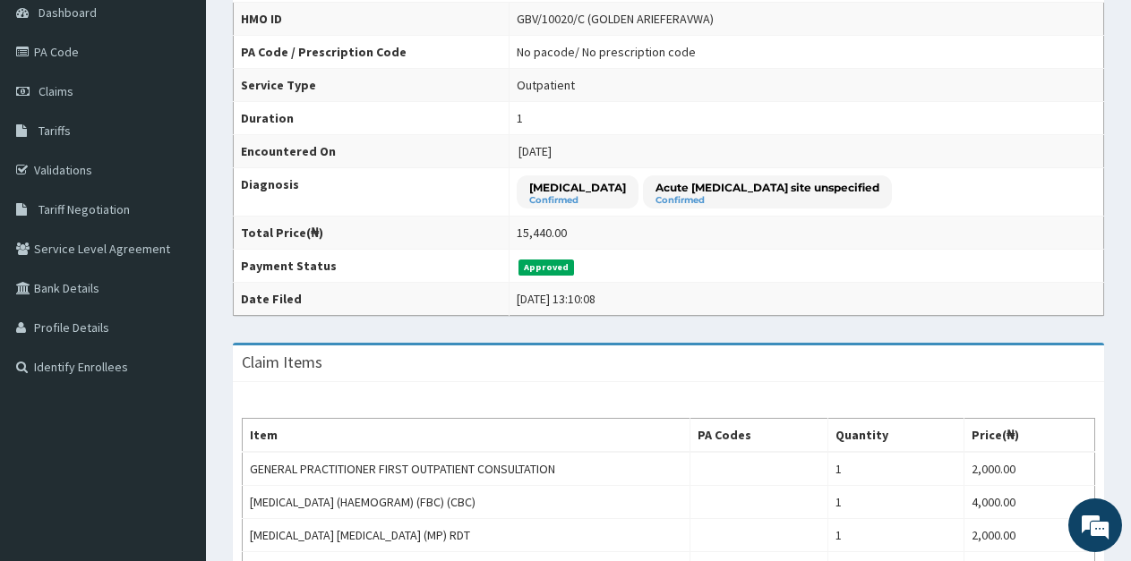
scroll to position [4, 0]
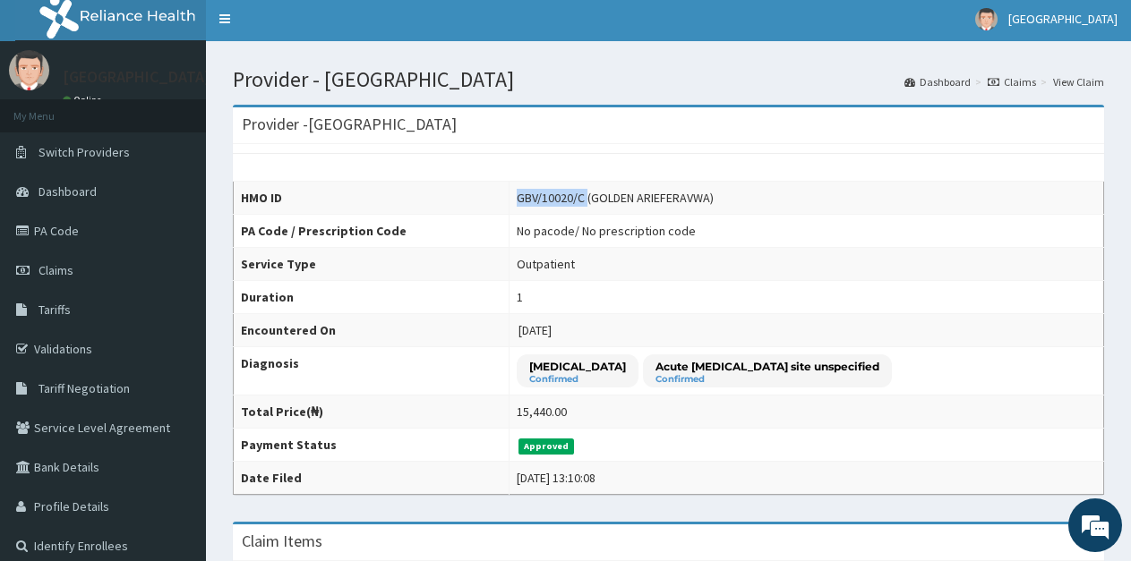
drag, startPoint x: 469, startPoint y: 203, endPoint x: 543, endPoint y: 201, distance: 73.4
click at [543, 201] on td "GBV/10020/C (GOLDEN ARIEFERAVWA)" at bounding box center [806, 198] width 595 height 33
copy div "GBV/10020/C"
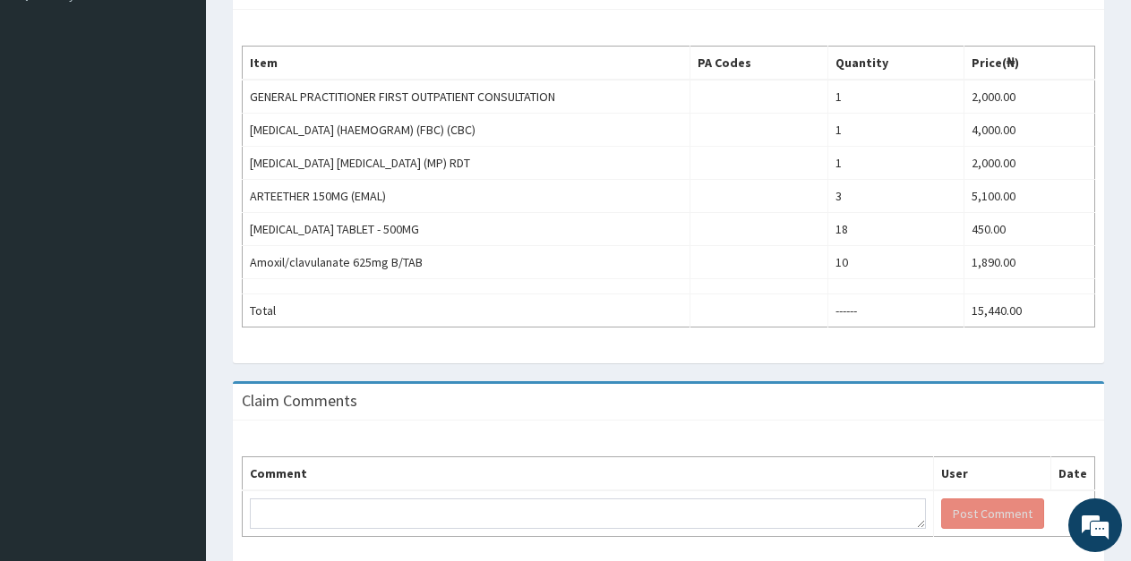
scroll to position [630, 0]
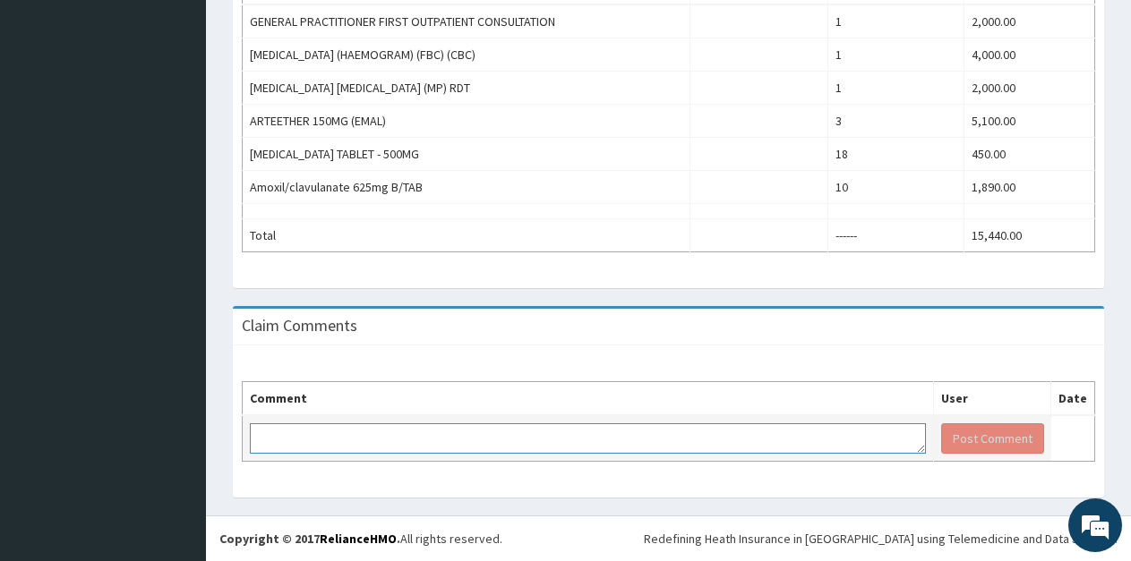
click at [333, 444] on textarea at bounding box center [588, 439] width 676 height 30
paste textarea "GBV/10020/C"
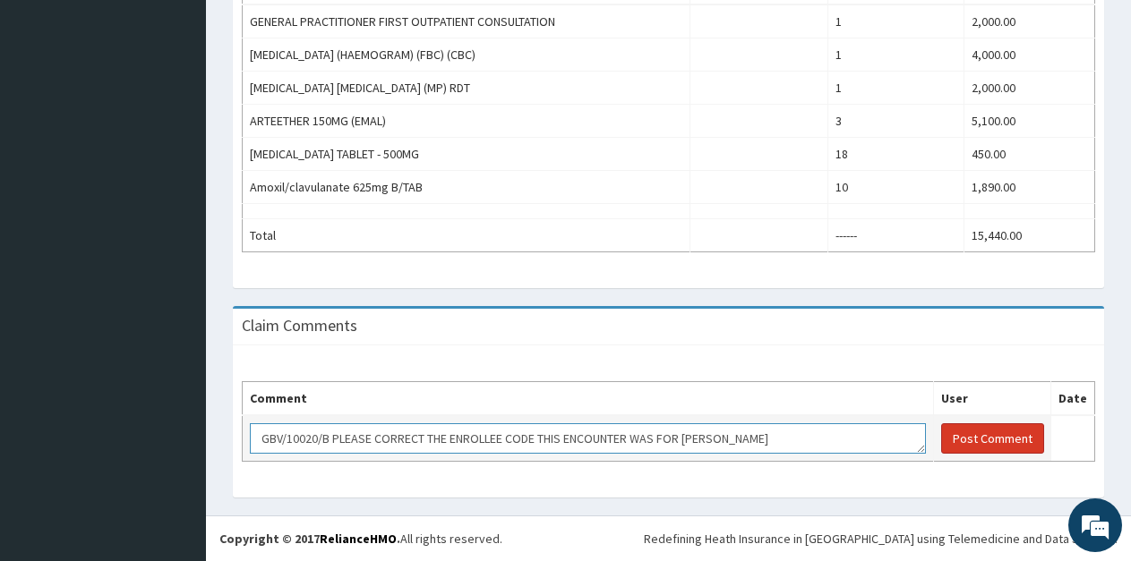
type textarea "GBV/10020/B PLEASE CORRECT THE ENROLLEE CODE THIS ENCOUNTER WAS FOR [PERSON_NAM…"
click at [946, 435] on button "Post Comment" at bounding box center [992, 439] width 103 height 30
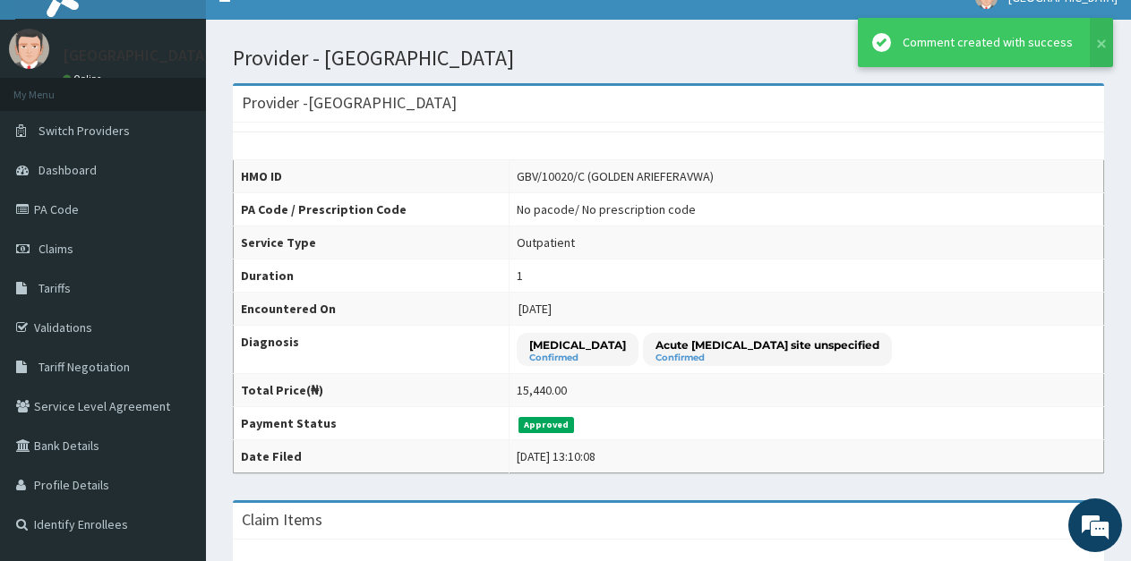
scroll to position [0, 0]
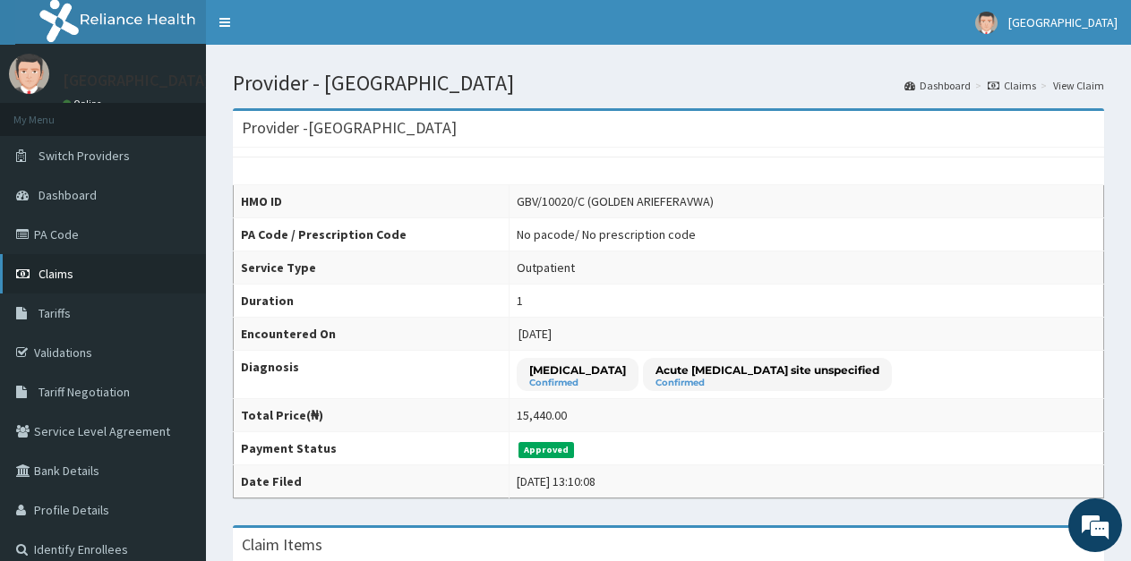
click at [43, 274] on span "Claims" at bounding box center [56, 274] width 35 height 16
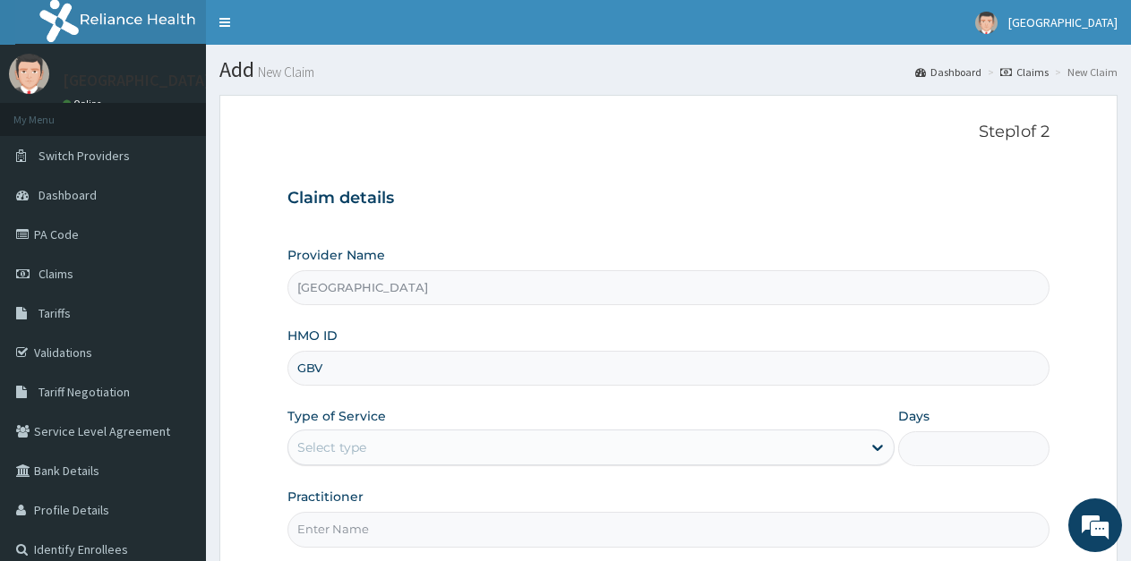
type input "GBV/10020/C"
click at [412, 456] on div "Select type" at bounding box center [574, 447] width 572 height 29
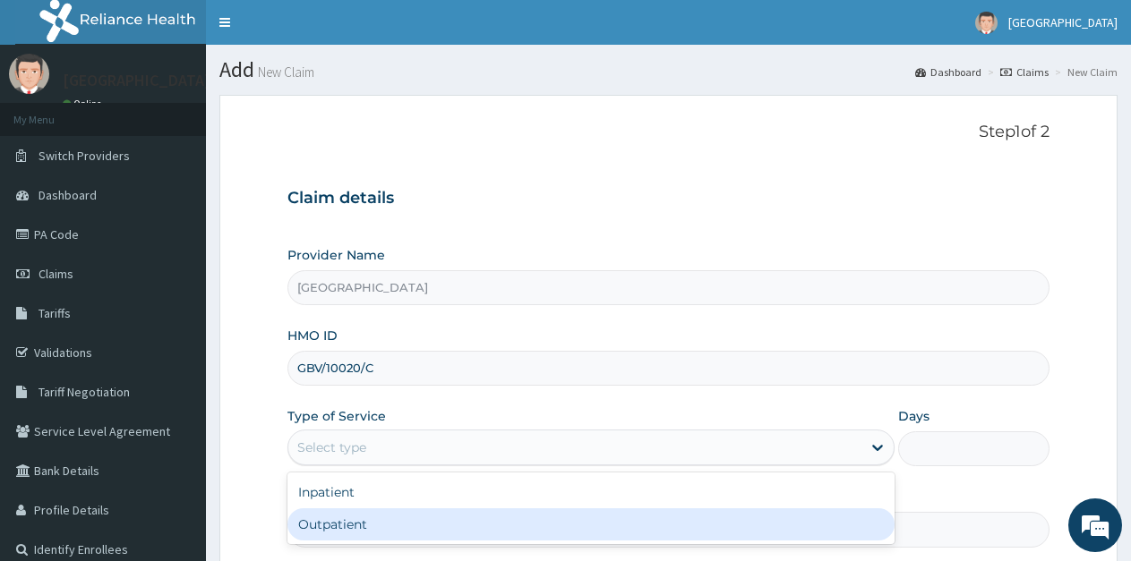
click at [383, 523] on div "Outpatient" at bounding box center [590, 525] width 606 height 32
type input "1"
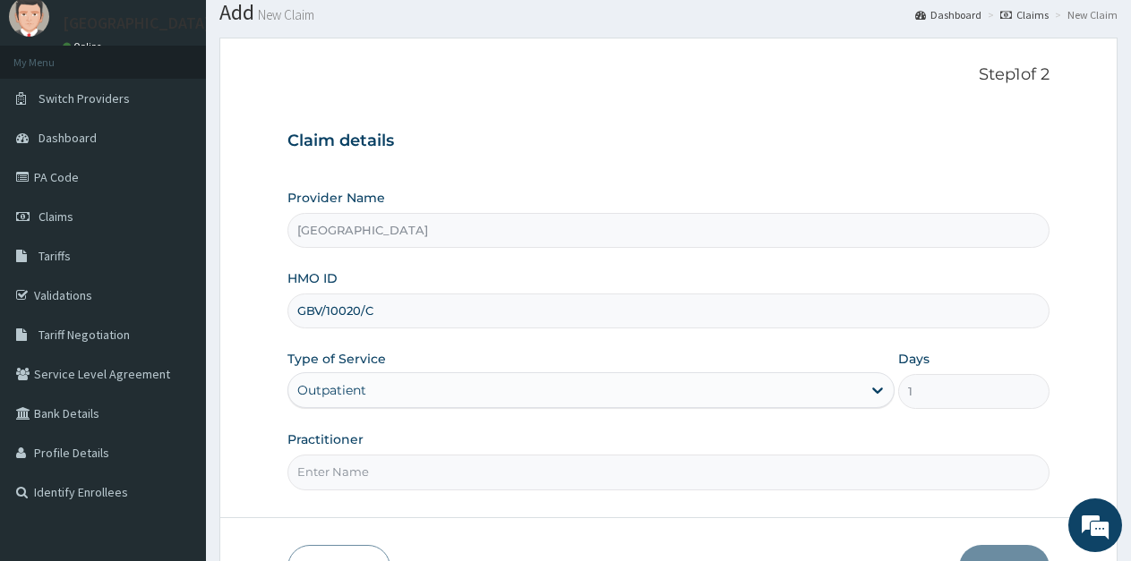
scroll to position [175, 0]
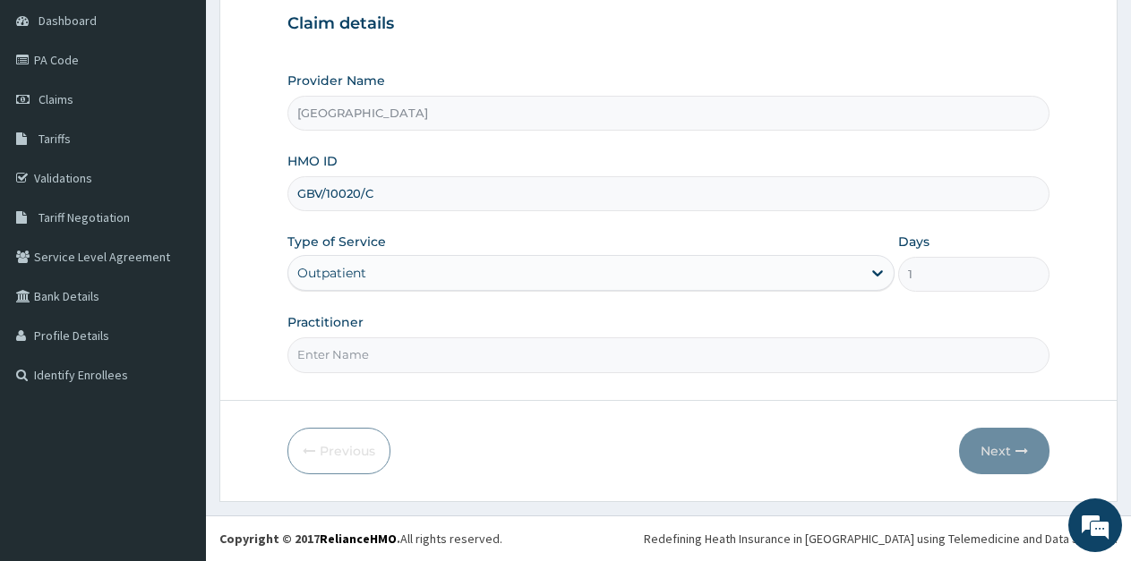
click at [401, 357] on input "Practitioner" at bounding box center [668, 355] width 762 height 35
type input "Ukueku"
click at [994, 453] on button "Next" at bounding box center [1004, 451] width 90 height 47
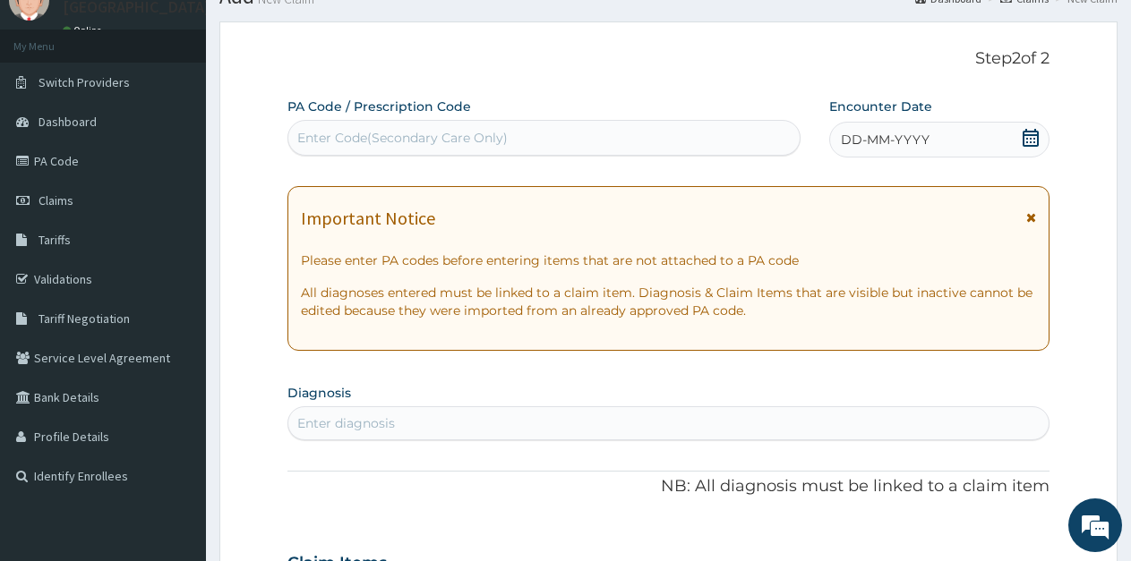
scroll to position [0, 0]
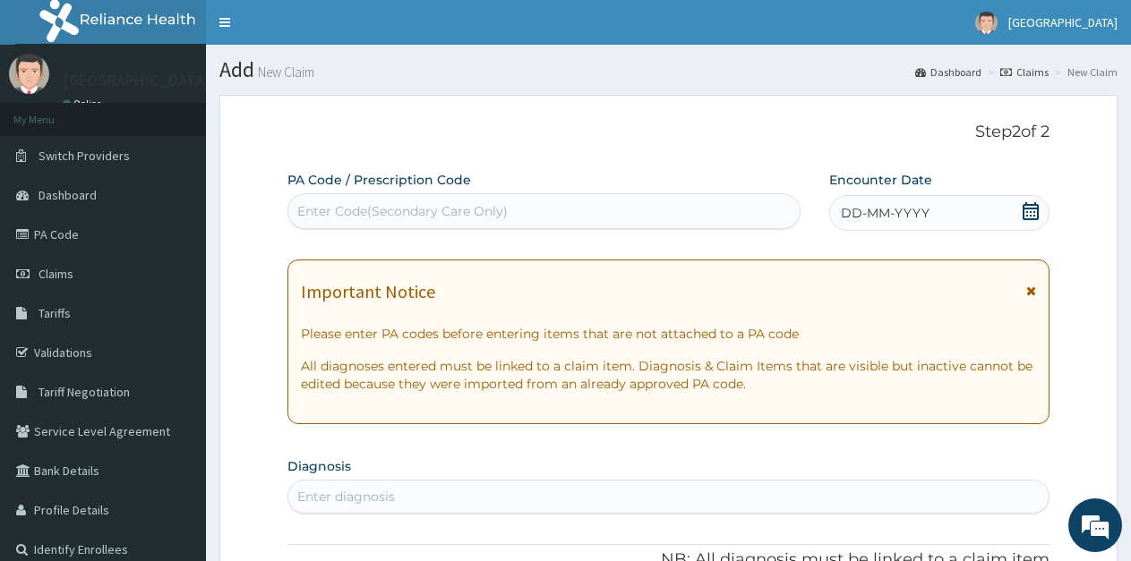
click at [1029, 213] on icon at bounding box center [1031, 211] width 18 height 18
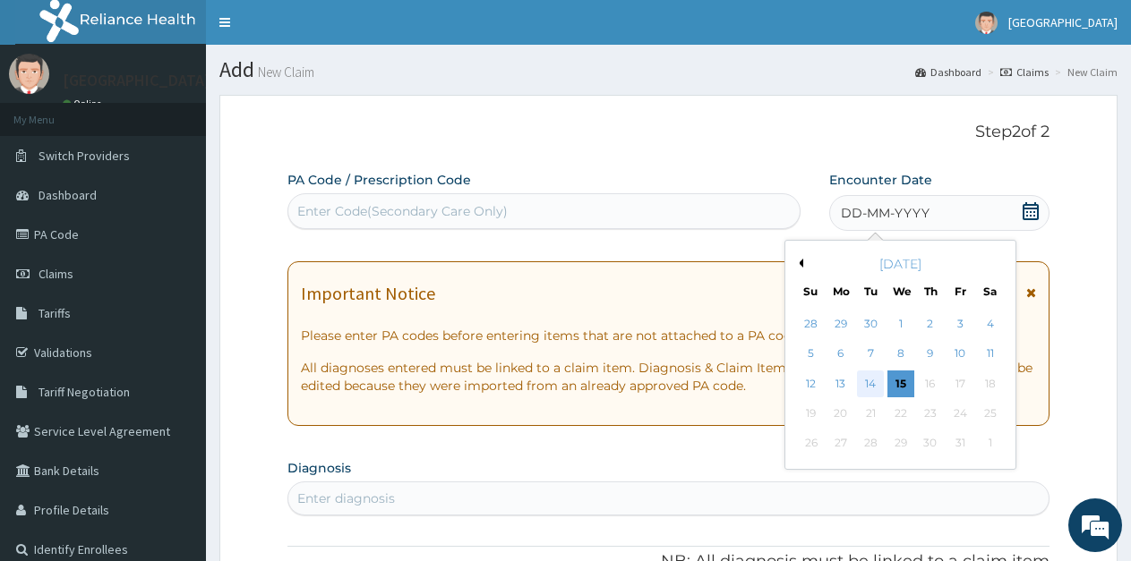
click at [869, 382] on div "14" at bounding box center [871, 384] width 27 height 27
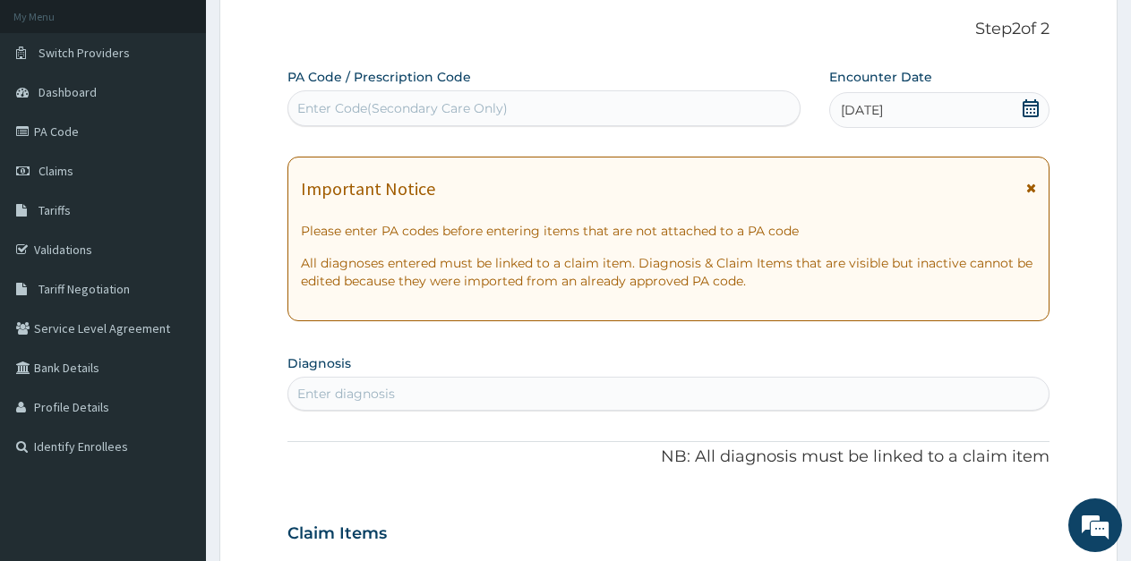
scroll to position [179, 0]
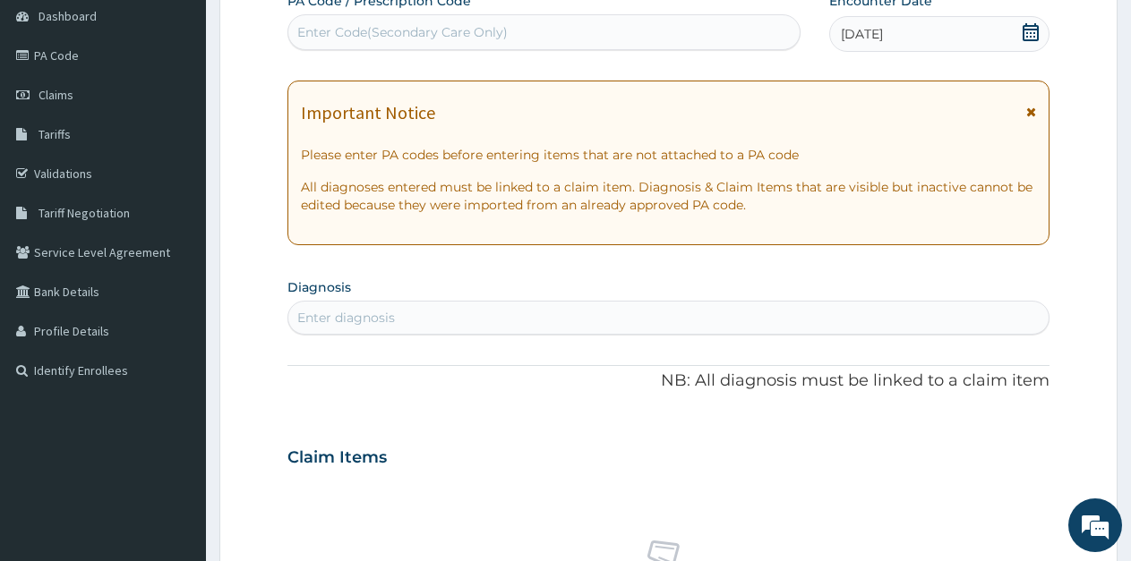
click at [390, 317] on div "Enter diagnosis" at bounding box center [346, 318] width 98 height 18
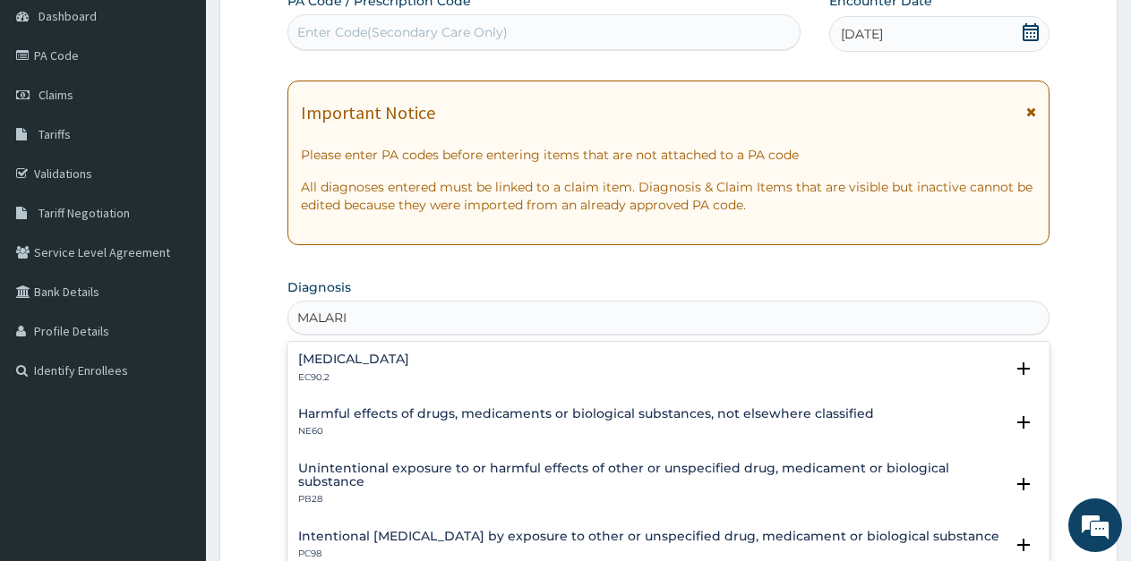
scroll to position [146, 0]
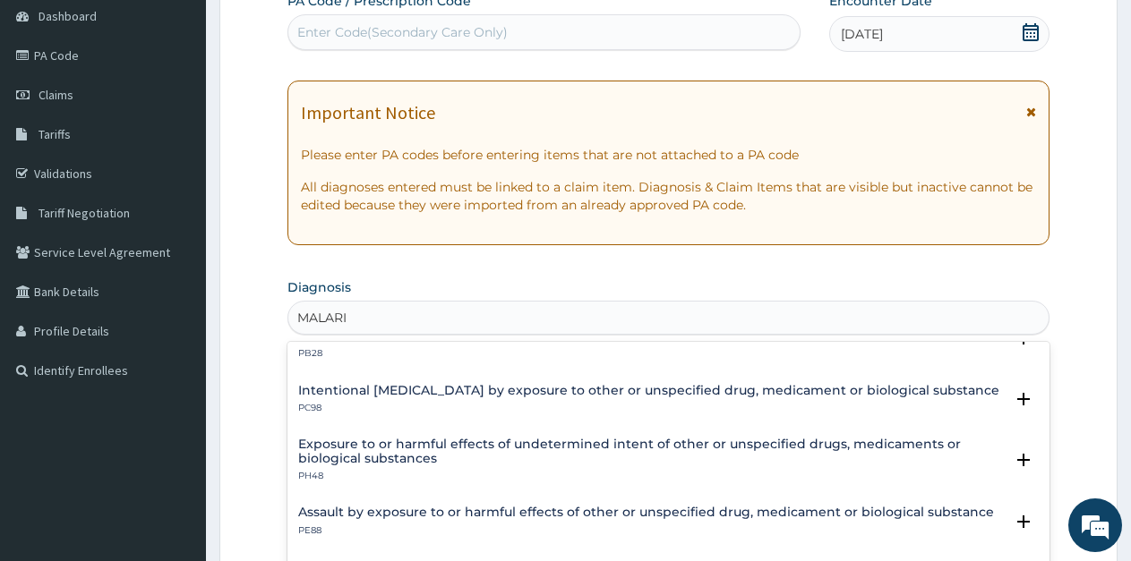
type input "[MEDICAL_DATA]"
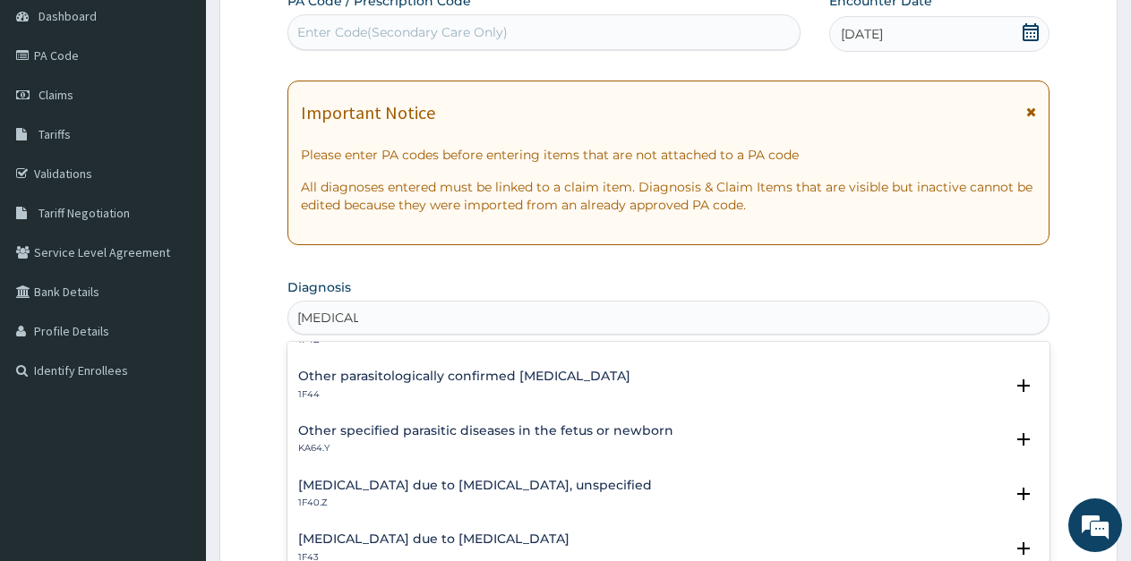
scroll to position [0, 0]
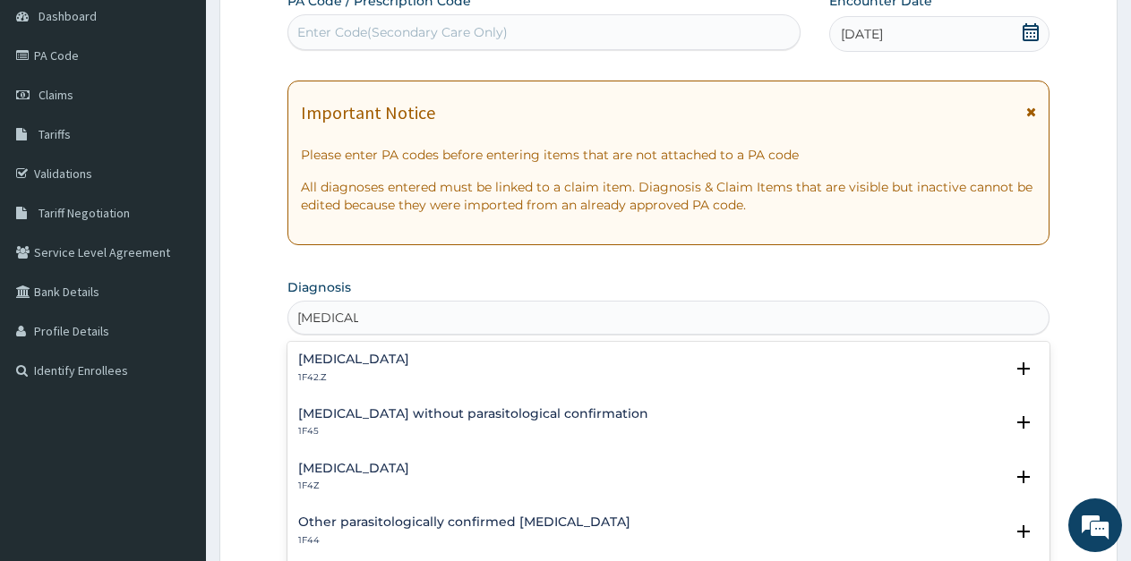
click at [374, 471] on h4 "[MEDICAL_DATA]" at bounding box center [353, 468] width 111 height 13
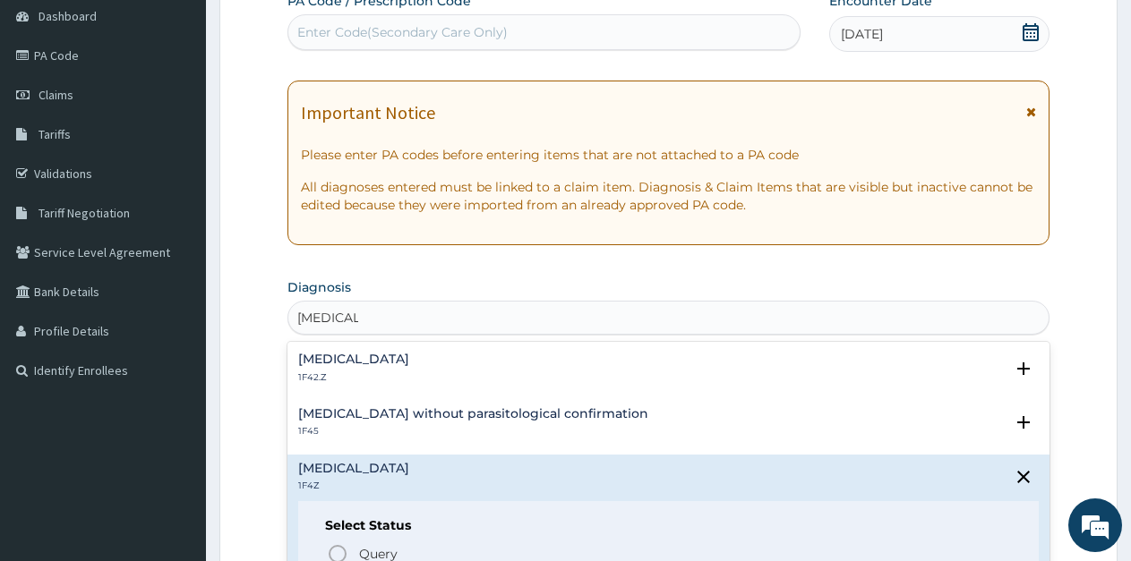
scroll to position [90, 0]
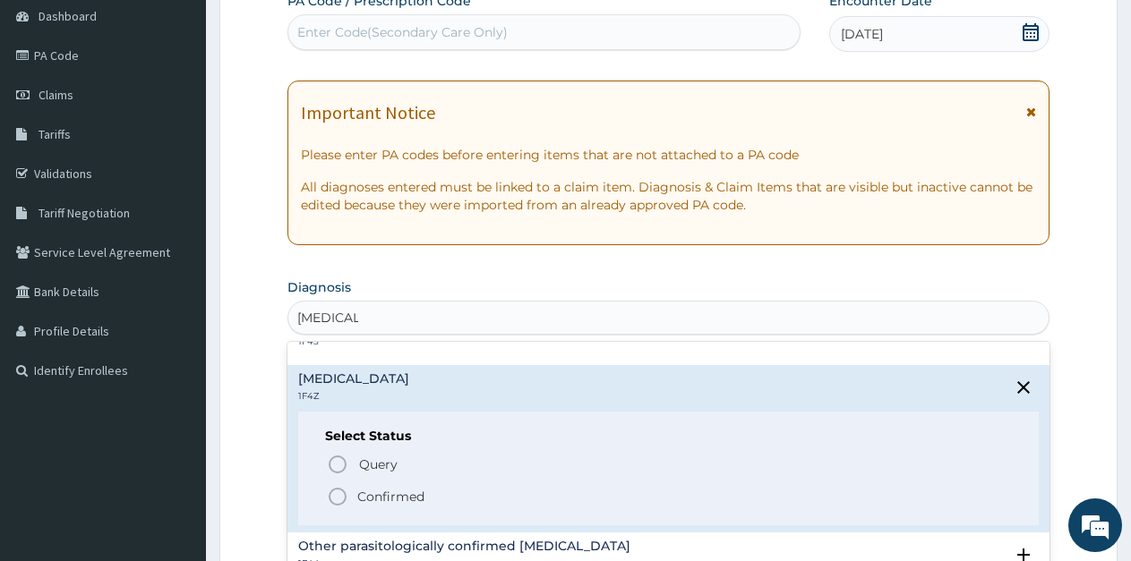
click at [341, 492] on icon "status option filled" at bounding box center [337, 496] width 21 height 21
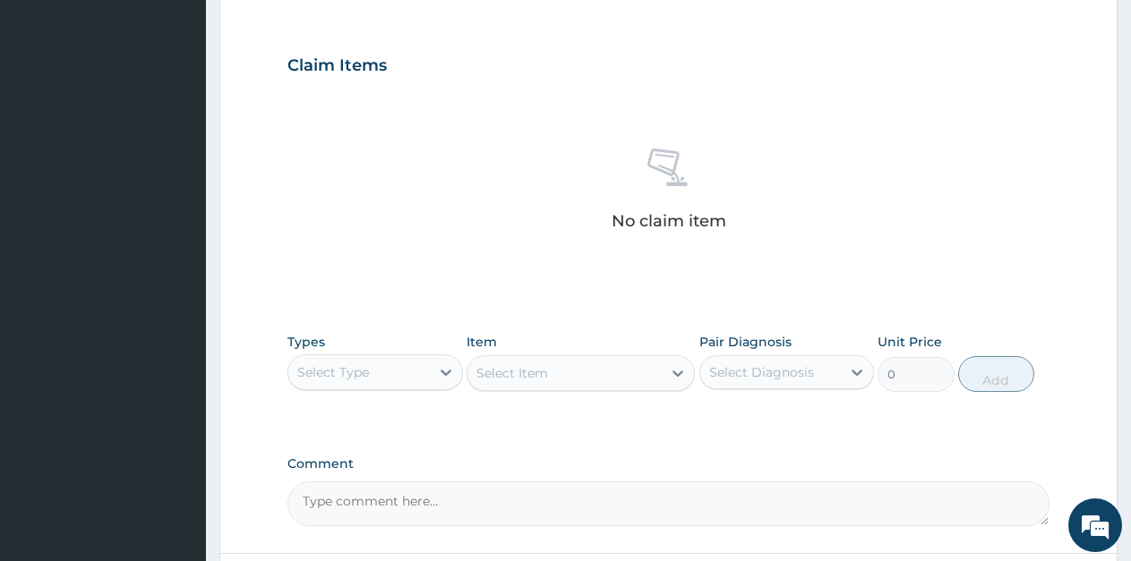
scroll to position [627, 0]
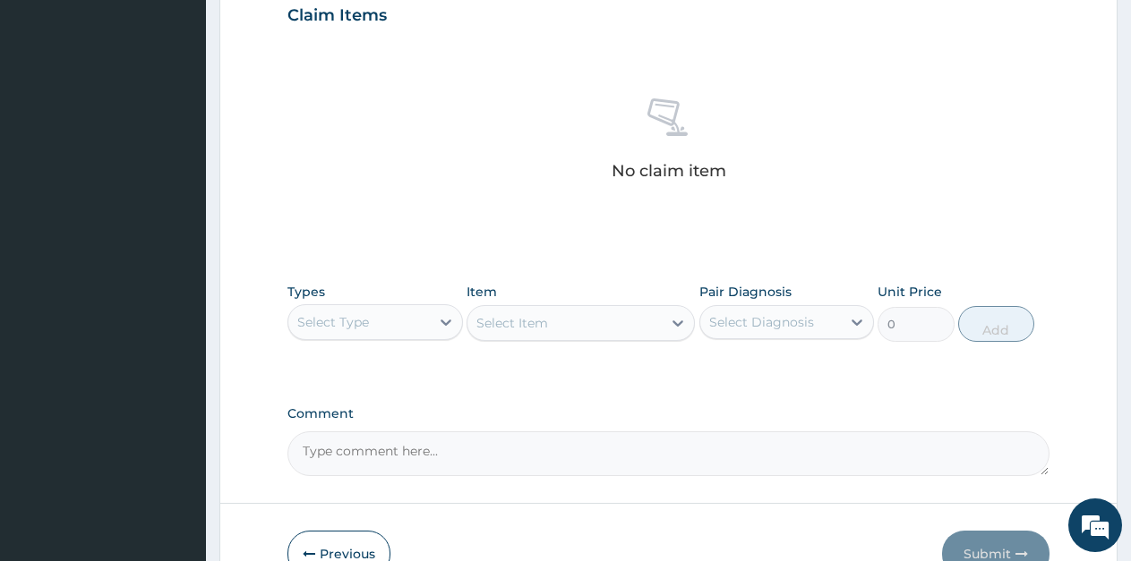
click at [379, 328] on div "Select Type" at bounding box center [358, 322] width 141 height 29
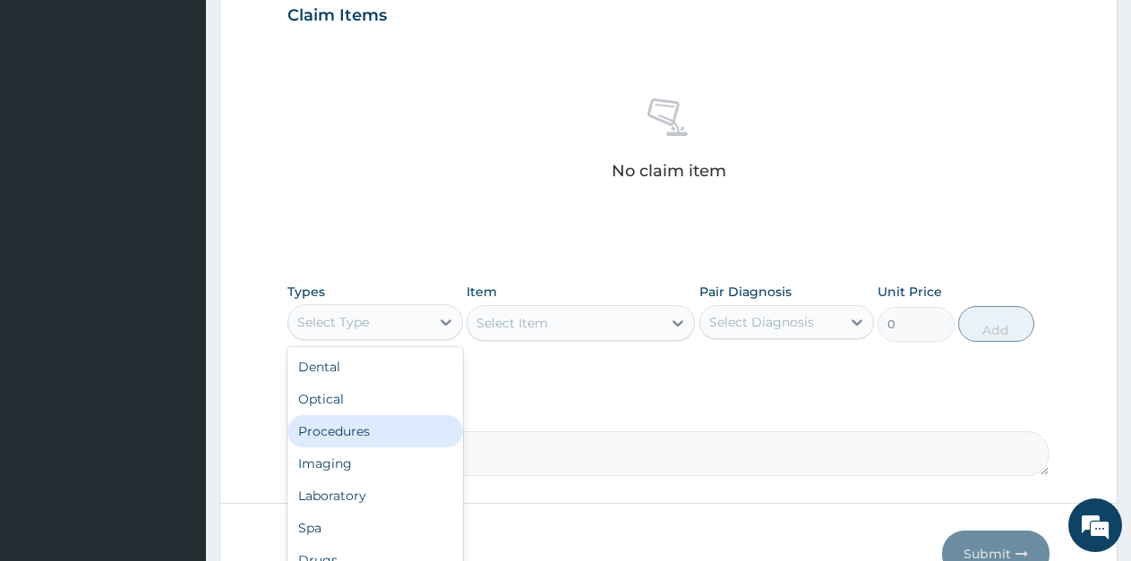
click at [352, 433] on div "Procedures" at bounding box center [375, 431] width 176 height 32
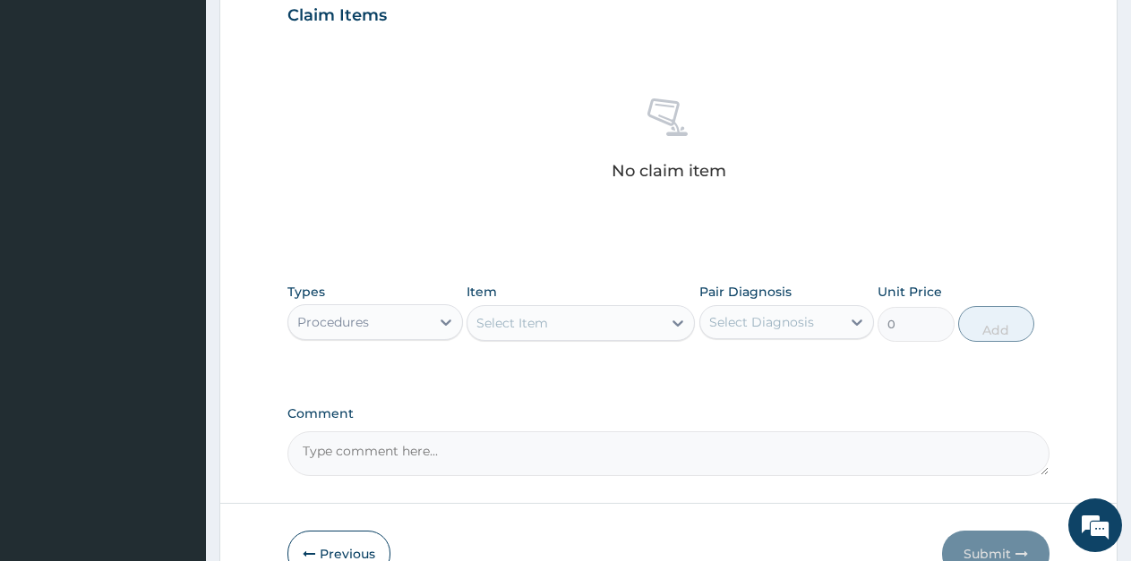
click at [676, 327] on icon at bounding box center [678, 323] width 18 height 18
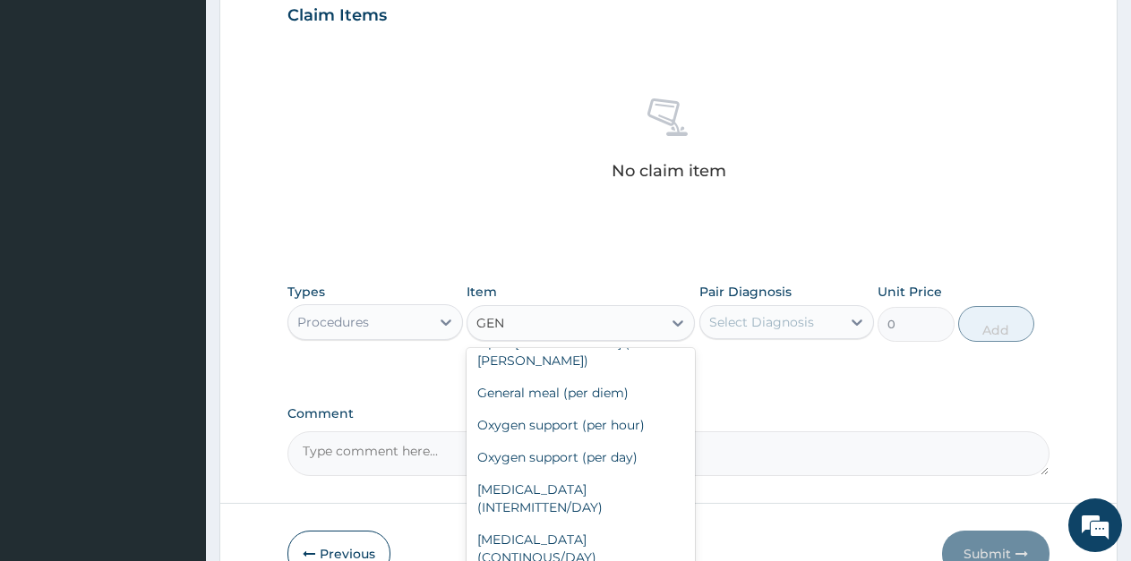
scroll to position [387, 0]
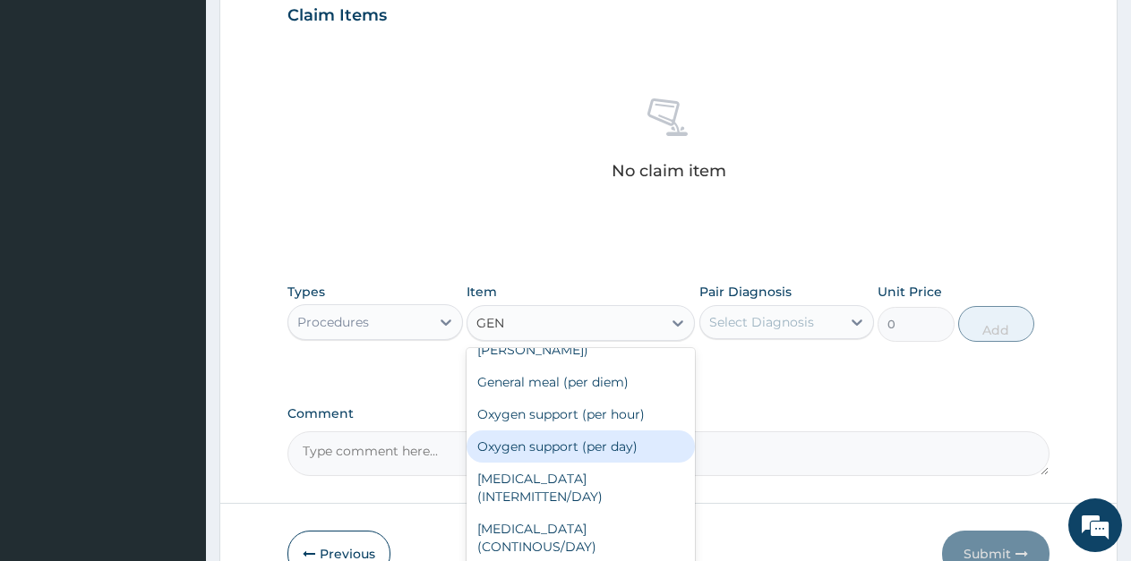
type input "GENE"
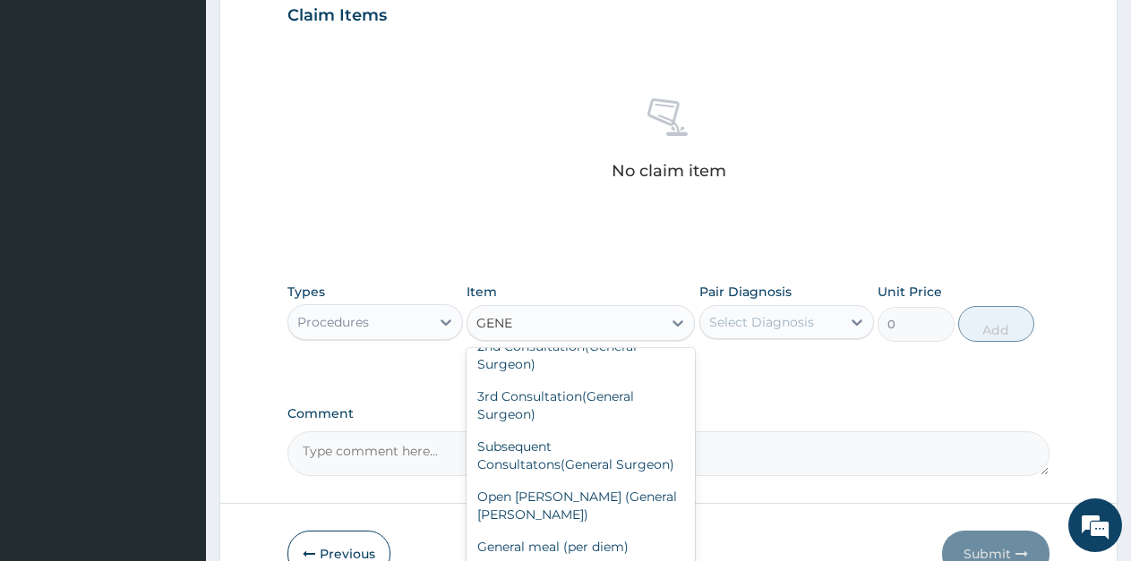
scroll to position [222, 0]
type input "2000"
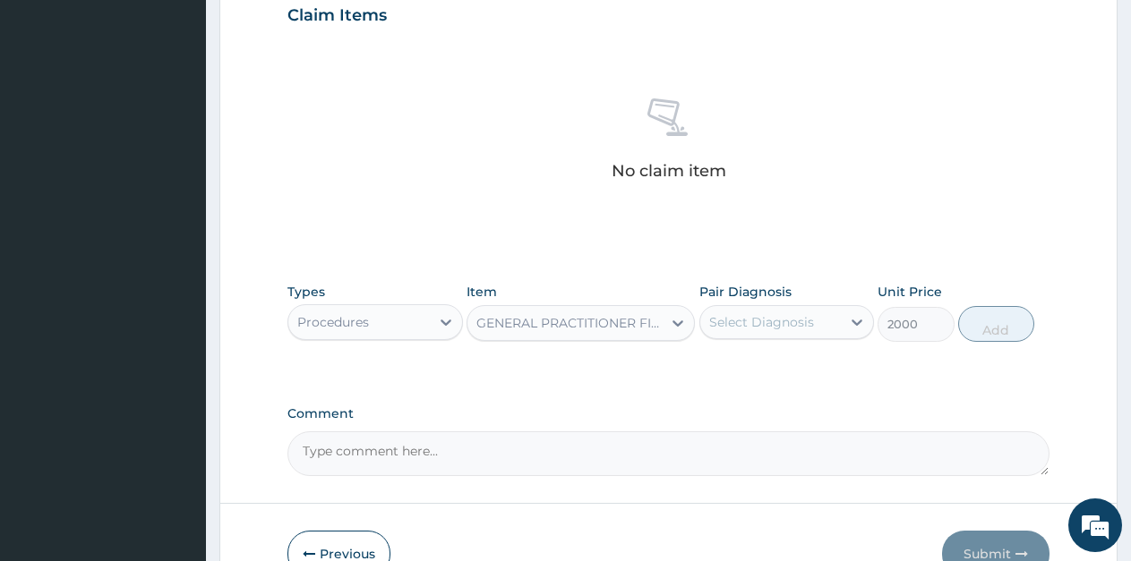
click at [769, 326] on div "Select Diagnosis" at bounding box center [761, 322] width 105 height 18
click at [764, 368] on label "[MEDICAL_DATA]" at bounding box center [784, 366] width 111 height 18
checkbox input "true"
click at [1008, 328] on button "Add" at bounding box center [996, 324] width 76 height 36
type input "0"
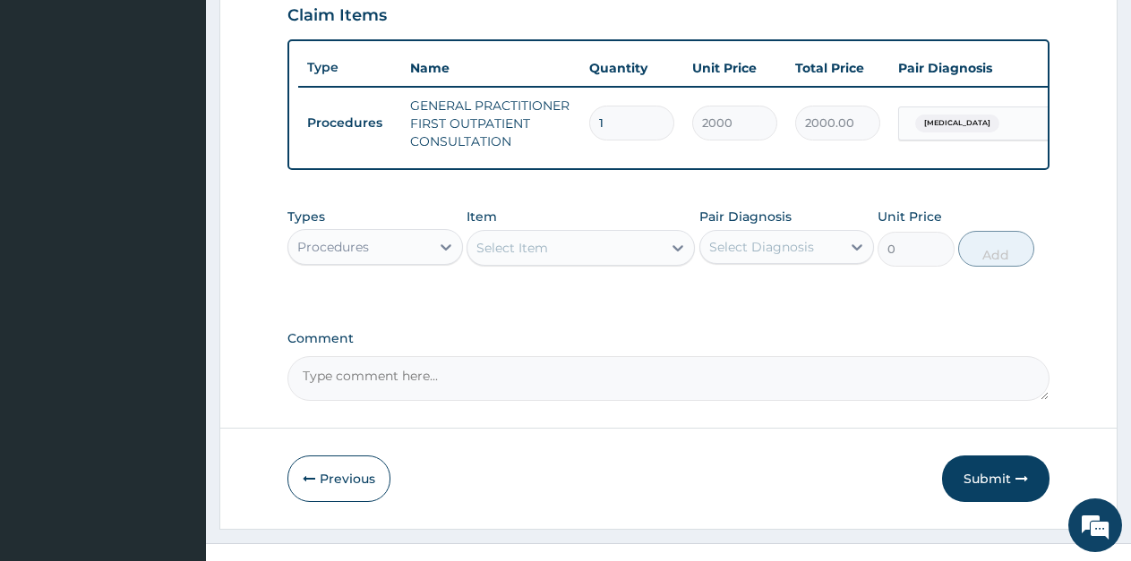
click at [391, 261] on div "Procedures" at bounding box center [358, 247] width 141 height 29
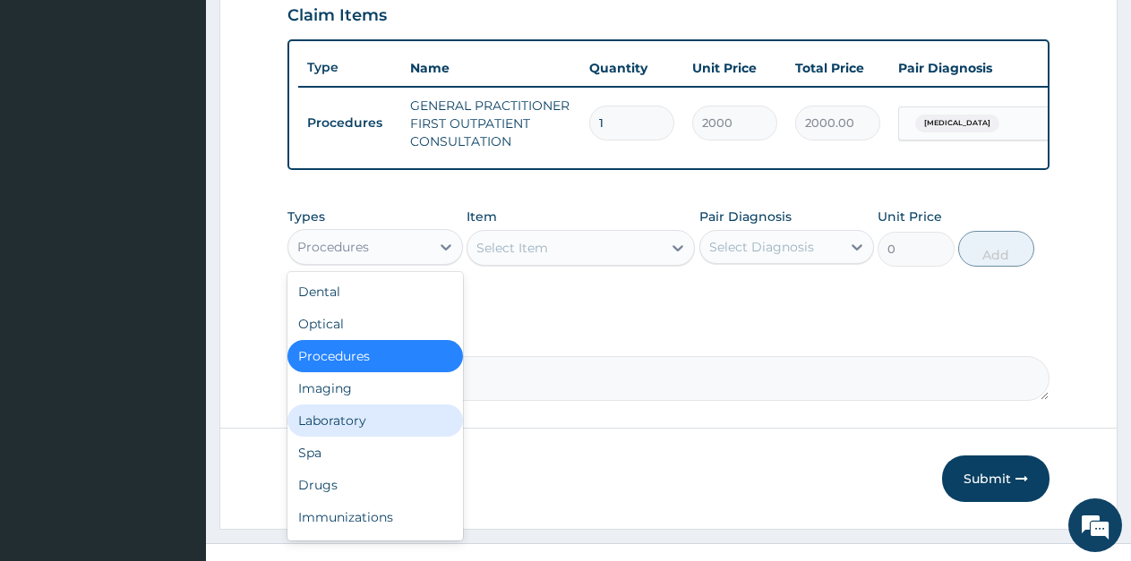
click at [342, 437] on div "Laboratory" at bounding box center [375, 421] width 176 height 32
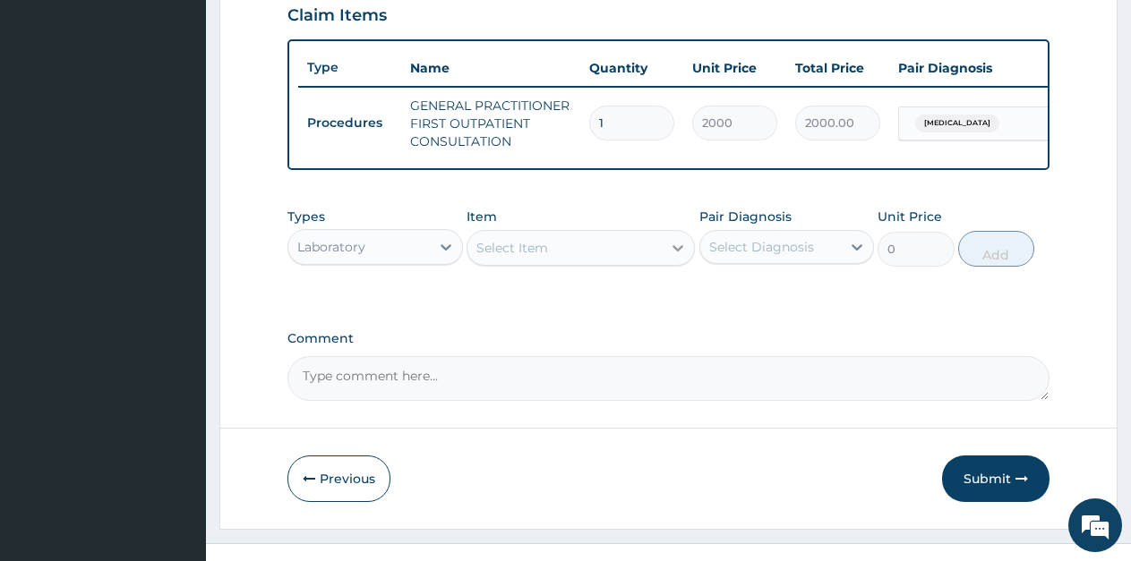
click at [675, 257] on icon at bounding box center [678, 248] width 18 height 18
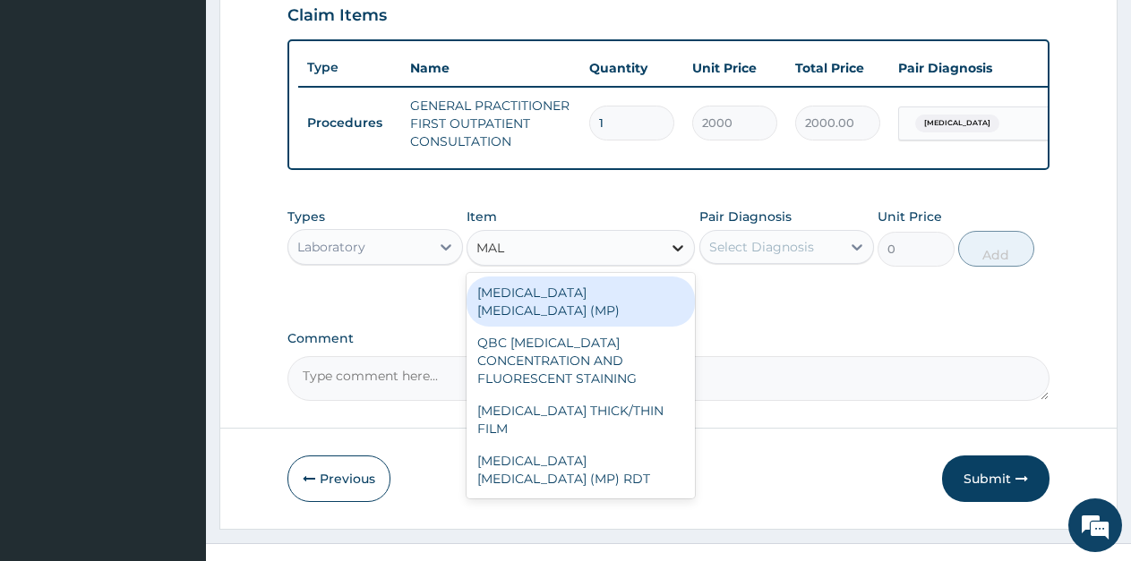
type input "MALA"
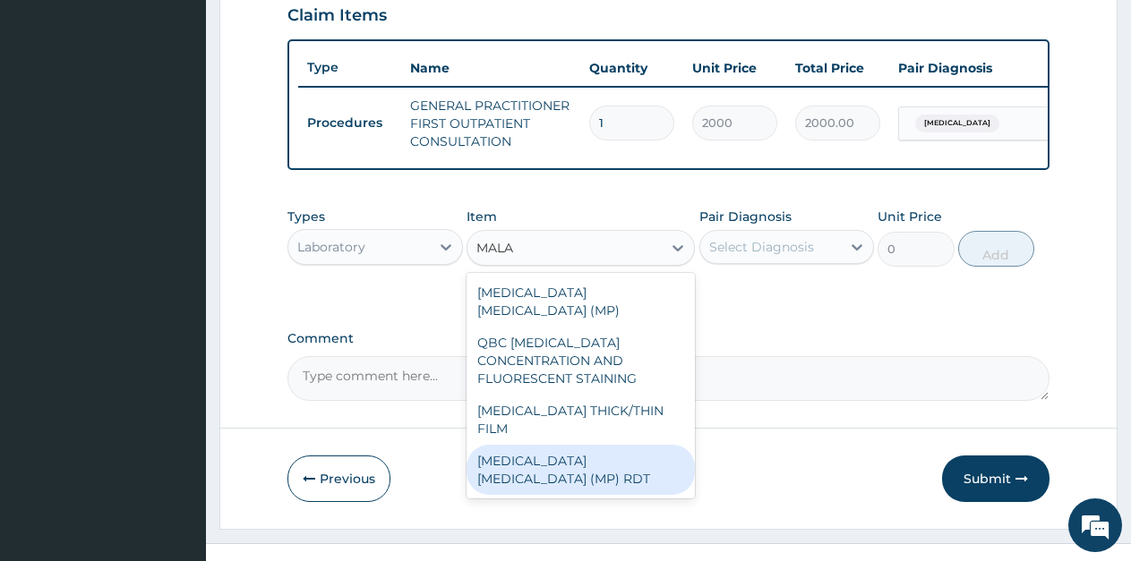
click at [632, 445] on div "[MEDICAL_DATA] [MEDICAL_DATA] (MP) RDT" at bounding box center [581, 470] width 228 height 50
type input "2000"
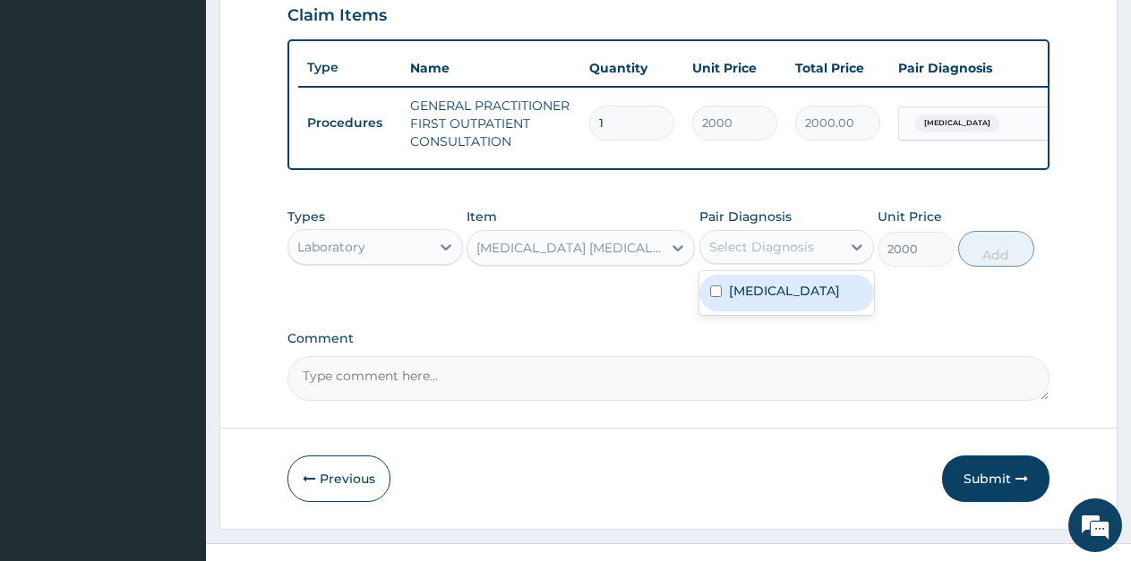
click at [798, 256] on div "Select Diagnosis" at bounding box center [761, 247] width 105 height 18
click at [771, 300] on label "[MEDICAL_DATA]" at bounding box center [784, 291] width 111 height 18
checkbox input "true"
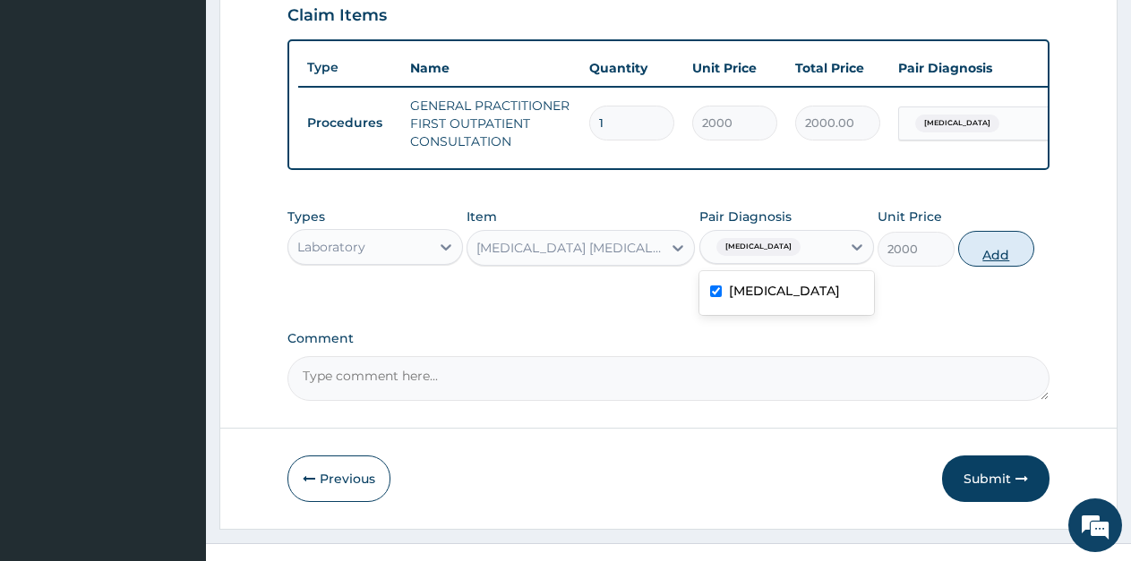
click at [998, 262] on button "Add" at bounding box center [996, 249] width 76 height 36
type input "0"
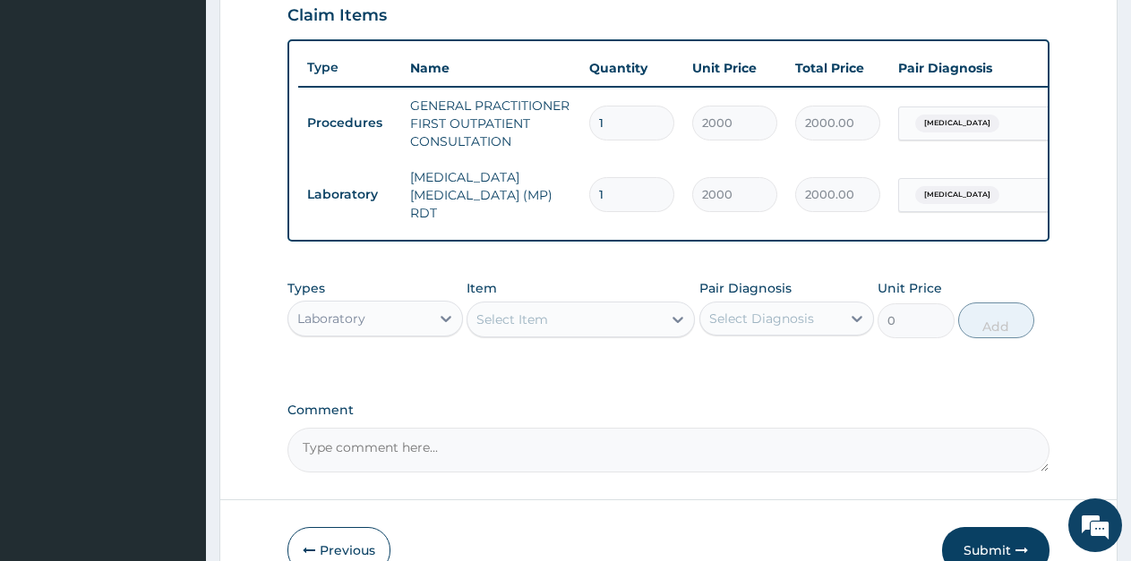
click at [550, 329] on div "Select Item" at bounding box center [564, 319] width 194 height 29
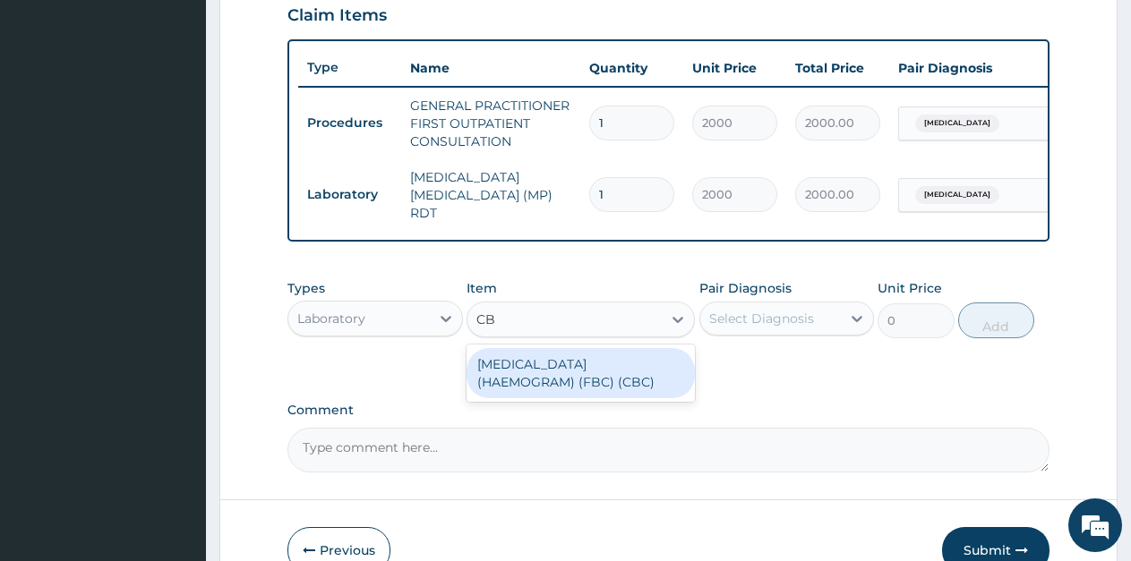
type input "CBC"
click at [561, 376] on div "[MEDICAL_DATA] (HAEMOGRAM) (FBC) (CBC)" at bounding box center [581, 373] width 228 height 50
type input "4000"
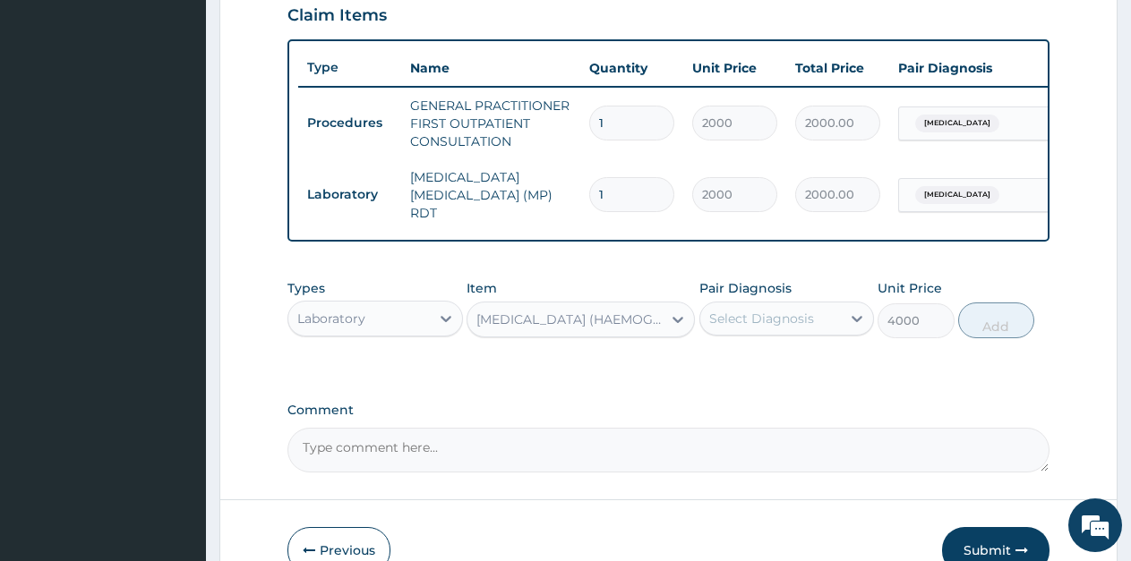
click at [759, 333] on div "Select Diagnosis" at bounding box center [770, 318] width 141 height 29
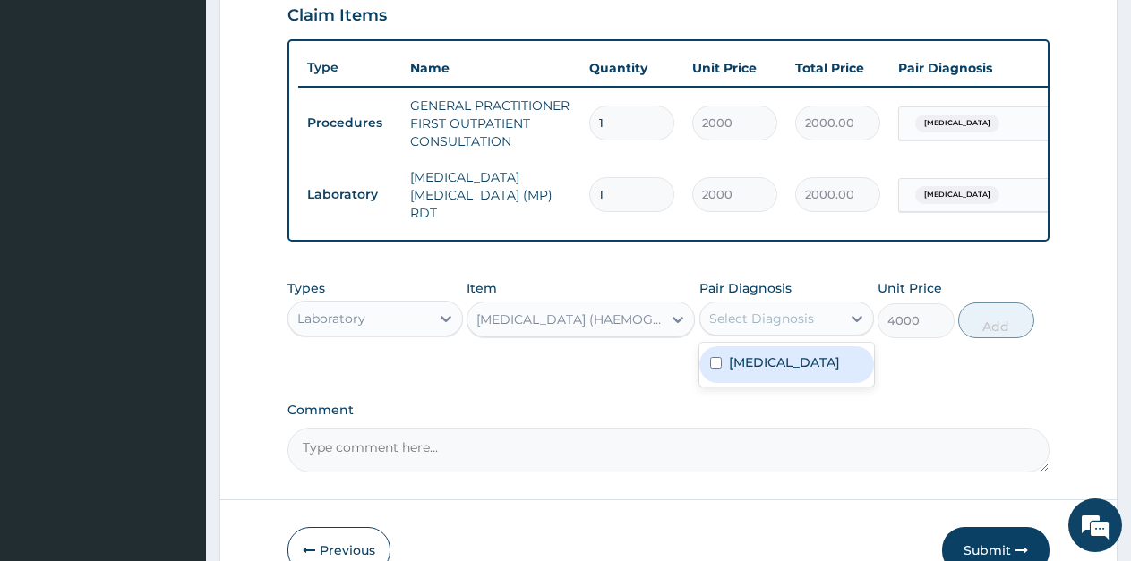
click at [769, 372] on label "[MEDICAL_DATA]" at bounding box center [784, 363] width 111 height 18
checkbox input "true"
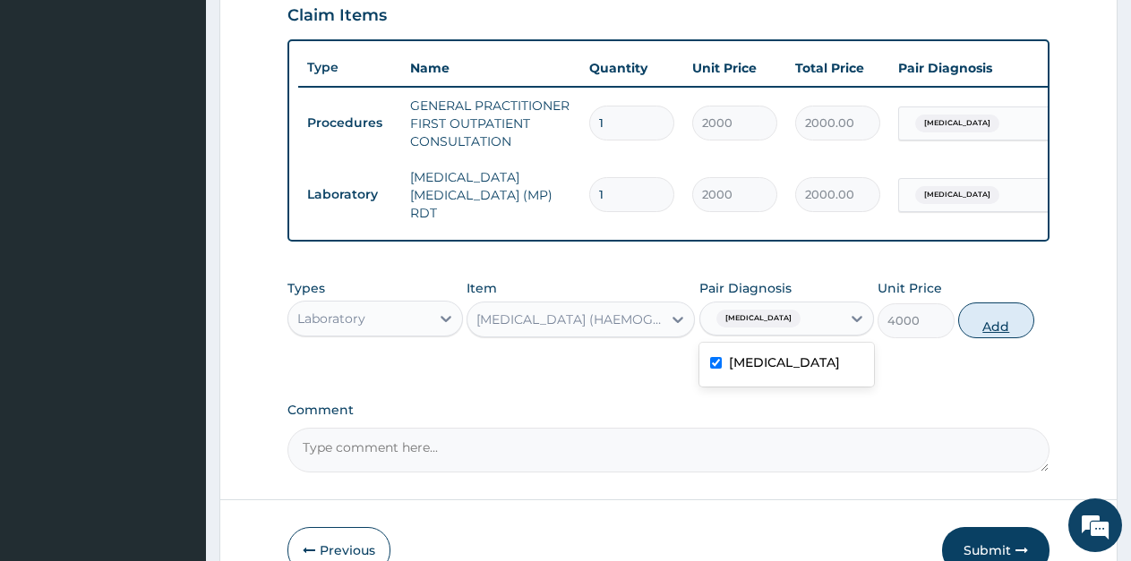
click at [1006, 334] on button "Add" at bounding box center [996, 321] width 76 height 36
type input "0"
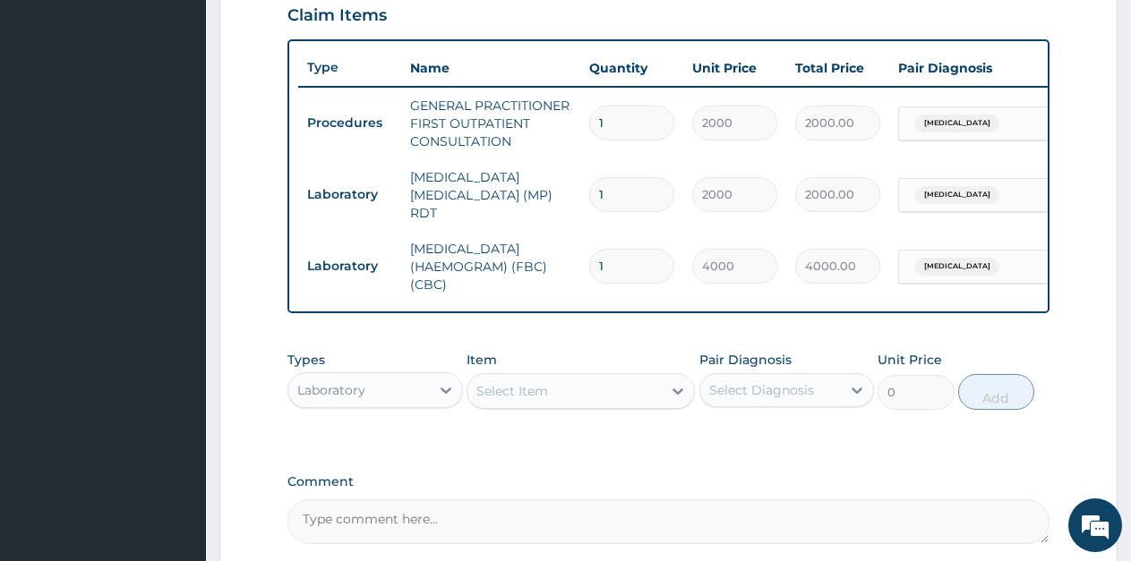
click at [398, 397] on div "Laboratory" at bounding box center [358, 390] width 141 height 29
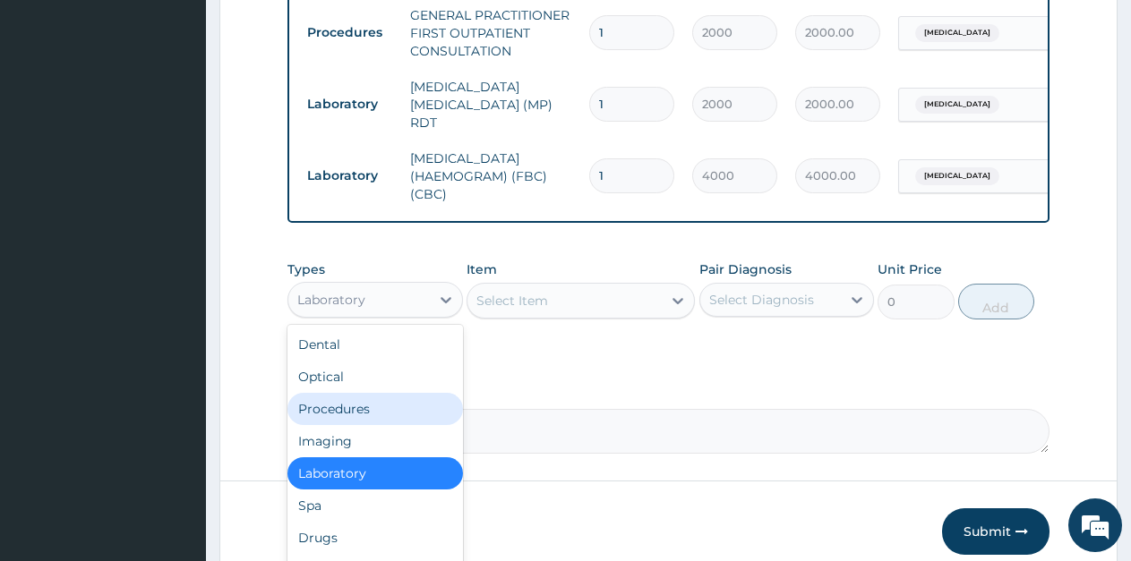
scroll to position [803, 0]
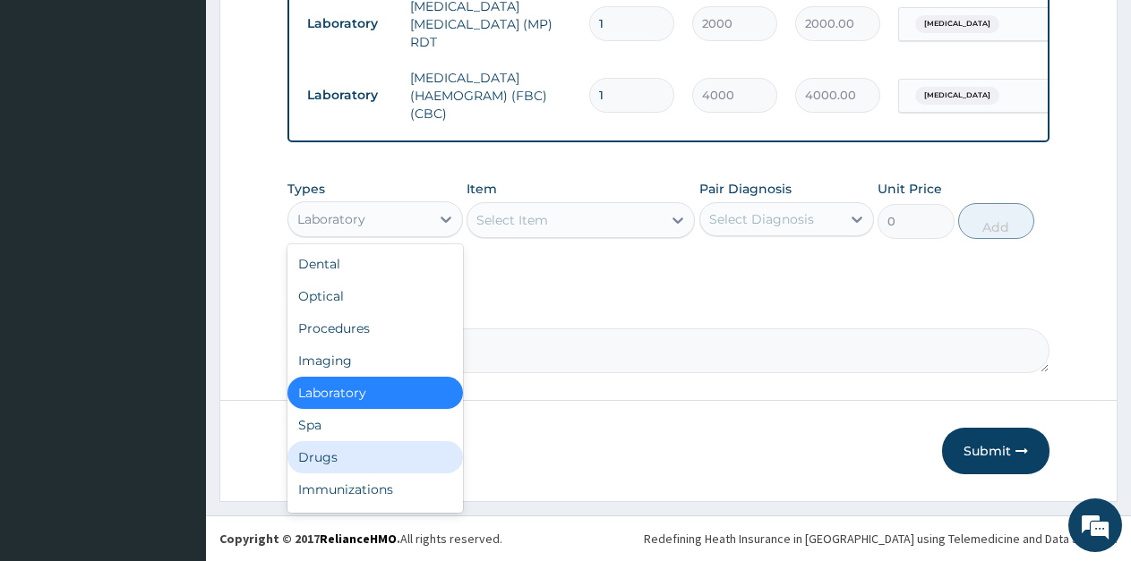
click at [316, 450] on div "Drugs" at bounding box center [375, 457] width 176 height 32
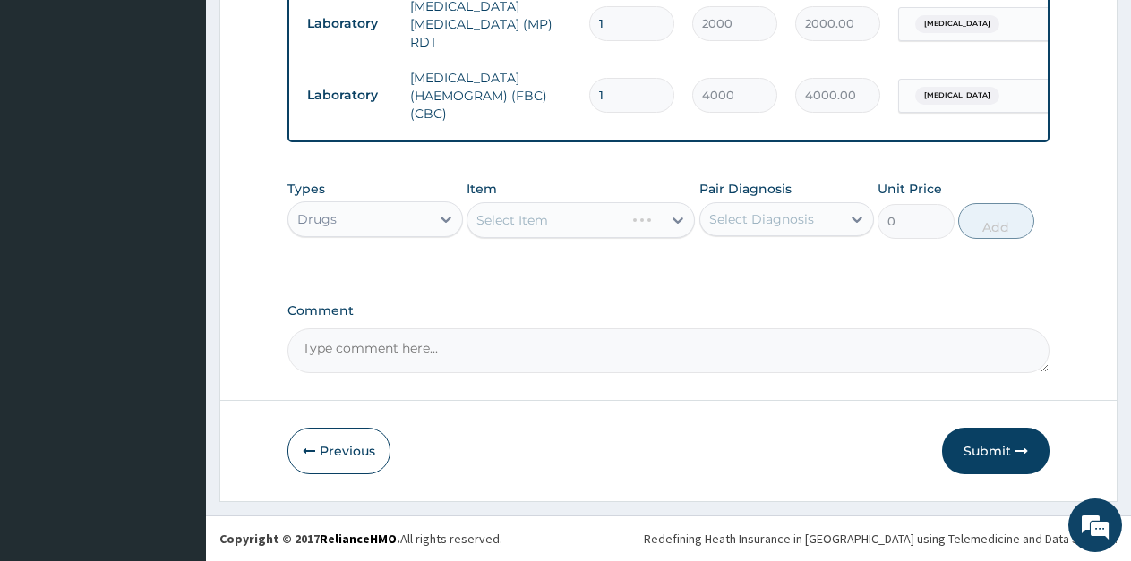
click at [575, 225] on div "Select Item" at bounding box center [581, 220] width 228 height 36
click at [575, 225] on div "Select Item" at bounding box center [564, 220] width 194 height 29
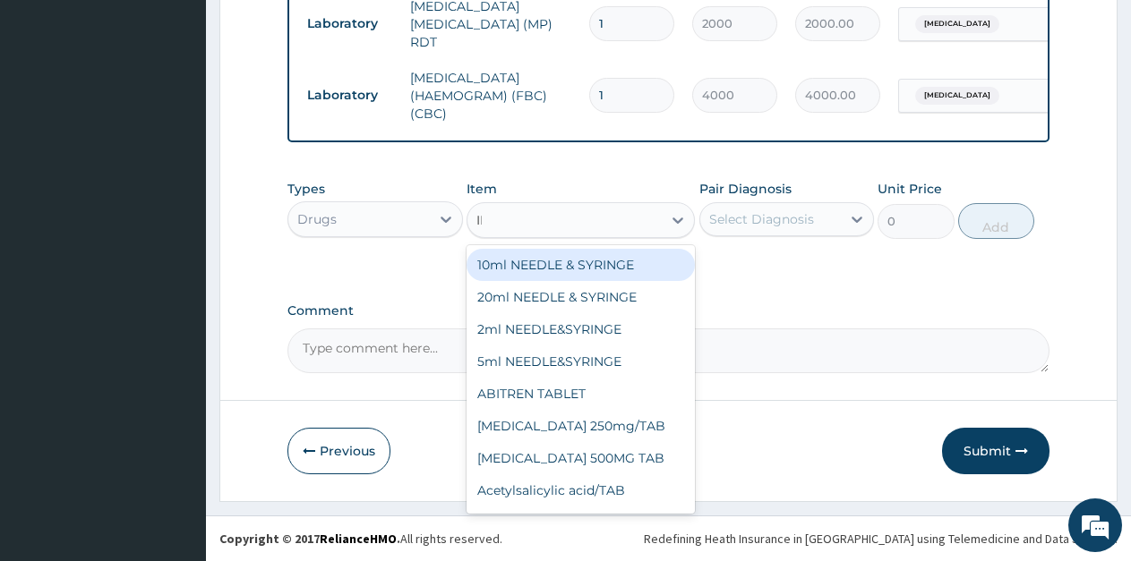
type input "IBU"
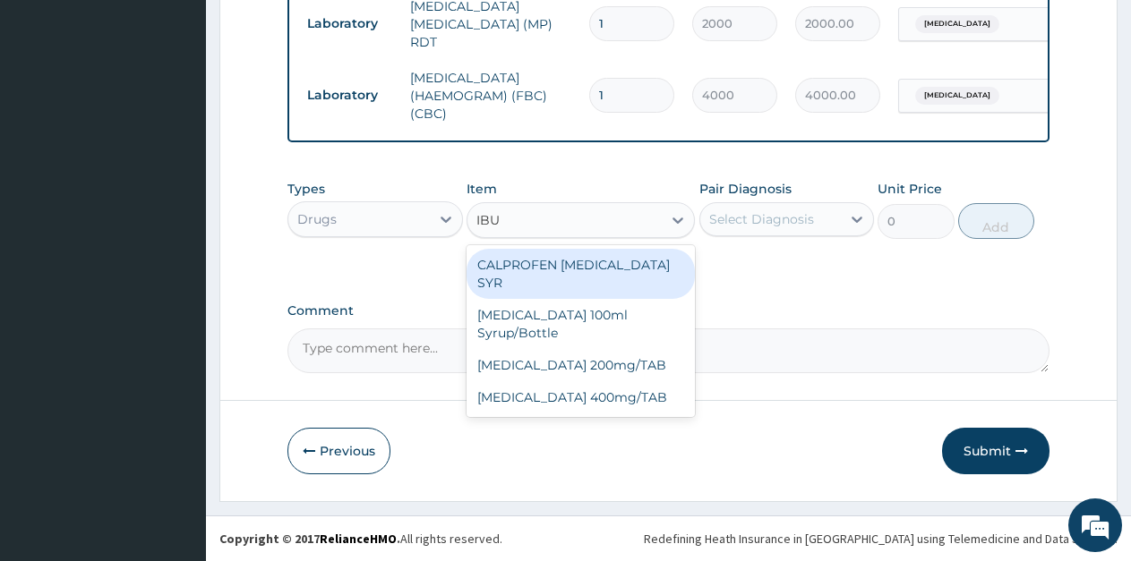
click at [595, 261] on div "CALPROFEN [MEDICAL_DATA] SYR" at bounding box center [581, 274] width 228 height 50
type input "1155"
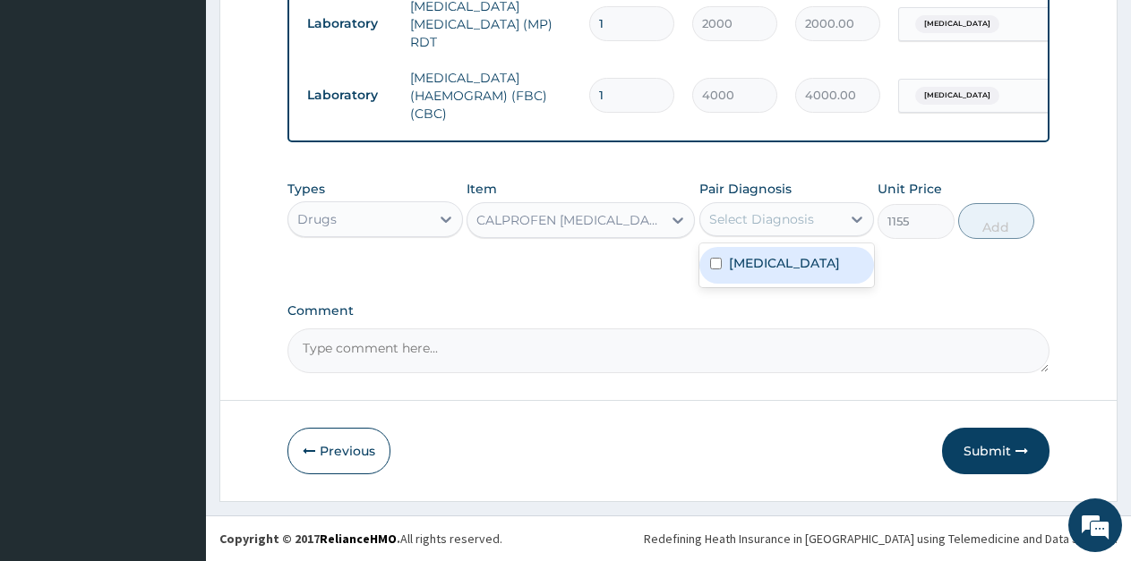
click at [793, 223] on div "Select Diagnosis" at bounding box center [761, 219] width 105 height 18
click at [771, 270] on label "Malaria, unspecified" at bounding box center [784, 263] width 111 height 18
checkbox input "true"
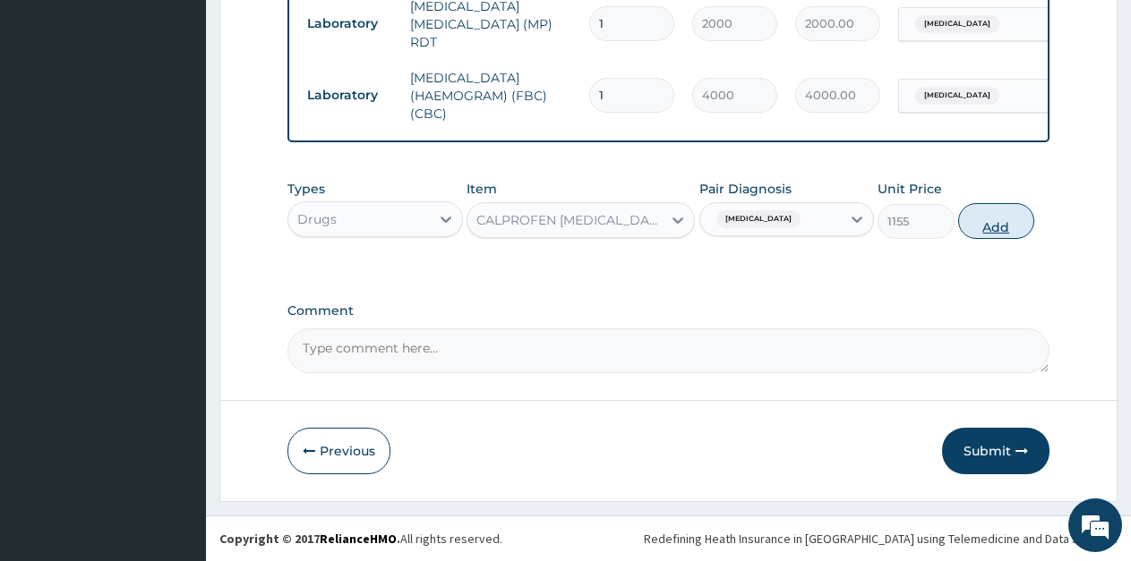
click at [1011, 227] on button "Add" at bounding box center [996, 221] width 76 height 36
type input "0"
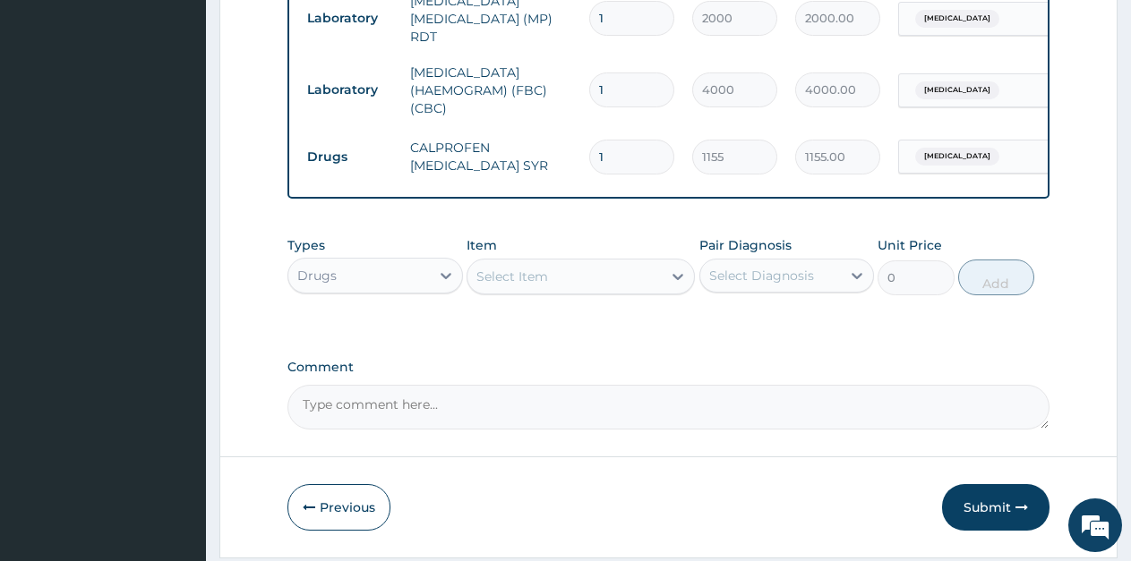
click at [532, 283] on div "Select Item" at bounding box center [512, 277] width 72 height 18
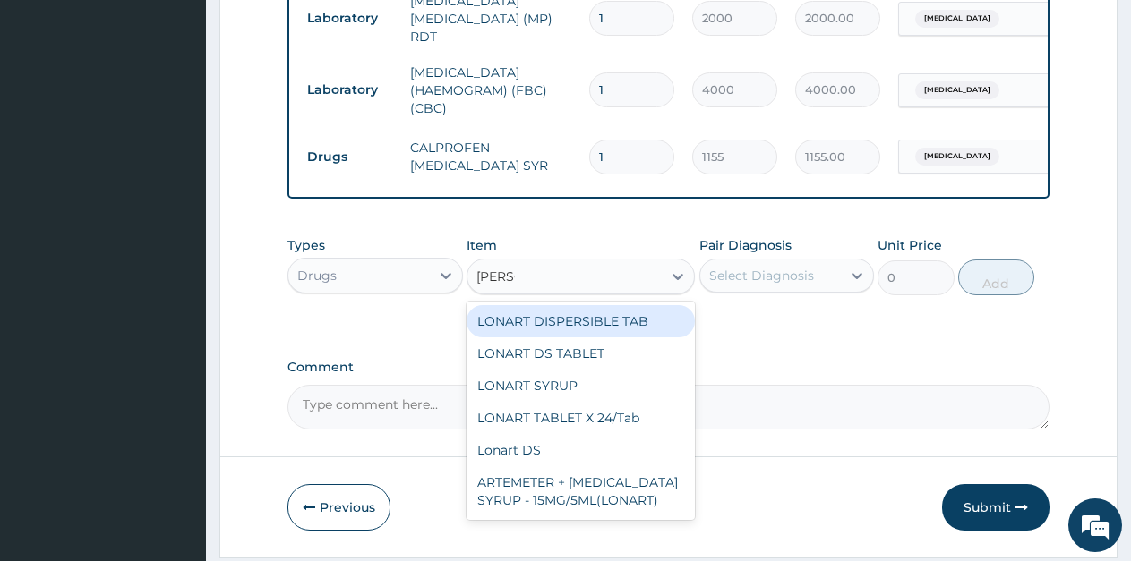
type input "LONAR"
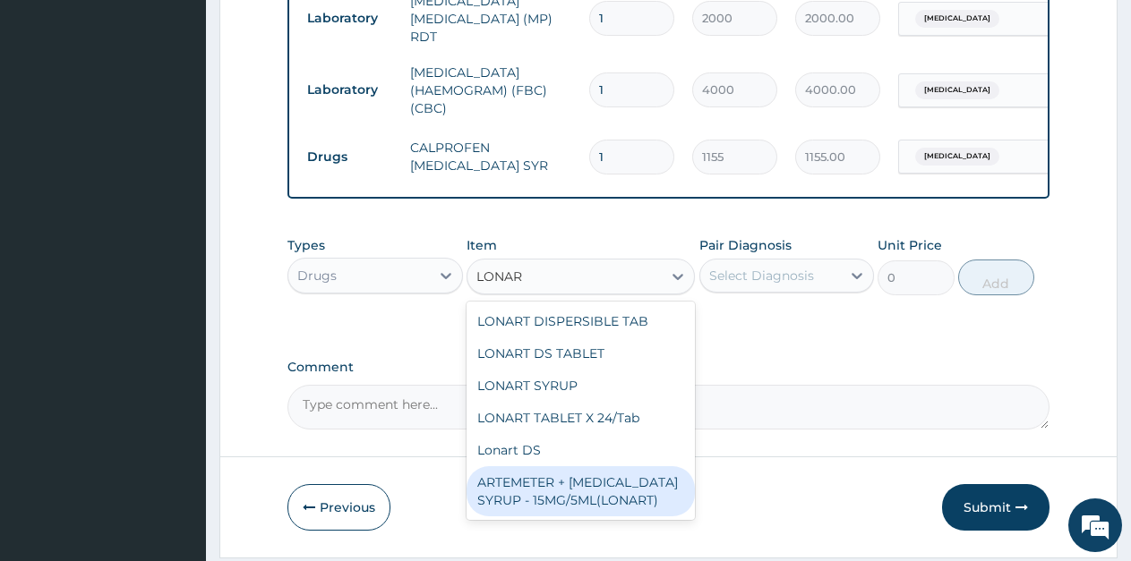
click at [593, 501] on div "ARTEMETER + LUMEFANTRINE SYRUP - 15MG/5ML(LONART)" at bounding box center [581, 492] width 228 height 50
type input "1500"
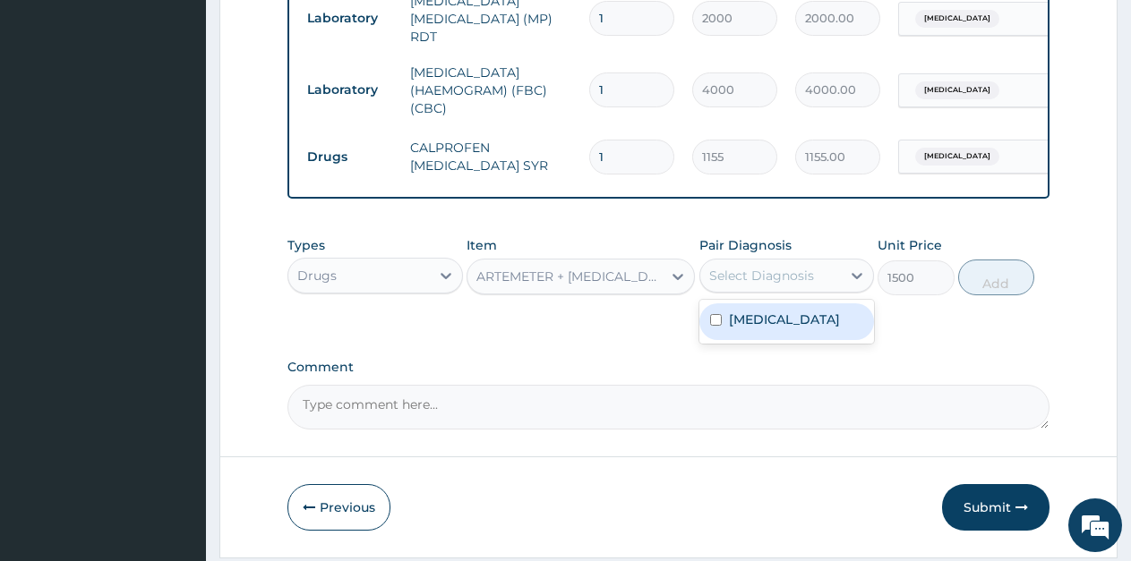
click at [808, 278] on div "Select Diagnosis" at bounding box center [761, 276] width 105 height 18
click at [772, 329] on label "Malaria, unspecified" at bounding box center [784, 320] width 111 height 18
checkbox input "true"
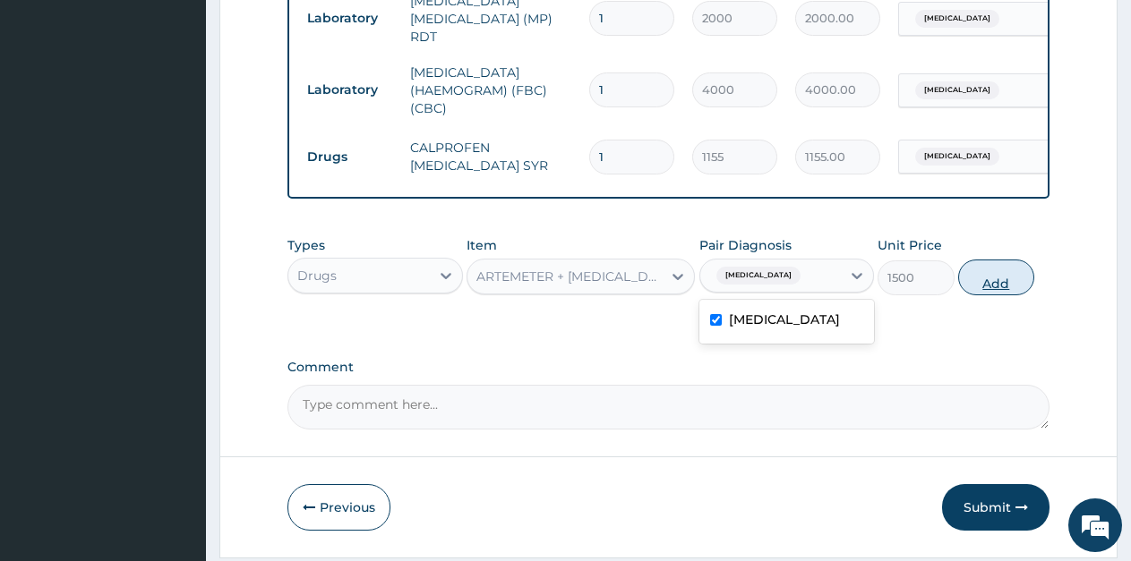
click at [986, 291] on button "Add" at bounding box center [996, 278] width 76 height 36
type input "0"
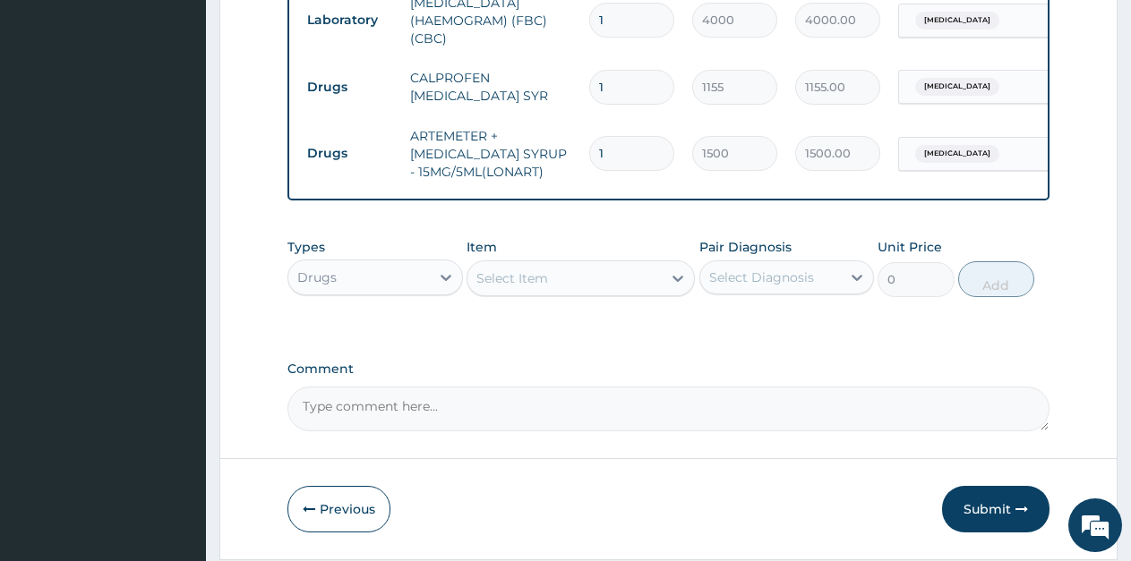
scroll to position [937, 0]
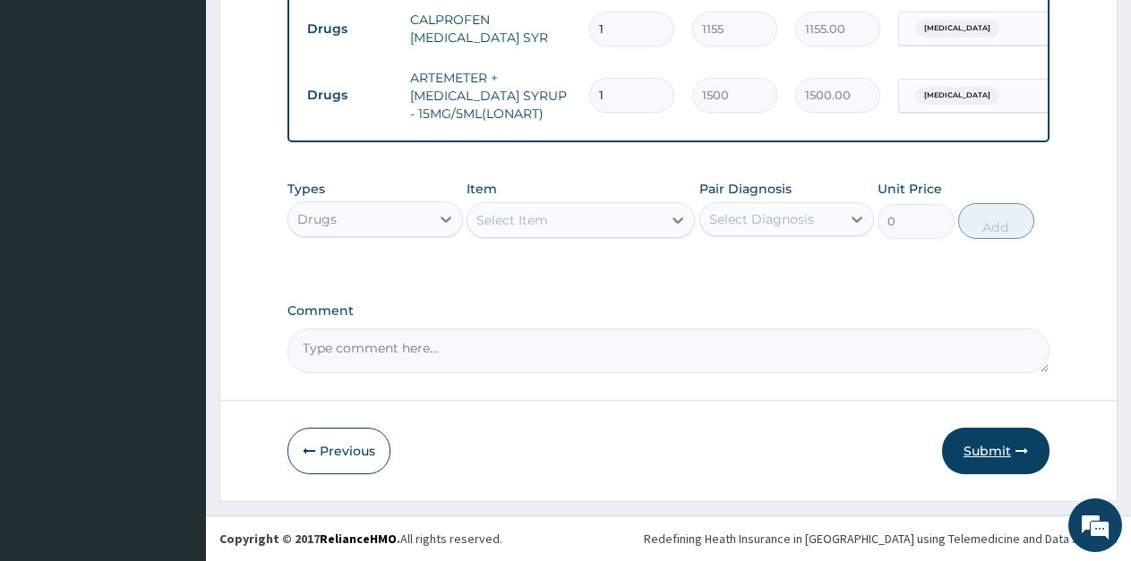
click at [951, 452] on button "Submit" at bounding box center [995, 451] width 107 height 47
